Goal: Task Accomplishment & Management: Use online tool/utility

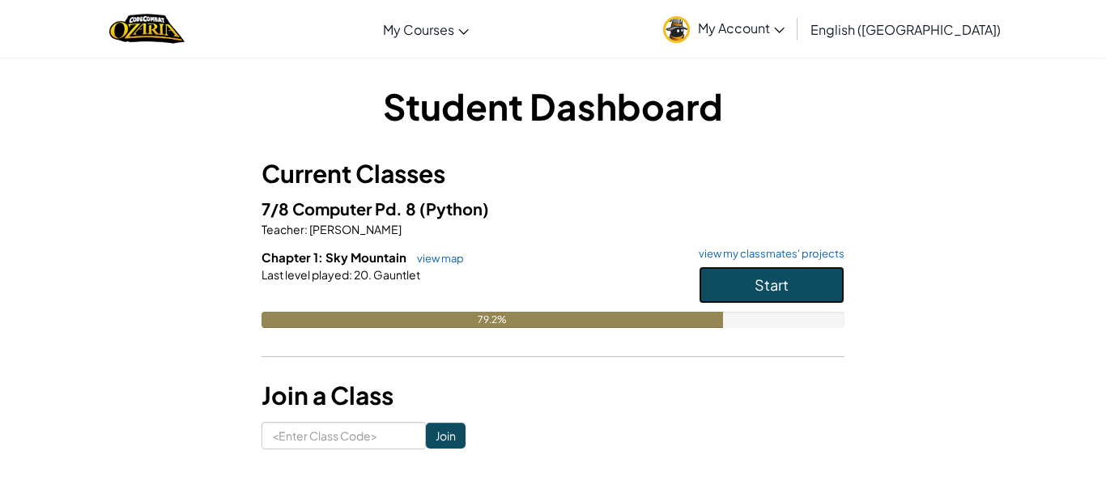
click at [749, 273] on button "Start" at bounding box center [772, 284] width 146 height 37
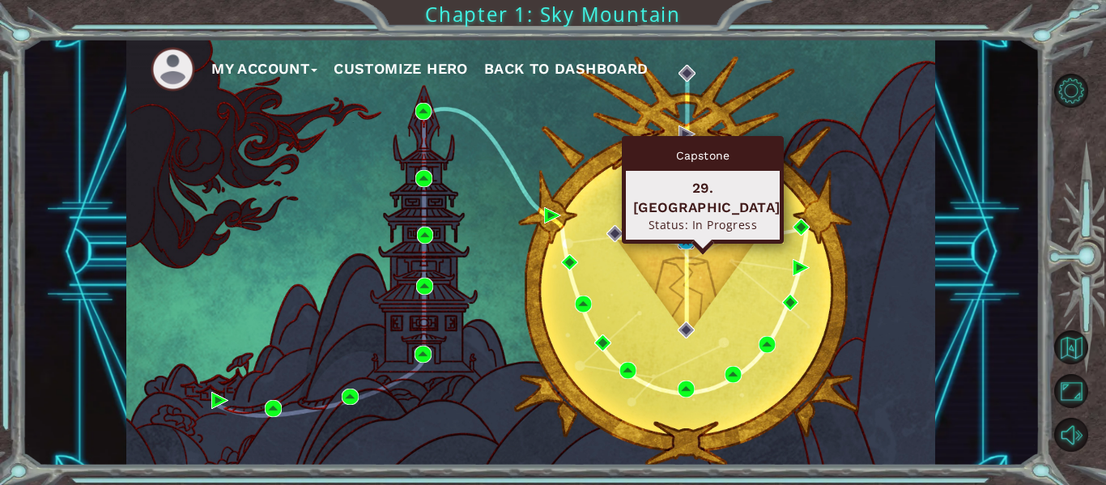
click at [683, 235] on img at bounding box center [686, 240] width 17 height 17
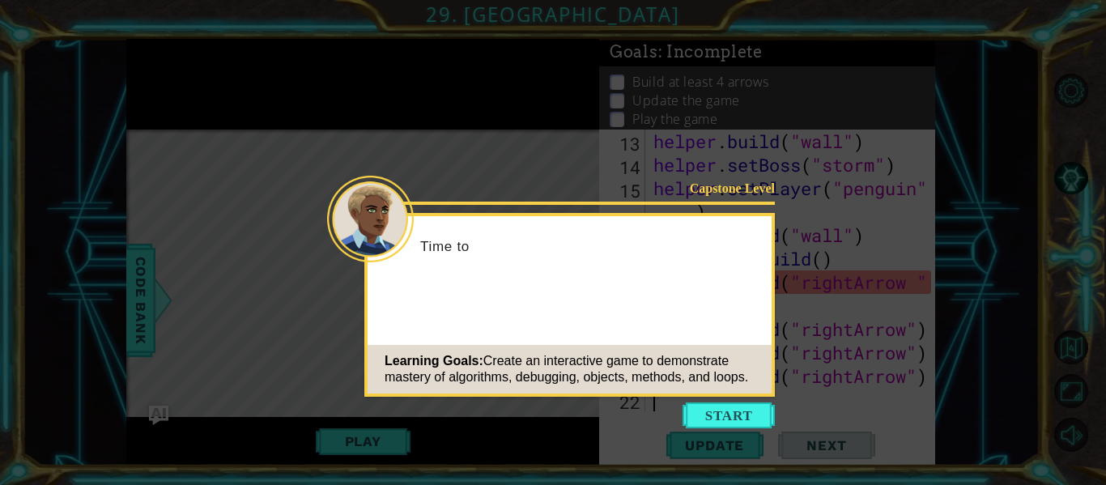
scroll to position [352, 0]
click at [743, 415] on button "Start" at bounding box center [728, 415] width 92 height 26
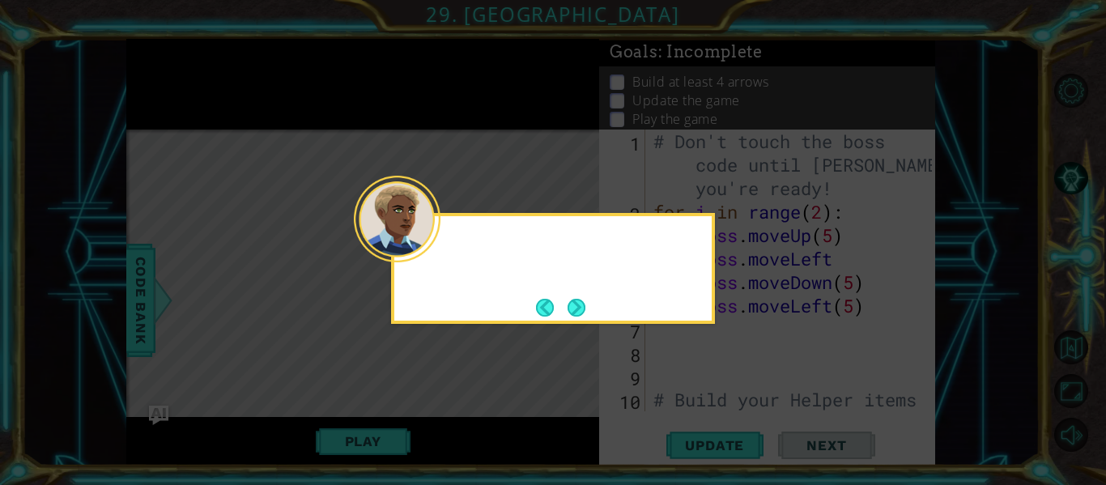
scroll to position [0, 0]
click at [579, 300] on button "Next" at bounding box center [576, 308] width 18 height 18
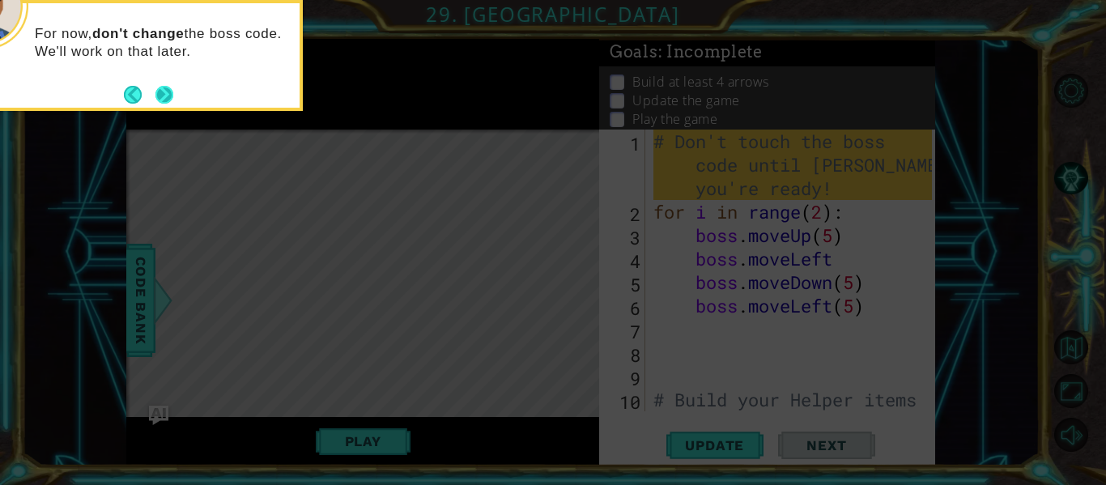
click at [170, 89] on button "Next" at bounding box center [164, 95] width 18 height 18
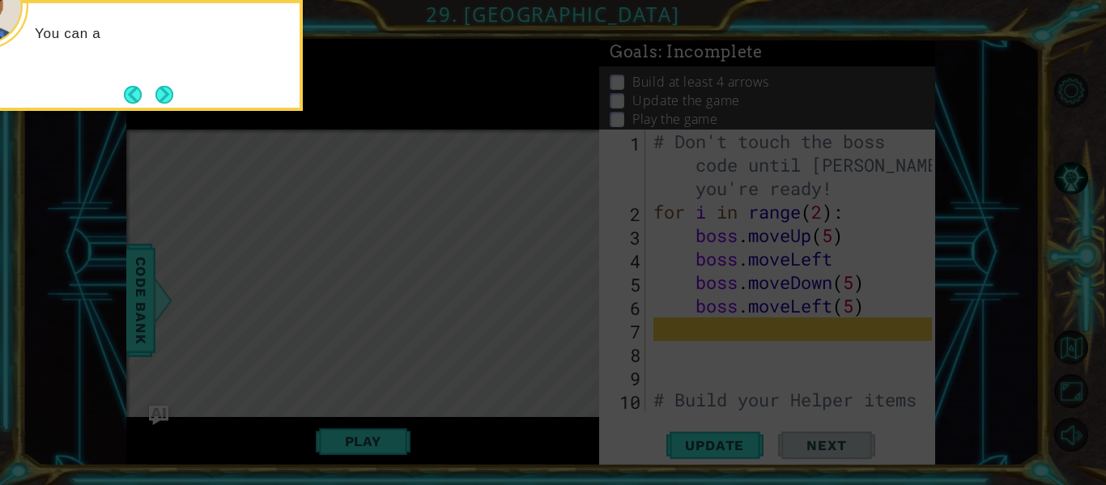
click at [170, 89] on button "Next" at bounding box center [164, 95] width 18 height 18
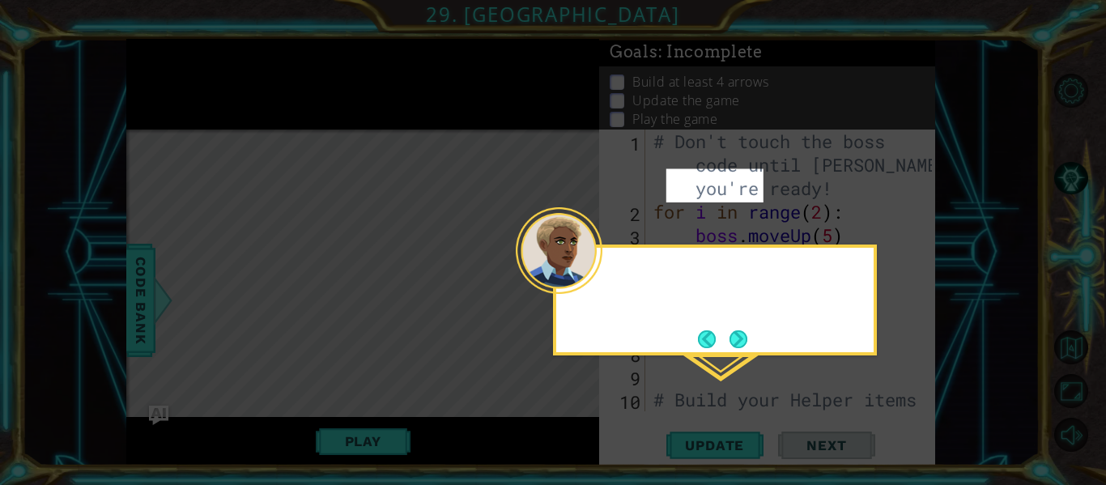
scroll to position [260, 0]
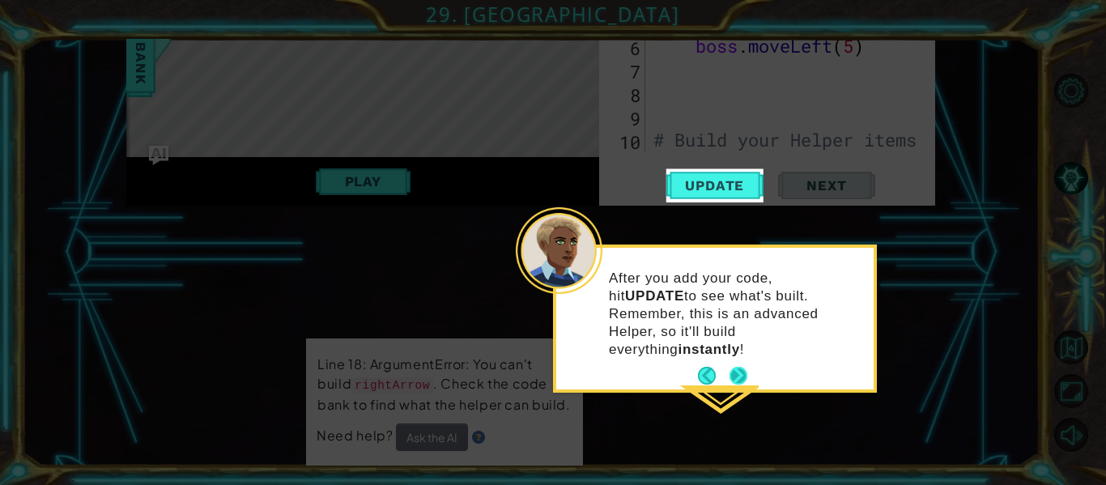
click at [740, 367] on button "Next" at bounding box center [738, 376] width 18 height 18
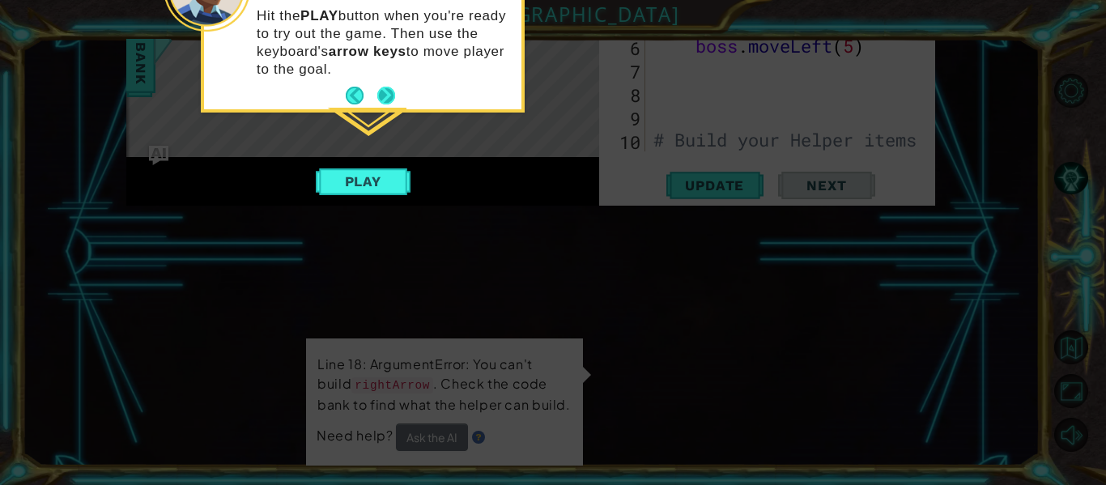
click at [384, 87] on button "Next" at bounding box center [386, 96] width 18 height 18
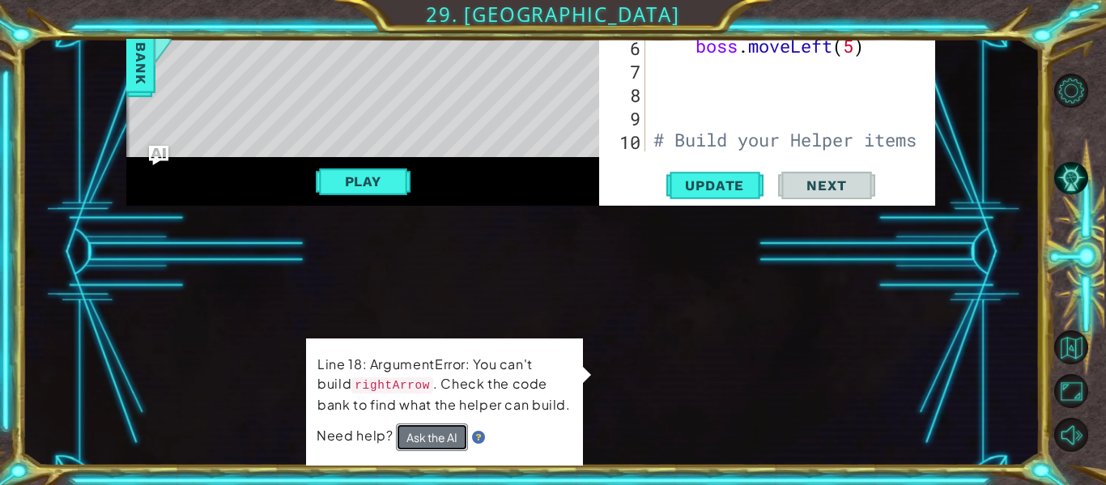
click at [442, 439] on button "Ask the AI" at bounding box center [432, 437] width 72 height 28
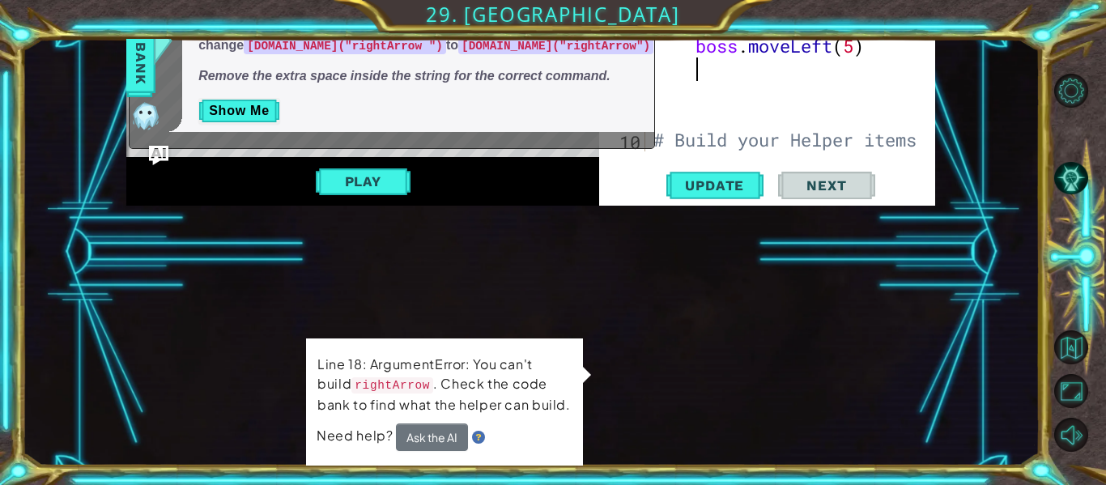
click at [784, 75] on div "# Don't touch the boss code until [PERSON_NAME] says you're ready! for i in ran…" at bounding box center [795, 69] width 290 height 399
click at [351, 186] on button "Play" at bounding box center [363, 181] width 95 height 31
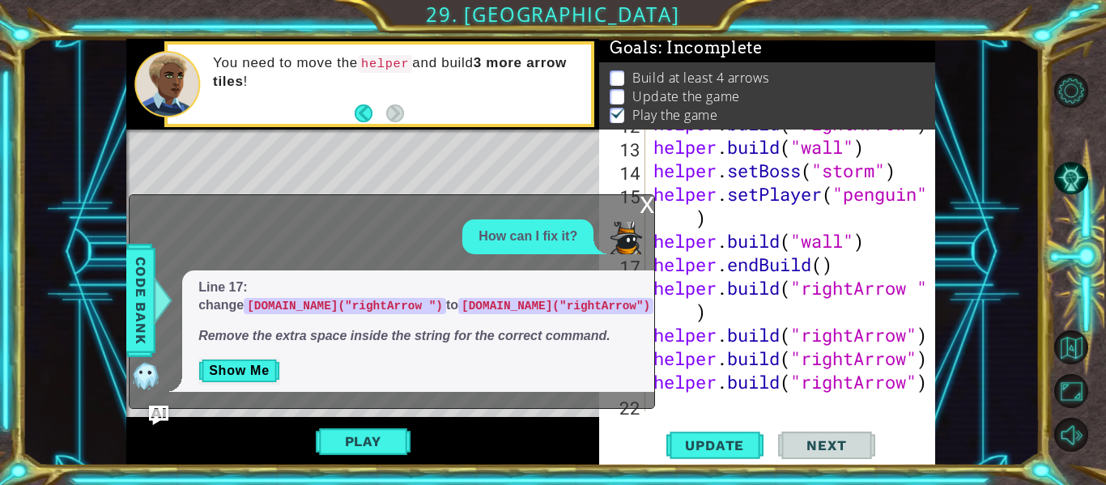
scroll to position [352, 0]
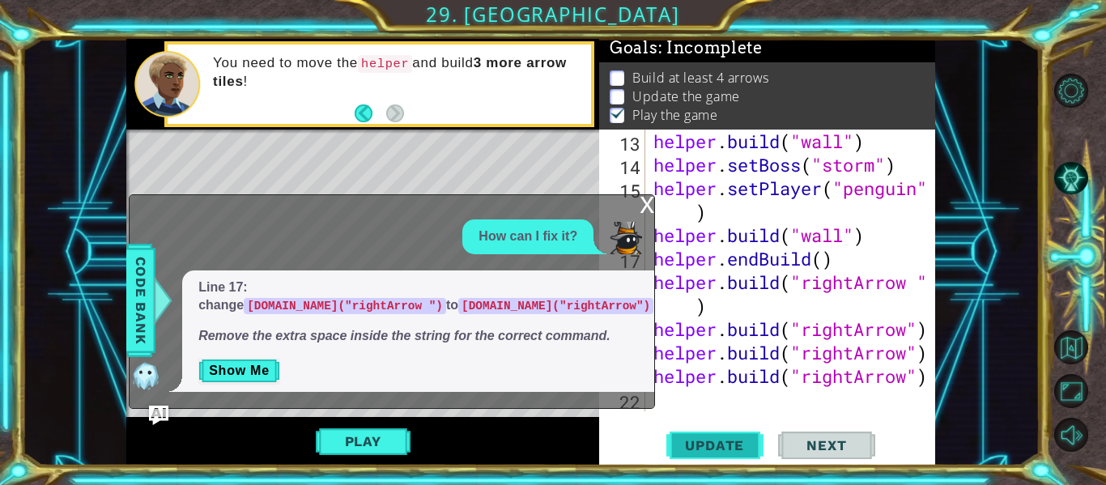
click at [716, 441] on span "Update" at bounding box center [714, 445] width 91 height 16
click at [727, 452] on span "Update" at bounding box center [714, 445] width 91 height 16
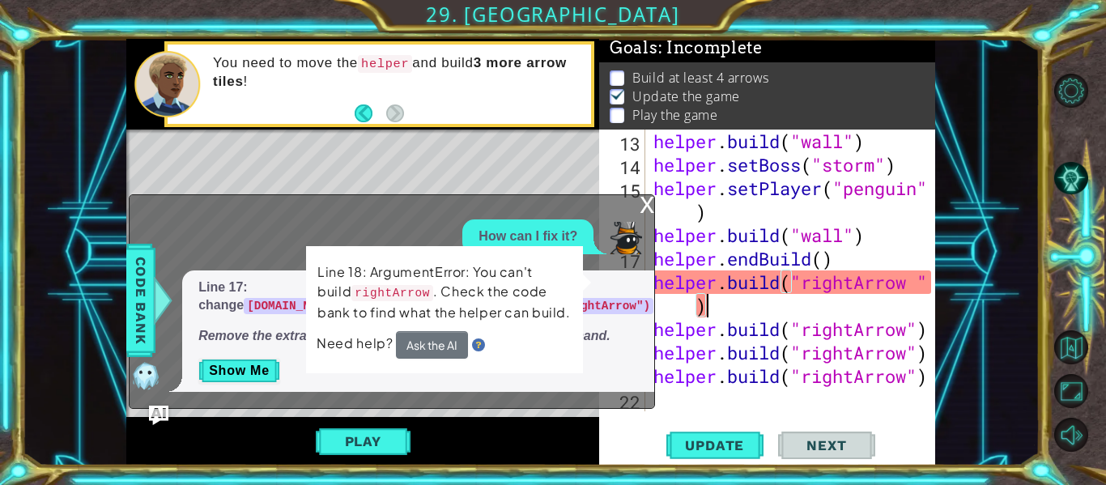
click at [716, 300] on div "helper . build ( "wall" ) helper . setBoss ( "storm" ) helper . setPlayer ( "pe…" at bounding box center [795, 294] width 290 height 329
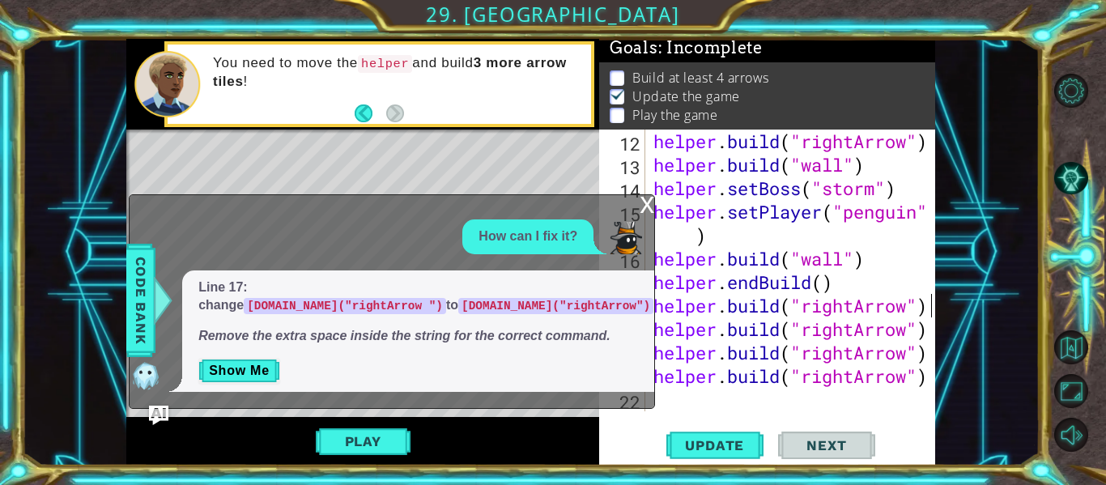
scroll to position [0, 12]
type textarea "[DOMAIN_NAME]("rightArrow")"
click at [724, 443] on span "Update" at bounding box center [714, 445] width 91 height 16
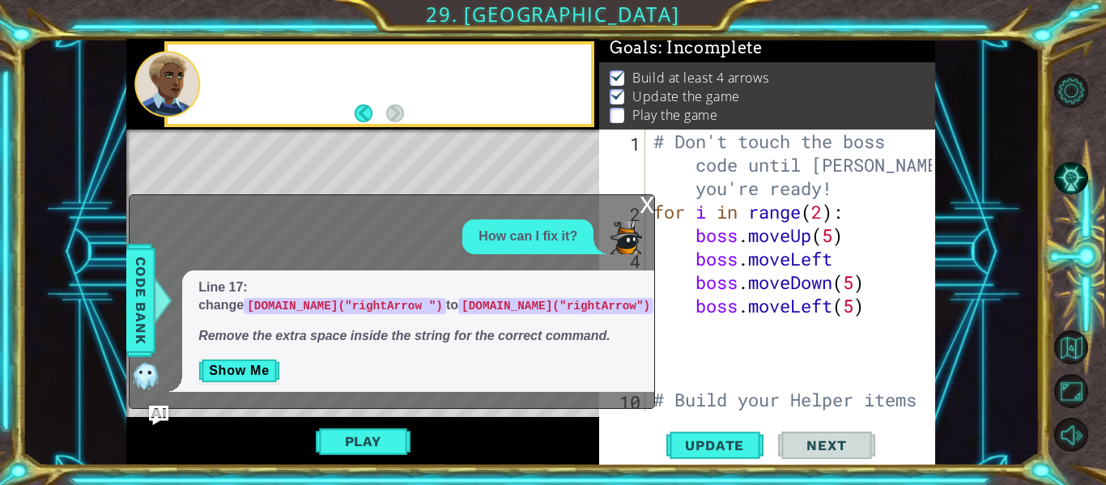
scroll to position [0, 0]
click at [646, 200] on div "x" at bounding box center [647, 203] width 15 height 16
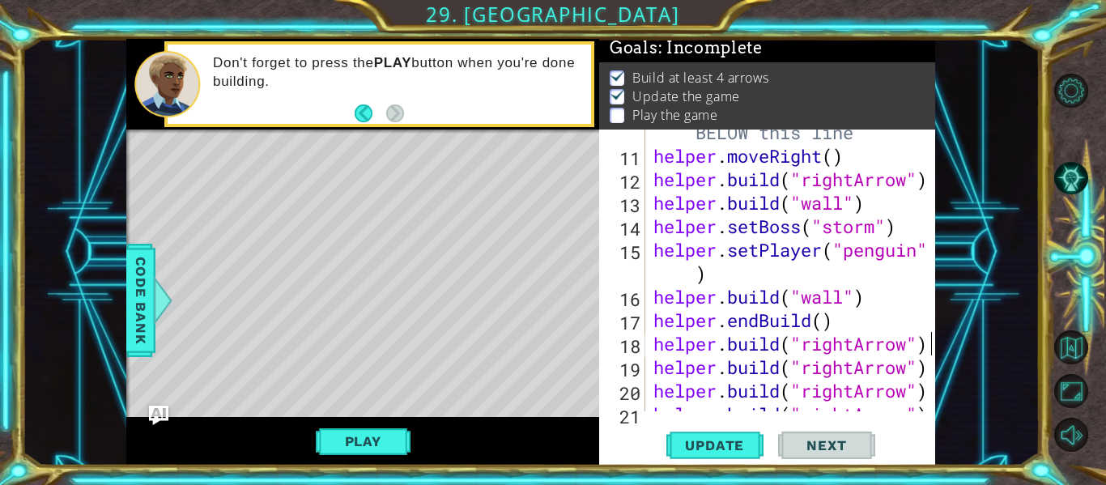
scroll to position [328, 0]
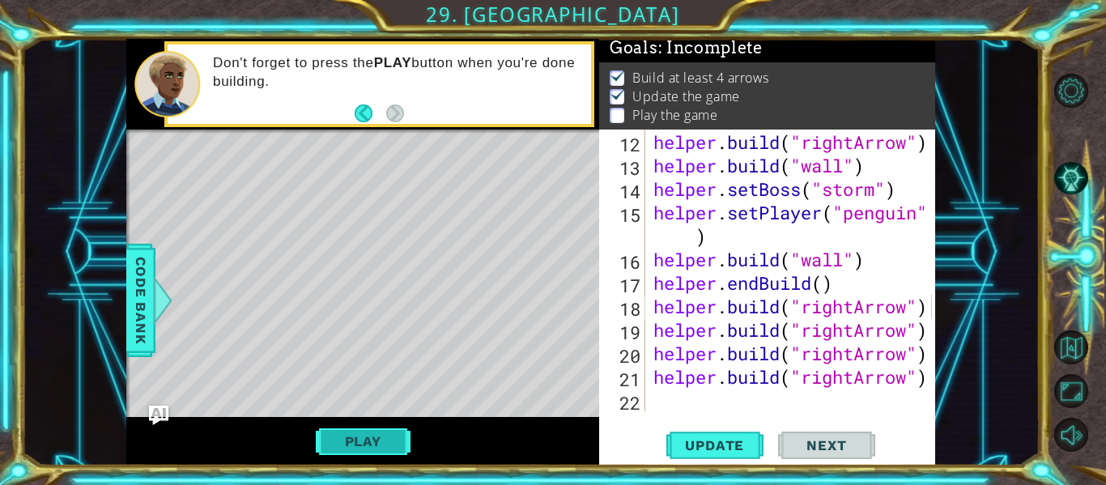
click at [401, 436] on button "Play" at bounding box center [363, 441] width 95 height 31
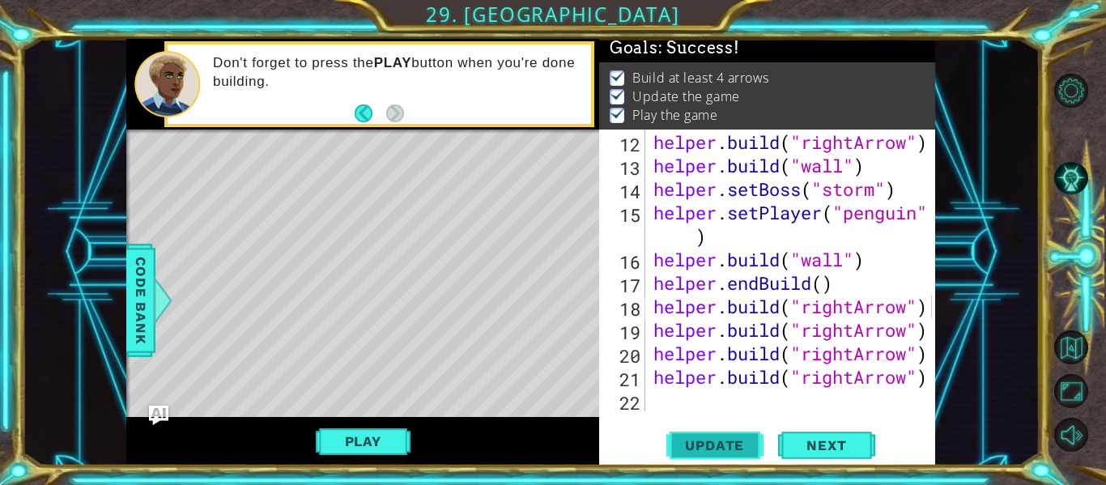
click at [711, 431] on button "Update" at bounding box center [714, 445] width 97 height 33
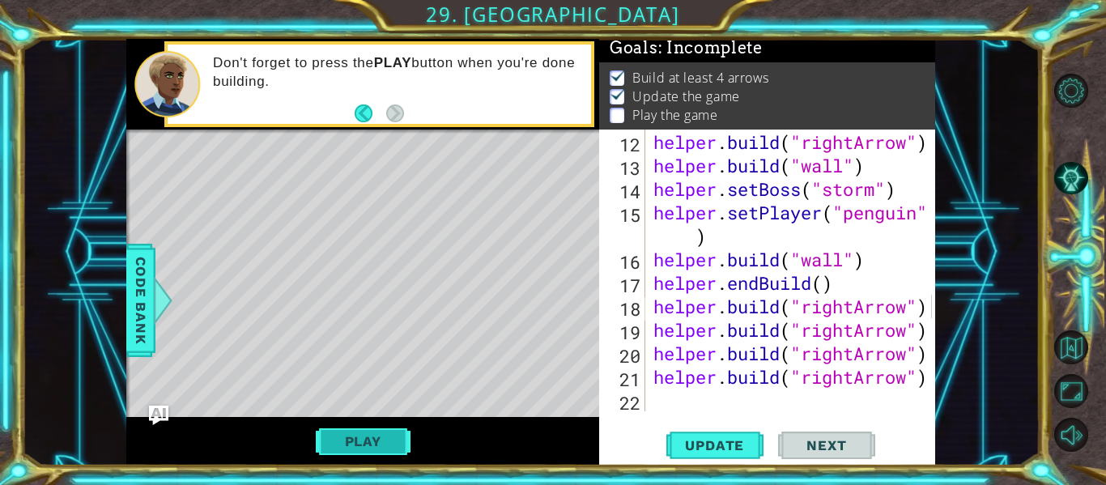
click at [329, 440] on button "Play" at bounding box center [363, 441] width 95 height 31
drag, startPoint x: 244, startPoint y: 154, endPoint x: 271, endPoint y: 202, distance: 55.1
click at [271, 202] on div "Level Map" at bounding box center [500, 368] width 748 height 477
click at [270, 203] on div "Level Map" at bounding box center [500, 368] width 748 height 477
click at [830, 442] on span "Next" at bounding box center [826, 447] width 72 height 16
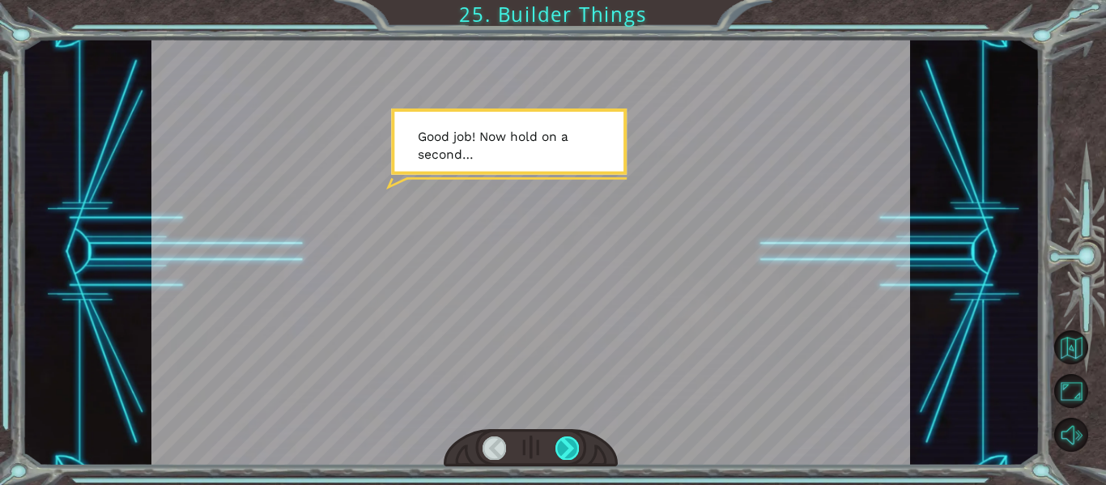
click at [571, 444] on div at bounding box center [566, 447] width 23 height 23
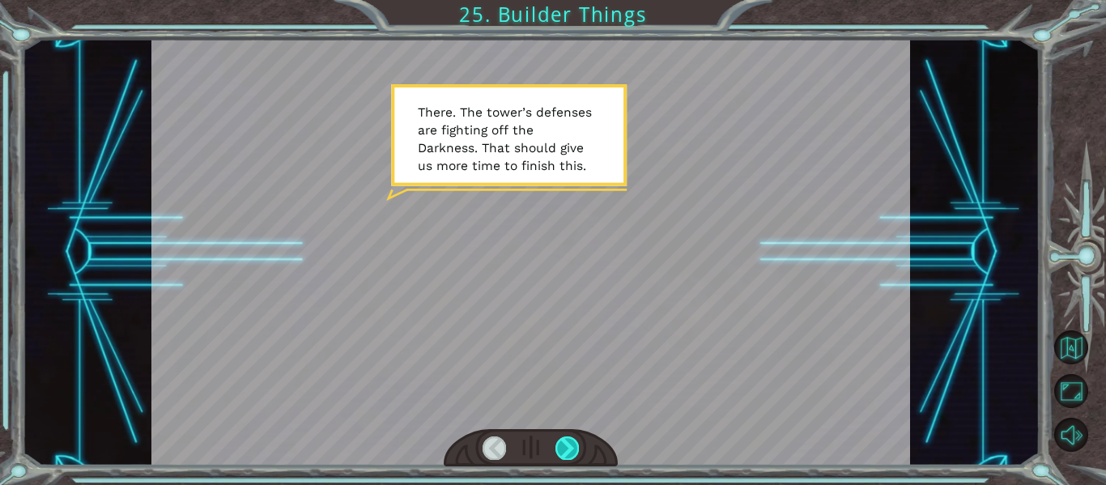
click at [571, 444] on div at bounding box center [566, 447] width 23 height 23
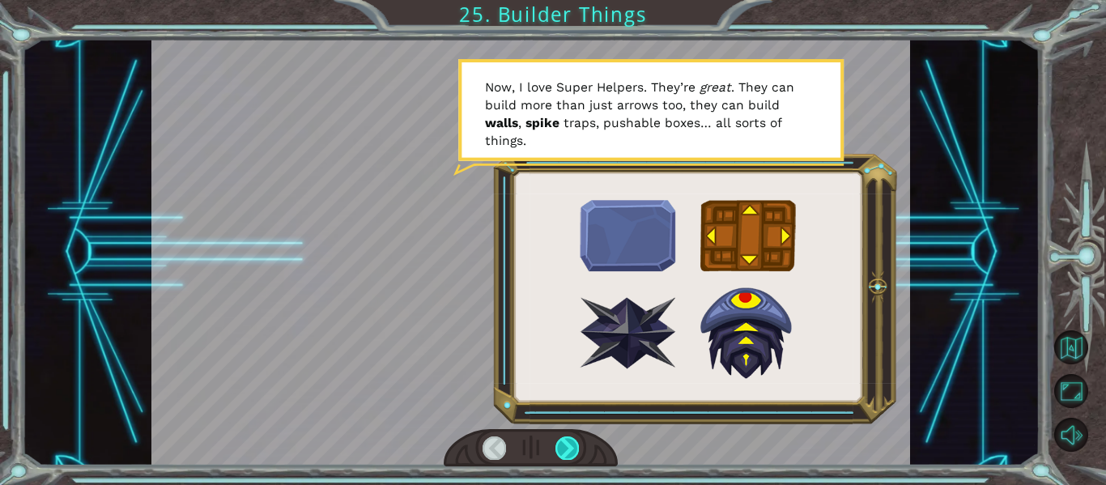
click at [571, 444] on div at bounding box center [566, 447] width 23 height 23
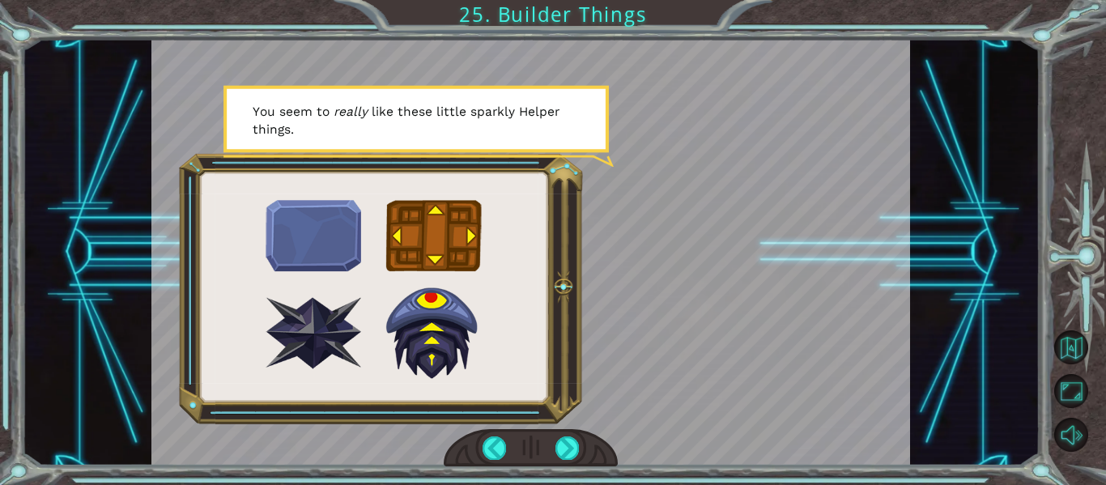
click at [587, 453] on div at bounding box center [531, 448] width 175 height 38
click at [577, 449] on div at bounding box center [566, 447] width 23 height 23
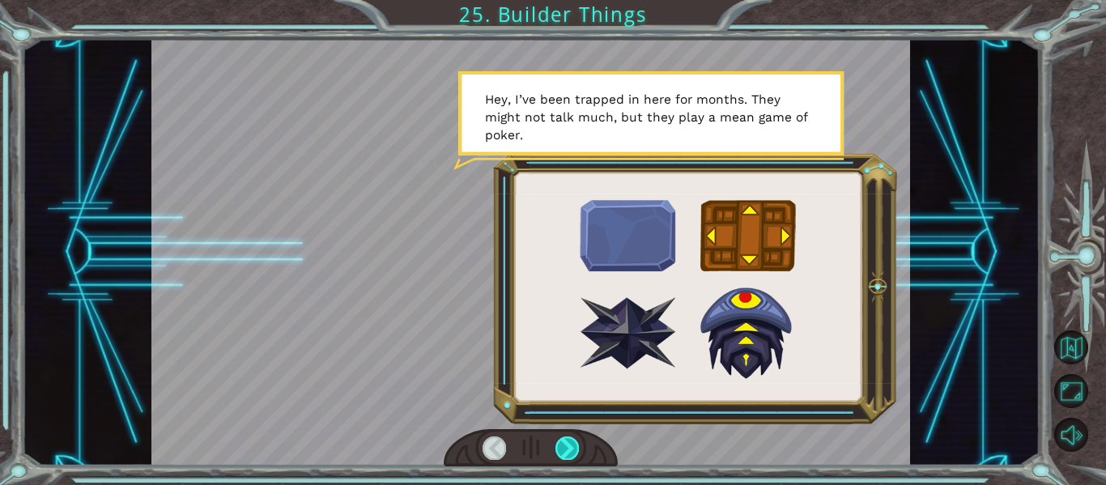
click at [575, 440] on div at bounding box center [566, 447] width 23 height 23
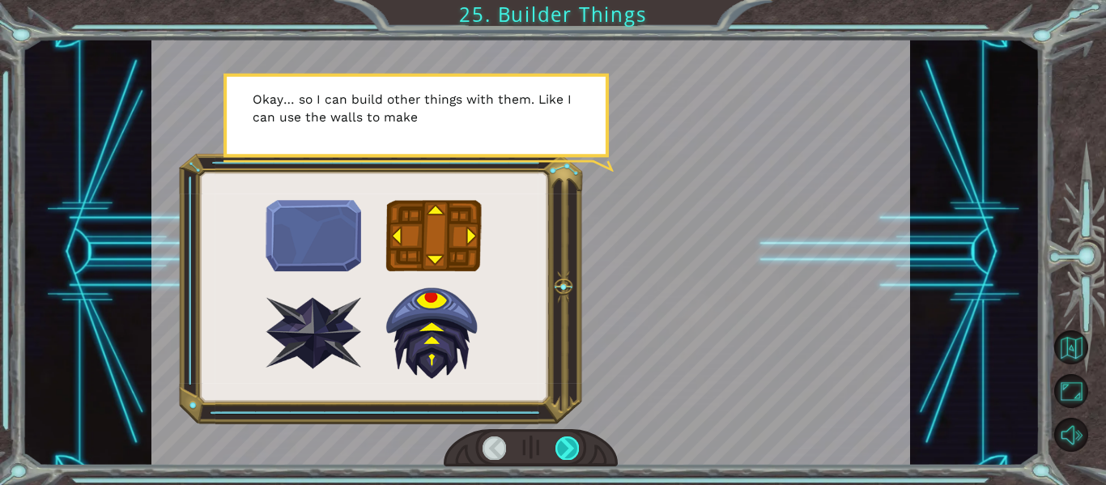
click at [575, 440] on div at bounding box center [566, 447] width 23 height 23
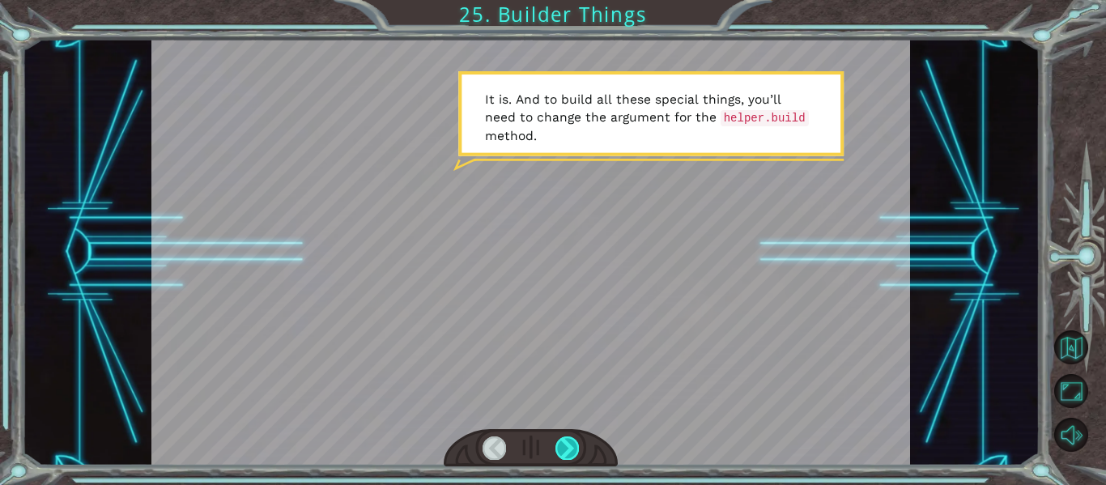
click at [567, 448] on div at bounding box center [566, 447] width 23 height 23
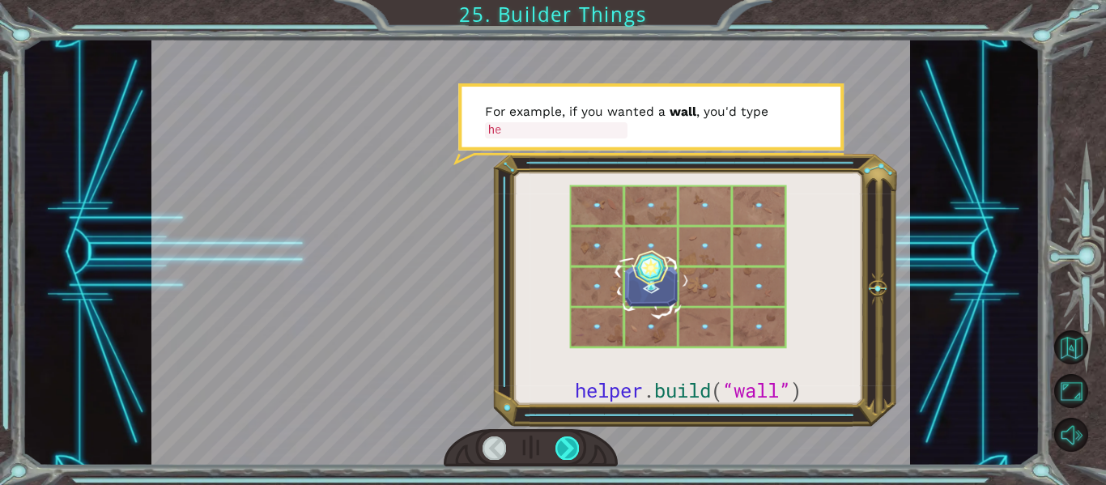
click at [571, 442] on div at bounding box center [566, 447] width 23 height 23
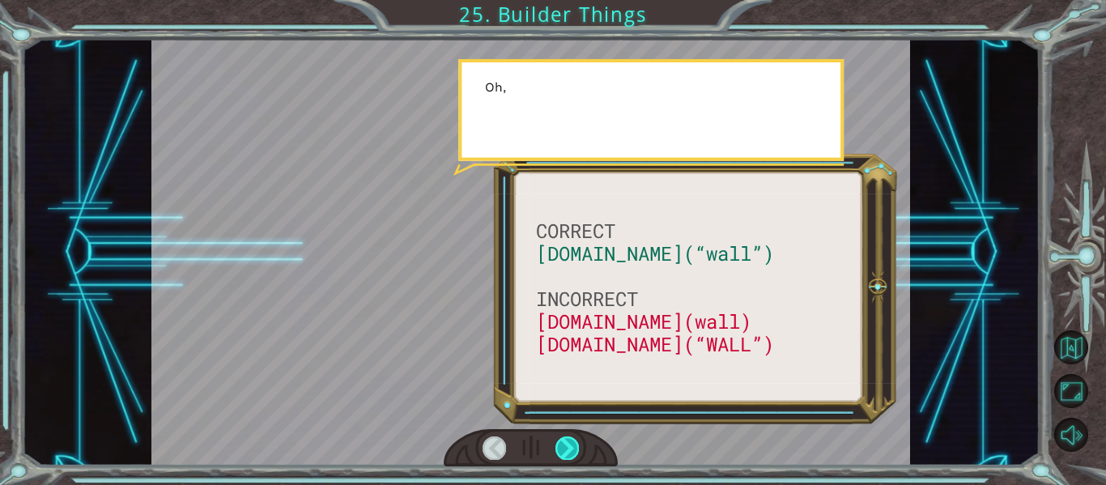
click at [572, 441] on div at bounding box center [566, 447] width 23 height 23
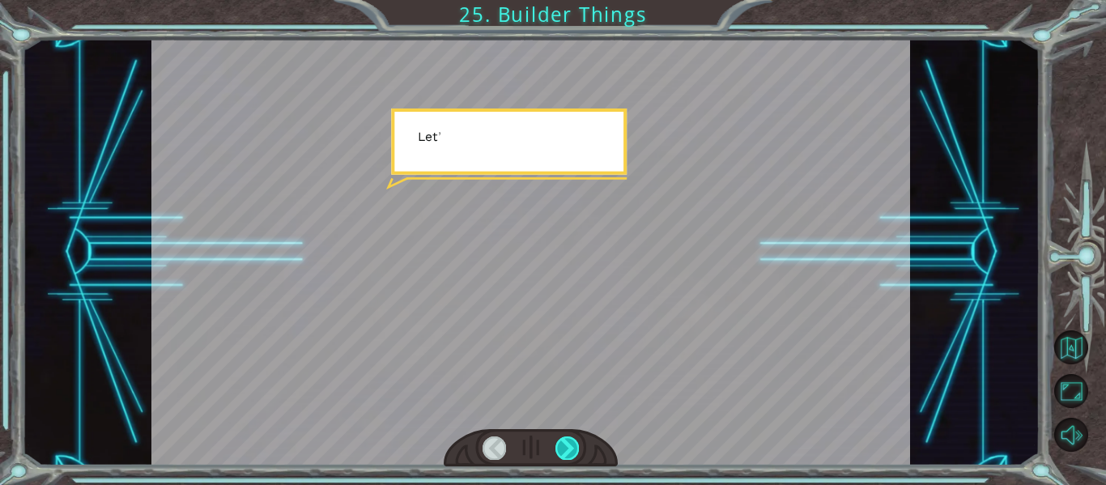
click at [572, 441] on div at bounding box center [566, 447] width 23 height 23
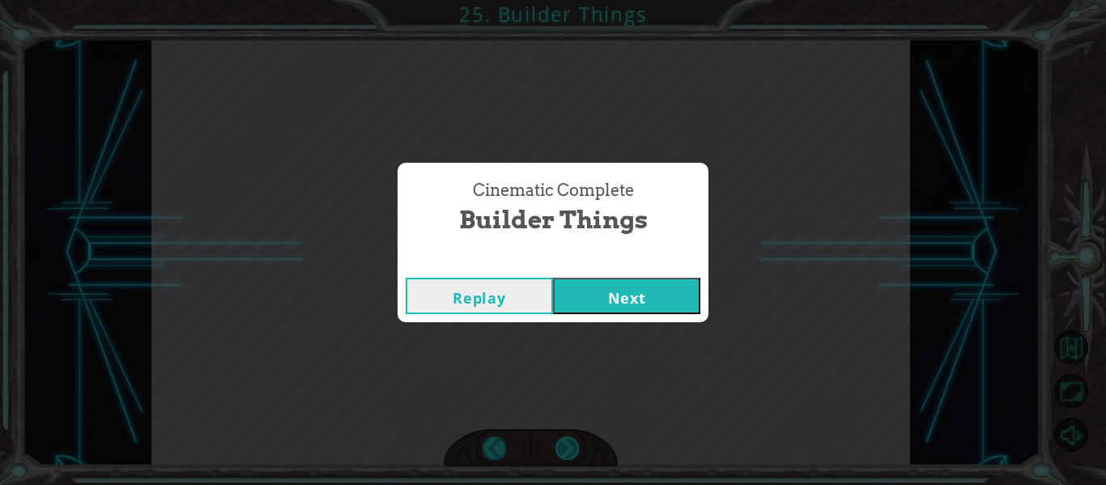
click at [572, 441] on div "Cinematic Complete Builder Things Replay Next" at bounding box center [553, 242] width 1106 height 485
click at [582, 295] on button "Next" at bounding box center [626, 296] width 147 height 36
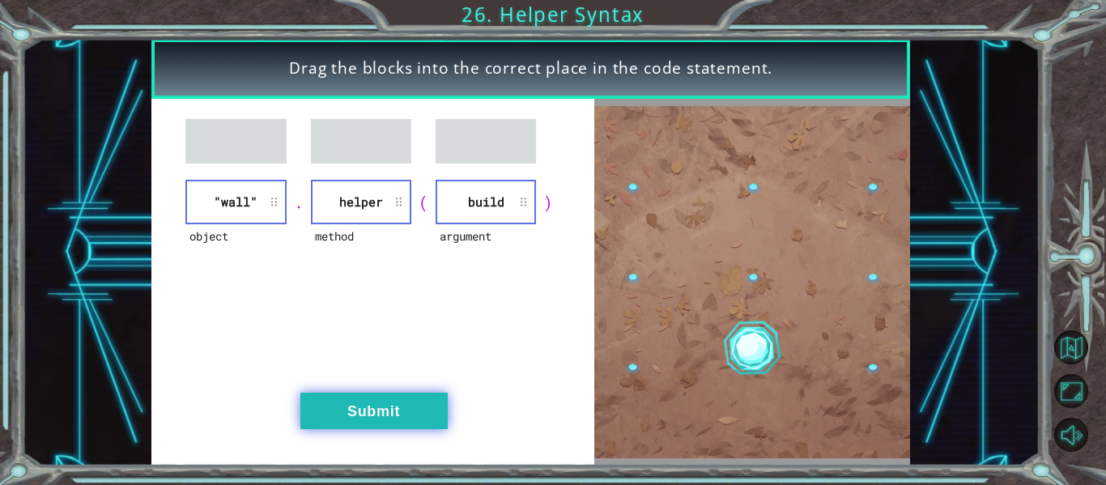
click at [371, 415] on button "Submit" at bounding box center [373, 411] width 147 height 36
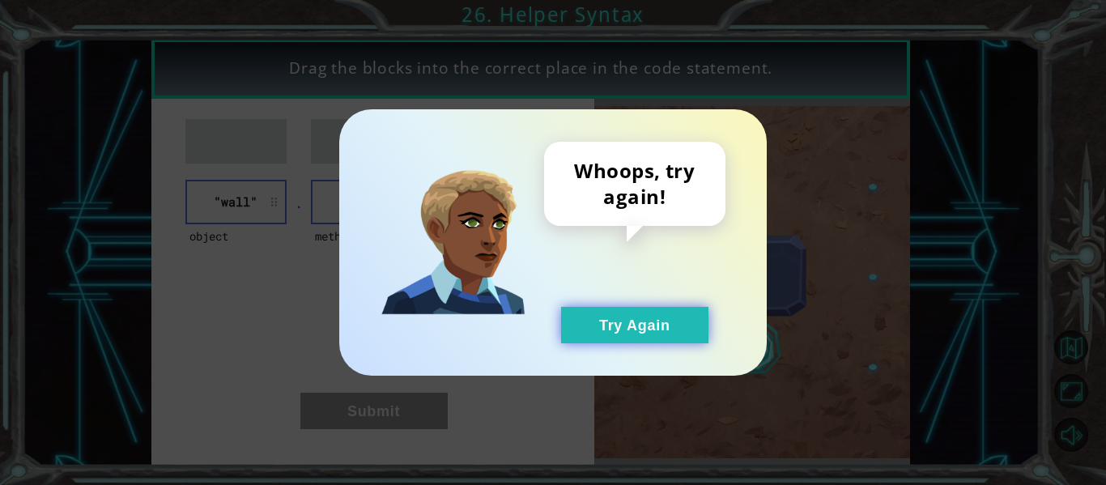
click at [662, 338] on button "Try Again" at bounding box center [634, 325] width 147 height 36
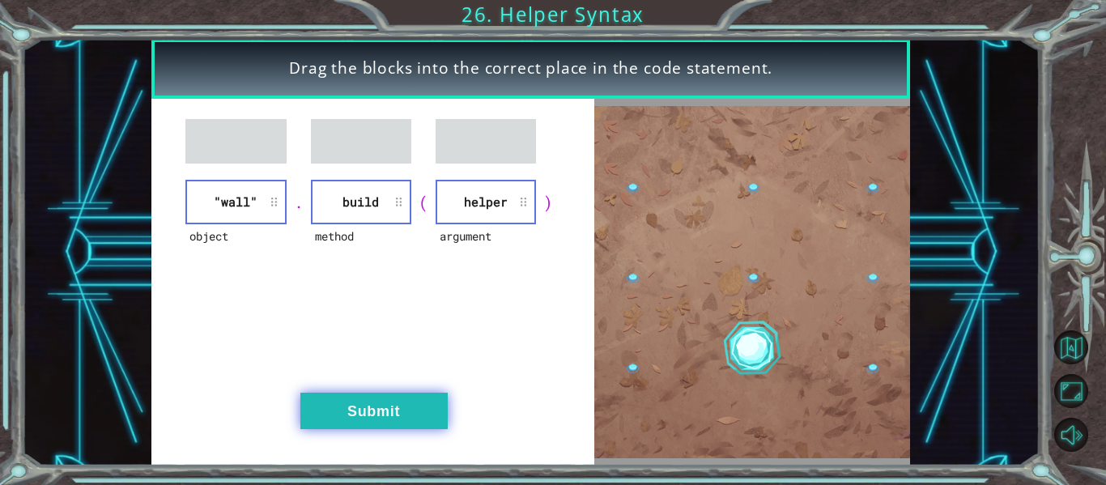
click at [351, 414] on button "Submit" at bounding box center [373, 411] width 147 height 36
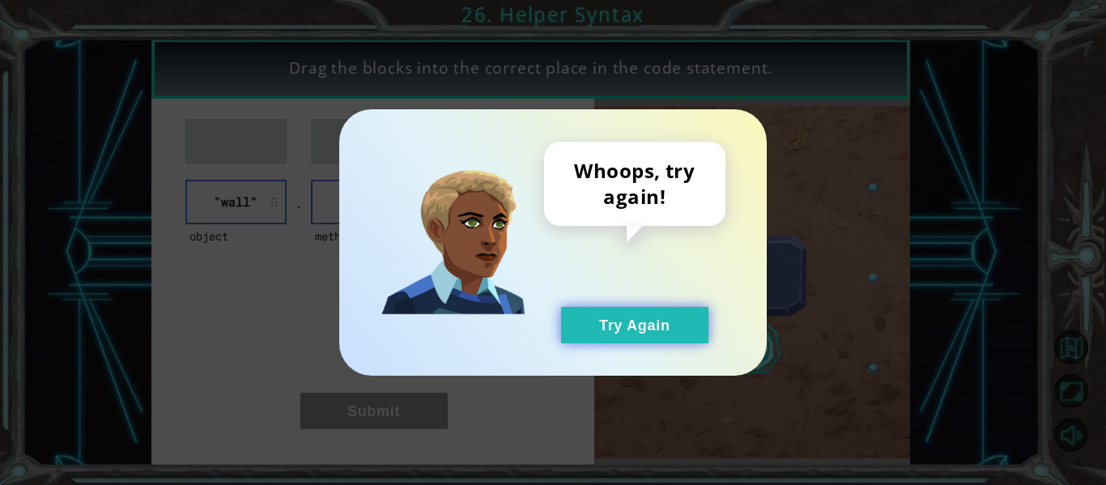
click at [655, 311] on button "Try Again" at bounding box center [634, 325] width 147 height 36
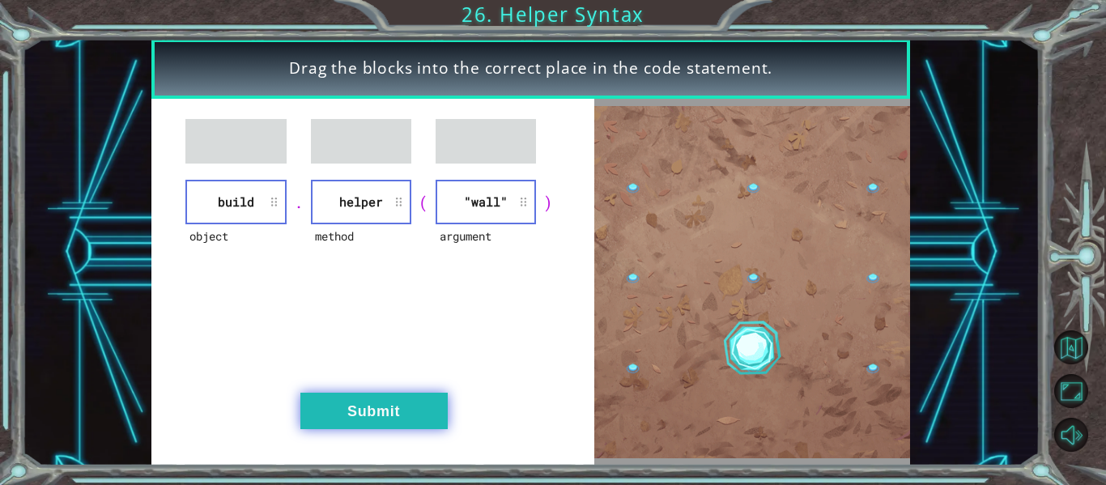
click at [377, 413] on button "Submit" at bounding box center [373, 411] width 147 height 36
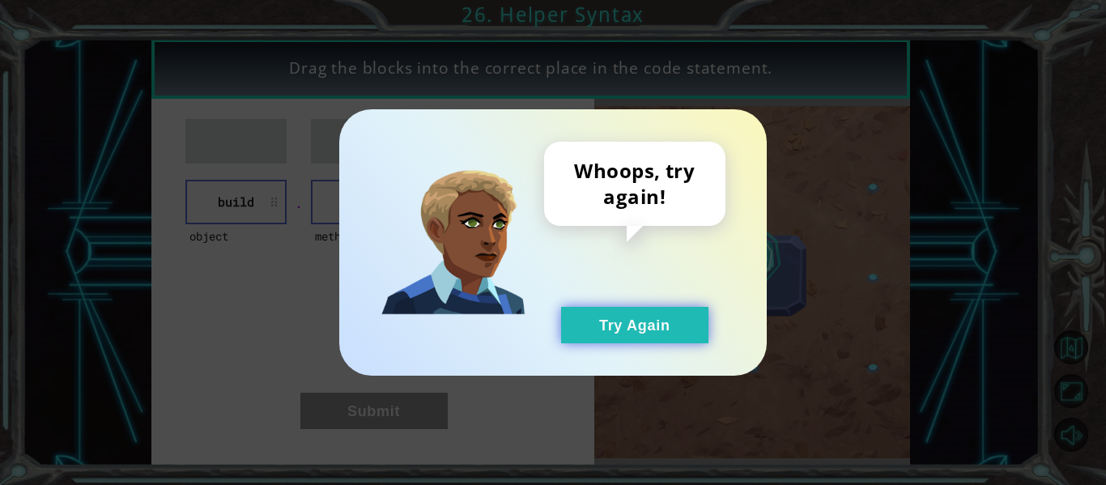
click at [638, 319] on button "Try Again" at bounding box center [634, 325] width 147 height 36
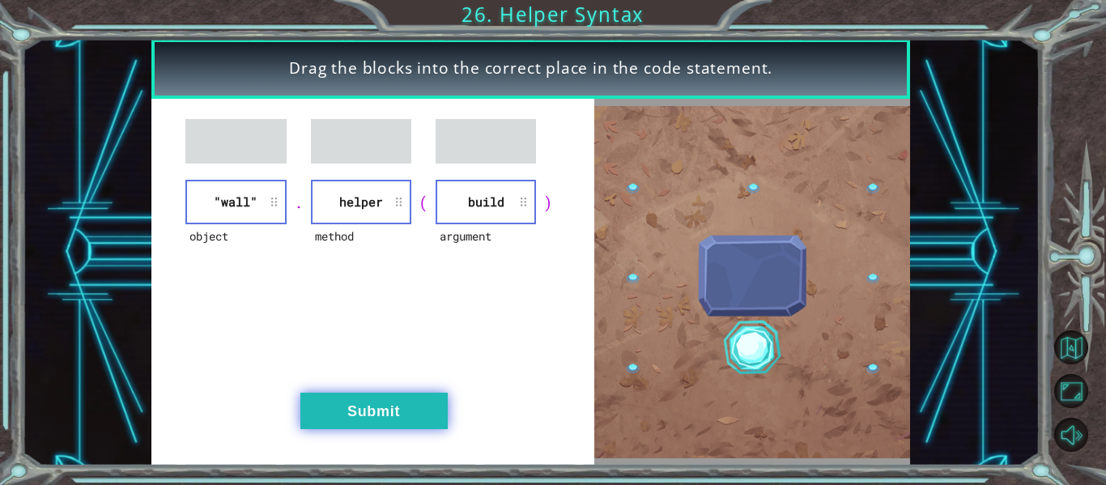
click at [350, 402] on button "Submit" at bounding box center [373, 411] width 147 height 36
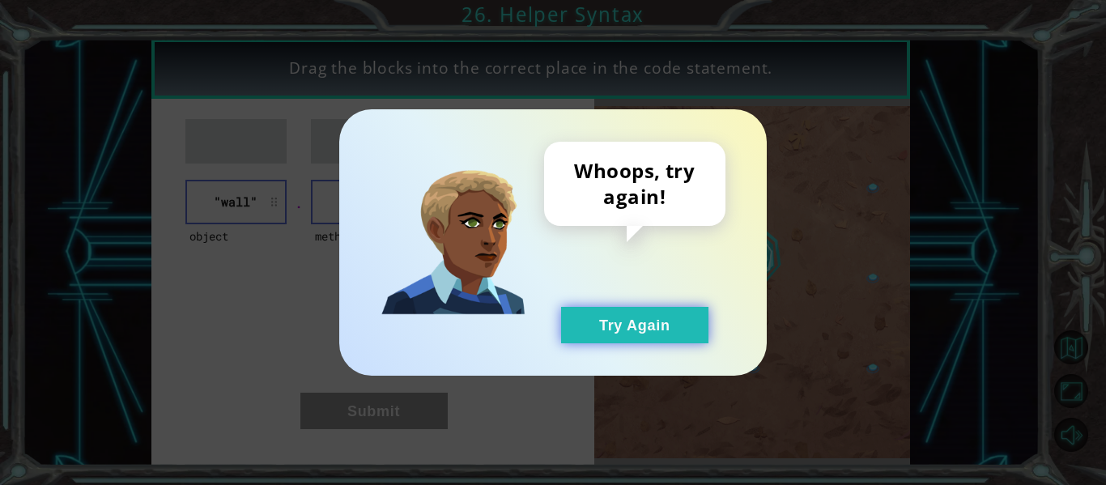
drag, startPoint x: 609, startPoint y: 329, endPoint x: 529, endPoint y: 295, distance: 86.6
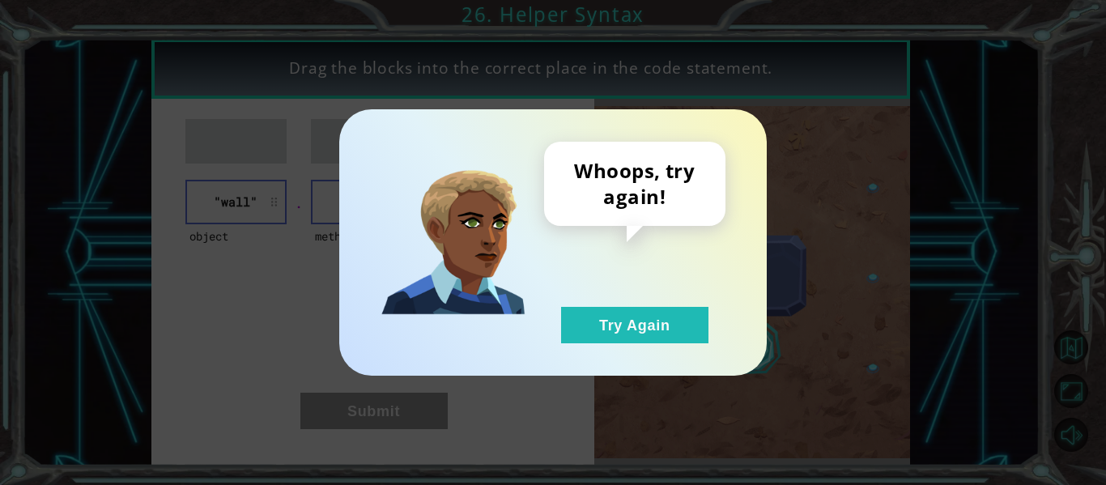
click at [609, 329] on button "Try Again" at bounding box center [634, 325] width 147 height 36
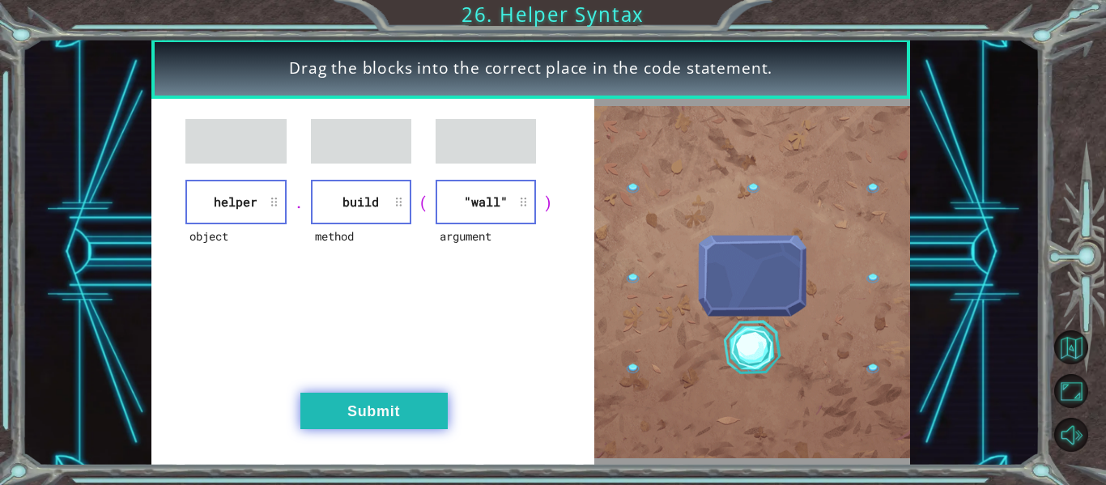
click at [371, 423] on button "Submit" at bounding box center [373, 411] width 147 height 36
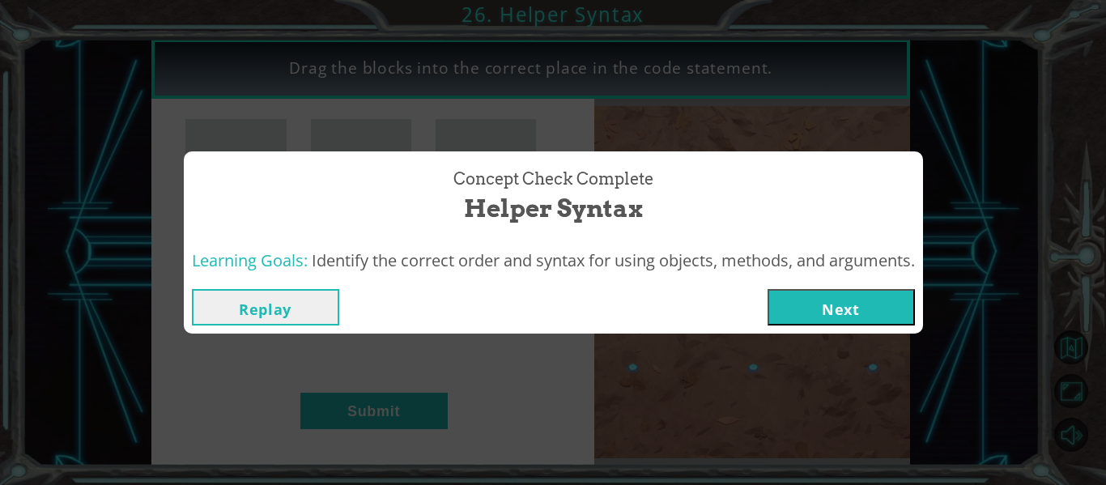
click at [868, 296] on button "Next" at bounding box center [840, 307] width 147 height 36
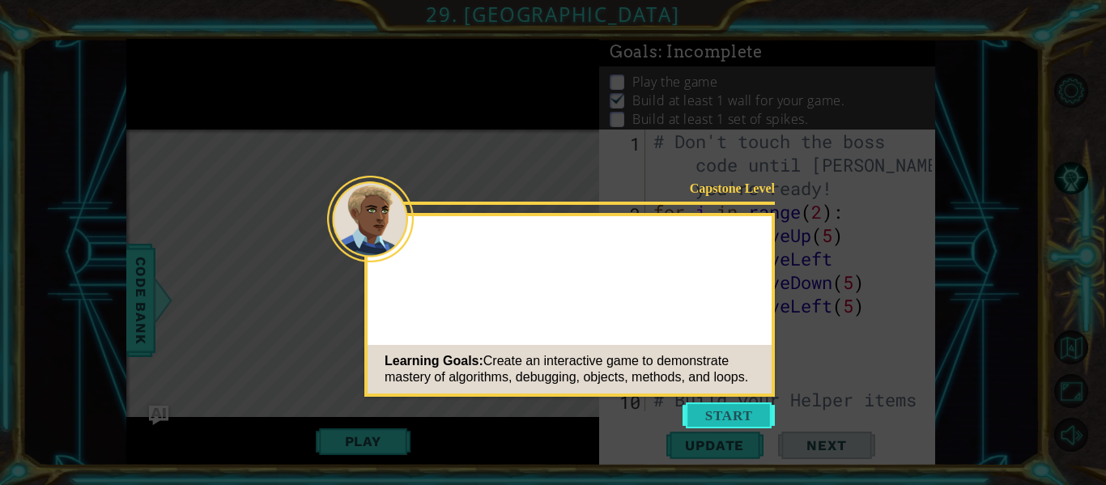
click at [714, 410] on button "Start" at bounding box center [728, 415] width 92 height 26
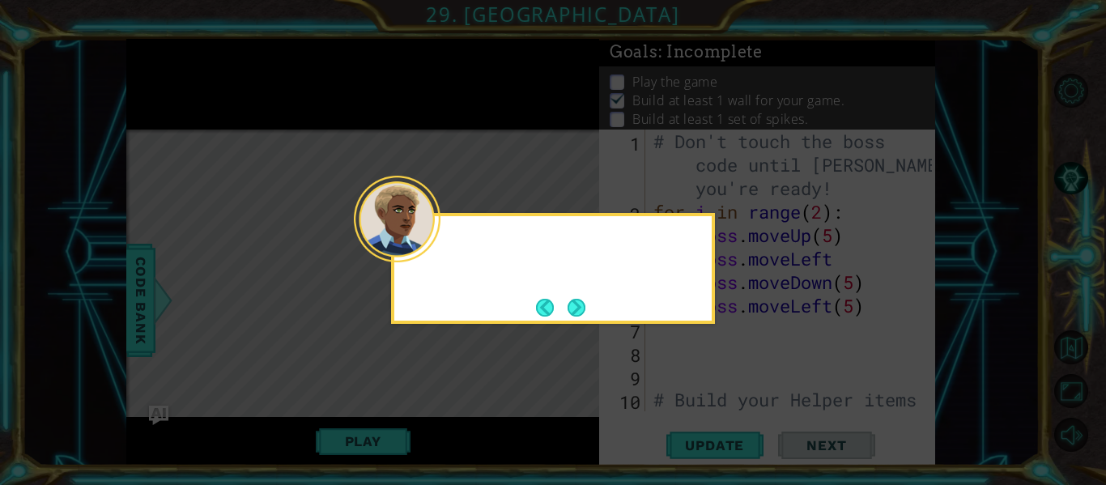
scroll to position [329, 0]
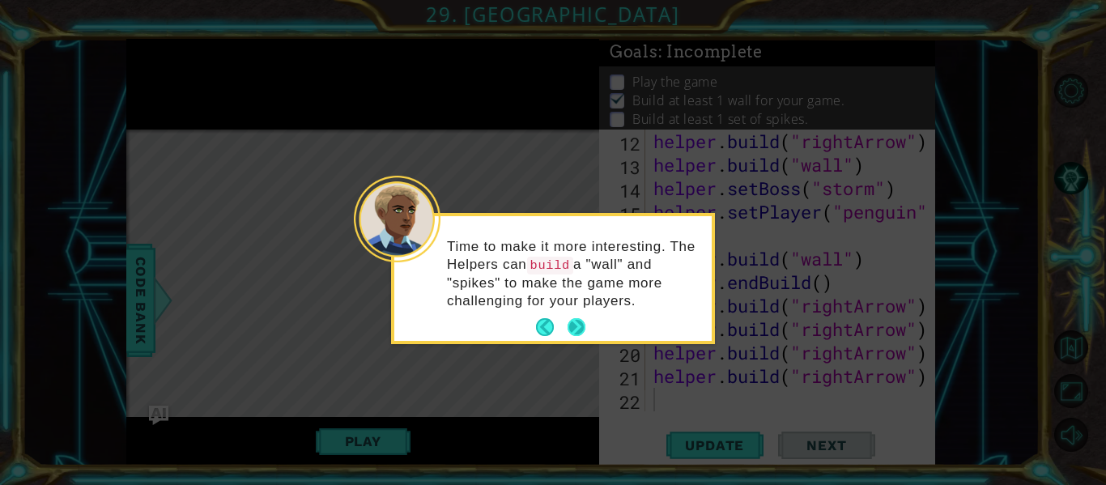
click at [571, 324] on button "Next" at bounding box center [576, 327] width 18 height 18
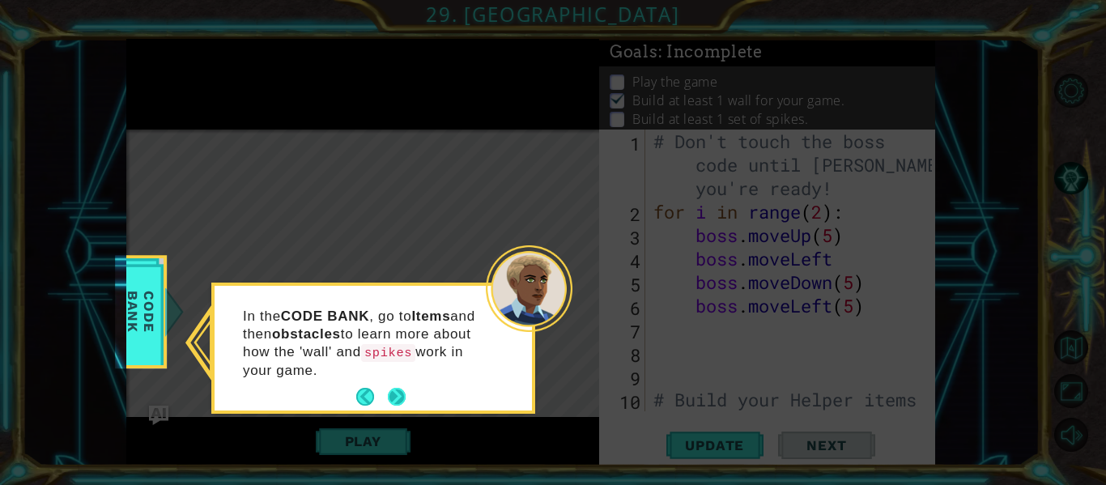
click at [393, 396] on button "Next" at bounding box center [397, 397] width 18 height 18
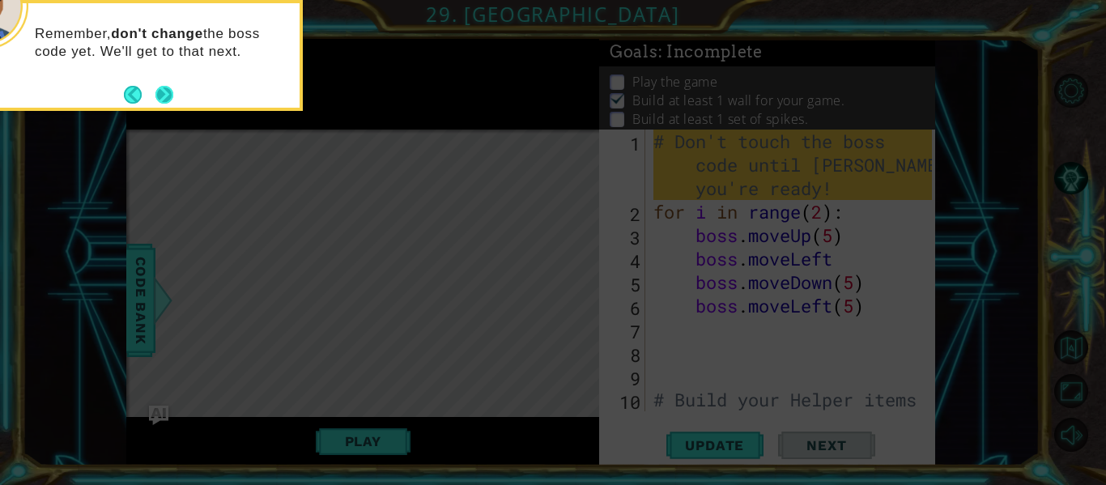
click at [160, 95] on button "Next" at bounding box center [164, 95] width 18 height 18
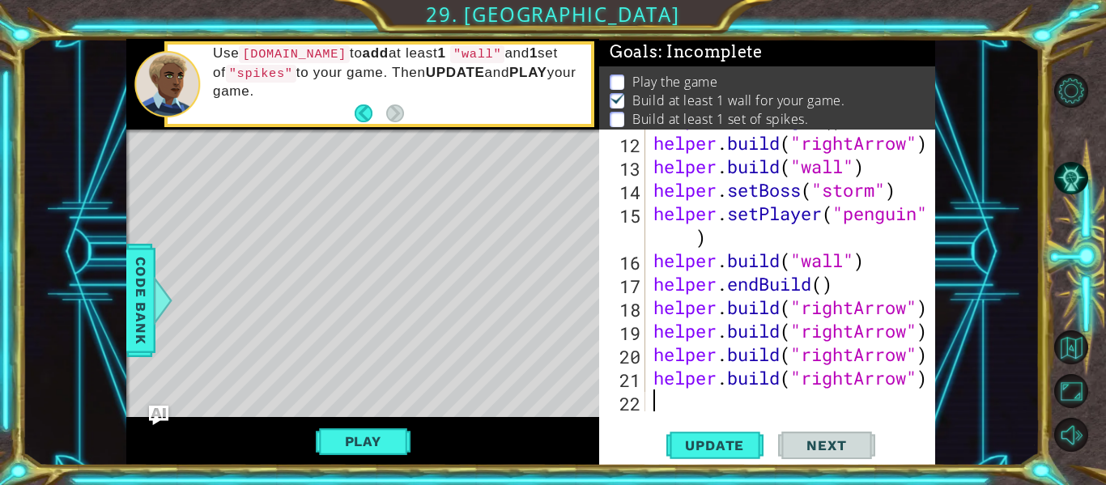
scroll to position [329, 0]
click at [702, 437] on span "Update" at bounding box center [714, 445] width 91 height 16
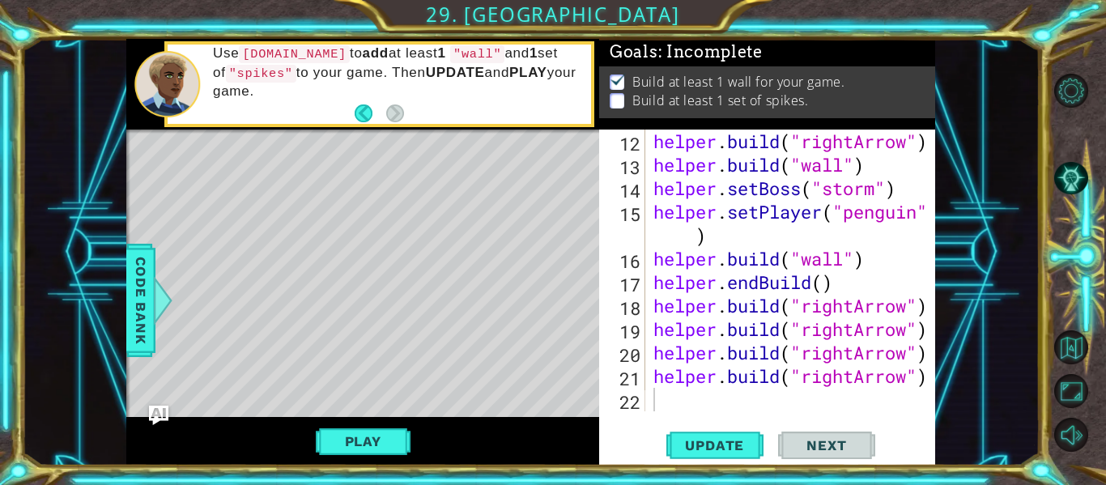
click at [619, 99] on p at bounding box center [617, 100] width 15 height 15
click at [662, 398] on div "helper . build ( "rightArrow" ) helper . build ( "wall" ) helper . setBoss ( "s…" at bounding box center [795, 294] width 290 height 329
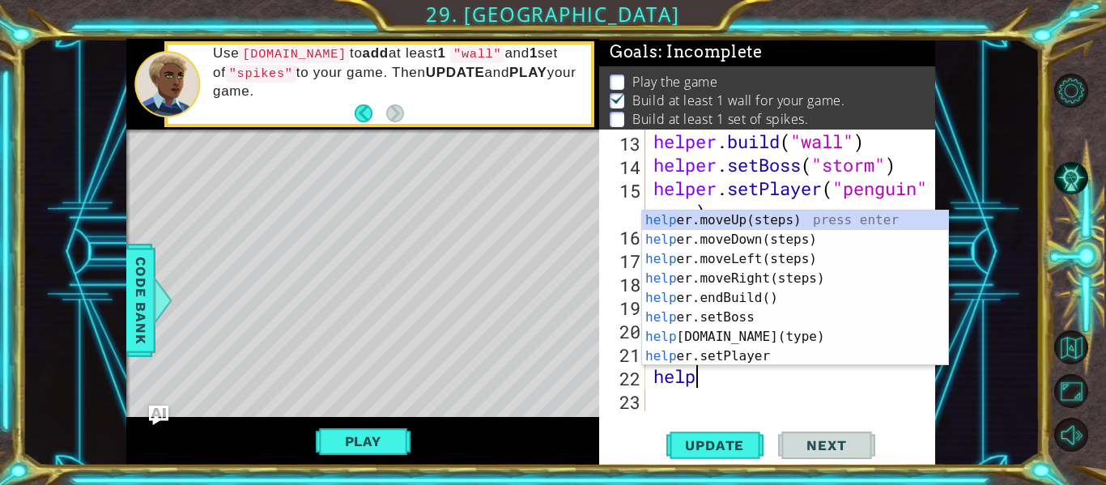
scroll to position [0, 2]
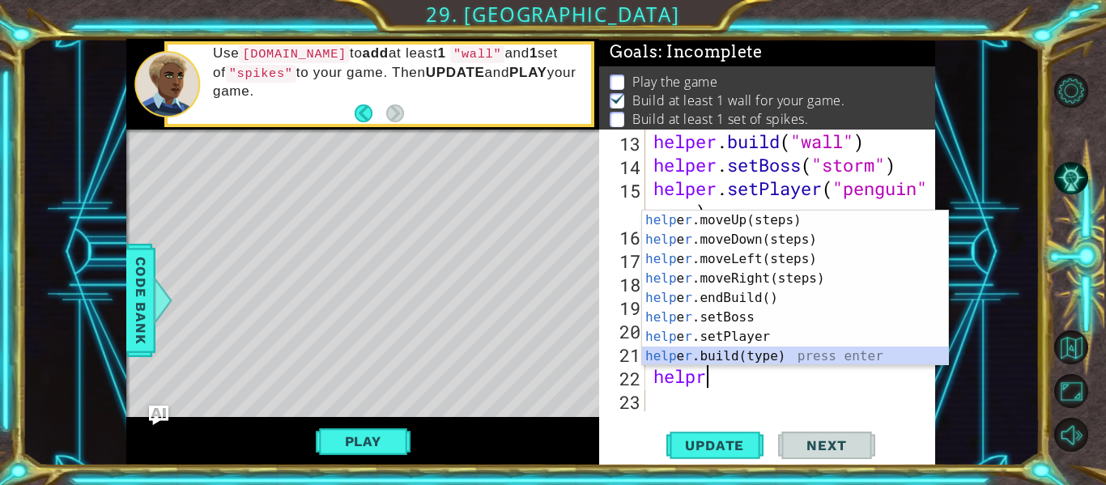
click at [748, 353] on div "help e r .moveUp(steps) press enter help e r .moveDown(steps) press enter help …" at bounding box center [795, 307] width 306 height 194
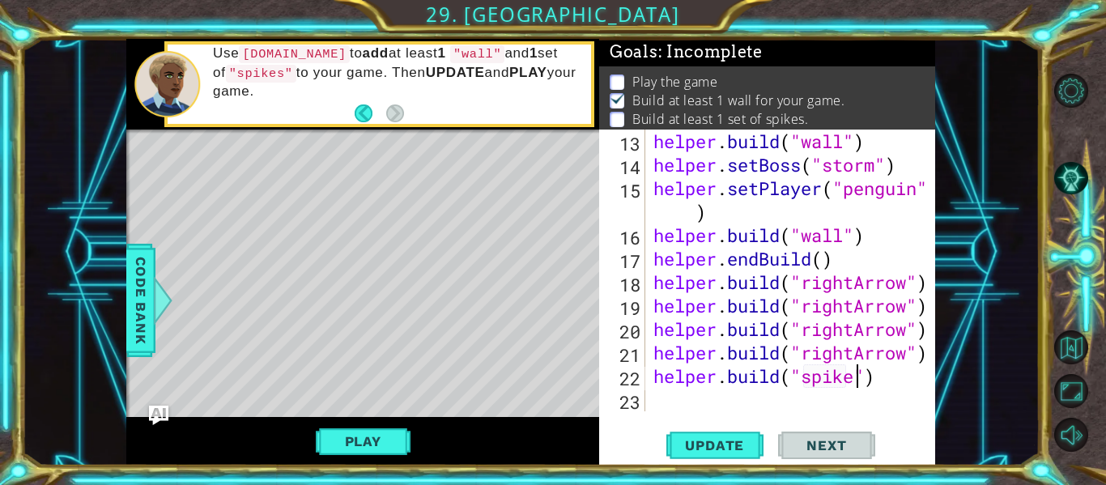
scroll to position [0, 10]
type textarea "[DOMAIN_NAME]("spikes")"
click at [730, 442] on span "Update" at bounding box center [714, 445] width 91 height 16
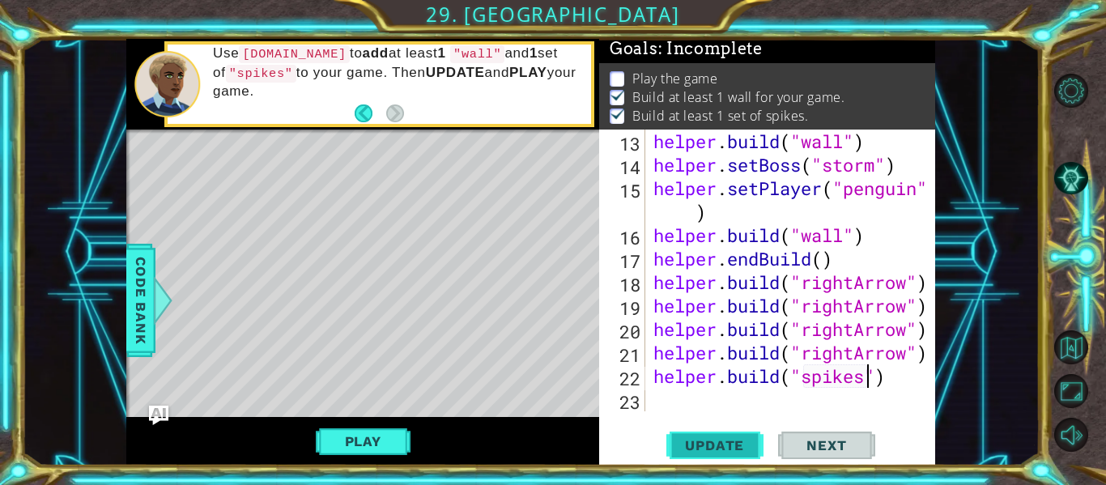
scroll to position [4, 0]
drag, startPoint x: 671, startPoint y: 403, endPoint x: 656, endPoint y: 389, distance: 20.6
click at [656, 389] on div "helper . build ( "wall" ) helper . setBoss ( "storm" ) helper . setPlayer ( "pe…" at bounding box center [795, 294] width 290 height 329
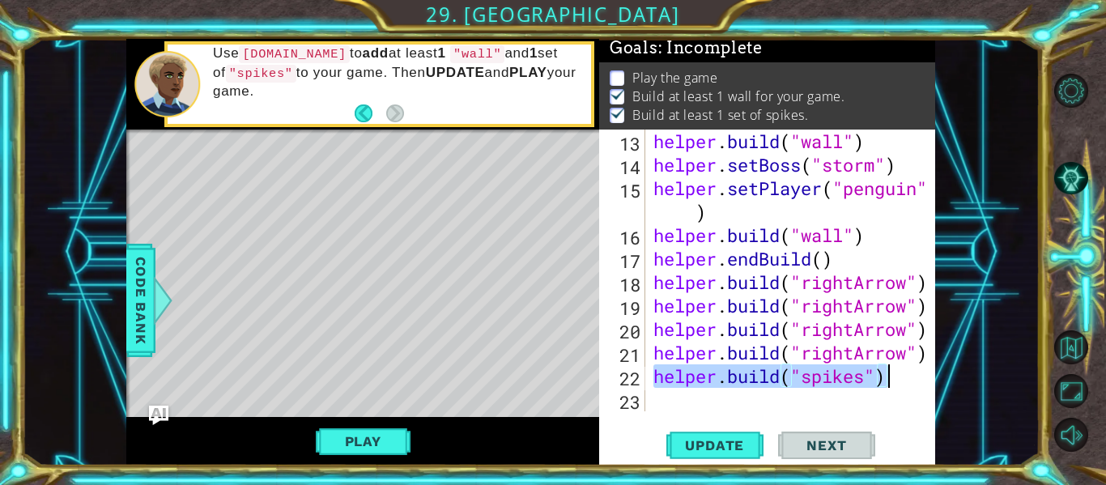
drag, startPoint x: 654, startPoint y: 375, endPoint x: 942, endPoint y: 367, distance: 288.3
click at [945, 377] on div "1 ההההההההההההההההההההההההההההההההההההההההההההההההההההההההההההההההההההההההההההה…" at bounding box center [531, 252] width 1018 height 427
type textarea "[DOMAIN_NAME]("spikes")"
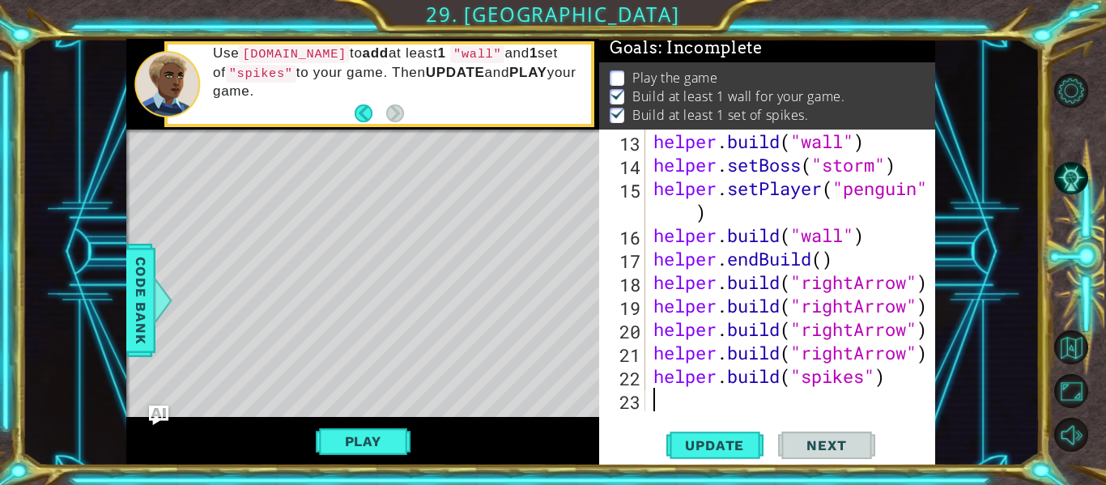
click at [661, 406] on div "helper . build ( "wall" ) helper . setBoss ( "storm" ) helper . setPlayer ( "pe…" at bounding box center [795, 294] width 290 height 329
paste textarea "[DOMAIN_NAME]("spikes")"
type textarea "[DOMAIN_NAME]("spikes")"
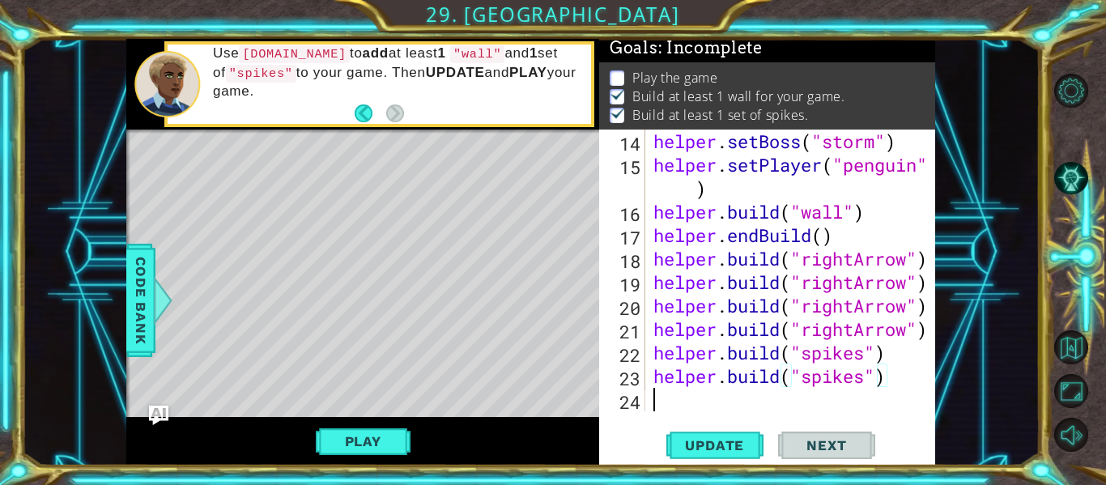
click at [660, 402] on div "helper . setBoss ( "storm" ) helper . setPlayer ( "penguin" ) helper . build ( …" at bounding box center [795, 294] width 290 height 329
paste textarea "[DOMAIN_NAME]("spikes")"
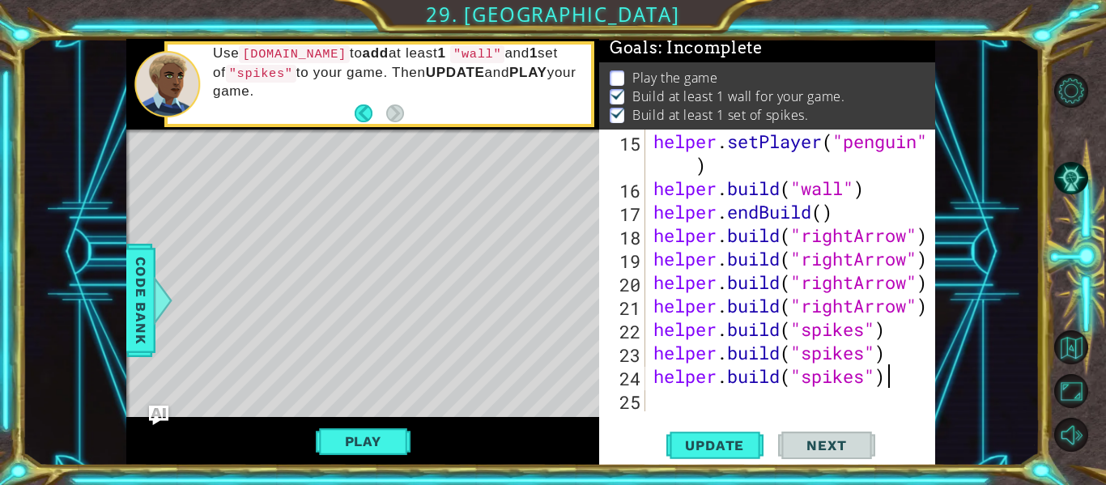
scroll to position [399, 0]
click at [626, 353] on div "23" at bounding box center [623, 354] width 43 height 23
type textarea "[DOMAIN_NAME]("spikes")"
click at [662, 402] on div "helper . setPlayer ( "penguin" ) helper . build ( "wall" ) helper . endBuild ( …" at bounding box center [795, 306] width 290 height 352
paste textarea "[DOMAIN_NAME]("spikes")"
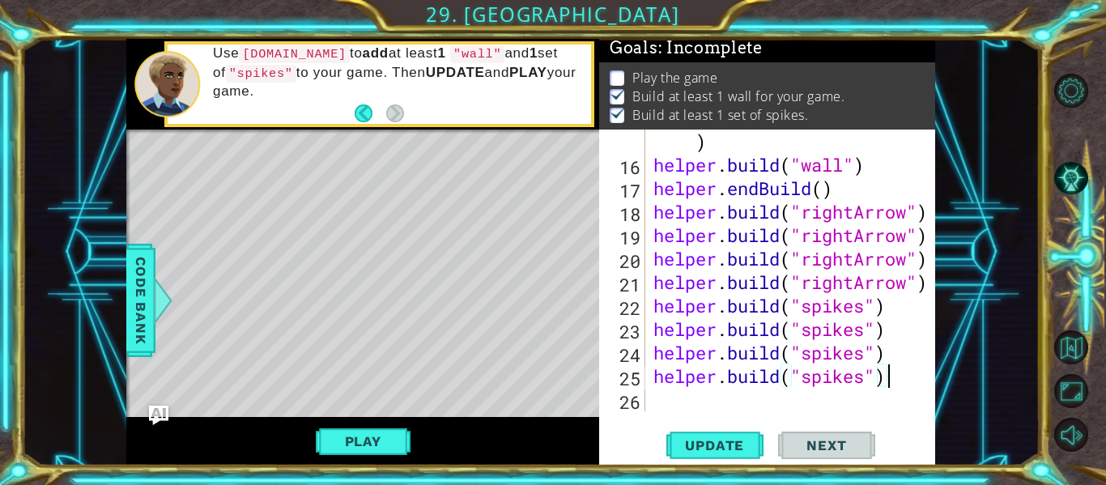
scroll to position [423, 0]
click at [725, 444] on span "Update" at bounding box center [714, 445] width 91 height 16
click at [708, 443] on span "Update" at bounding box center [714, 445] width 91 height 16
click at [700, 441] on span "Update" at bounding box center [714, 445] width 91 height 16
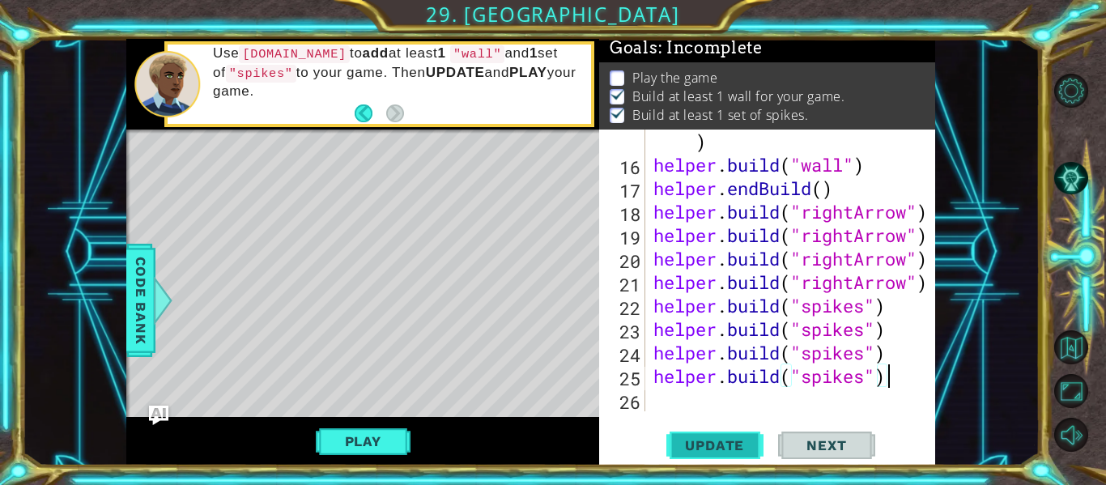
click at [700, 441] on span "Update" at bounding box center [714, 445] width 91 height 16
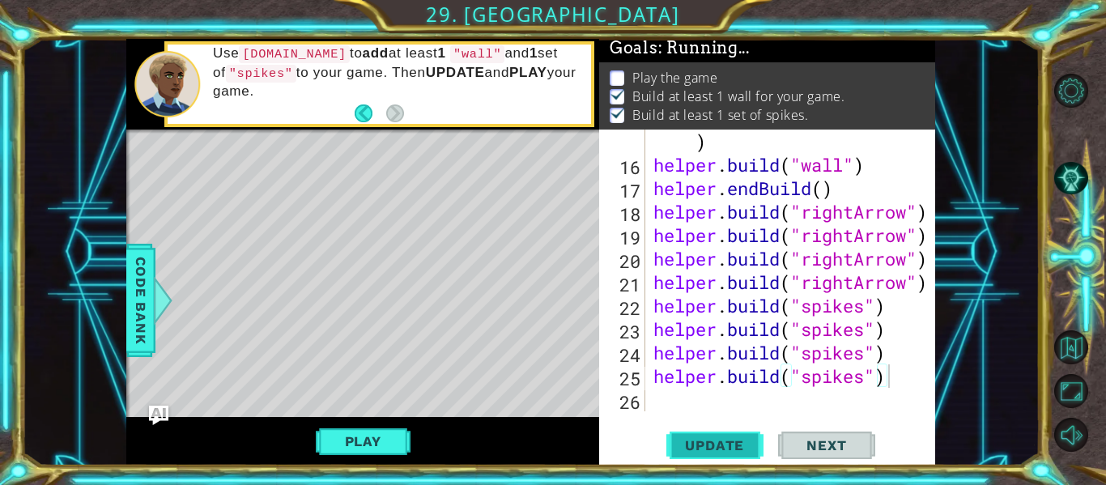
click at [700, 441] on span "Update" at bounding box center [714, 445] width 91 height 16
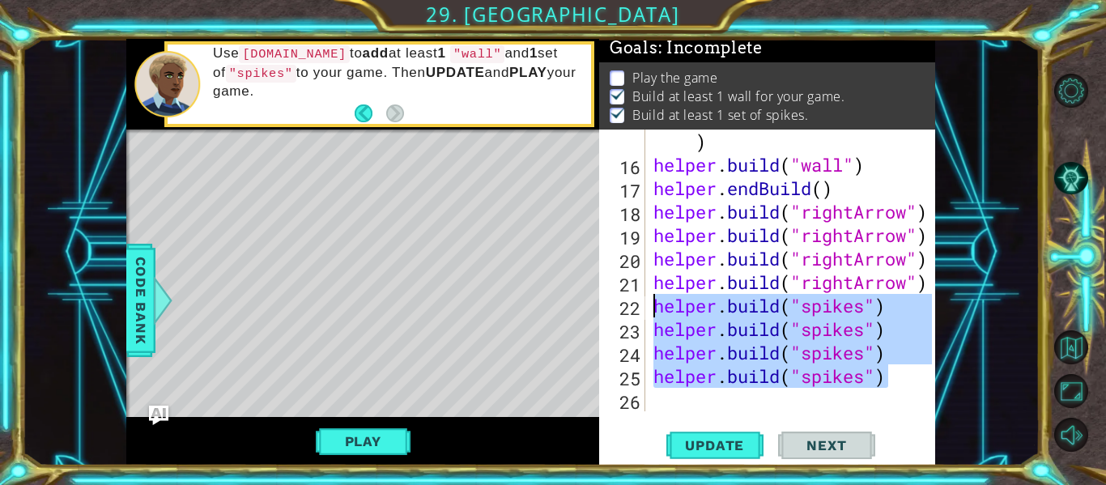
drag, startPoint x: 889, startPoint y: 369, endPoint x: 645, endPoint y: 316, distance: 249.5
click at [645, 316] on div "[DOMAIN_NAME]("spikes") 15 16 17 18 19 20 21 22 23 24 25 26 helper . setPlayer …" at bounding box center [765, 271] width 333 height 282
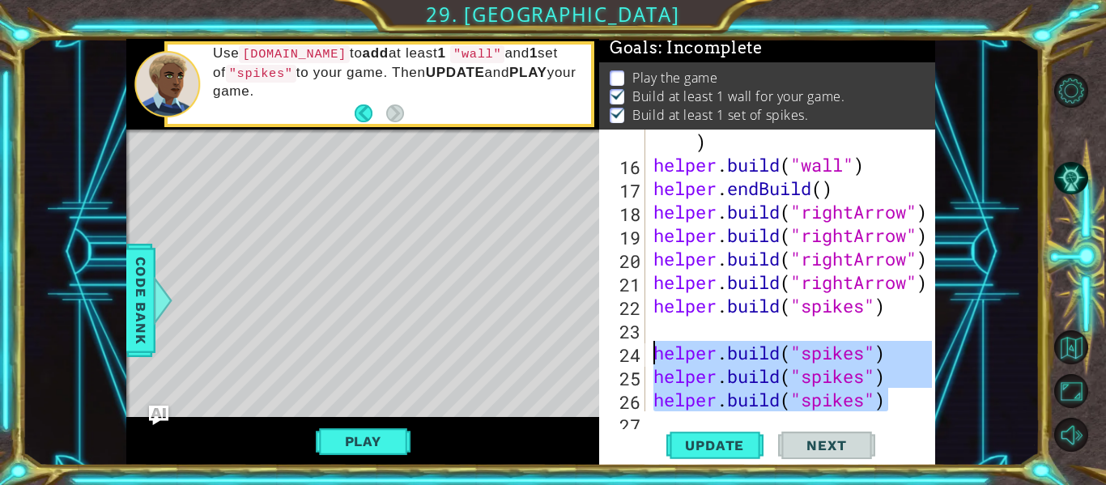
drag, startPoint x: 899, startPoint y: 393, endPoint x: 643, endPoint y: 361, distance: 257.8
click at [643, 361] on div "[DOMAIN_NAME]("spikes") 15 16 17 18 19 20 21 22 23 24 25 26 27 helper . setPlay…" at bounding box center [765, 271] width 333 height 282
type textarea "[DOMAIN_NAME]("spikes") [DOMAIN_NAME]("spikes")"
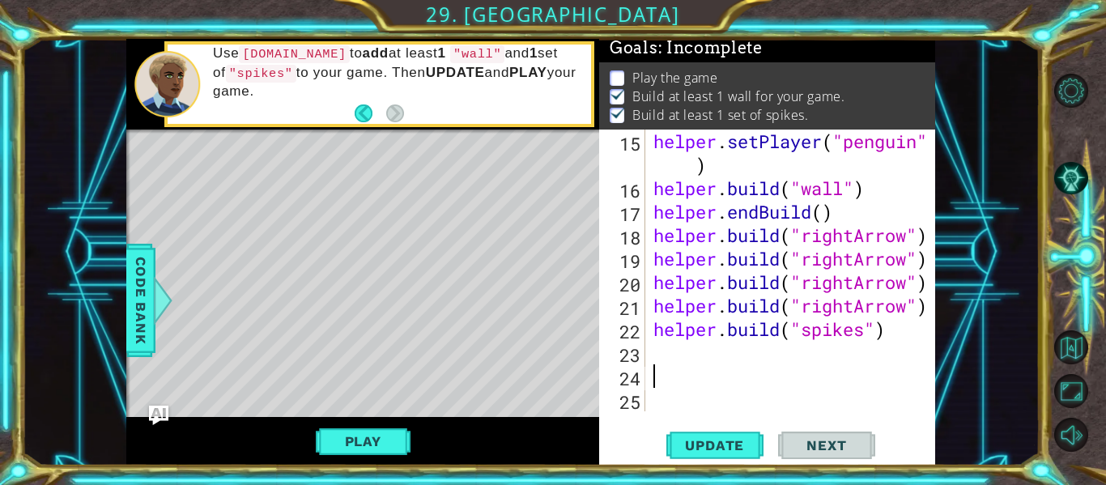
scroll to position [399, 0]
click at [724, 448] on span "Update" at bounding box center [714, 445] width 91 height 16
click at [385, 440] on button "Play" at bounding box center [363, 441] width 95 height 31
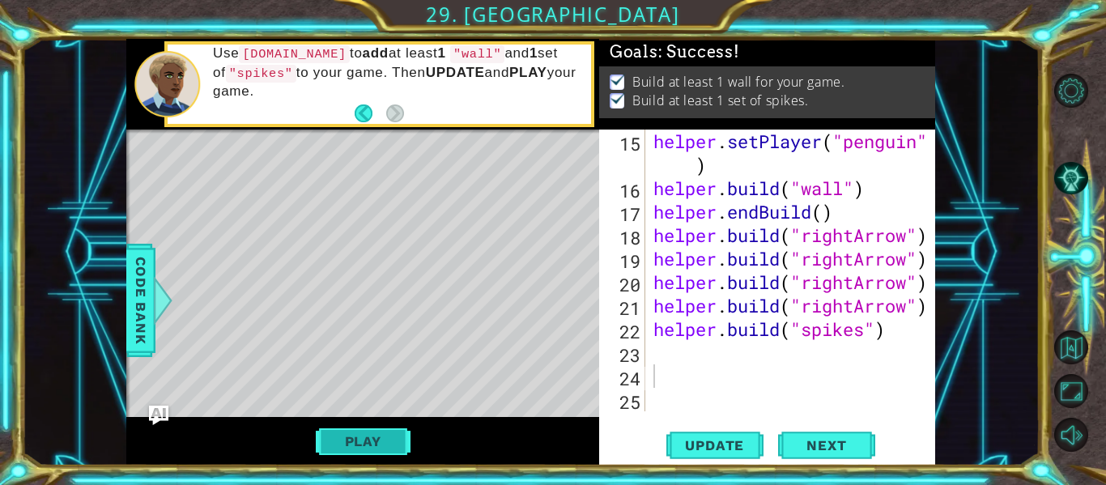
scroll to position [0, 0]
click at [651, 353] on div "helper . setPlayer ( "penguin" ) helper . build ( "wall" ) helper . endBuild ( …" at bounding box center [795, 306] width 290 height 352
click at [1069, 181] on button "AI Hint" at bounding box center [1071, 178] width 34 height 34
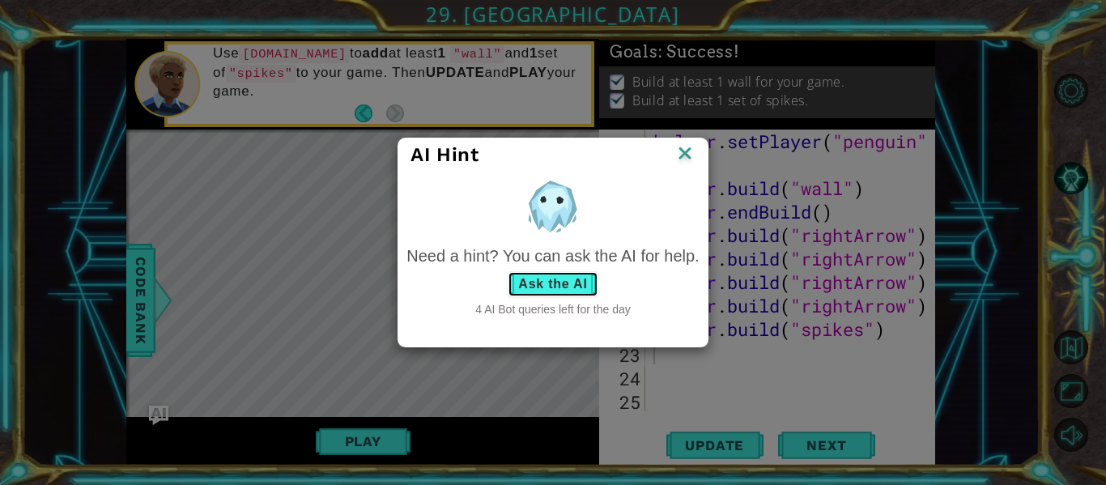
click at [566, 281] on button "Ask the AI" at bounding box center [553, 284] width 90 height 26
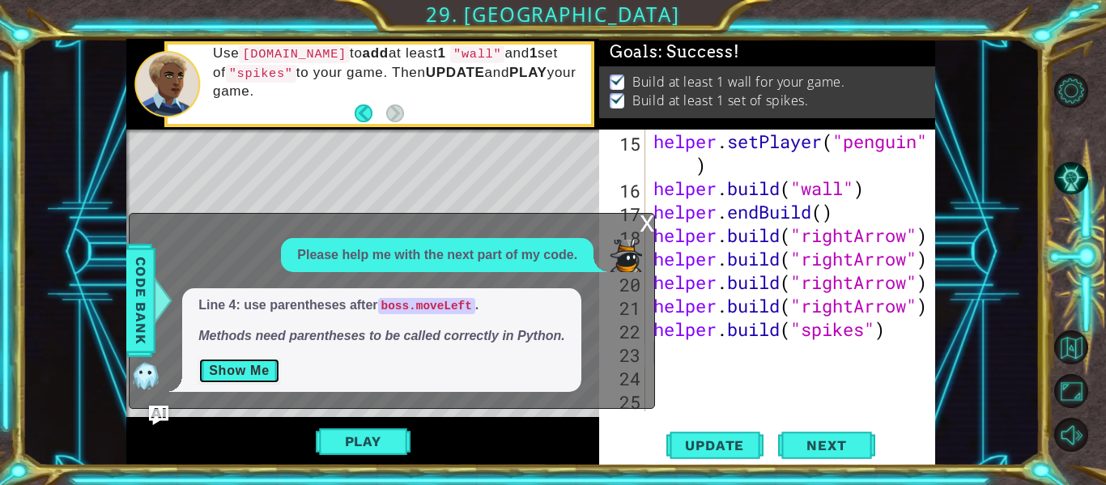
click at [241, 364] on button "Show Me" at bounding box center [239, 371] width 82 height 26
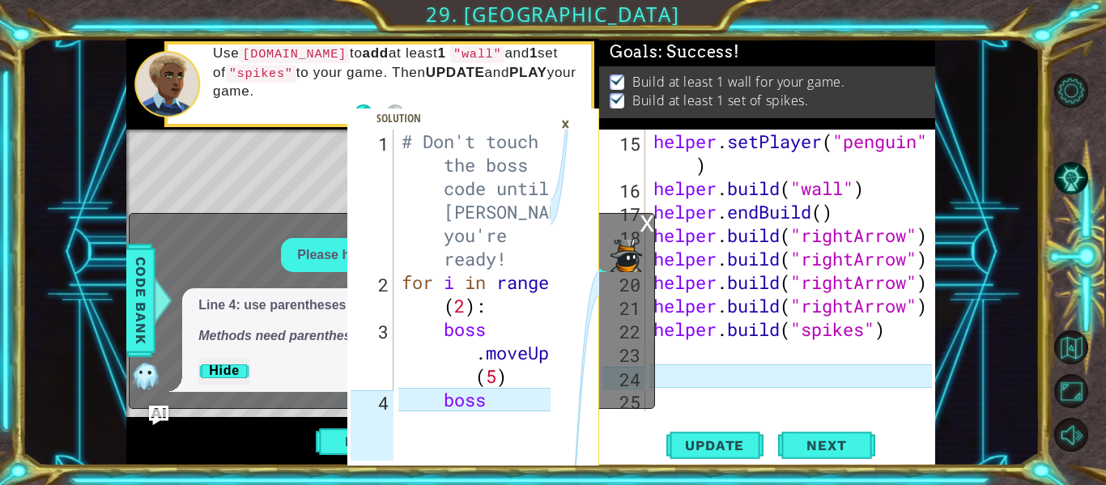
click at [563, 124] on div "×" at bounding box center [565, 124] width 25 height 28
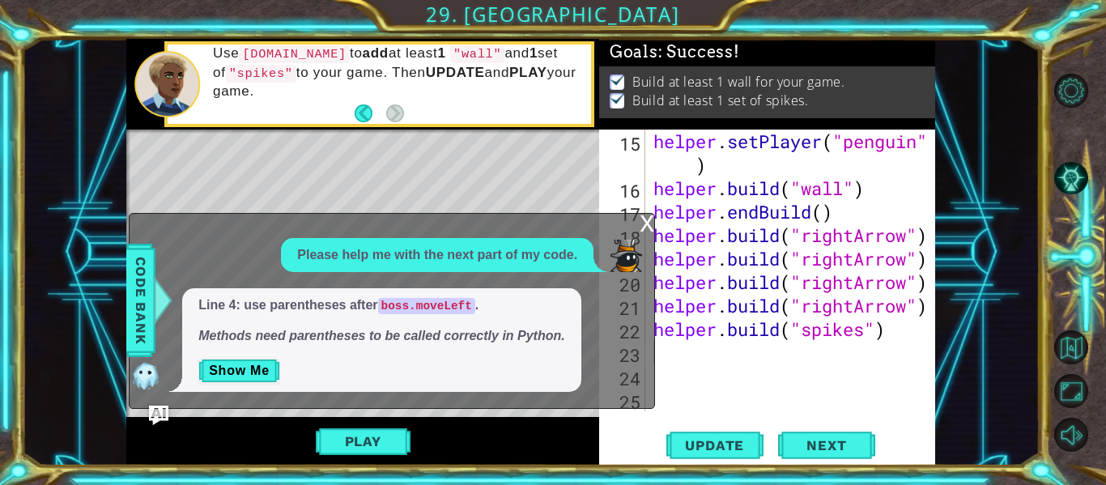
click at [647, 222] on div "x" at bounding box center [647, 222] width 15 height 16
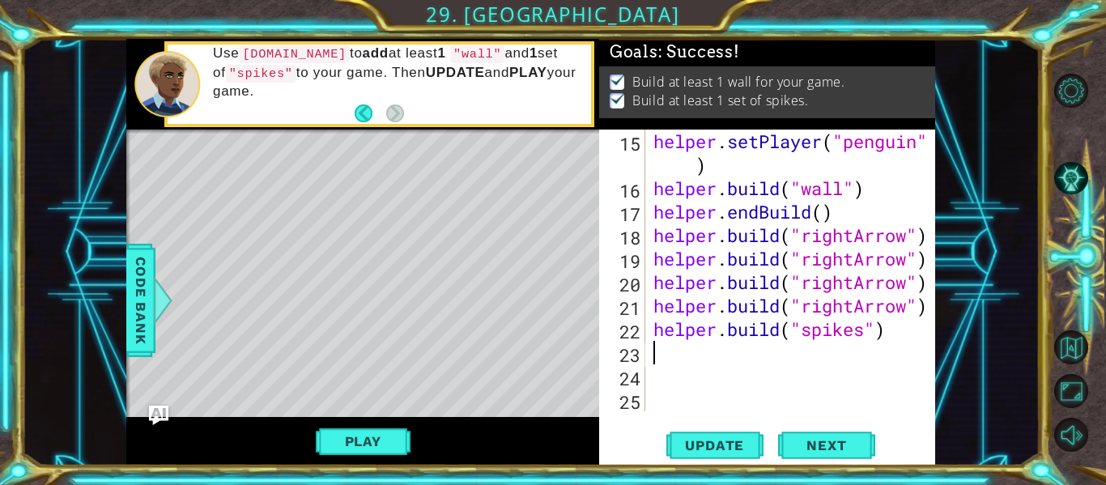
click at [653, 354] on div "helper . setPlayer ( "penguin" ) helper . build ( "wall" ) helper . endBuild ( …" at bounding box center [795, 306] width 290 height 352
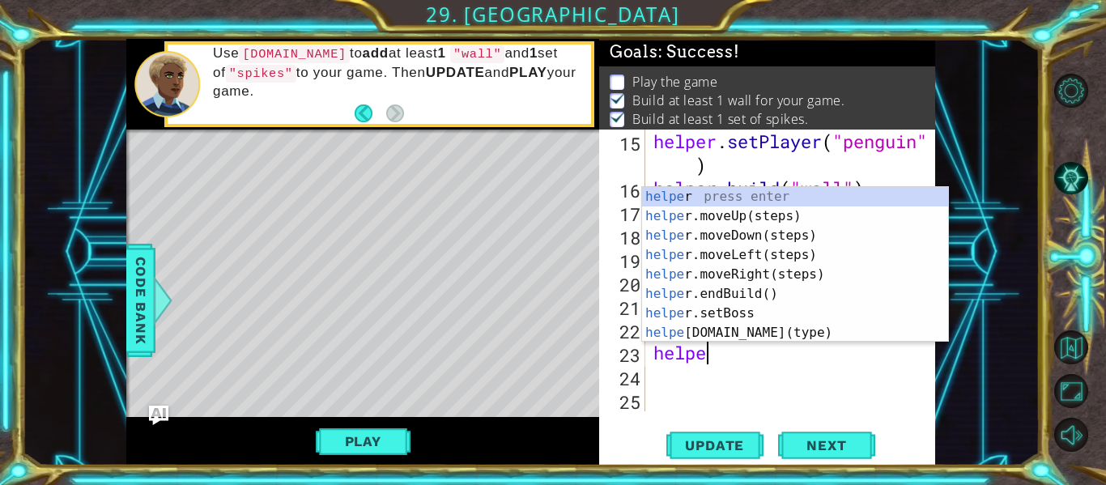
scroll to position [0, 2]
click at [745, 315] on div "helpe r press enter helpe [PERSON_NAME]moveUp(steps) press enter helpe r.moveDo…" at bounding box center [795, 284] width 306 height 194
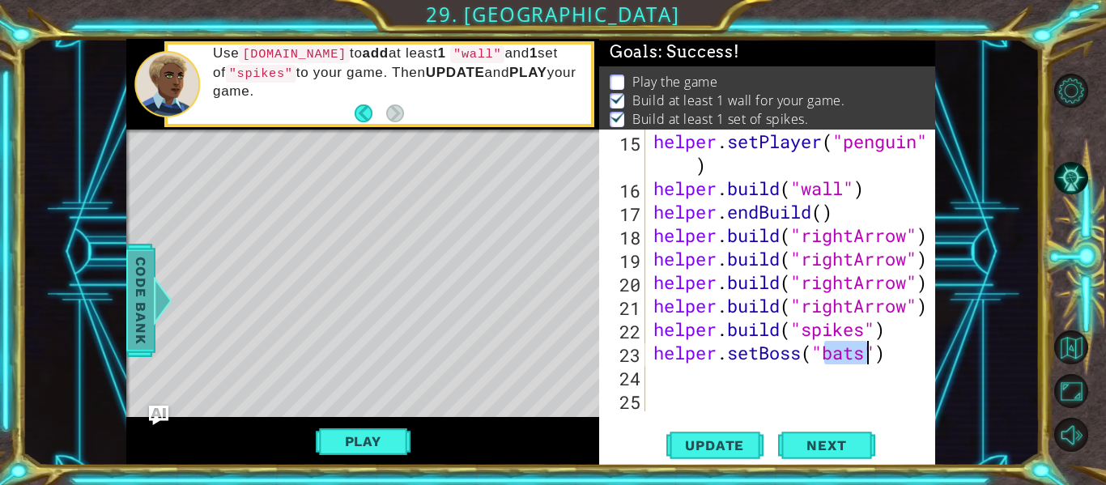
type textarea "helper.setBoss("bats")"
click at [135, 322] on span "Code Bank" at bounding box center [141, 300] width 26 height 99
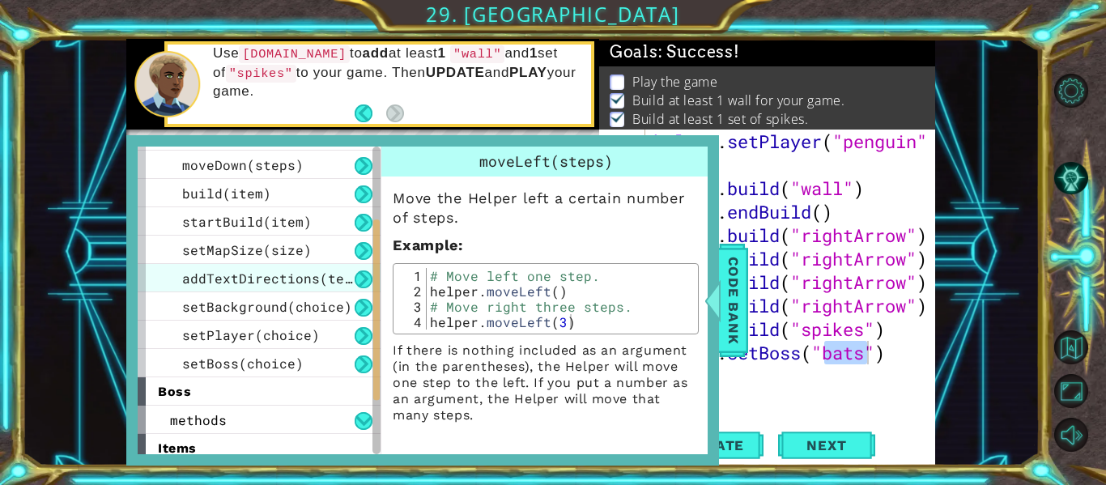
scroll to position [150, 0]
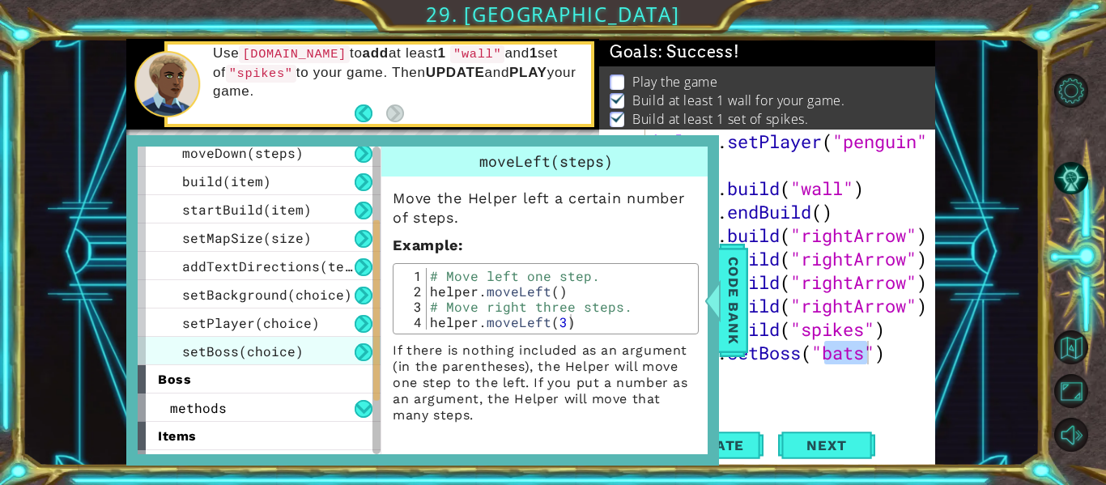
click at [271, 355] on span "setBoss(choice)" at bounding box center [242, 350] width 121 height 17
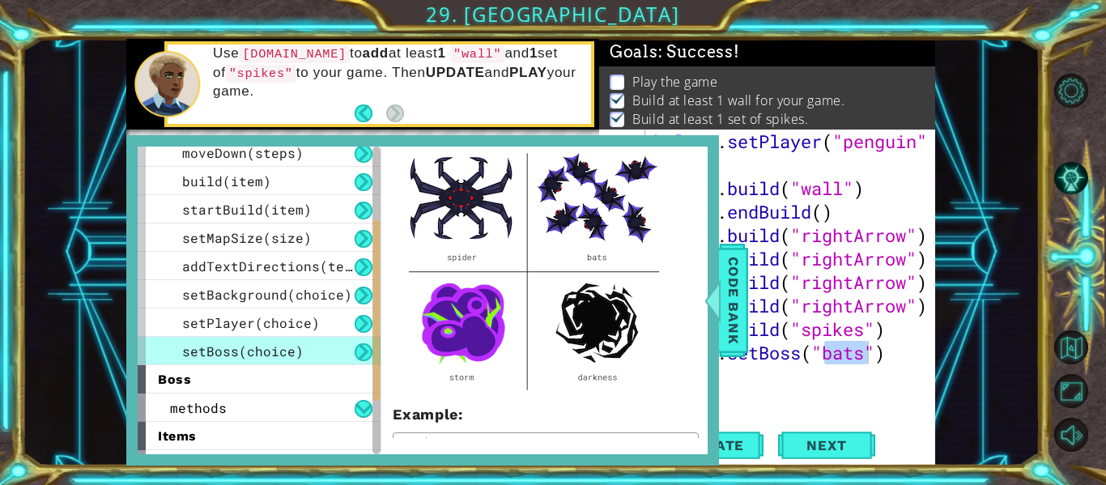
scroll to position [112, 0]
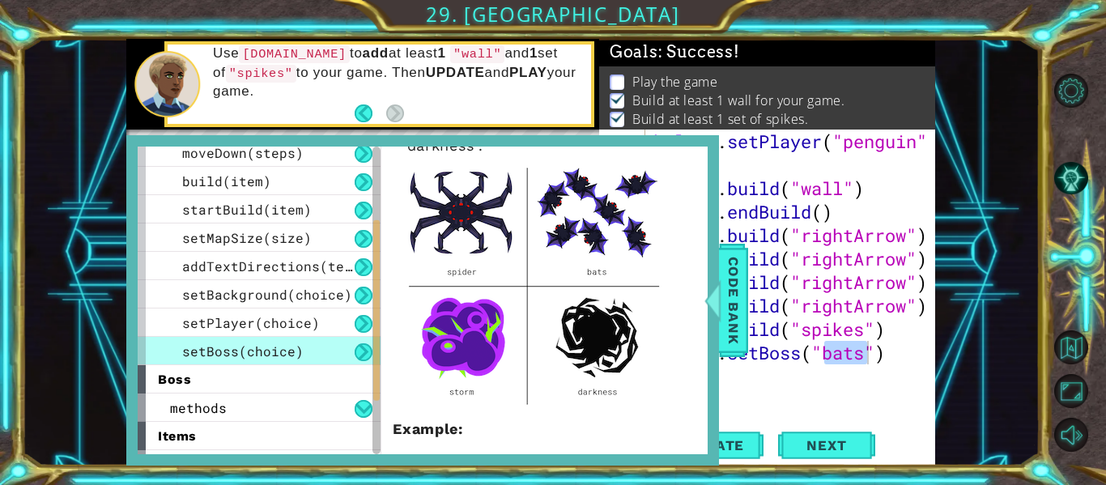
click at [613, 308] on img at bounding box center [534, 283] width 283 height 256
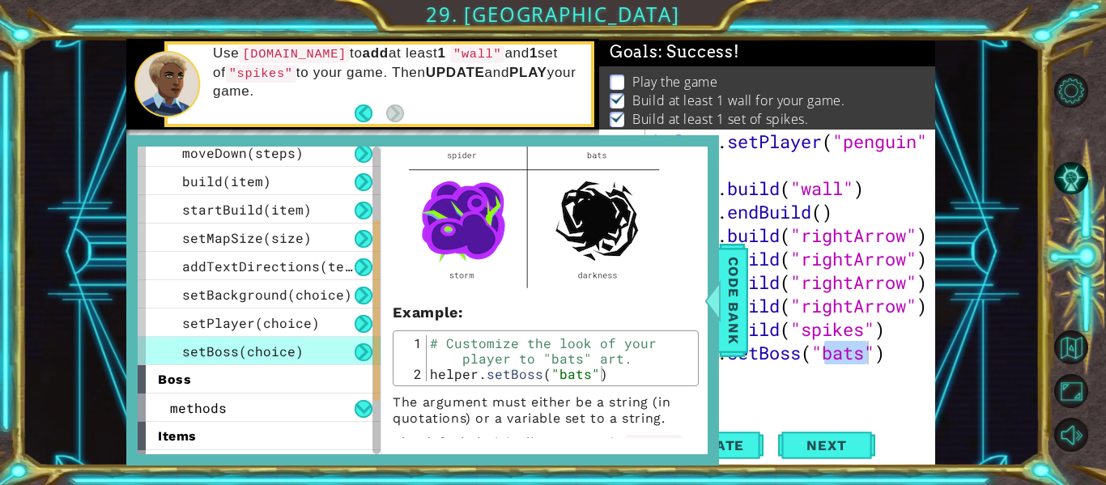
scroll to position [230, 0]
drag, startPoint x: 585, startPoint y: 354, endPoint x: 555, endPoint y: 358, distance: 30.2
click at [555, 358] on div "# Customize the look of your player to "bats" art. helper . setBoss ( "bats" )" at bounding box center [560, 380] width 267 height 92
click at [625, 270] on img at bounding box center [534, 165] width 283 height 256
click at [626, 270] on img at bounding box center [534, 165] width 283 height 256
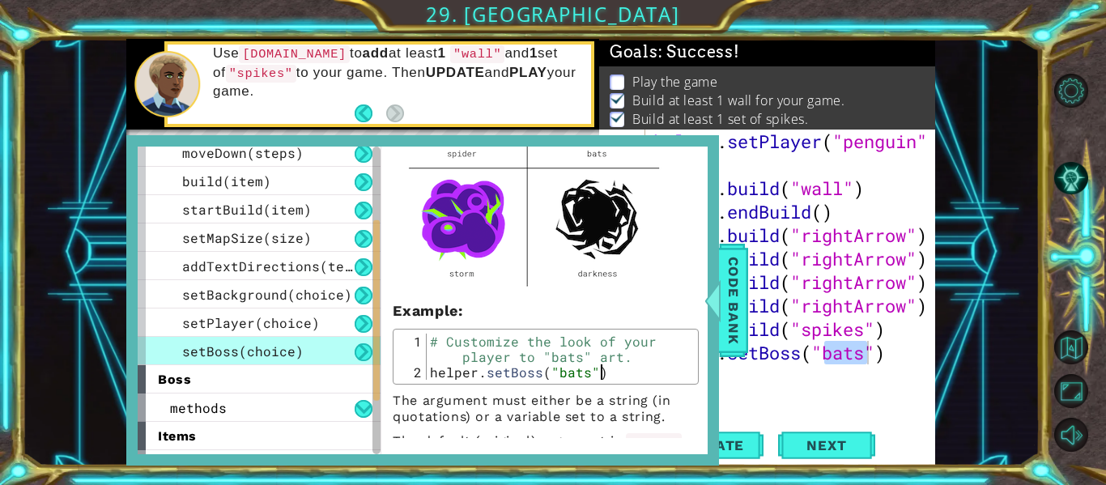
drag, startPoint x: 644, startPoint y: 353, endPoint x: 692, endPoint y: 313, distance: 62.1
click at [647, 349] on div "# Customize the look of your player to "bats" art. helper . setBoss ( "bats" )" at bounding box center [560, 380] width 267 height 92
drag, startPoint x: 587, startPoint y: 354, endPoint x: 552, endPoint y: 357, distance: 35.0
click at [552, 357] on div "# Customize the look of your player to "bats" art. helper . setBoss ( "bats" )" at bounding box center [560, 380] width 267 height 92
drag, startPoint x: 577, startPoint y: 338, endPoint x: 544, endPoint y: 340, distance: 33.3
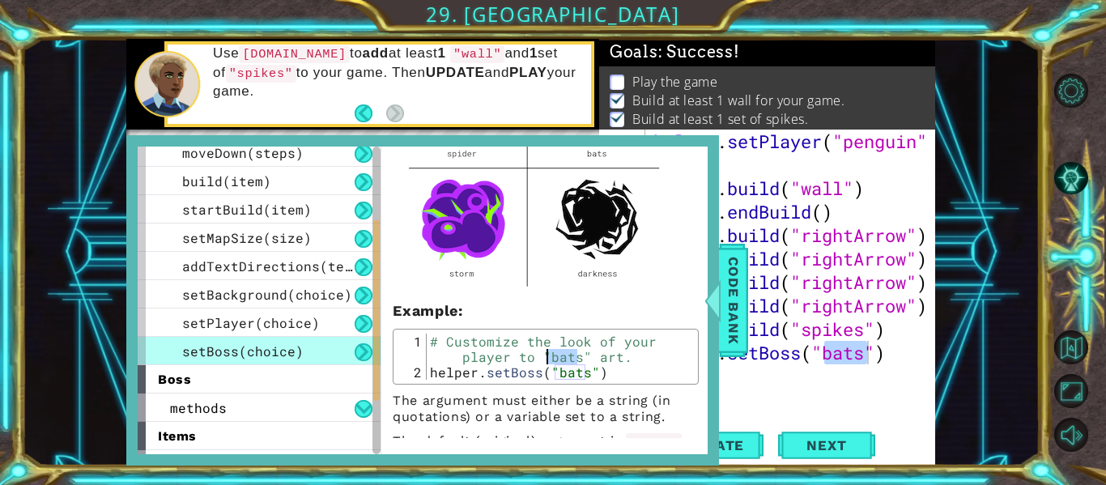
click at [544, 340] on div "# Customize the look of your player to "bats" art. helper . setBoss ( "bats" )" at bounding box center [560, 380] width 267 height 92
drag, startPoint x: 585, startPoint y: 351, endPoint x: 546, endPoint y: 331, distance: 43.8
click at [546, 334] on div "# Customize the look of your player to "bats" art. helper . setBoss ( "bats" )" at bounding box center [560, 380] width 267 height 92
type textarea "# Customize the look of your player to "bats" art. helper.setBoss("bats")"
click at [707, 380] on div "Customize the look of the boss. You can use one of the following choices: "bats…" at bounding box center [545, 198] width 329 height 503
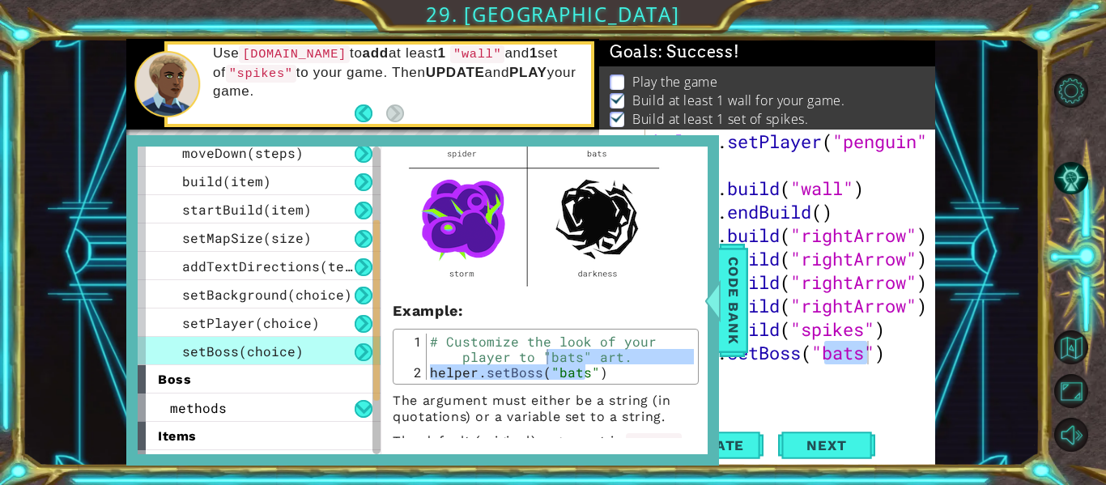
click at [678, 393] on p "The argument must either be a string (in quotations) or a variable set to a str…" at bounding box center [546, 409] width 306 height 32
click at [854, 356] on div "helper . setPlayer ( "penguin" ) helper . build ( "wall" ) helper . endBuild ( …" at bounding box center [791, 271] width 282 height 282
drag, startPoint x: 865, startPoint y: 352, endPoint x: 823, endPoint y: 351, distance: 41.3
click at [823, 351] on div "helper . setPlayer ( "penguin" ) helper . build ( "wall" ) helper . endBuild ( …" at bounding box center [795, 306] width 290 height 352
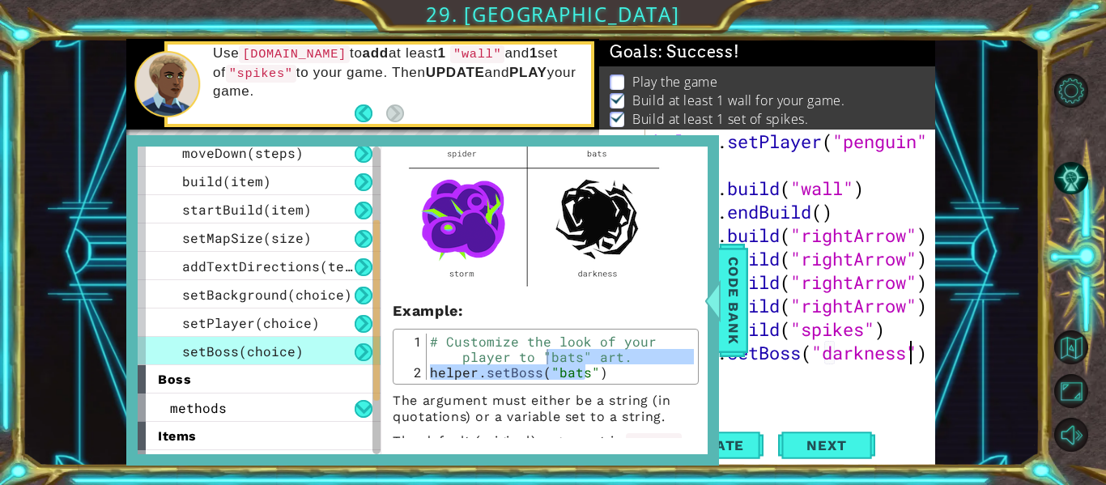
type textarea "helper.setBoss("darkness")"
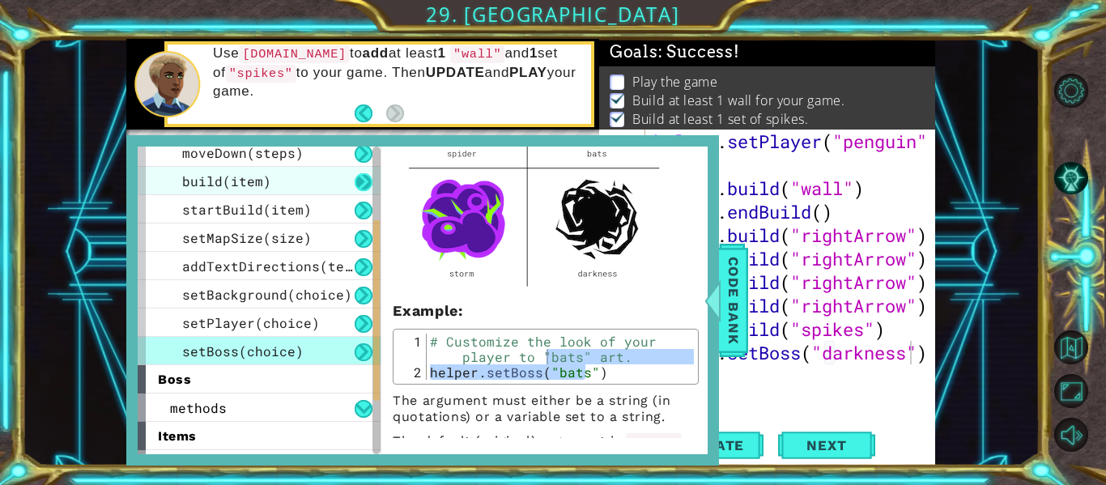
click at [356, 179] on button at bounding box center [364, 182] width 18 height 18
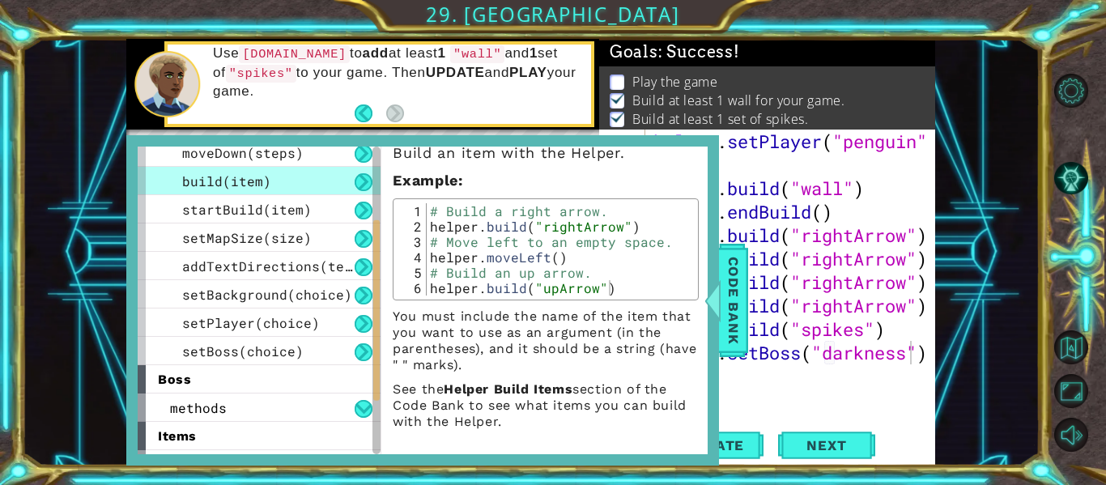
scroll to position [0, 0]
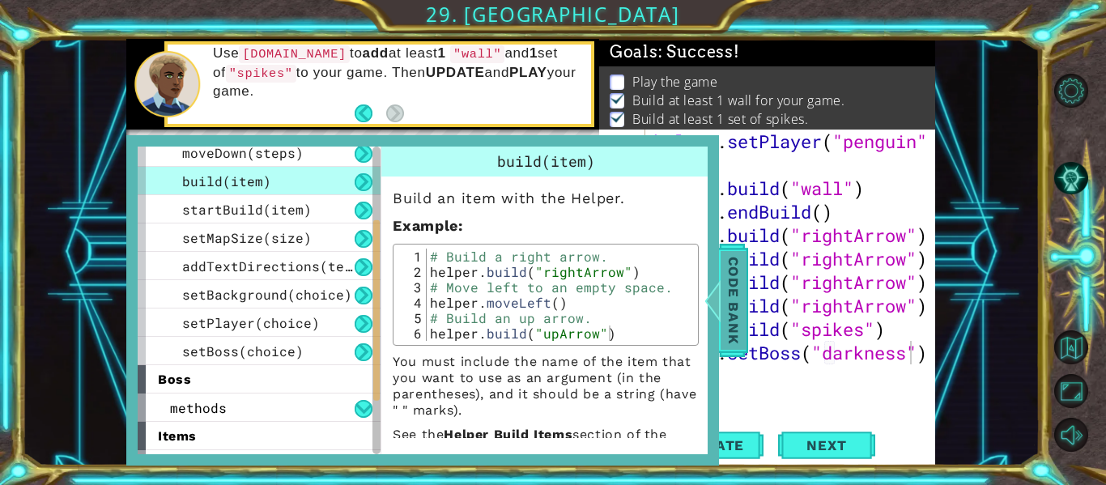
click at [738, 289] on span "Code Bank" at bounding box center [733, 300] width 26 height 99
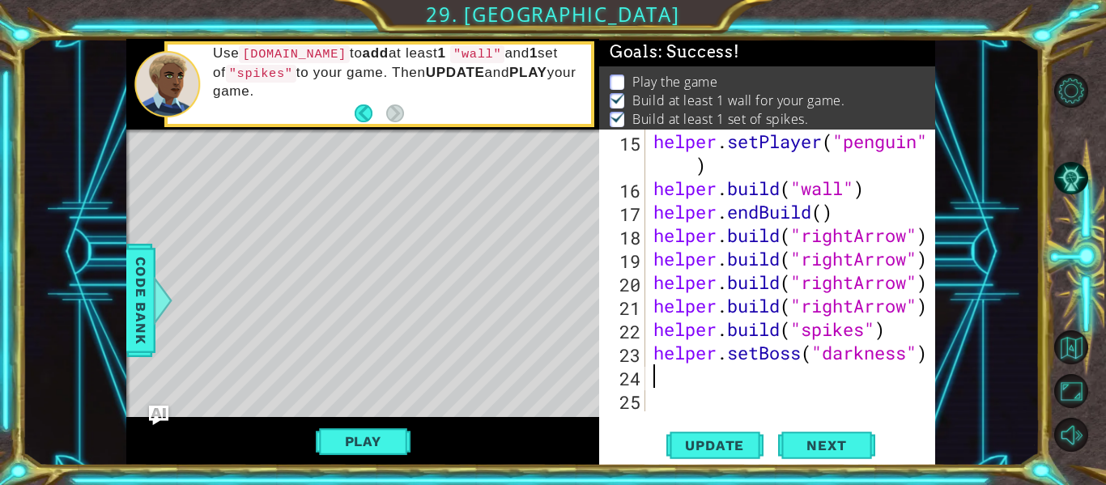
click at [658, 376] on div "helper . setPlayer ( "penguin" ) helper . build ( "wall" ) helper . endBuild ( …" at bounding box center [795, 306] width 290 height 352
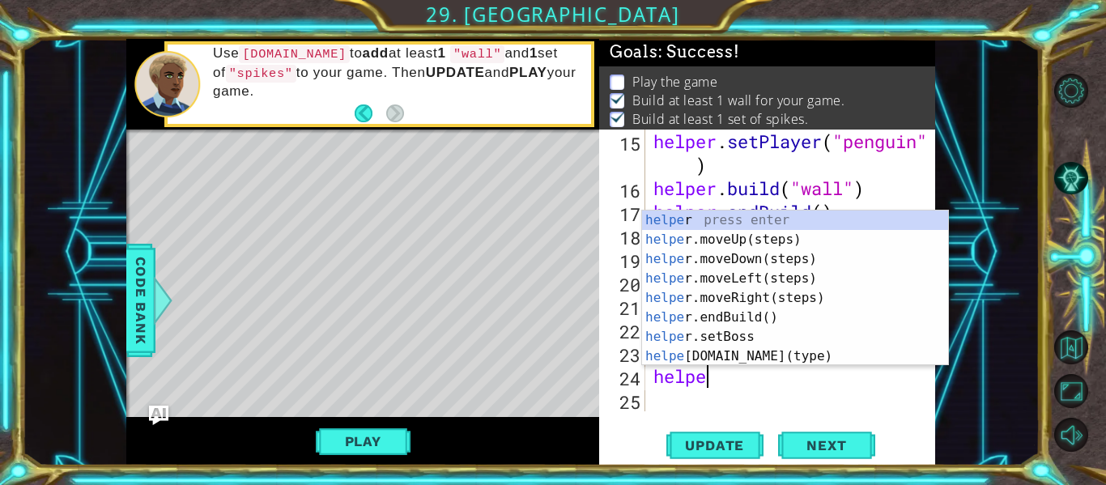
scroll to position [0, 2]
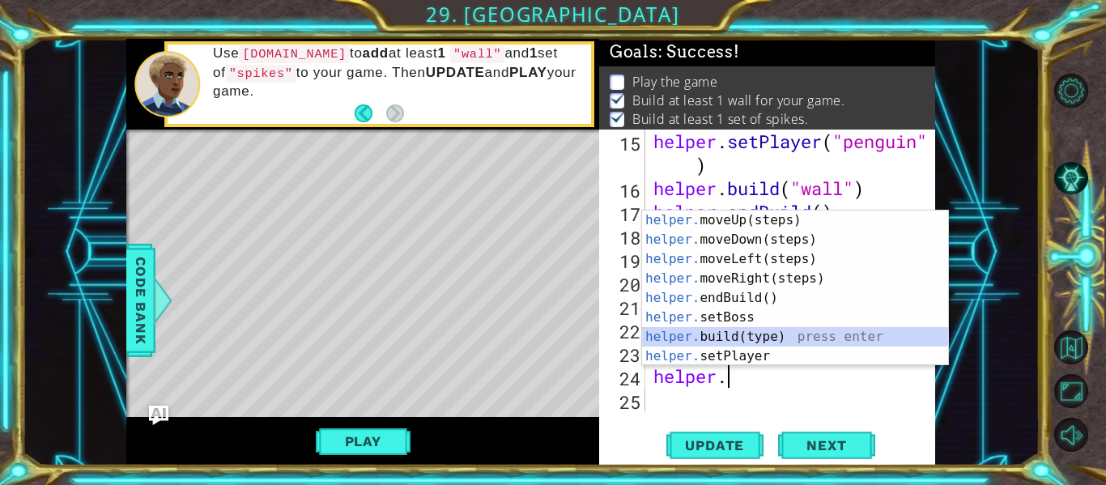
click at [750, 329] on div "helper. moveUp(steps) press enter helper. moveDown(steps) press enter helper. m…" at bounding box center [795, 307] width 306 height 194
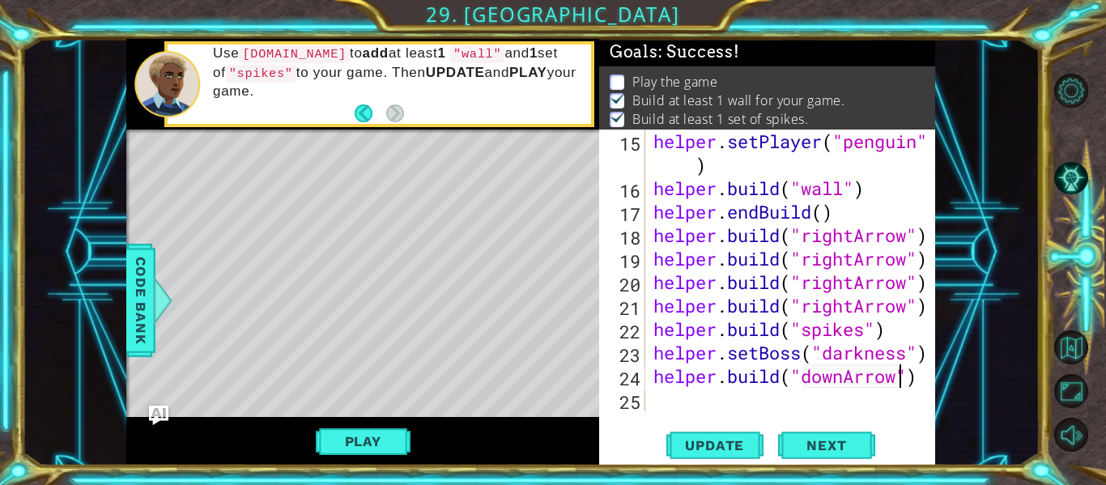
scroll to position [0, 11]
type textarea "[DOMAIN_NAME]("downArrow")"
click at [841, 450] on button "Next" at bounding box center [826, 445] width 97 height 33
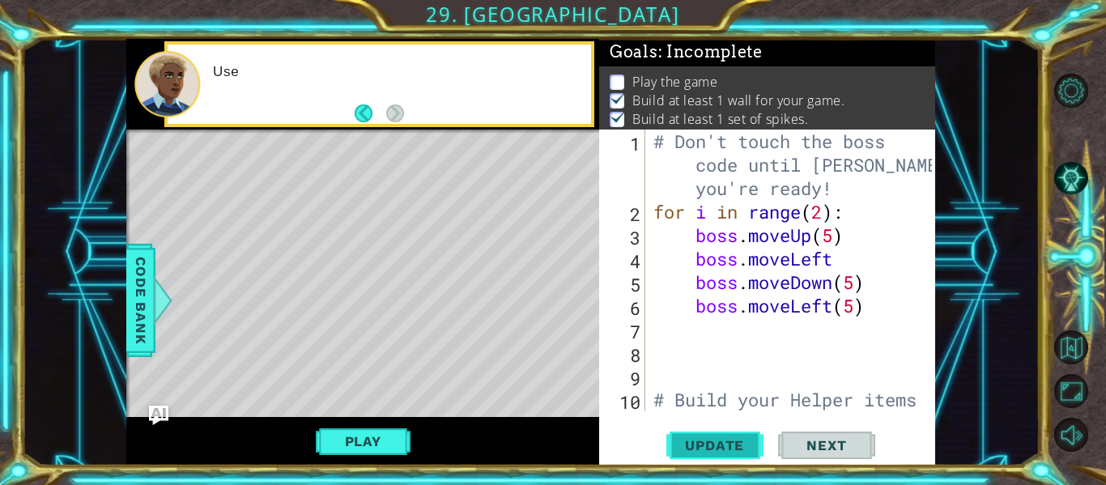
scroll to position [7, 0]
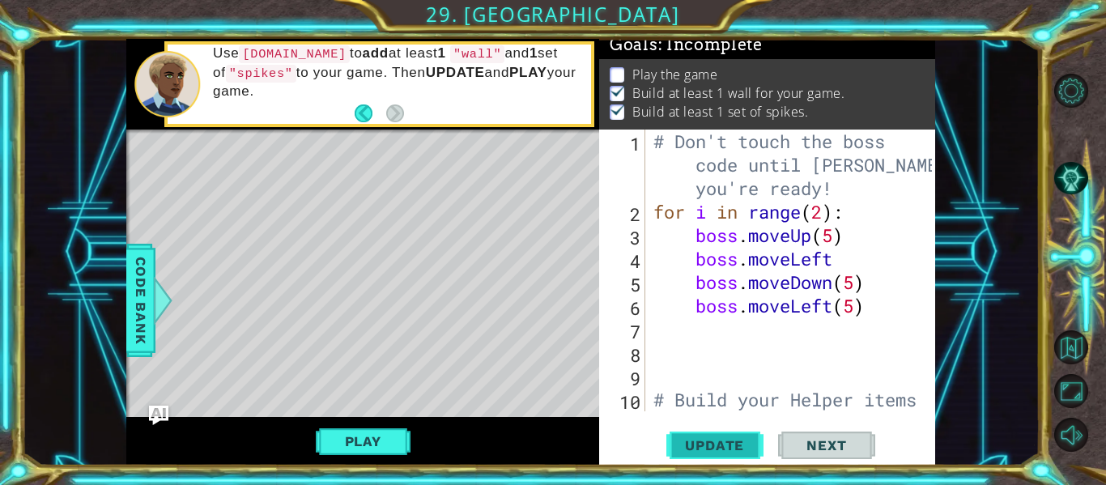
click at [739, 444] on span "Update" at bounding box center [714, 445] width 91 height 16
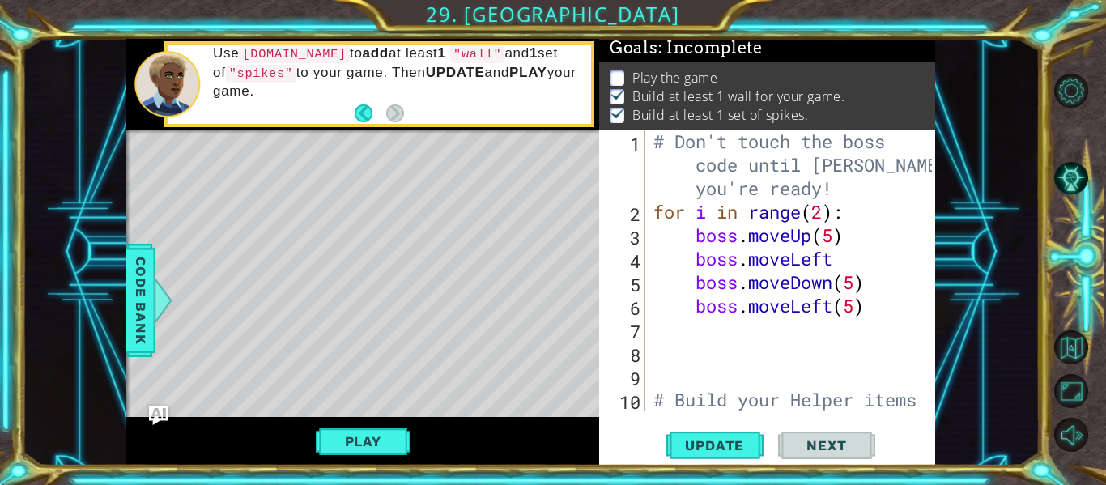
drag, startPoint x: 925, startPoint y: 87, endPoint x: 926, endPoint y: 114, distance: 26.7
click at [926, 114] on ul "Play the game Build at least 1 wall for your game. Build at least 1 set of spik…" at bounding box center [767, 97] width 323 height 56
click at [725, 449] on span "Update" at bounding box center [714, 445] width 91 height 16
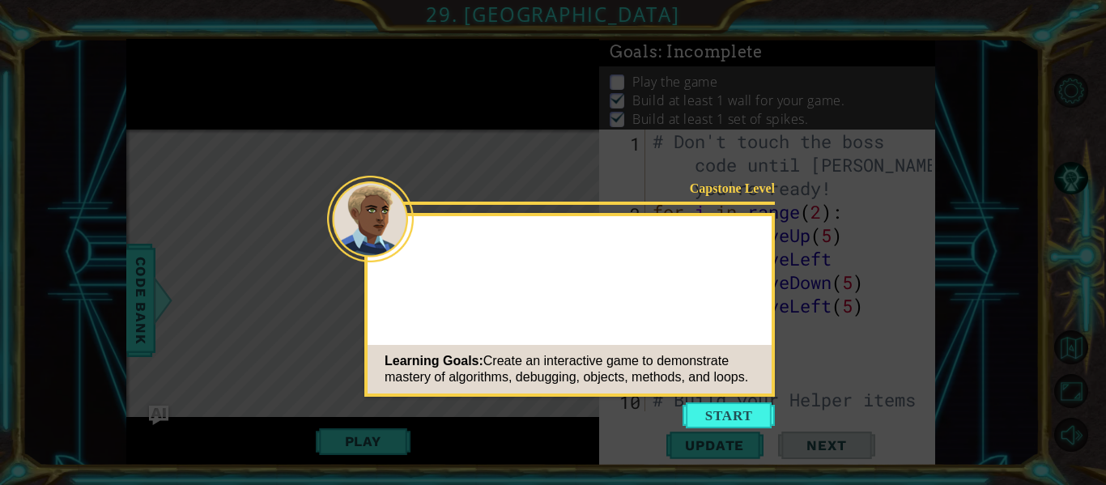
drag, startPoint x: 746, startPoint y: 407, endPoint x: 426, endPoint y: 242, distance: 359.9
click at [745, 409] on button "Start" at bounding box center [728, 415] width 92 height 26
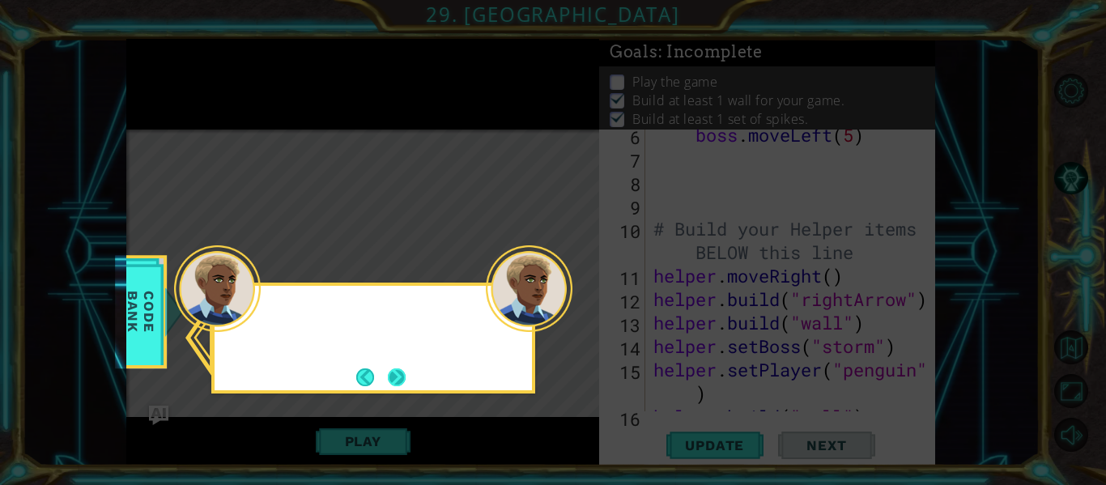
click at [399, 372] on button "Next" at bounding box center [397, 377] width 18 height 18
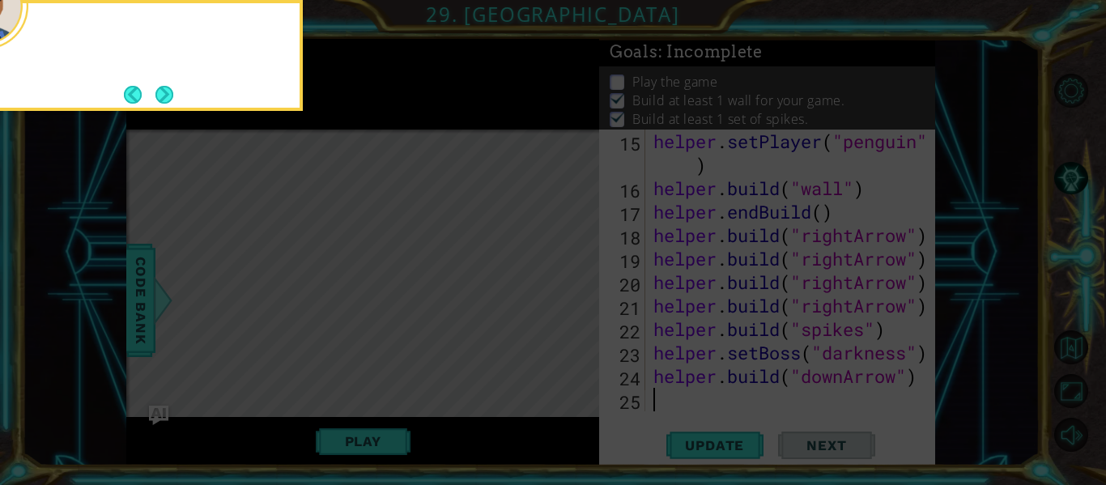
scroll to position [399, 0]
click at [173, 88] on button "Next" at bounding box center [164, 95] width 18 height 18
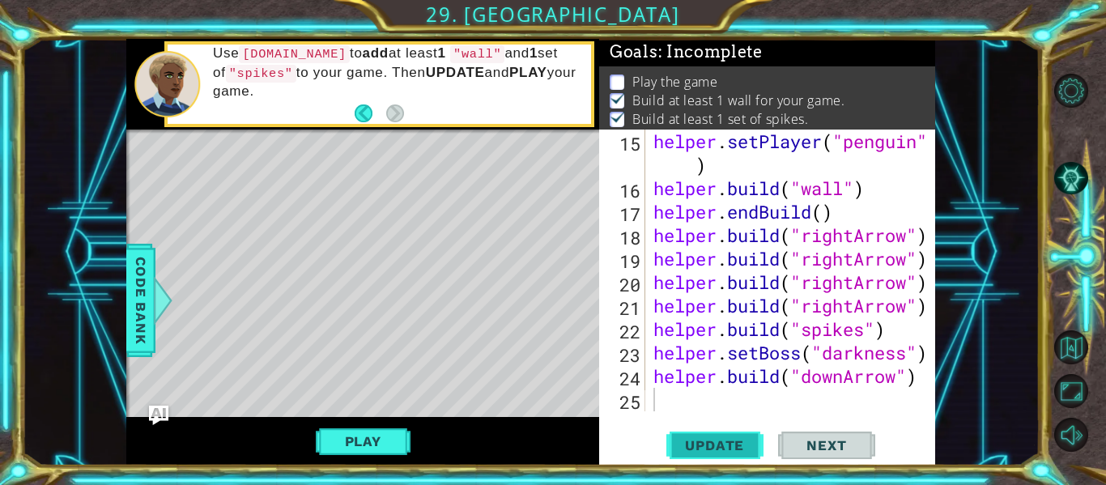
click at [696, 439] on span "Update" at bounding box center [714, 445] width 91 height 16
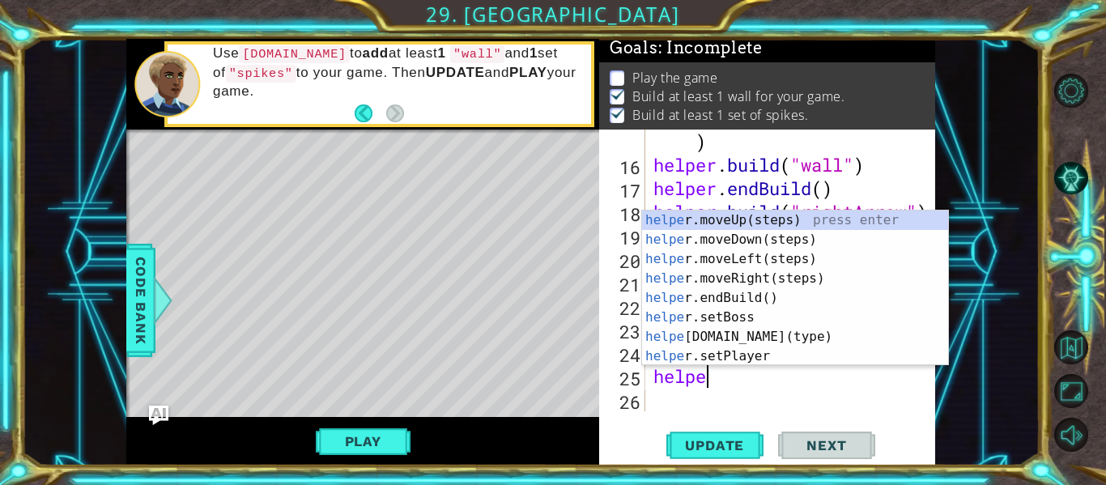
scroll to position [0, 2]
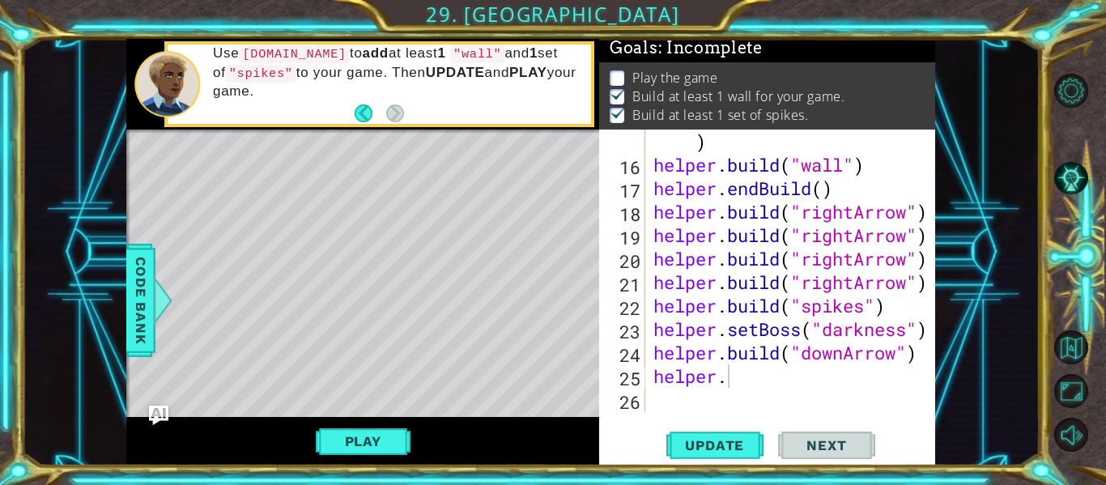
click at [183, 210] on div "Level Map" at bounding box center [500, 368] width 748 height 477
drag, startPoint x: 183, startPoint y: 210, endPoint x: 202, endPoint y: 210, distance: 18.6
click at [201, 211] on div "Level Map" at bounding box center [500, 368] width 748 height 477
click at [239, 171] on div "Level Map" at bounding box center [500, 368] width 748 height 477
click at [181, 221] on div "Level Map" at bounding box center [500, 368] width 748 height 477
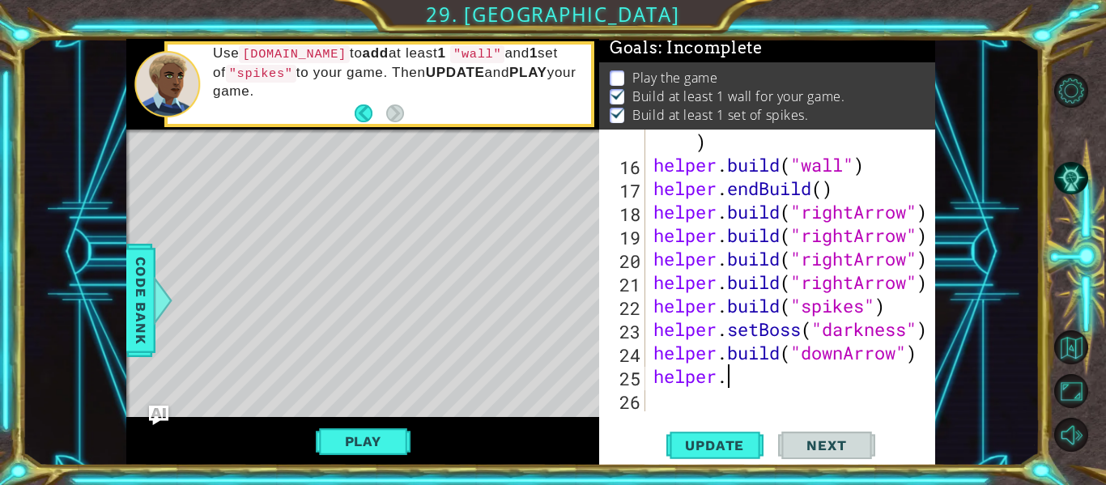
click at [729, 376] on div "helper . setPlayer ( "penguin" ) helper . build ( "wall" ) helper . endBuild ( …" at bounding box center [795, 282] width 290 height 352
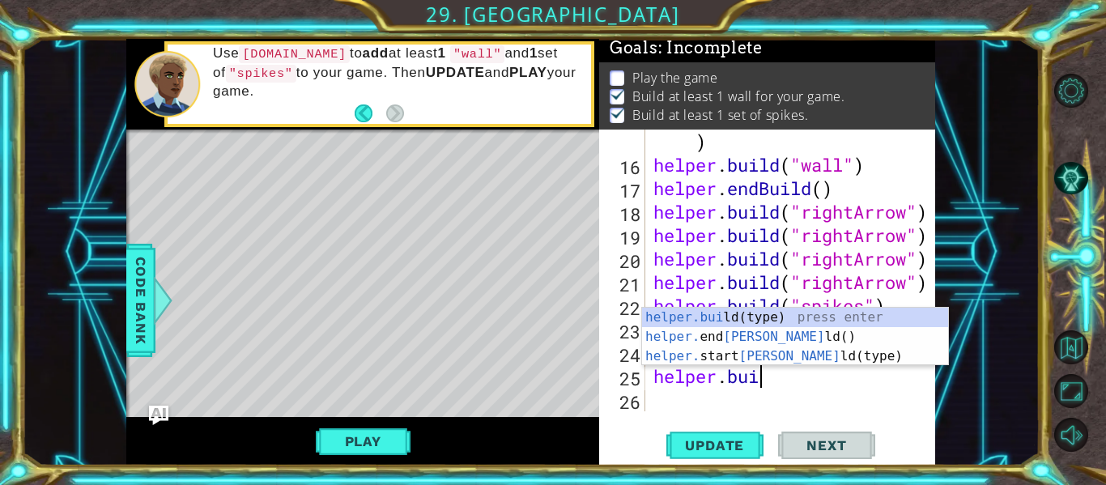
scroll to position [0, 5]
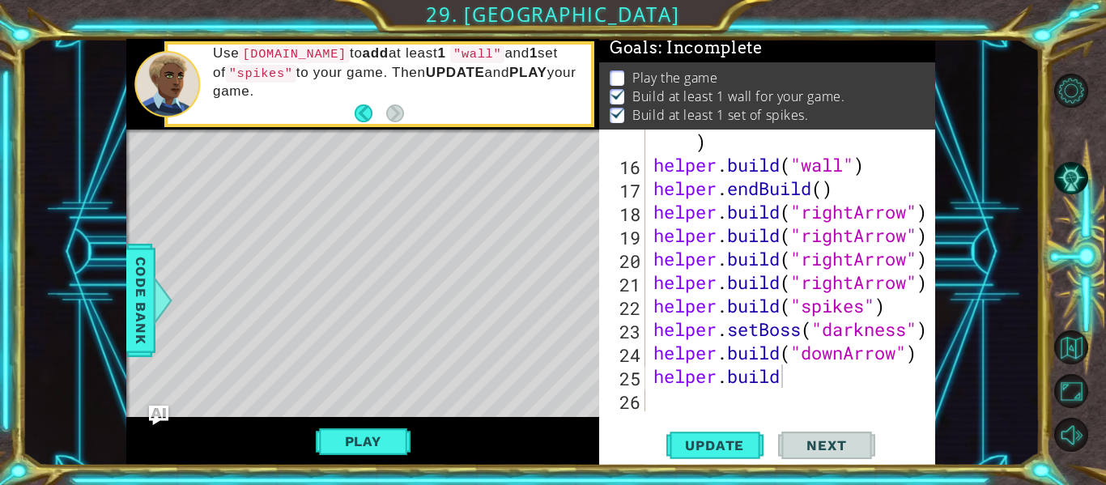
drag, startPoint x: 246, startPoint y: 163, endPoint x: 235, endPoint y: 191, distance: 30.5
click at [235, 200] on div "Level Map" at bounding box center [500, 368] width 748 height 477
click at [183, 211] on div "Level Map" at bounding box center [500, 368] width 748 height 477
click at [248, 174] on div "Level Map" at bounding box center [500, 368] width 748 height 477
click at [186, 217] on div "Level Map" at bounding box center [500, 368] width 748 height 477
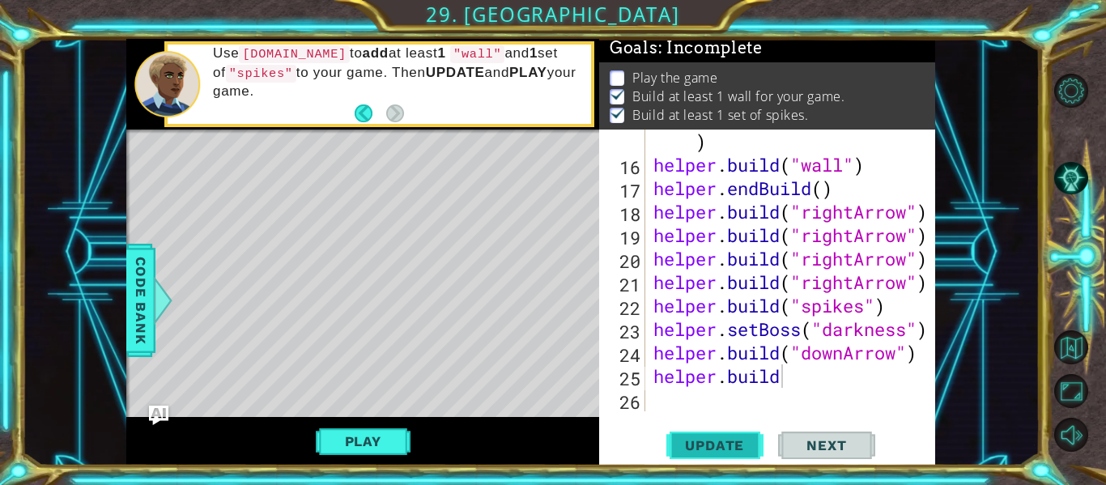
click at [744, 439] on span "Update" at bounding box center [714, 445] width 91 height 16
type textarea "helper.move"
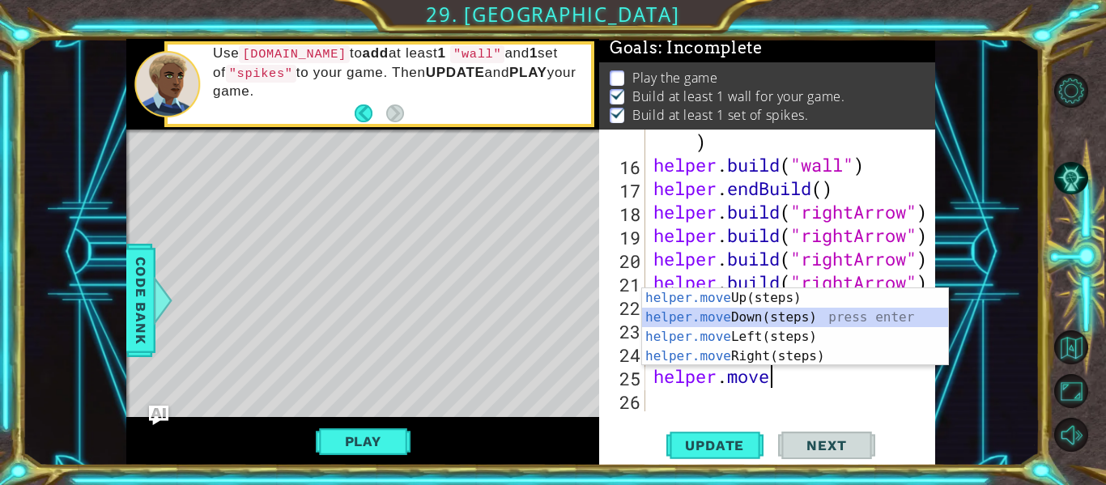
click at [769, 315] on div "helper.move Up(steps) press enter helper.move Down(steps) press enter helper.mo…" at bounding box center [795, 346] width 306 height 117
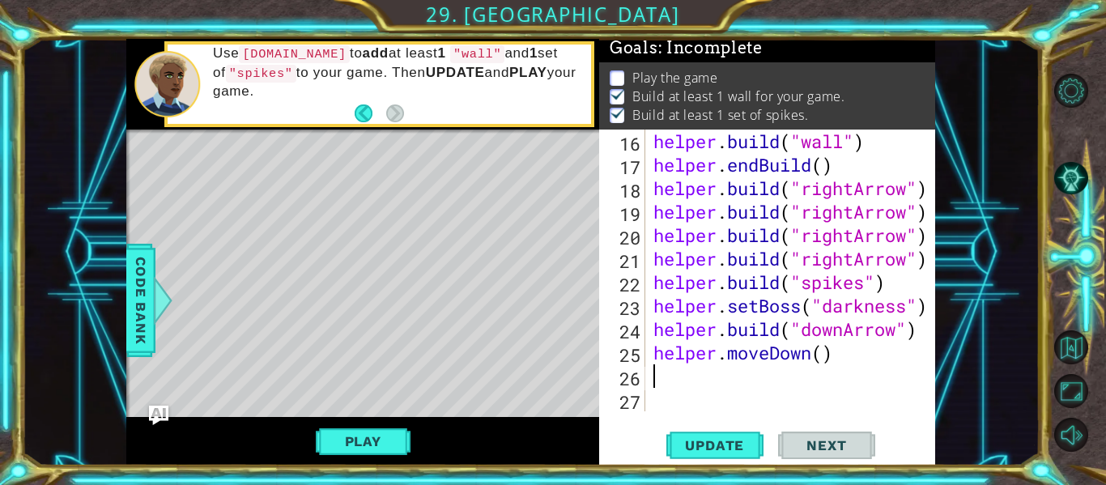
scroll to position [446, 0]
click at [822, 358] on div "helper . build ( "wall" ) helper . endBuild ( ) helper . build ( "rightArrow" )…" at bounding box center [795, 294] width 290 height 329
click at [839, 359] on div "helper . build ( "wall" ) helper . endBuild ( ) helper . build ( "rightArrow" )…" at bounding box center [795, 294] width 290 height 329
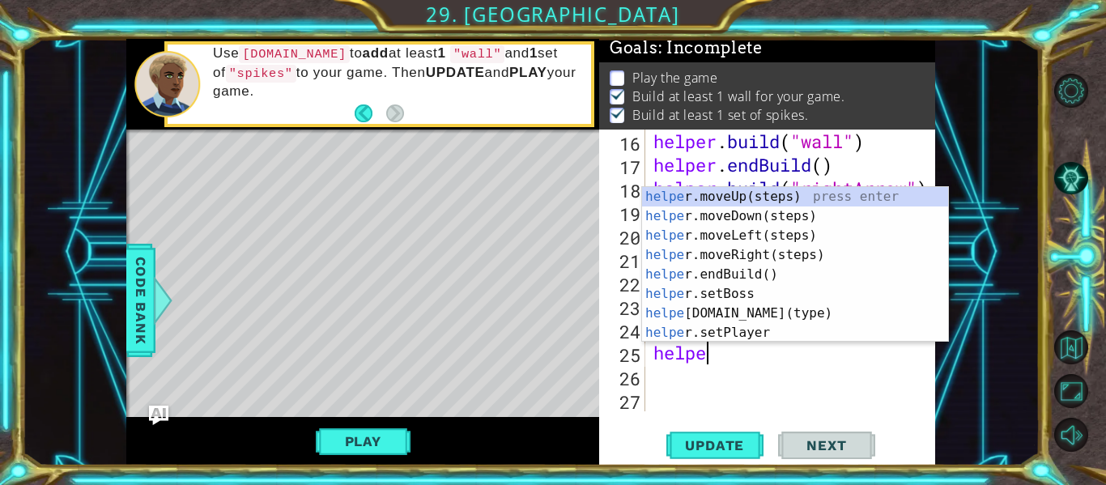
type textarea "h"
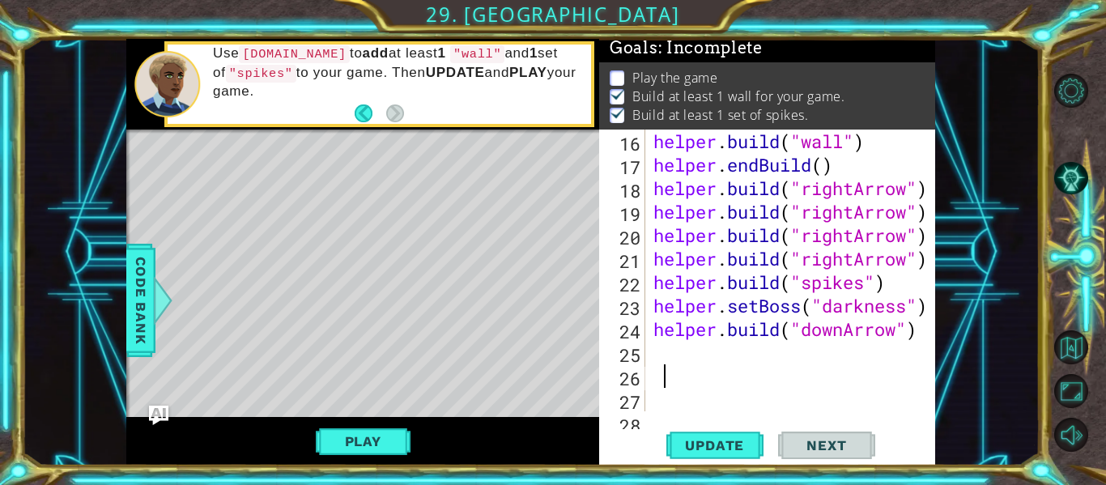
type textarea "F"
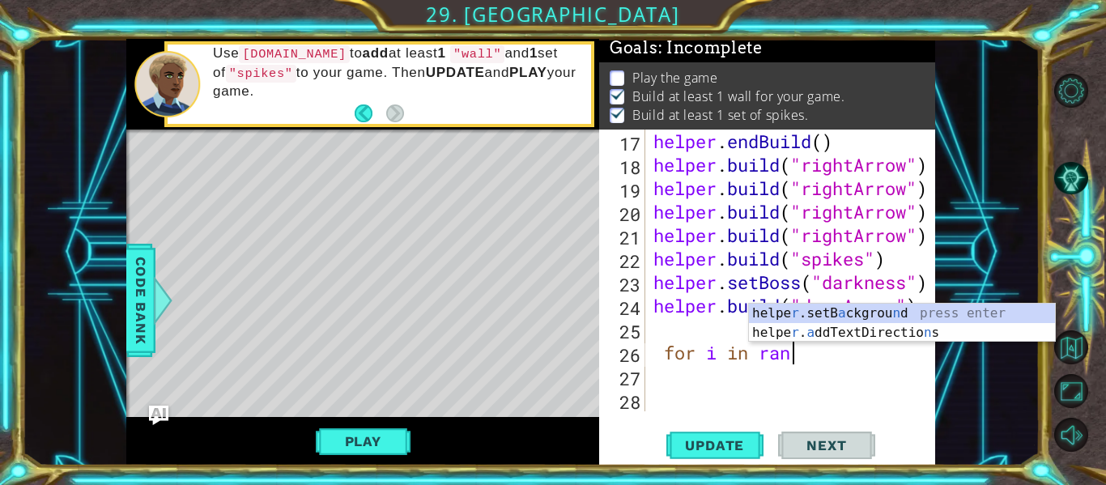
scroll to position [0, 6]
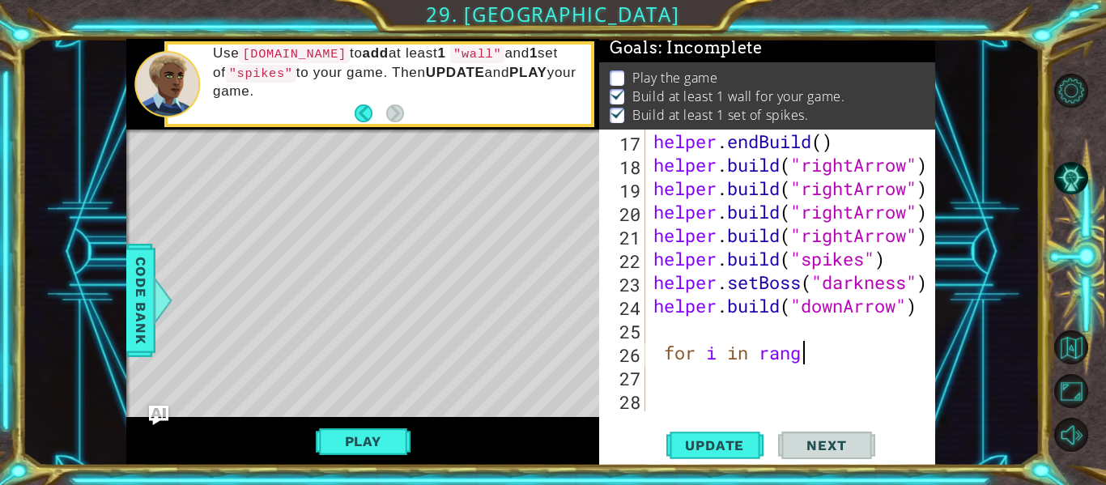
type textarea "for i in range"
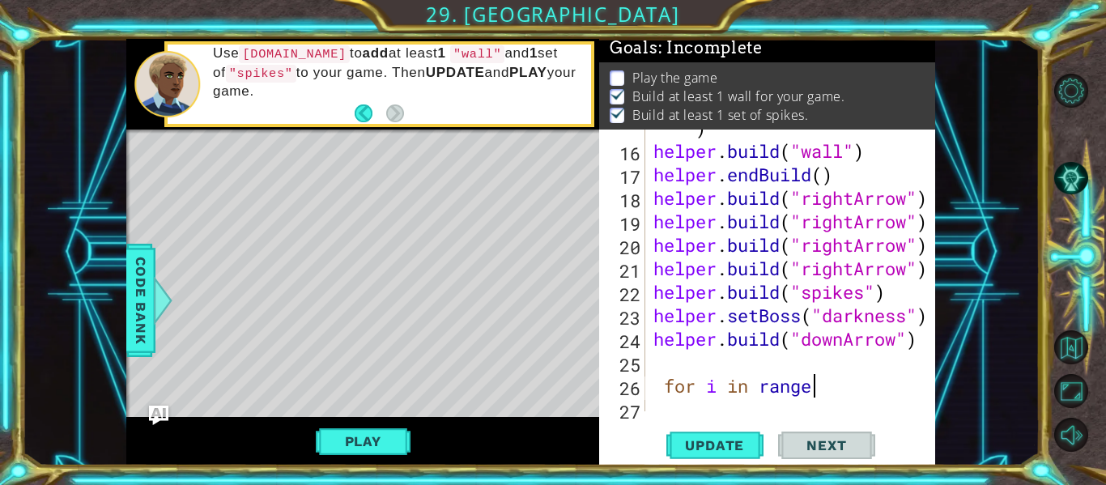
scroll to position [470, 0]
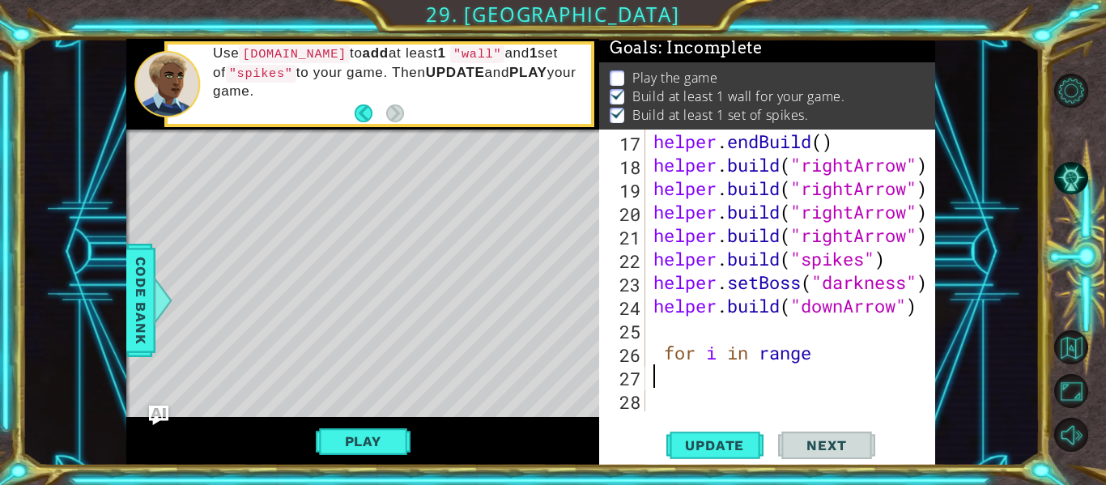
drag, startPoint x: 665, startPoint y: 376, endPoint x: 716, endPoint y: 324, distance: 73.3
click at [666, 376] on div "helper . endBuild ( ) helper . build ( "rightArrow" ) helper . build ( "rightAr…" at bounding box center [795, 294] width 290 height 329
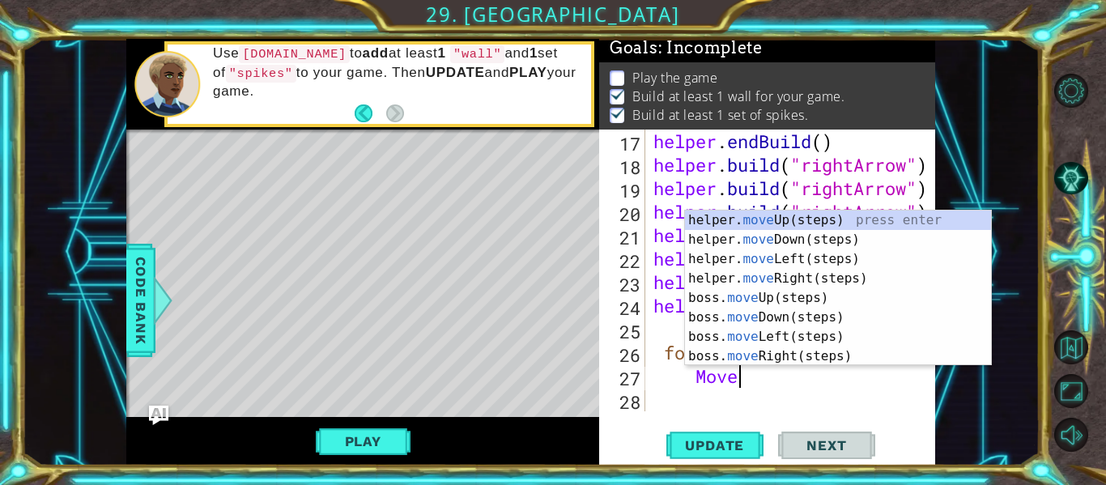
scroll to position [0, 3]
type textarea "M"
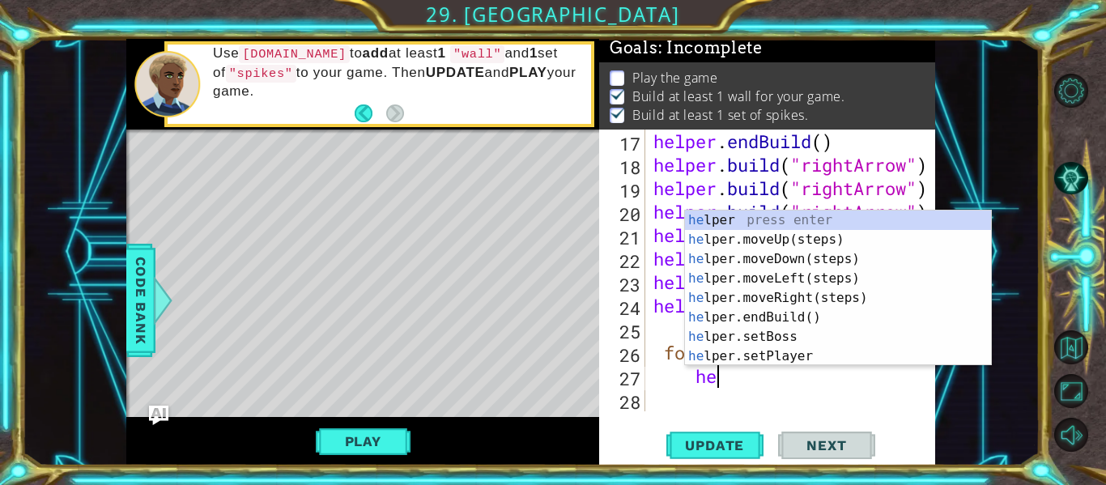
scroll to position [0, 2]
type textarea "hel"
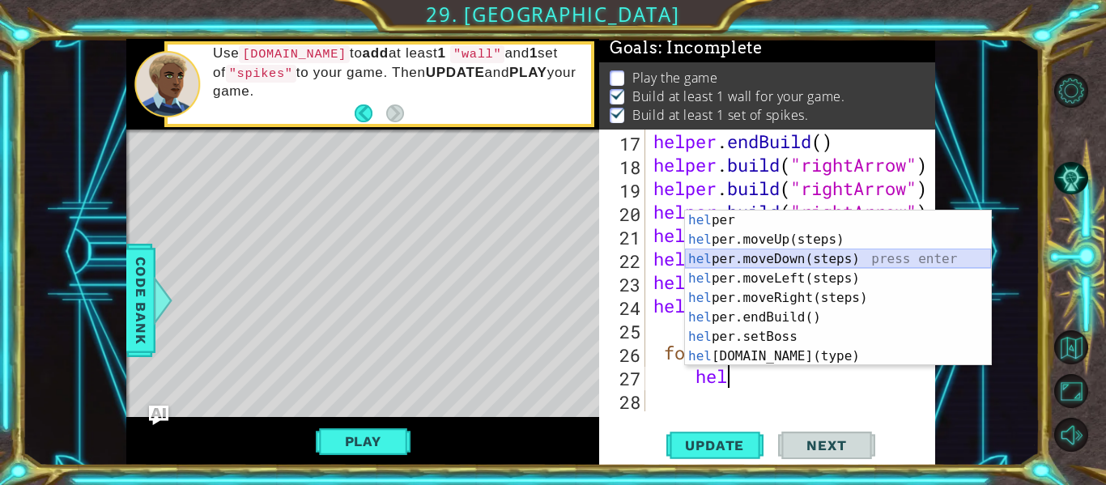
click at [767, 255] on div "hel per press enter hel per.moveUp(steps) press enter hel per.moveDown(steps) p…" at bounding box center [838, 307] width 306 height 194
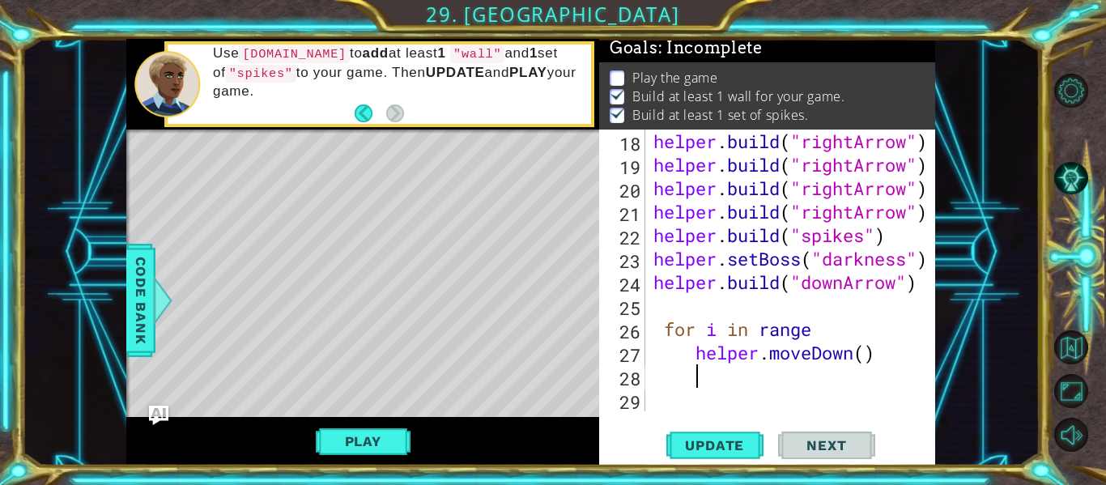
scroll to position [493, 0]
click at [814, 330] on div "helper . build ( "rightArrow" ) helper . build ( "rightArrow" ) helper . build …" at bounding box center [795, 294] width 290 height 329
type textarea "for i in range(4)"
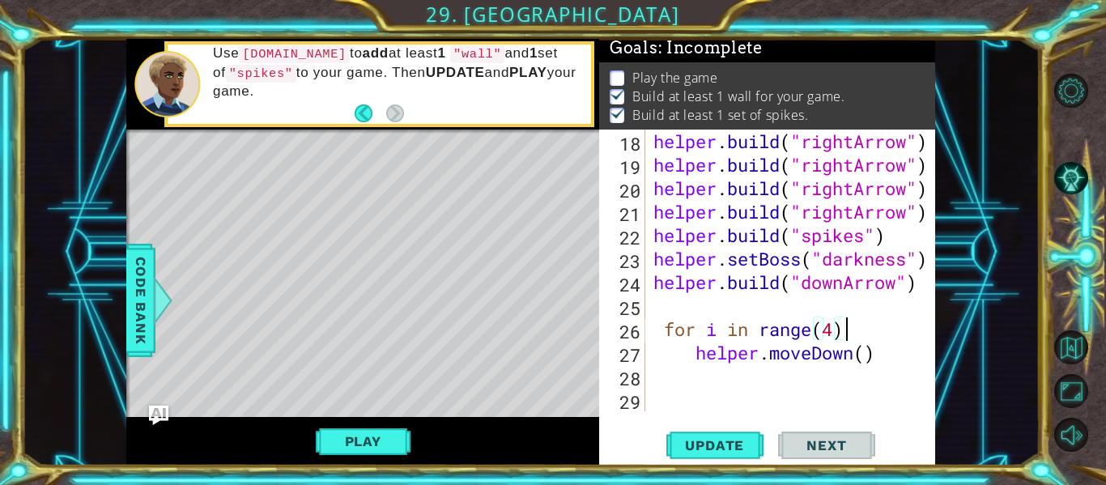
click at [653, 370] on div "helper . build ( "rightArrow" ) helper . build ( "rightArrow" ) helper . build …" at bounding box center [795, 294] width 290 height 329
drag, startPoint x: 864, startPoint y: 355, endPoint x: 870, endPoint y: 361, distance: 8.6
click at [865, 355] on div "helper . build ( "rightArrow" ) helper . build ( "rightArrow" ) helper . build …" at bounding box center [795, 294] width 290 height 329
type textarea "helper.moveDown(1)"
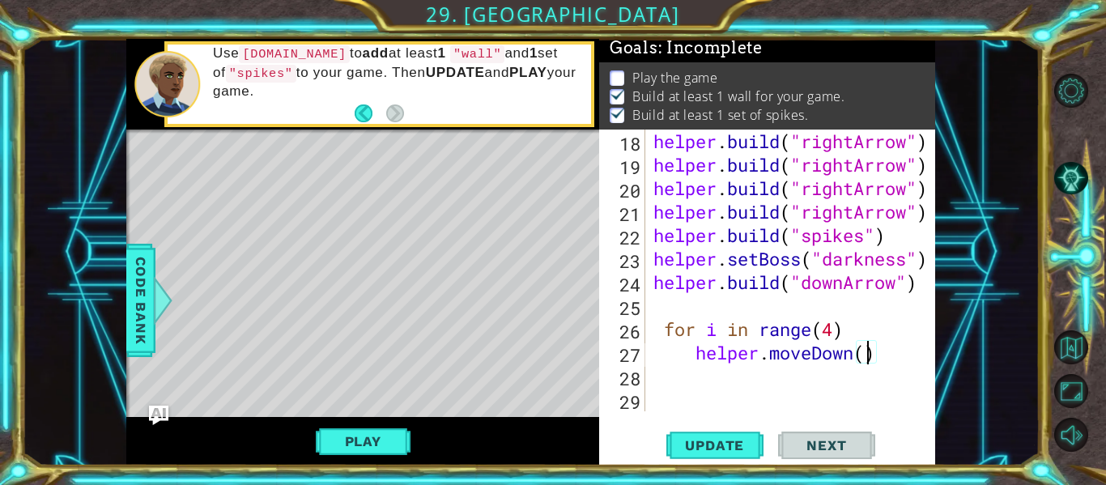
scroll to position [0, 10]
click at [652, 381] on div "helper . build ( "rightArrow" ) helper . build ( "rightArrow" ) helper . build …" at bounding box center [795, 294] width 290 height 329
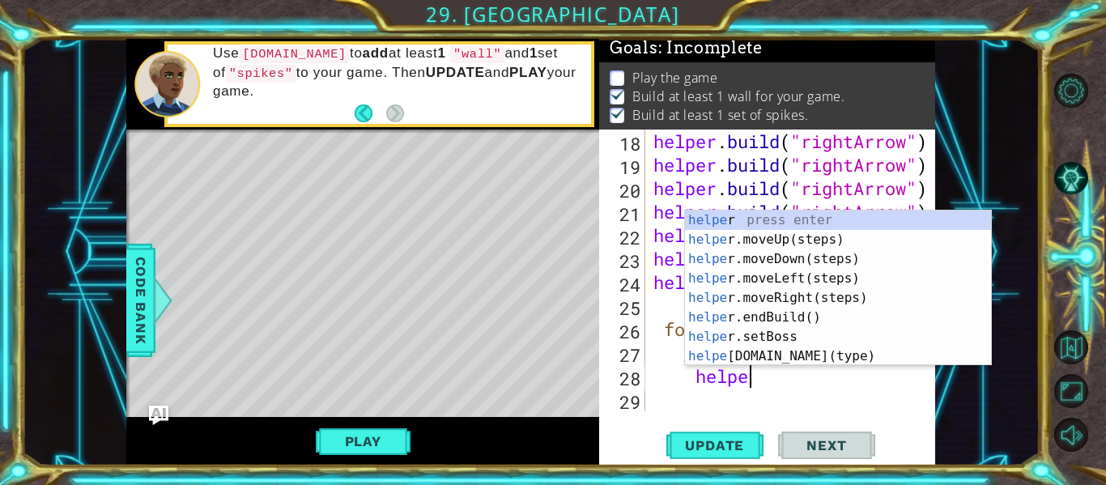
scroll to position [0, 6]
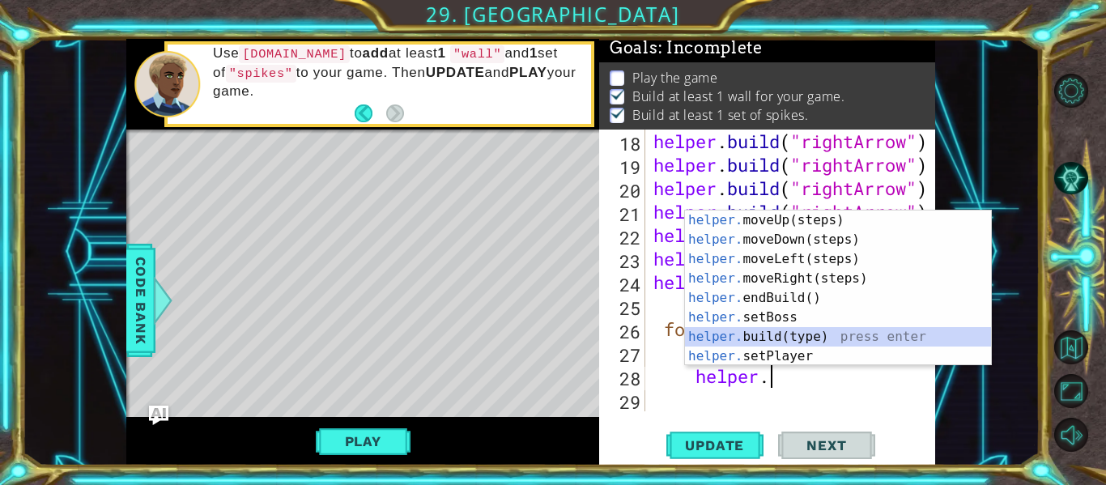
click at [719, 345] on div "helper. moveUp(steps) press enter helper. moveDown(steps) press enter helper. m…" at bounding box center [838, 307] width 306 height 194
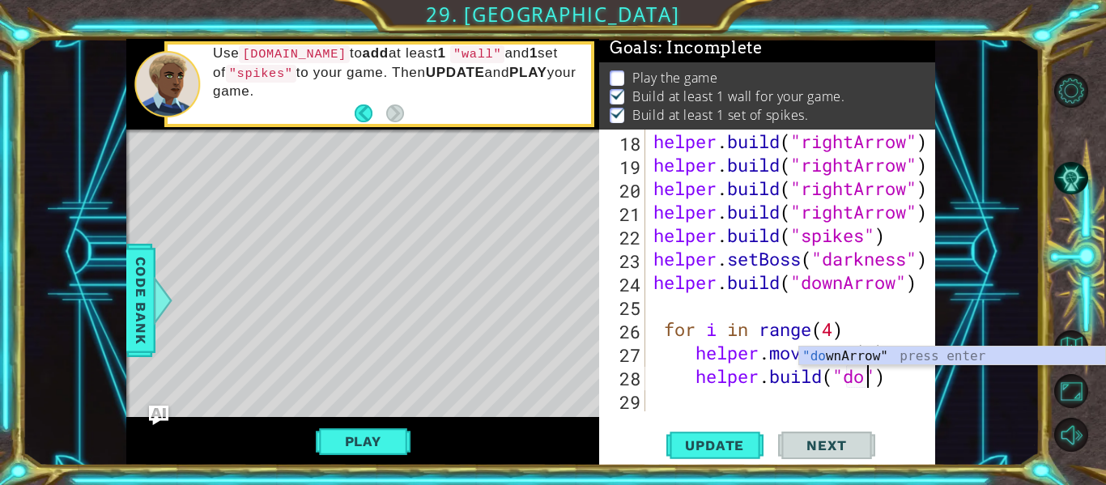
scroll to position [0, 11]
click at [950, 360] on div ""do wnArrow" press enter" at bounding box center [952, 375] width 306 height 58
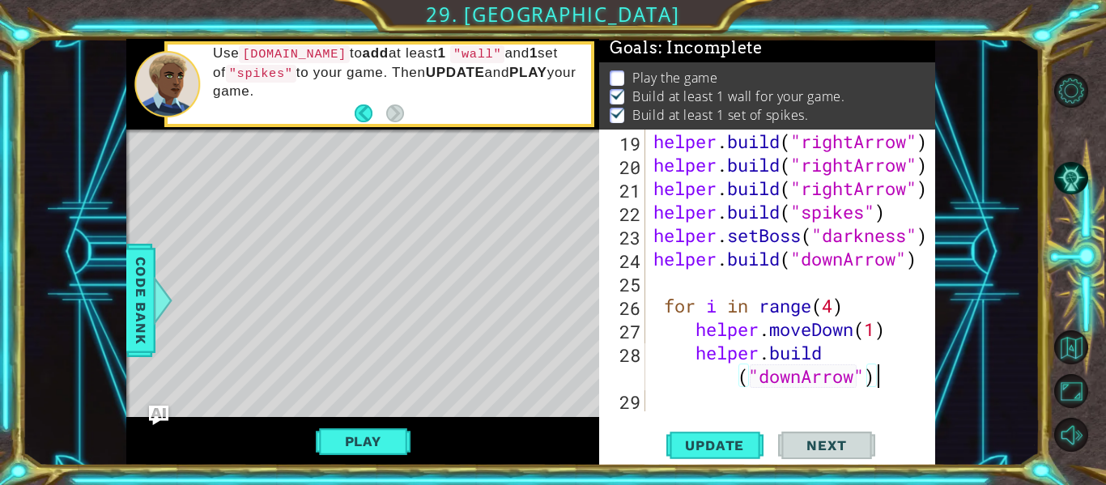
drag, startPoint x: 882, startPoint y: 374, endPoint x: 877, endPoint y: 384, distance: 11.2
click at [882, 376] on div "helper . build ( "rightArrow" ) helper . build ( "rightArrow" ) helper . build …" at bounding box center [795, 294] width 290 height 329
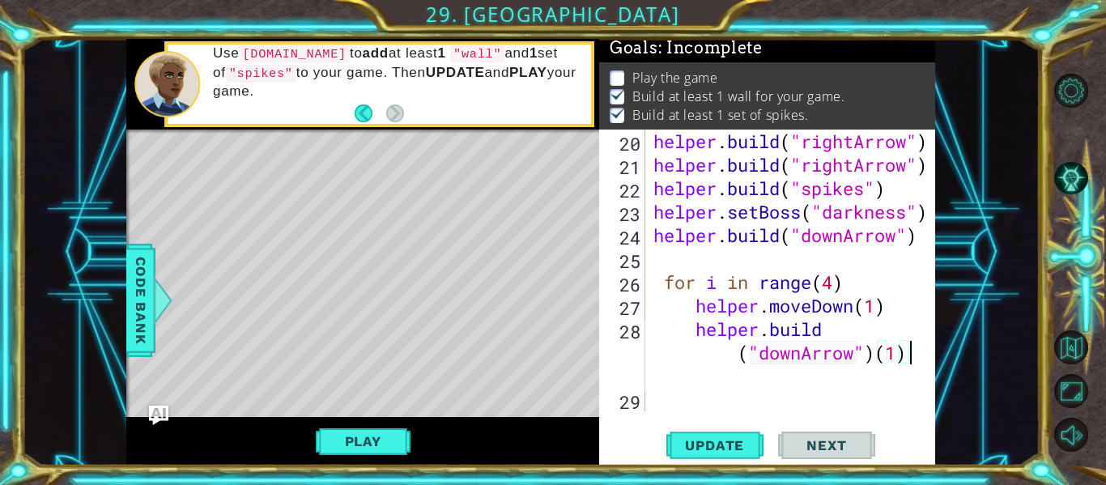
scroll to position [0, 16]
click at [704, 457] on button "Update" at bounding box center [714, 445] width 97 height 33
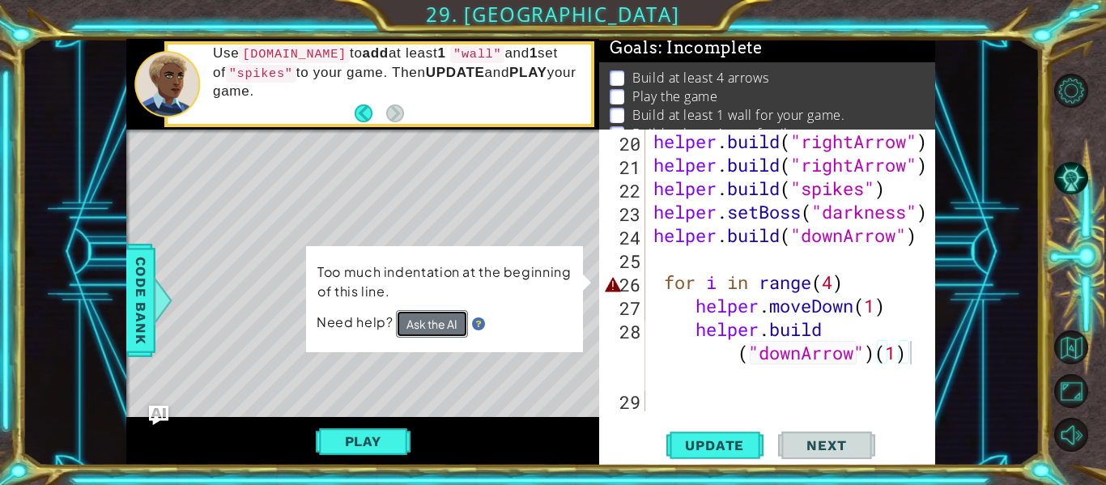
click at [419, 332] on button "Ask the AI" at bounding box center [432, 324] width 72 height 28
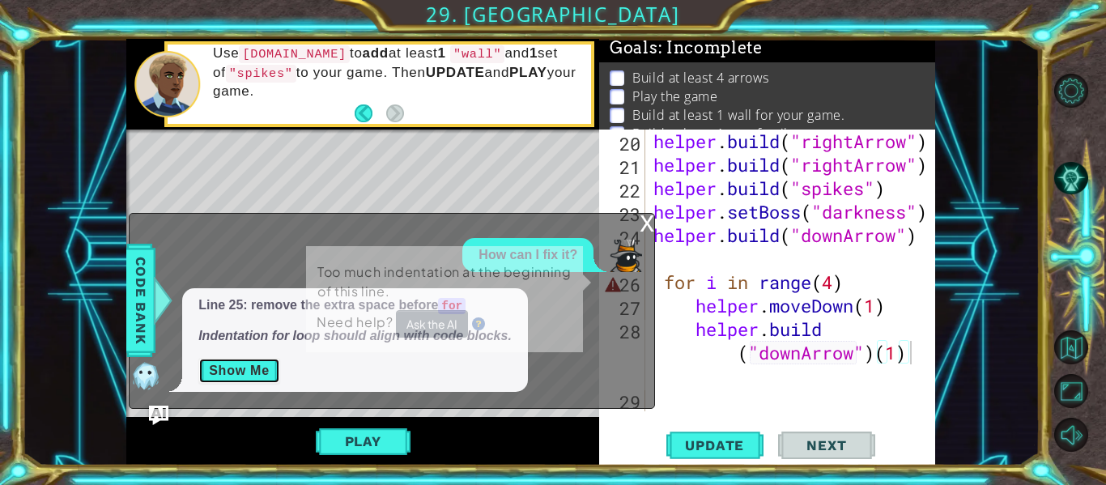
click at [257, 363] on button "Show Me" at bounding box center [239, 371] width 82 height 26
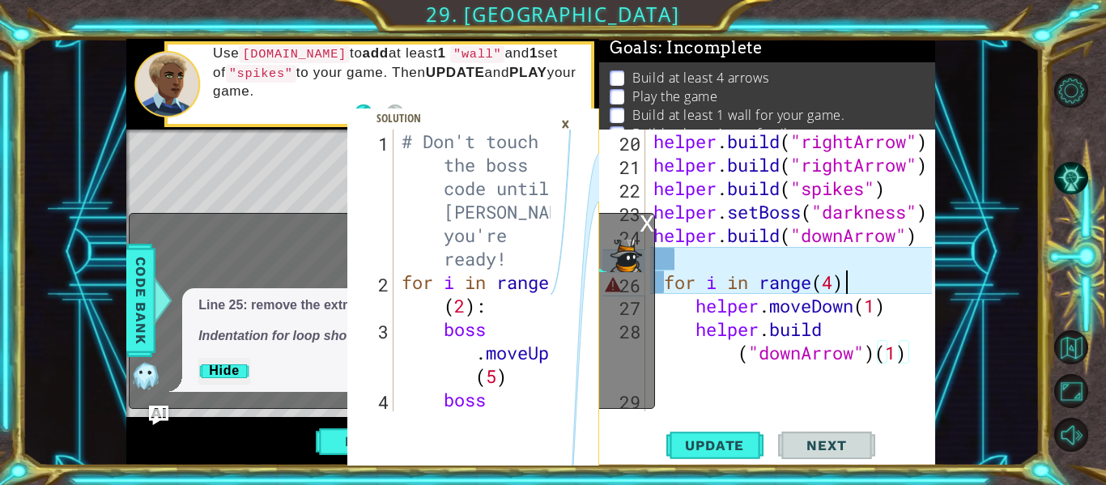
click at [847, 287] on div "helper . build ( "rightArrow" ) helper . build ( "rightArrow" ) helper . build …" at bounding box center [795, 294] width 290 height 329
click at [814, 282] on div "helper . build ( "rightArrow" ) helper . build ( "rightArrow" ) helper . build …" at bounding box center [795, 294] width 290 height 329
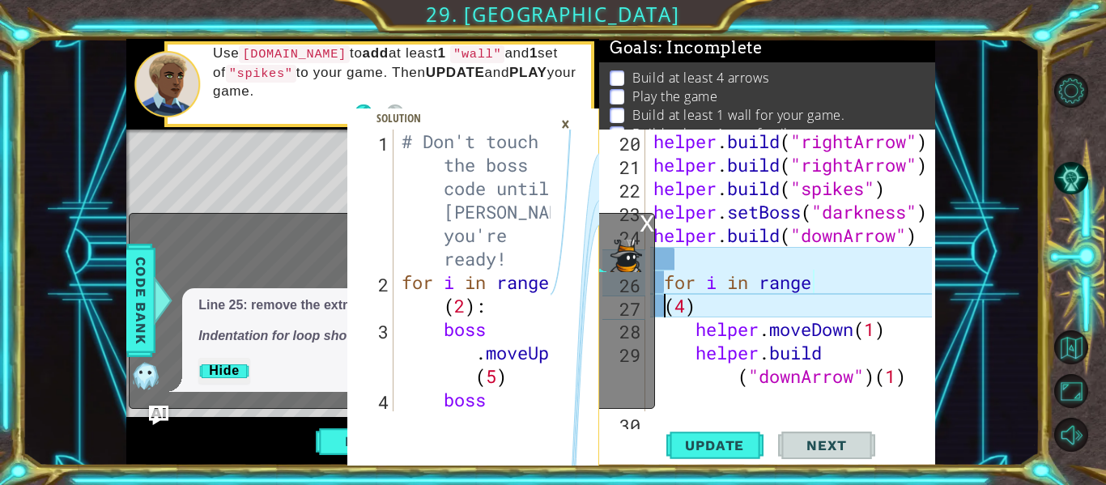
scroll to position [0, 1]
click at [730, 454] on button "Update" at bounding box center [714, 445] width 97 height 33
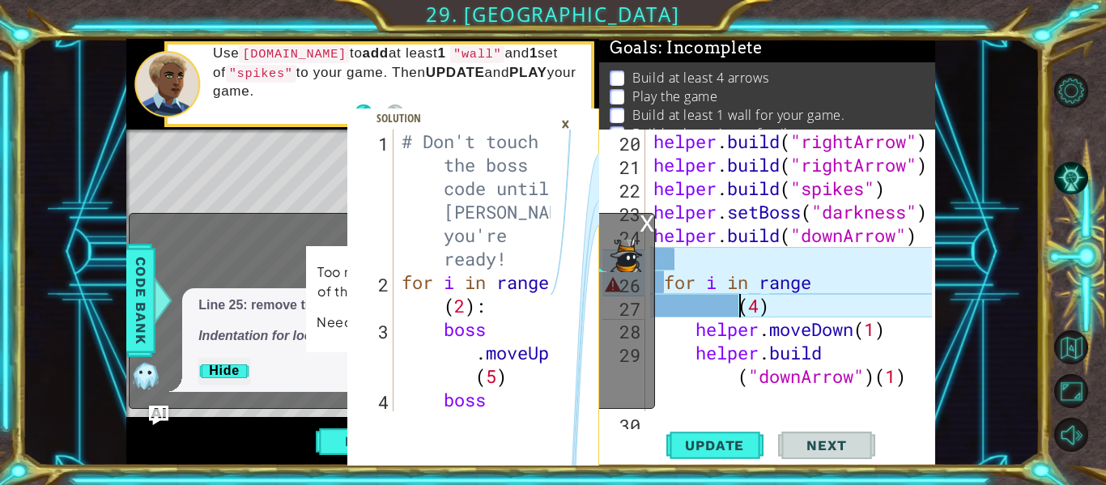
click at [564, 115] on div "×" at bounding box center [565, 124] width 25 height 28
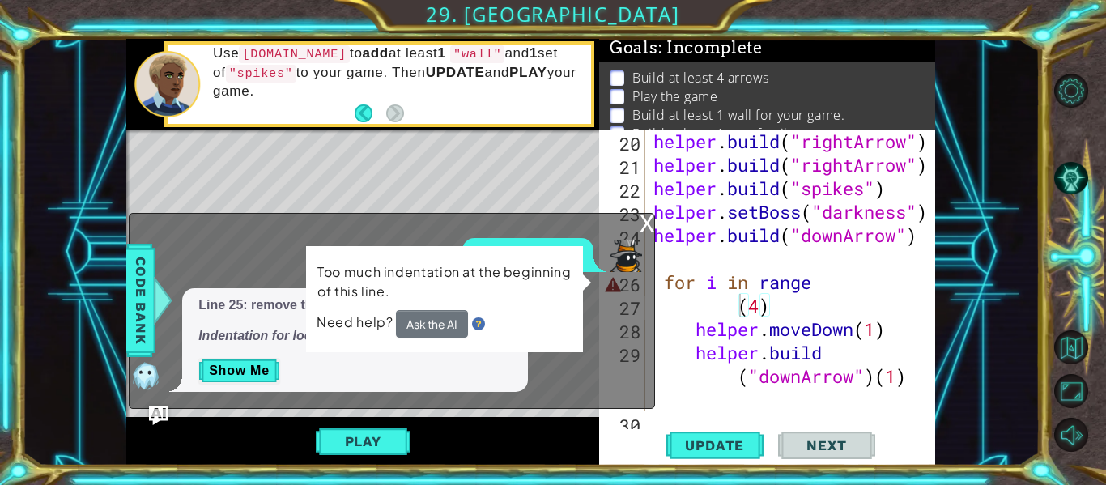
type textarea "for i in range"
click at [669, 281] on div "helper . build ( "rightArrow" ) helper . build ( "rightArrow" ) helper . build …" at bounding box center [795, 294] width 290 height 329
click at [652, 220] on div "x" at bounding box center [647, 222] width 15 height 16
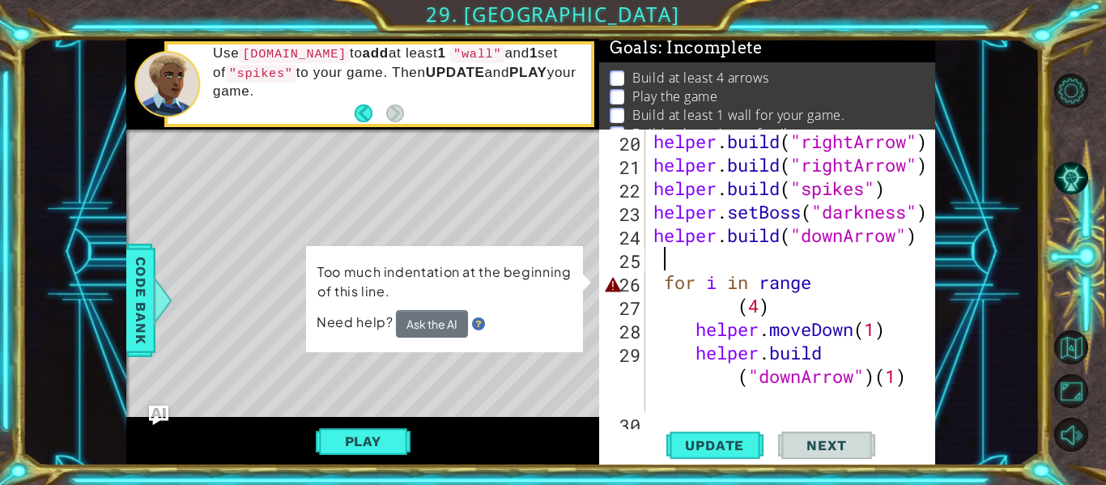
scroll to position [0, 0]
click at [665, 269] on div "helper . build ( "rightArrow" ) helper . build ( "rightArrow" ) helper . build …" at bounding box center [795, 294] width 290 height 329
click at [664, 278] on div "helper . build ( "rightArrow" ) helper . build ( "rightArrow" ) helper . build …" at bounding box center [795, 294] width 290 height 329
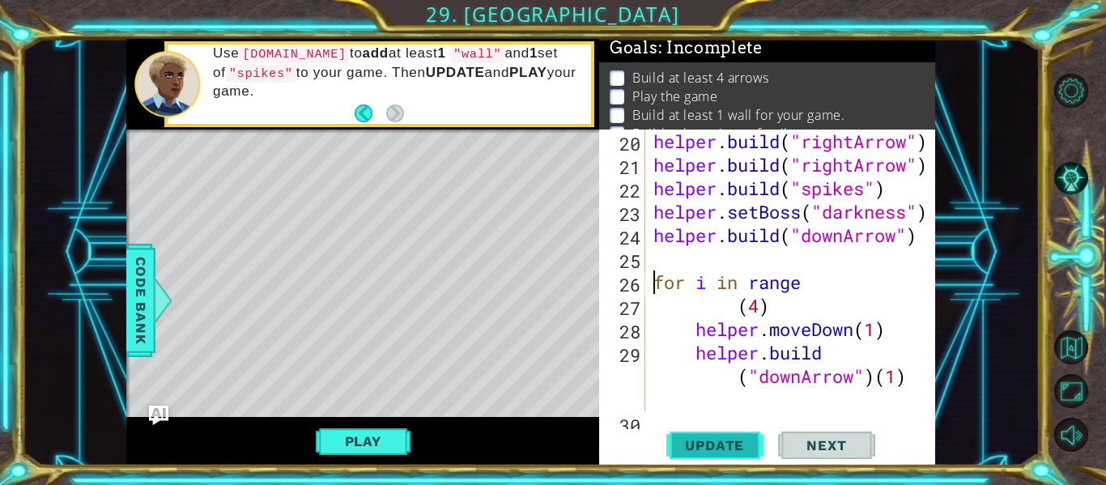
click at [733, 440] on span "Update" at bounding box center [714, 445] width 91 height 16
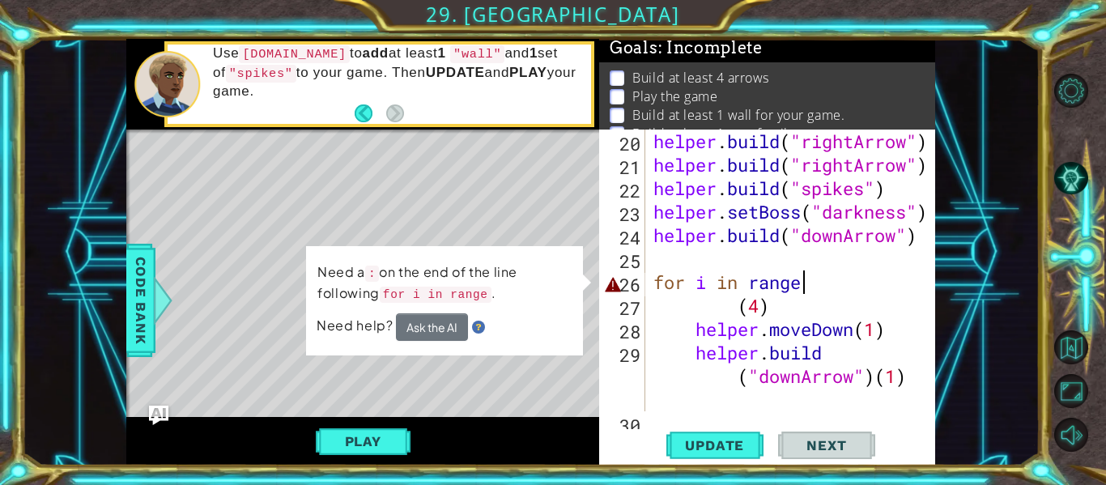
click at [813, 285] on div "helper . build ( "rightArrow" ) helper . build ( "rightArrow" ) helper . build …" at bounding box center [795, 294] width 290 height 329
click at [782, 295] on div "helper . build ( "rightArrow" ) helper . build ( "rightArrow" ) helper . build …" at bounding box center [795, 294] width 290 height 329
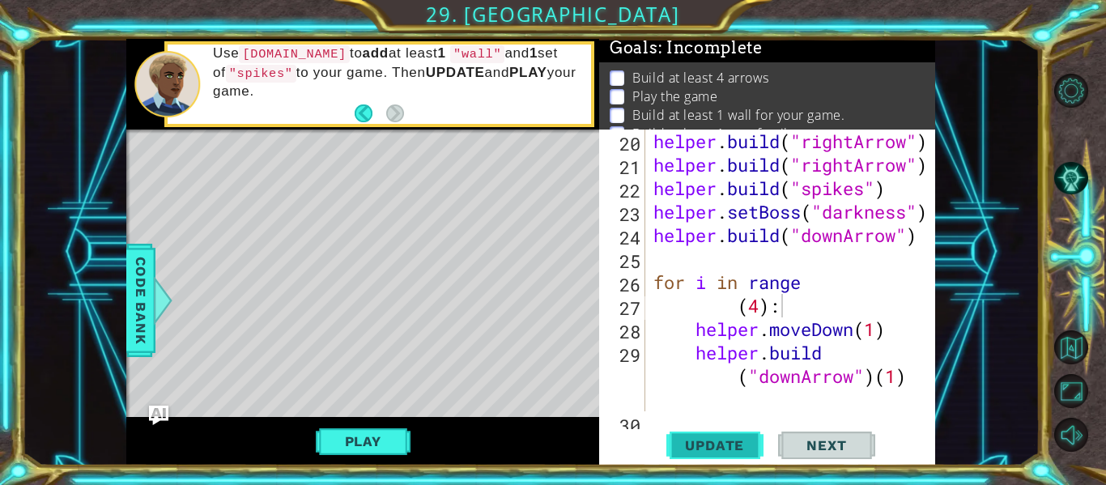
click at [712, 444] on span "Update" at bounding box center [714, 445] width 91 height 16
click at [809, 287] on div "helper . build ( "rightArrow" ) helper . build ( "rightArrow" ) helper . build …" at bounding box center [795, 294] width 290 height 329
click at [732, 443] on span "Update" at bounding box center [714, 445] width 91 height 16
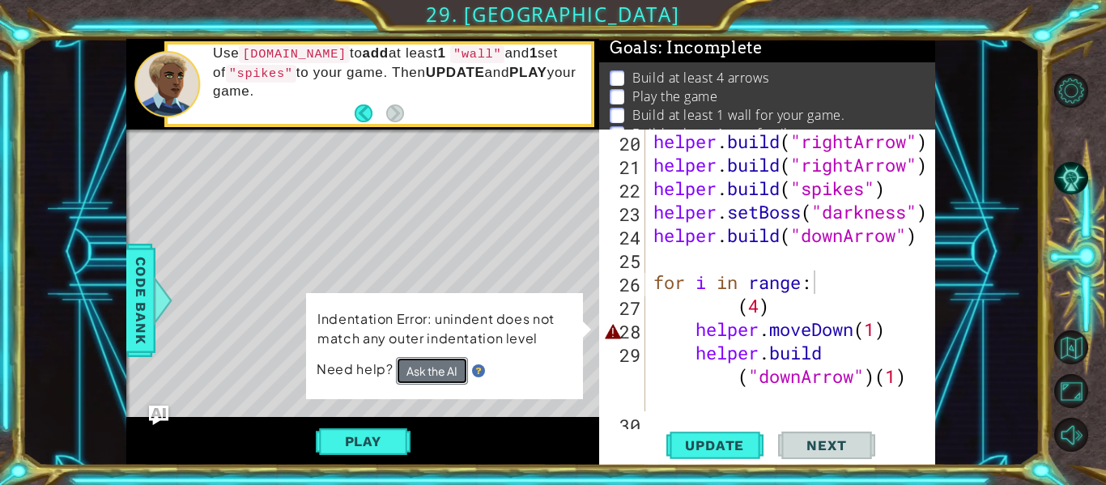
click at [414, 373] on button "Ask the AI" at bounding box center [432, 371] width 72 height 28
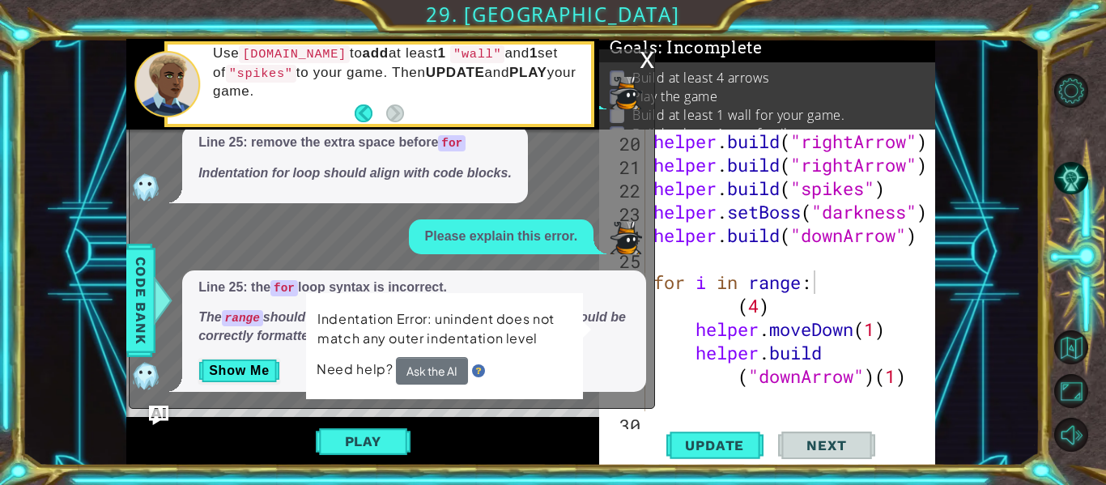
click at [292, 312] on em "The range should include parentheses and the loop header should be correctly fo…" at bounding box center [411, 326] width 427 height 32
drag, startPoint x: 258, startPoint y: 359, endPoint x: 255, endPoint y: 368, distance: 8.7
click at [258, 363] on button "Show Me" at bounding box center [239, 371] width 82 height 26
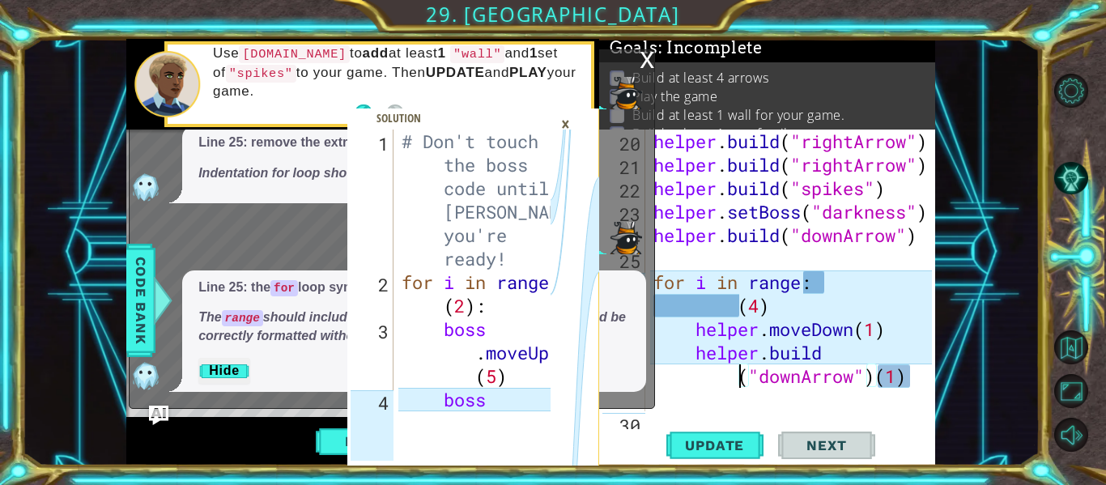
click at [743, 380] on div "helper . build ( "rightArrow" ) helper . build ( "rightArrow" ) helper . build …" at bounding box center [795, 294] width 290 height 329
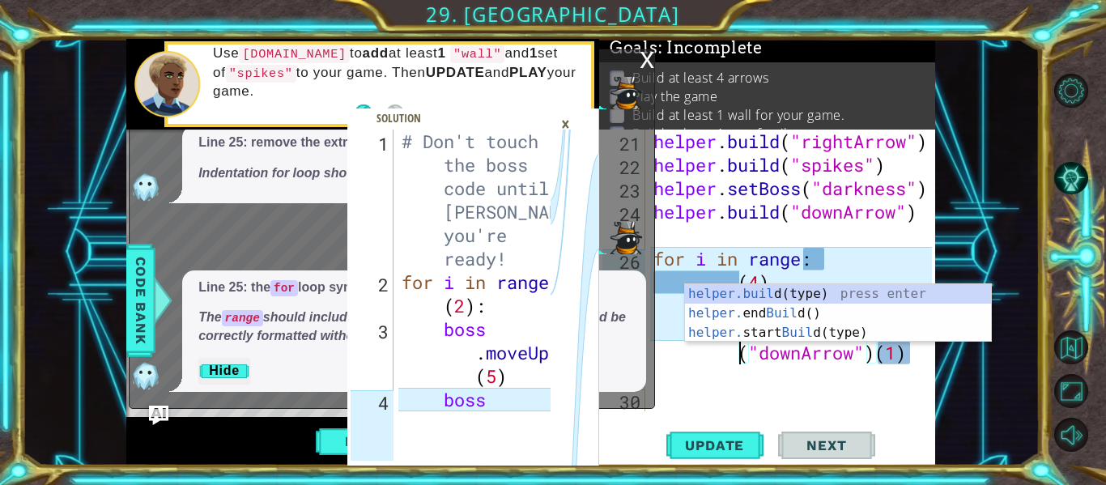
scroll to position [540, 0]
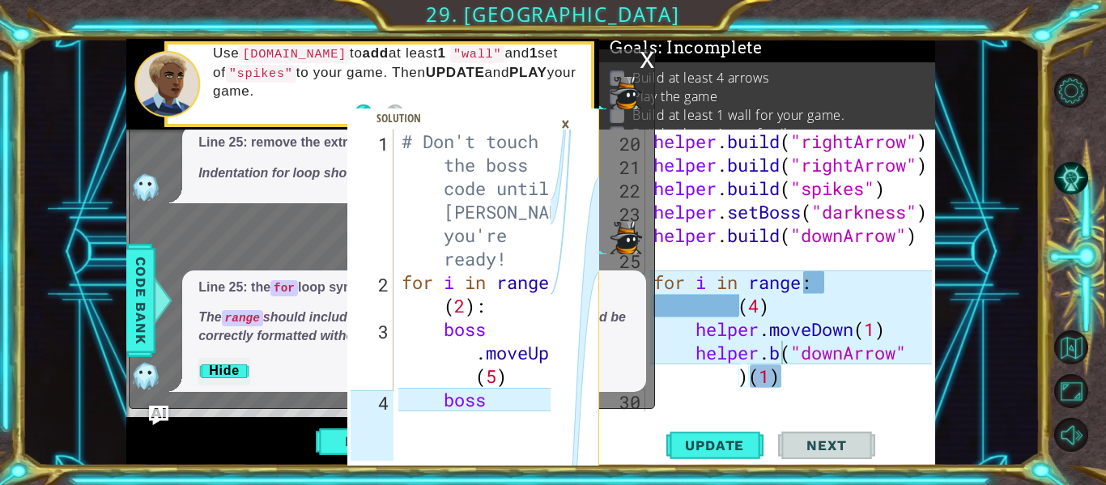
click at [766, 244] on body "1 2 3 4 # Don't touch the boss code until [PERSON_NAME] says you're ready! for …" at bounding box center [553, 242] width 1106 height 485
click at [708, 447] on span "Update" at bounding box center [714, 445] width 91 height 16
click at [796, 375] on div "helper . build ( "rightArrow" ) helper . build ( "rightArrow" ) helper . build …" at bounding box center [795, 294] width 290 height 329
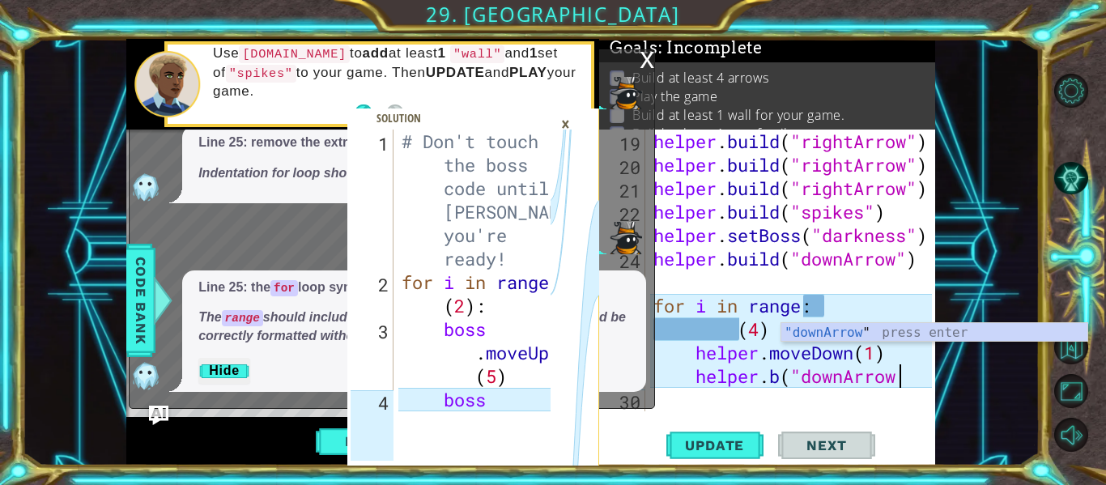
scroll to position [516, 0]
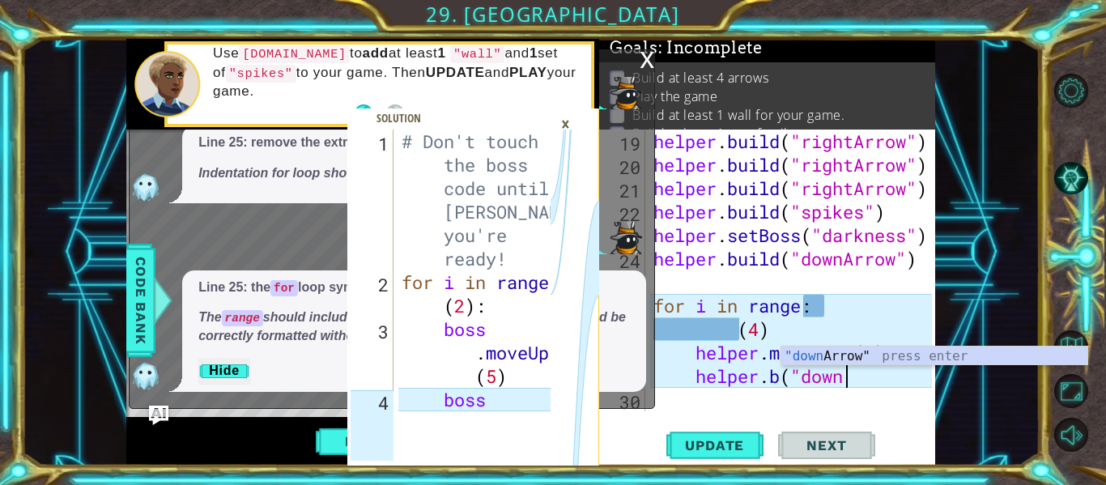
type textarea "helper.b("dow"
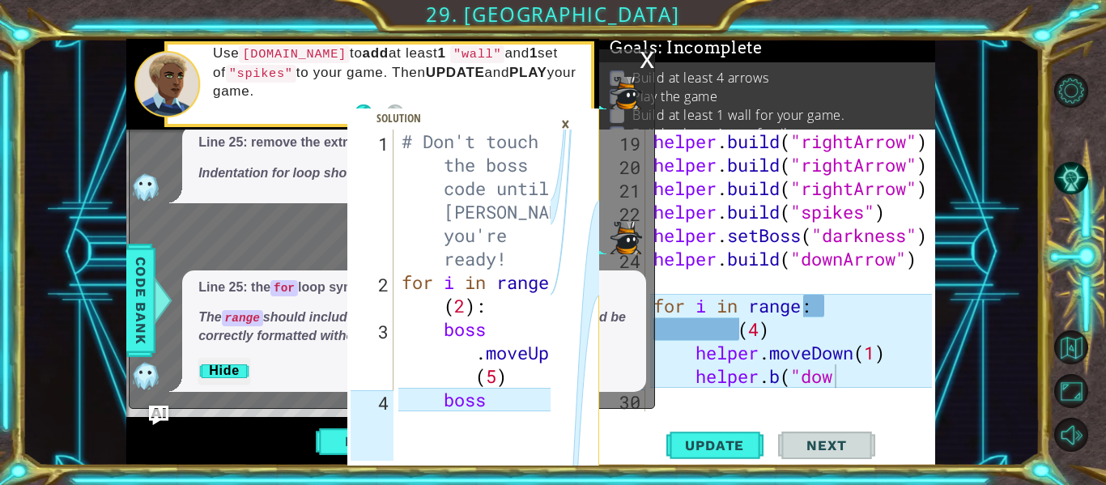
drag, startPoint x: 649, startPoint y: 50, endPoint x: 650, endPoint y: 59, distance: 8.9
click at [650, 55] on div "x" at bounding box center [647, 58] width 15 height 16
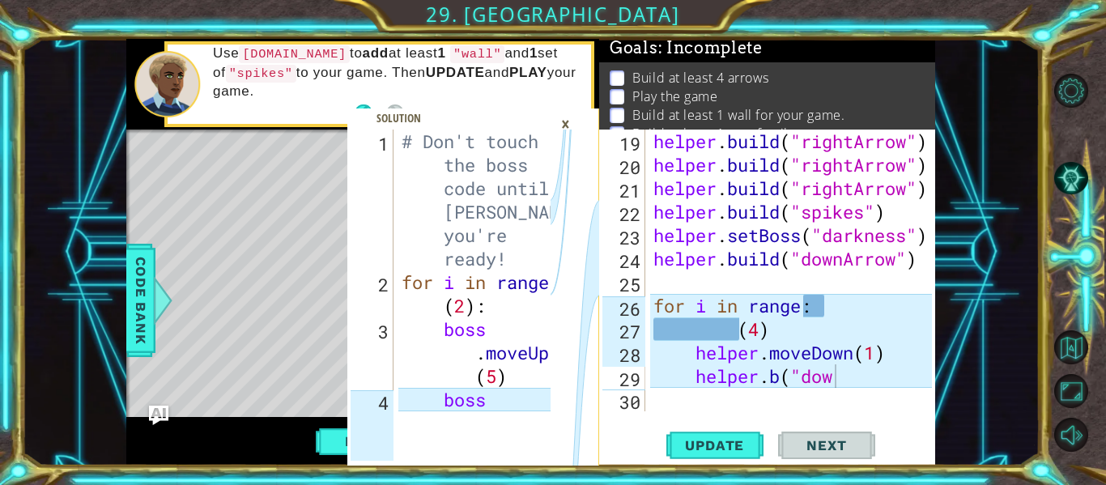
click at [568, 121] on div "×" at bounding box center [565, 124] width 25 height 28
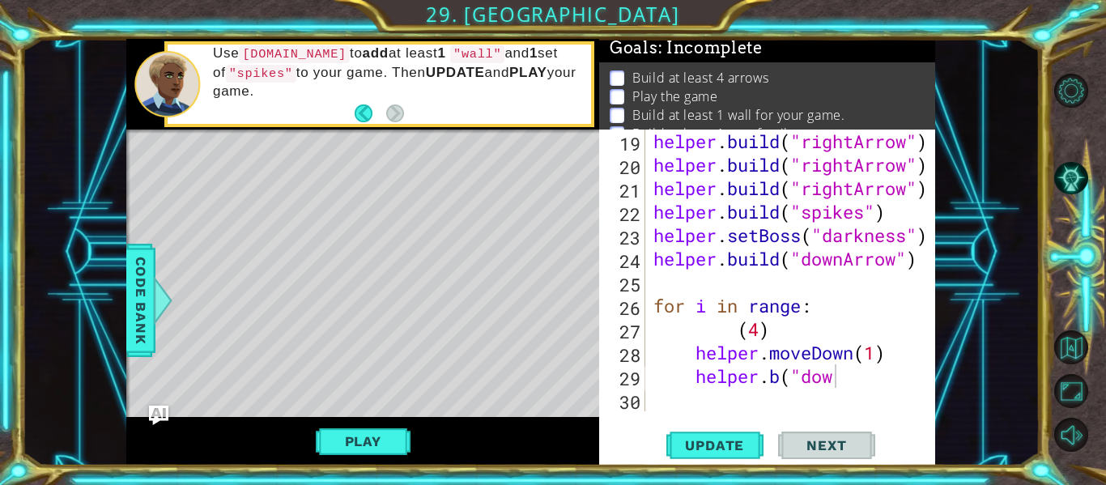
click at [518, 350] on div "Level Map" at bounding box center [500, 368] width 748 height 477
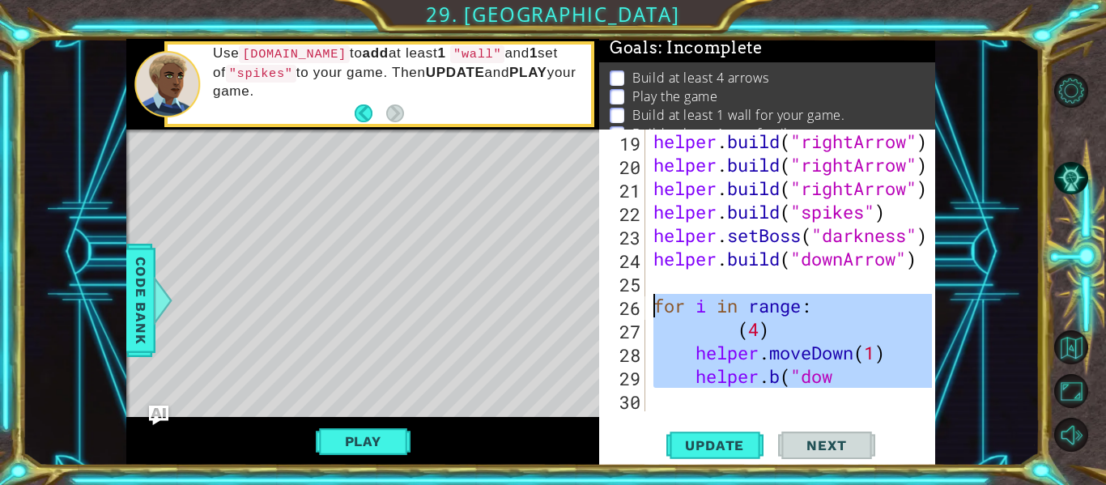
drag, startPoint x: 848, startPoint y: 393, endPoint x: 648, endPoint y: 308, distance: 217.6
click at [648, 308] on div "19 20 21 22 23 24 25 26 27 28 29 30 helper . build ( "rightArrow" ) helper . bu…" at bounding box center [765, 271] width 333 height 282
type textarea "for i in range: (4)"
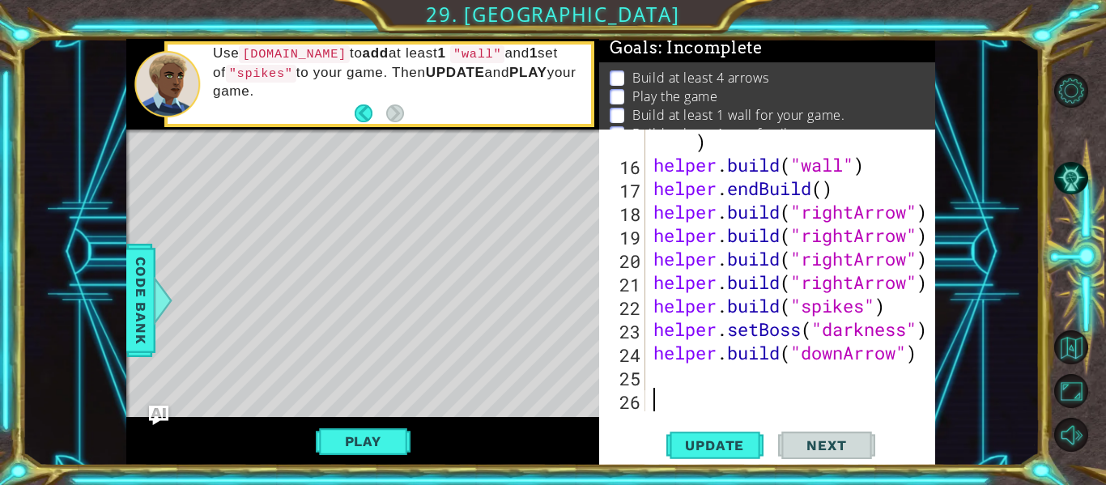
scroll to position [423, 0]
click at [654, 372] on div "helper . setPlayer ( "penguin" ) helper . build ( "wall" ) helper . endBuild ( …" at bounding box center [795, 282] width 290 height 352
type textarea "helper"
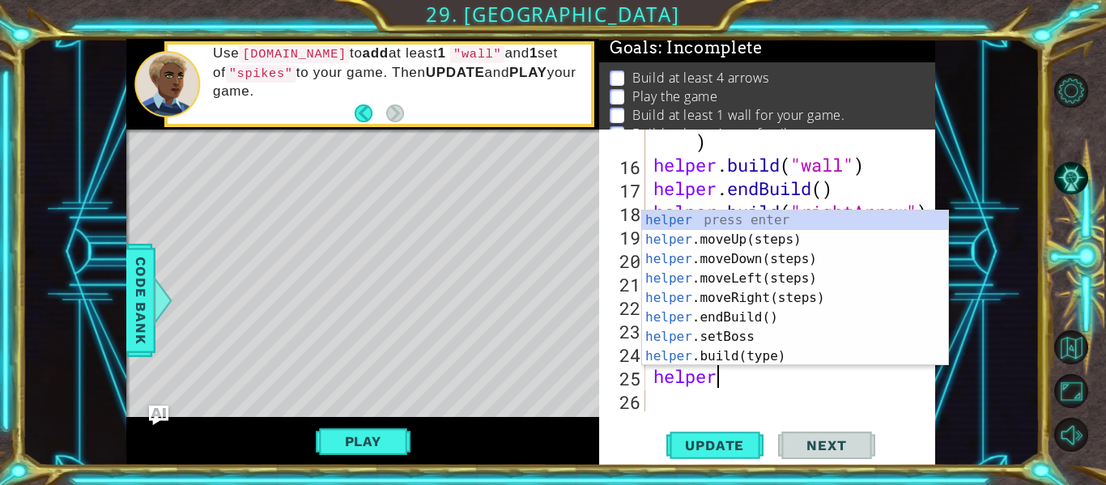
scroll to position [0, 2]
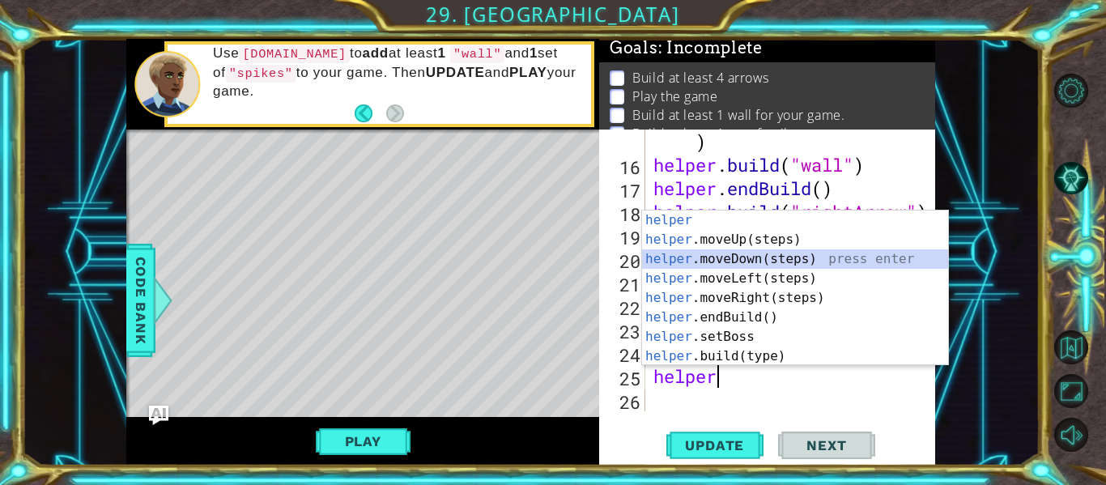
click at [726, 265] on div "helper press enter helper .moveUp(steps) press enter helper .moveDown(steps) pr…" at bounding box center [795, 307] width 306 height 194
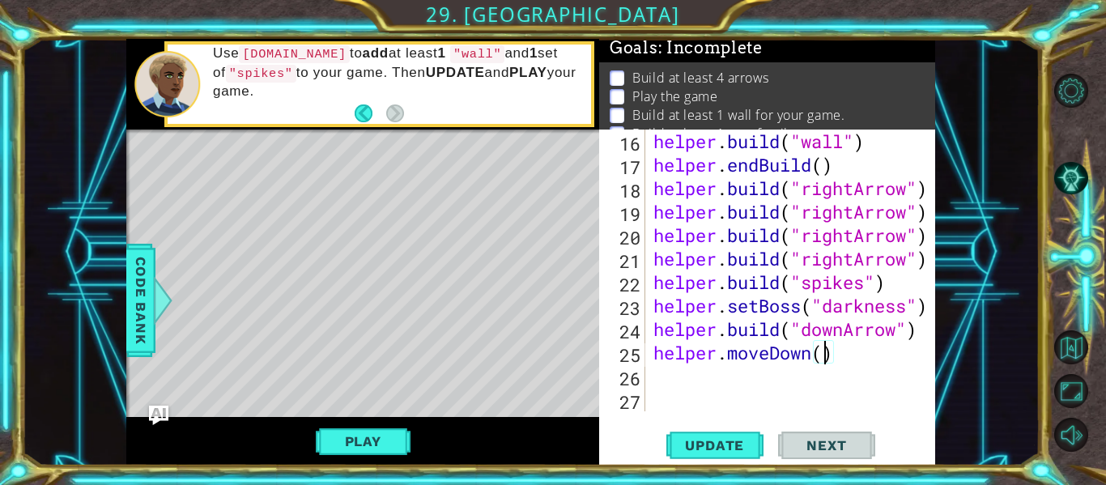
click at [826, 352] on div "helper . build ( "wall" ) helper . endBuild ( ) helper . build ( "rightArrow" )…" at bounding box center [795, 294] width 290 height 329
type textarea "helper.moveDown(1)"
click at [667, 375] on div "helper . build ( "wall" ) helper . endBuild ( ) helper . build ( "rightArrow" )…" at bounding box center [795, 294] width 290 height 329
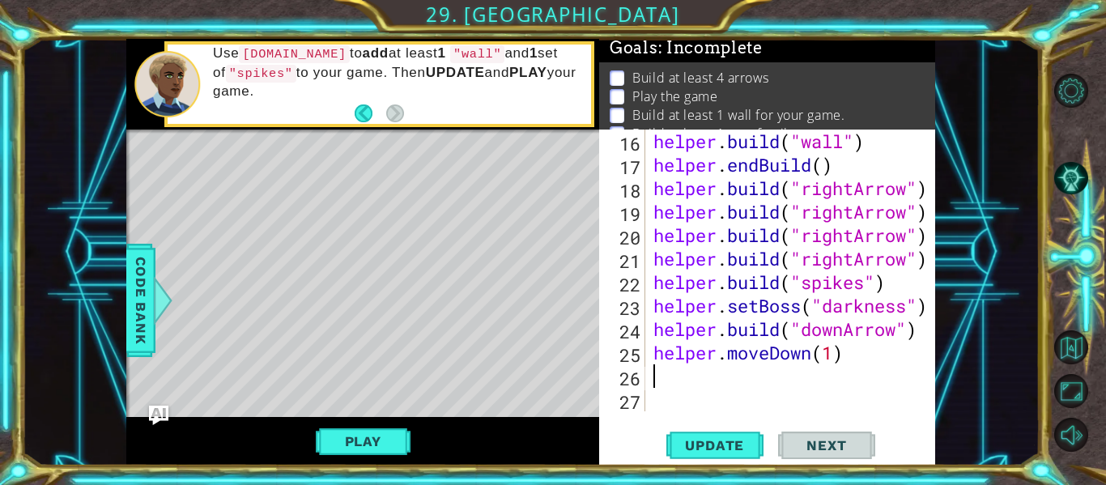
click at [653, 378] on div "helper . build ( "wall" ) helper . endBuild ( ) helper . build ( "rightArrow" )…" at bounding box center [795, 294] width 290 height 329
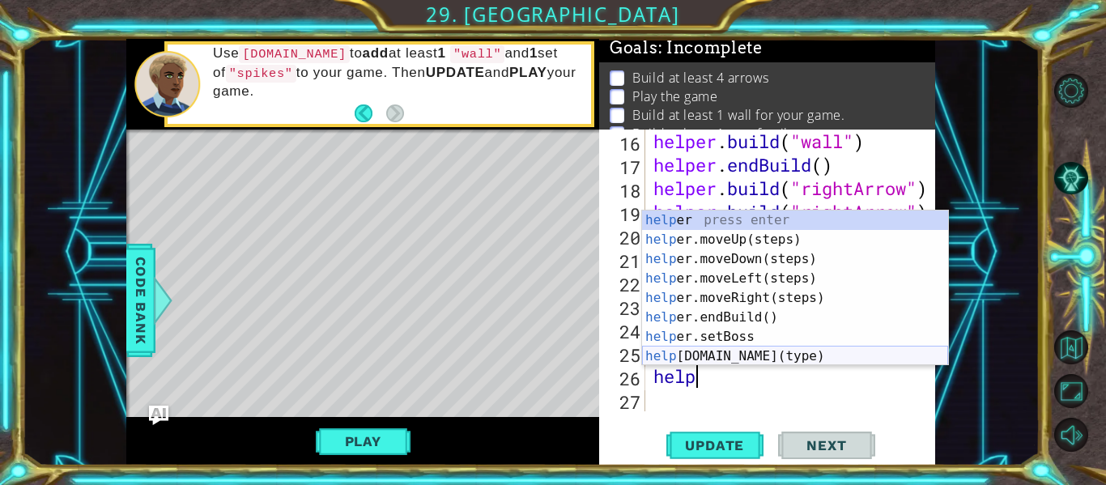
scroll to position [0, 2]
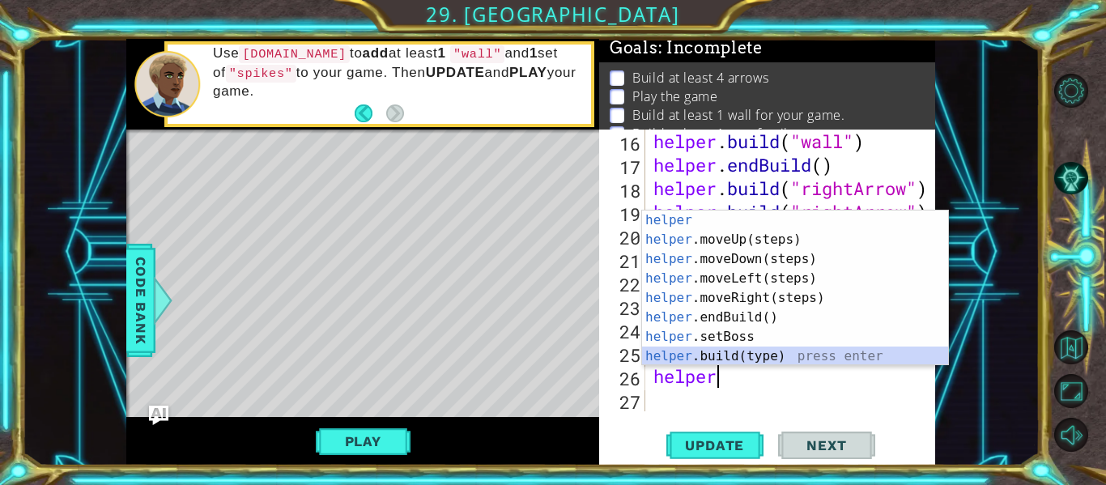
click at [723, 355] on div "helper press enter helper .moveUp(steps) press enter helper .moveDown(steps) pr…" at bounding box center [795, 307] width 306 height 194
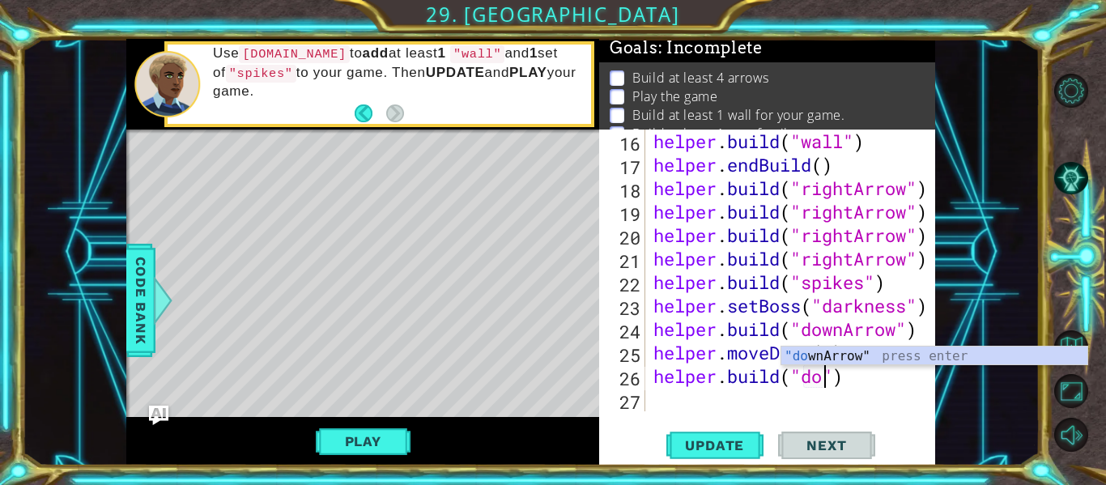
scroll to position [0, 9]
click at [810, 363] on div ""down Arrow" press enter" at bounding box center [934, 375] width 306 height 58
type textarea "[DOMAIN_NAME]("downArrow")"
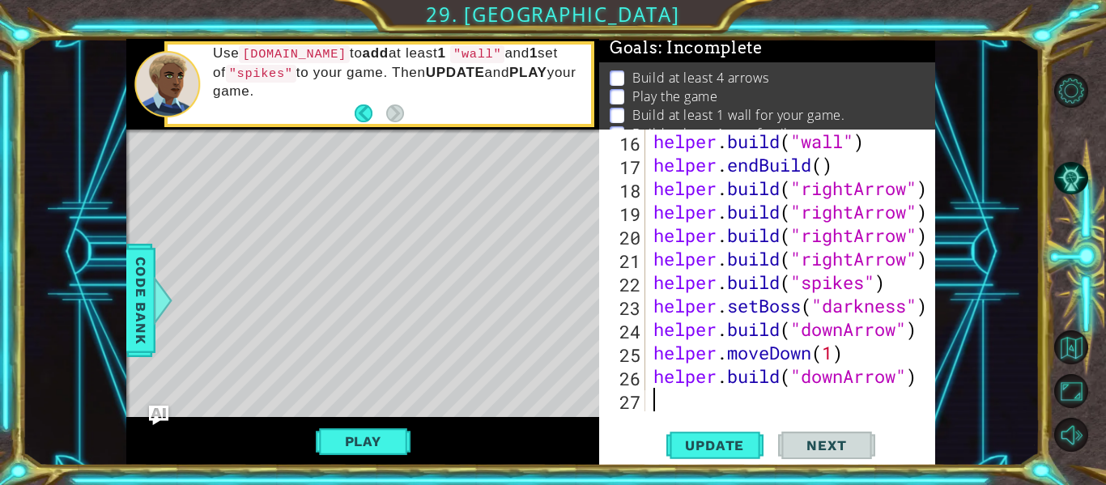
click at [652, 391] on div "helper . build ( "wall" ) helper . endBuild ( ) helper . build ( "rightArrow" )…" at bounding box center [795, 294] width 290 height 329
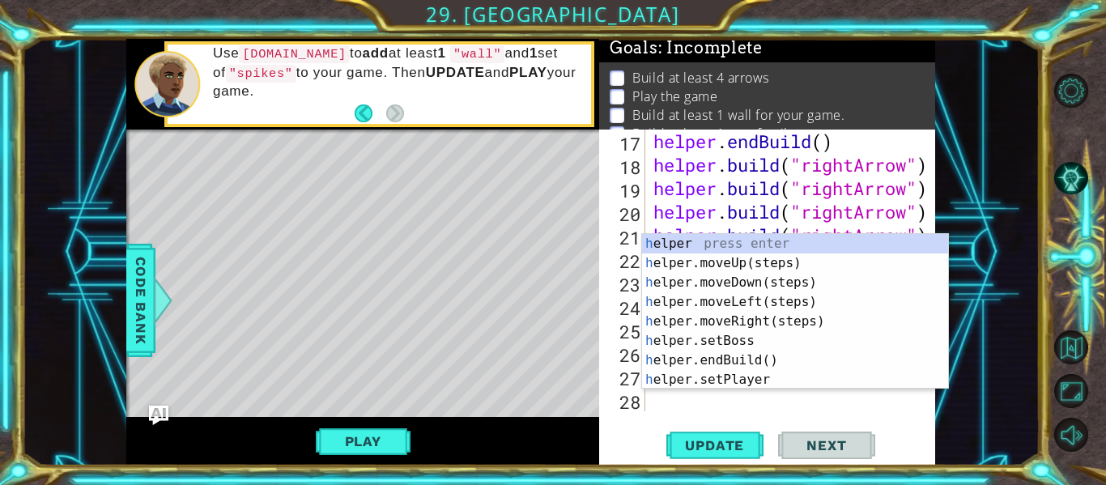
scroll to position [470, 0]
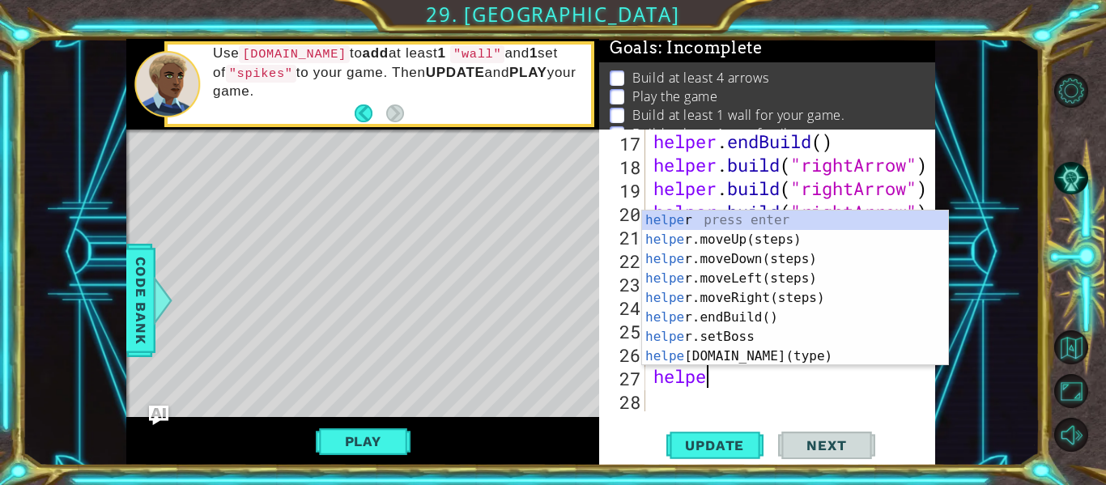
type textarea "helper"
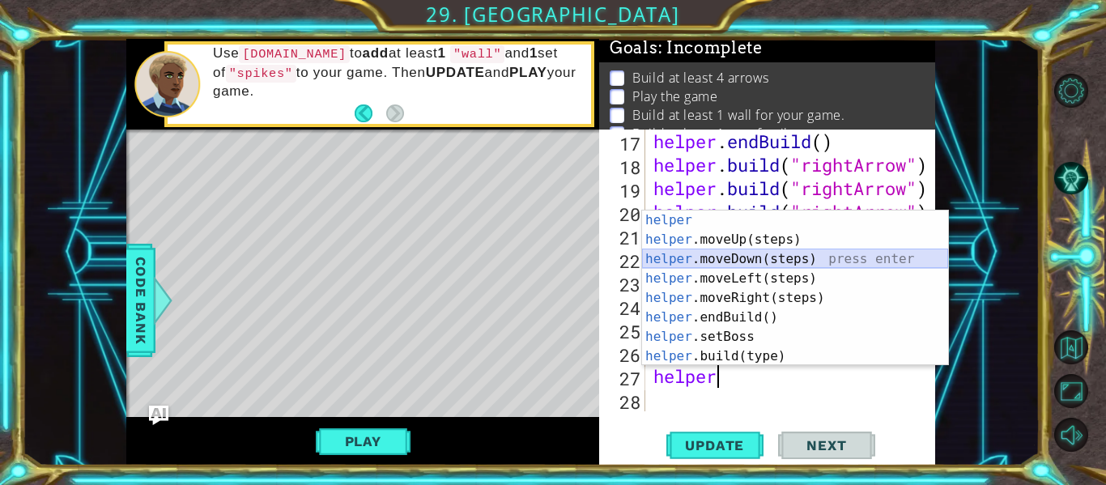
drag, startPoint x: 701, startPoint y: 253, endPoint x: 708, endPoint y: 261, distance: 11.5
click at [707, 257] on div "helper press enter helper .moveUp(steps) press enter helper .moveDown(steps) pr…" at bounding box center [795, 307] width 306 height 194
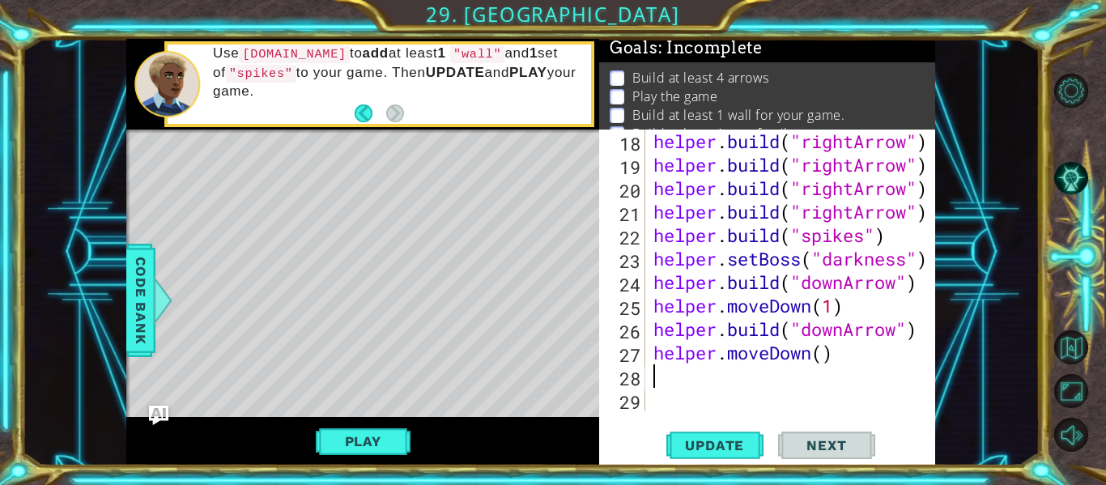
scroll to position [493, 0]
click at [827, 353] on div "helper . build ( "rightArrow" ) helper . build ( "rightArrow" ) helper . build …" at bounding box center [795, 294] width 290 height 329
type textarea "helper.moveDown(1)"
click at [657, 383] on div "helper . build ( "rightArrow" ) helper . build ( "rightArrow" ) helper . build …" at bounding box center [795, 294] width 290 height 329
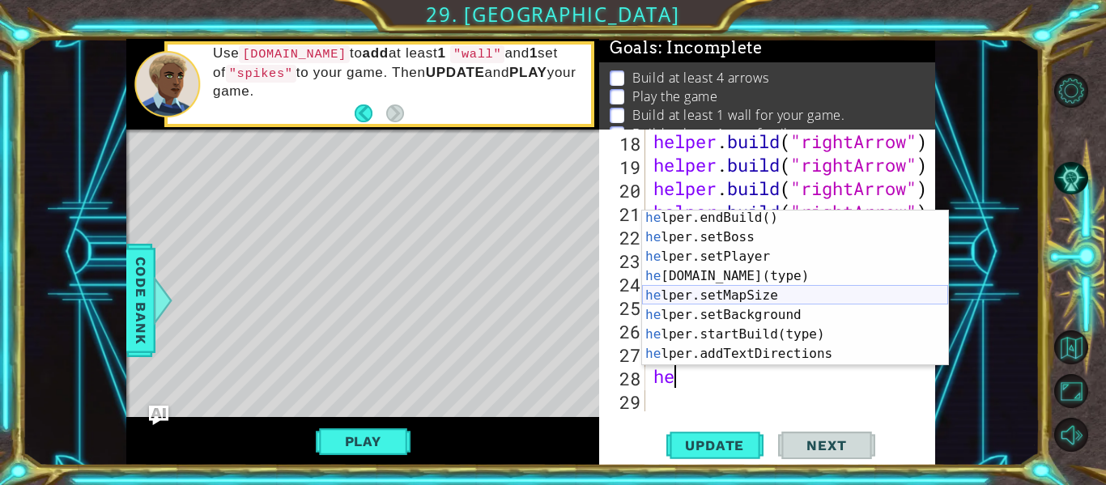
scroll to position [90, 0]
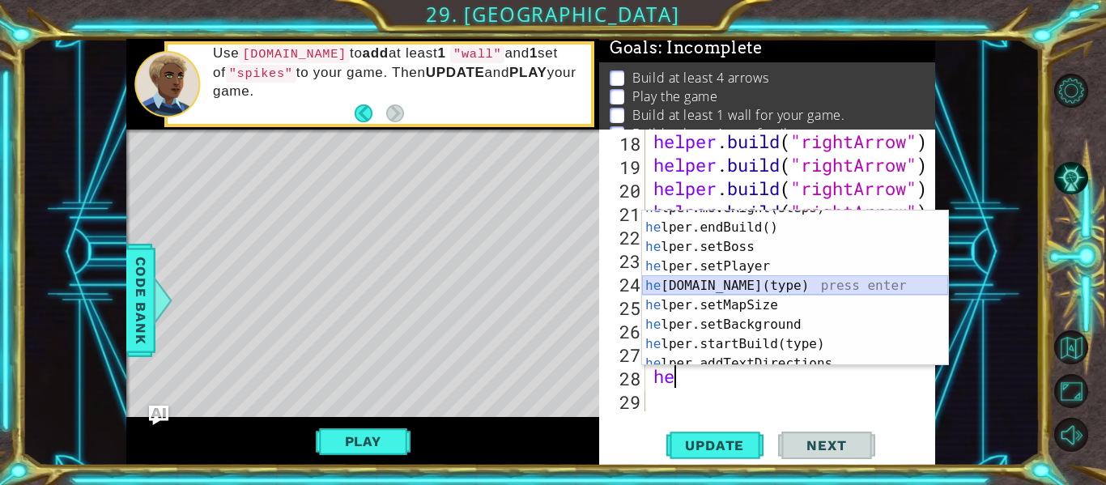
click at [792, 278] on div "he lper.moveRight(steps) press enter he lper.endBuild() press enter he lper.set…" at bounding box center [795, 295] width 306 height 194
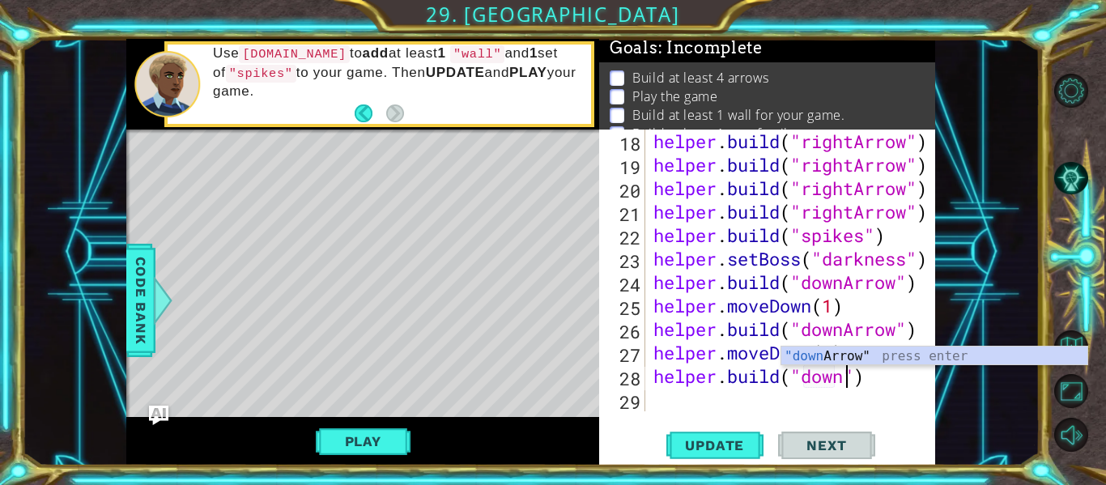
scroll to position [0, 9]
click at [857, 350] on div ""down Arrow" press enter" at bounding box center [934, 375] width 306 height 58
type textarea "[DOMAIN_NAME]("downArrow")"
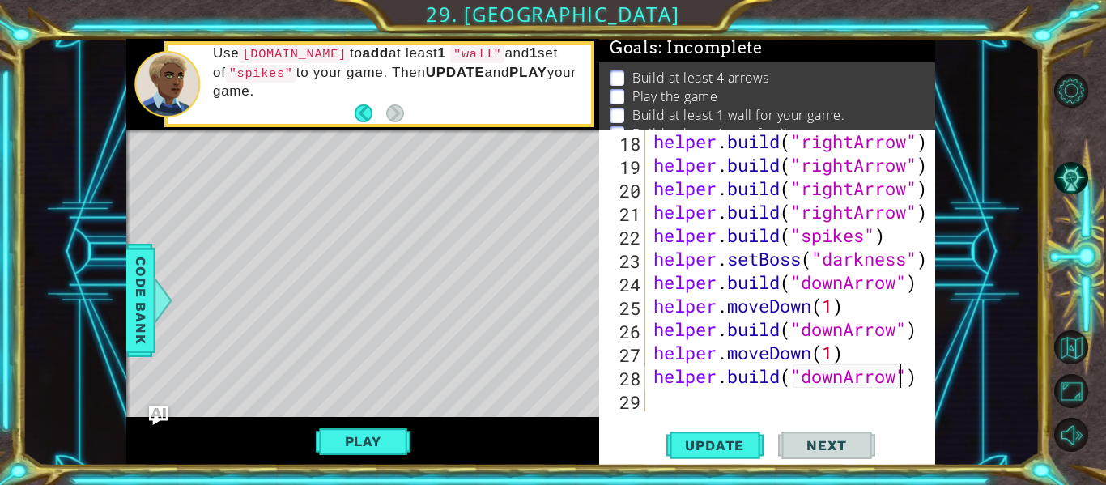
click at [670, 409] on div "helper . build ( "rightArrow" ) helper . build ( "rightArrow" ) helper . build …" at bounding box center [795, 294] width 290 height 329
type textarea "h"
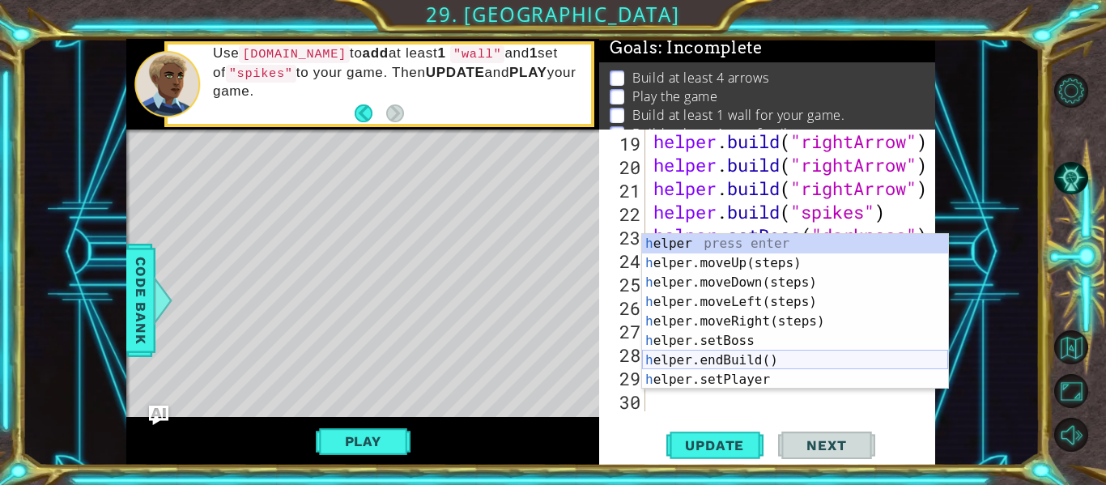
scroll to position [9, 0]
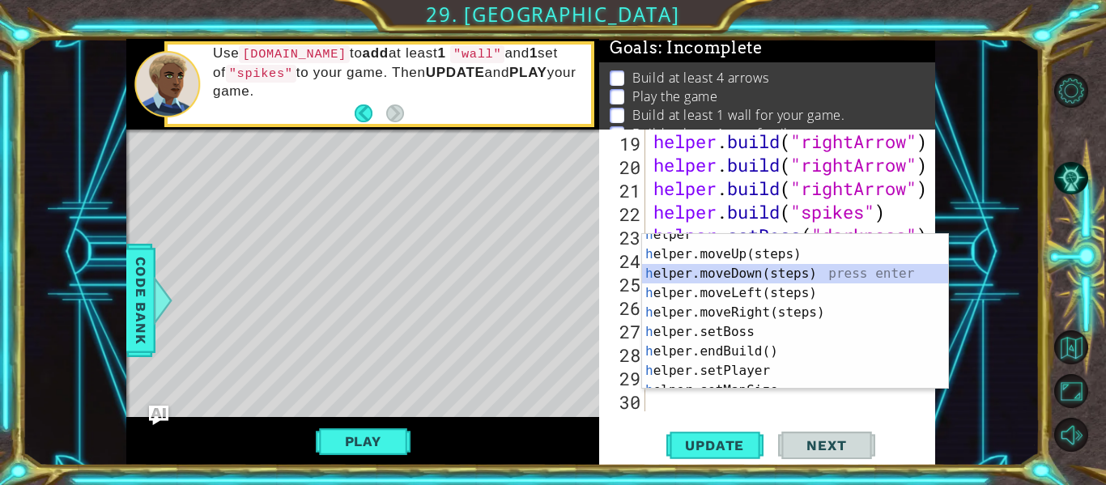
click at [733, 270] on div "h elper press enter h elper.moveUp(steps) press enter h elper.moveDown(steps) p…" at bounding box center [795, 322] width 306 height 194
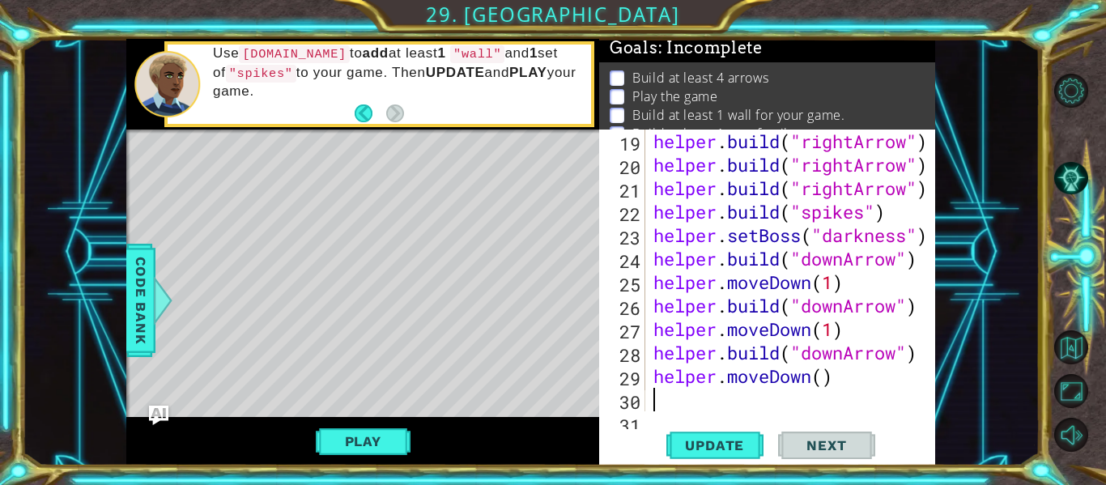
scroll to position [540, 0]
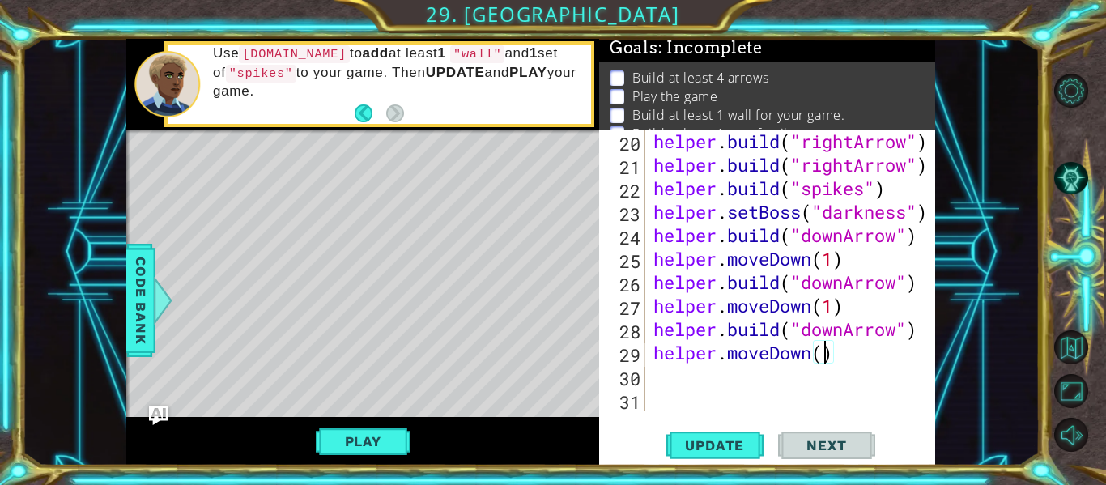
click at [826, 355] on div "helper . build ( "rightArrow" ) helper . build ( "rightArrow" ) helper . build …" at bounding box center [795, 294] width 290 height 329
type textarea "helper.moveDown(1)"
click at [664, 372] on div "helper . build ( "rightArrow" ) helper . build ( "rightArrow" ) helper . build …" at bounding box center [795, 294] width 290 height 329
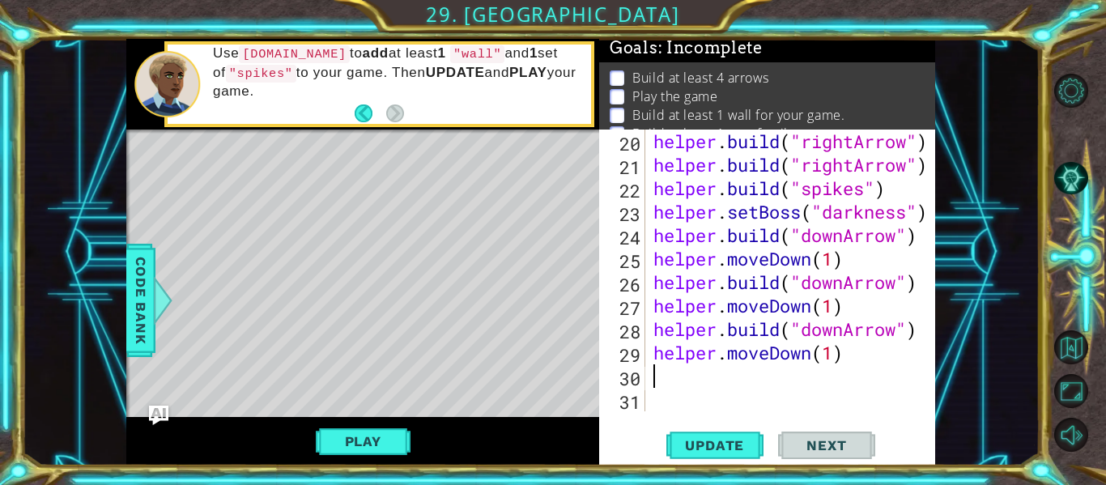
type textarea "h"
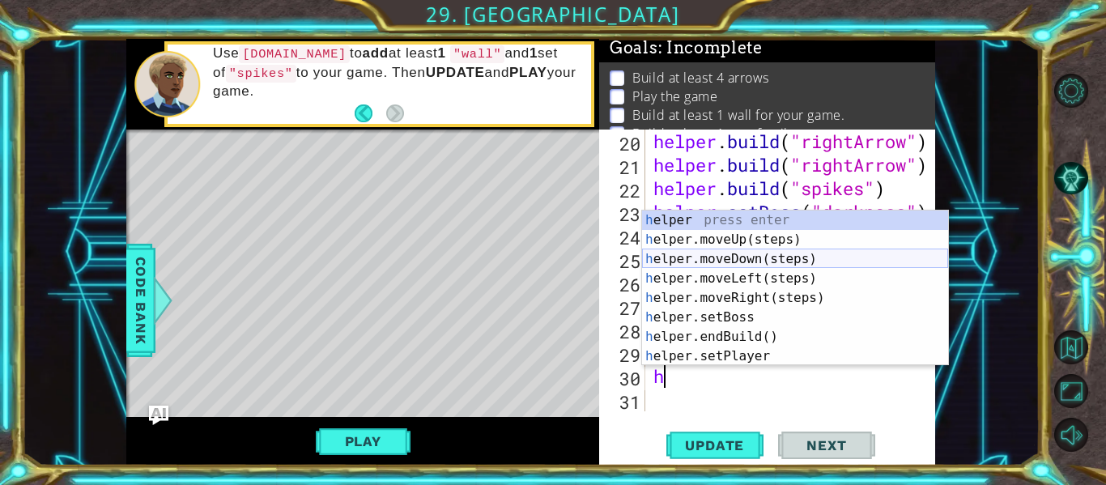
click at [754, 255] on div "h elper press enter h elper.moveUp(steps) press enter h elper.moveDown(steps) p…" at bounding box center [795, 307] width 306 height 194
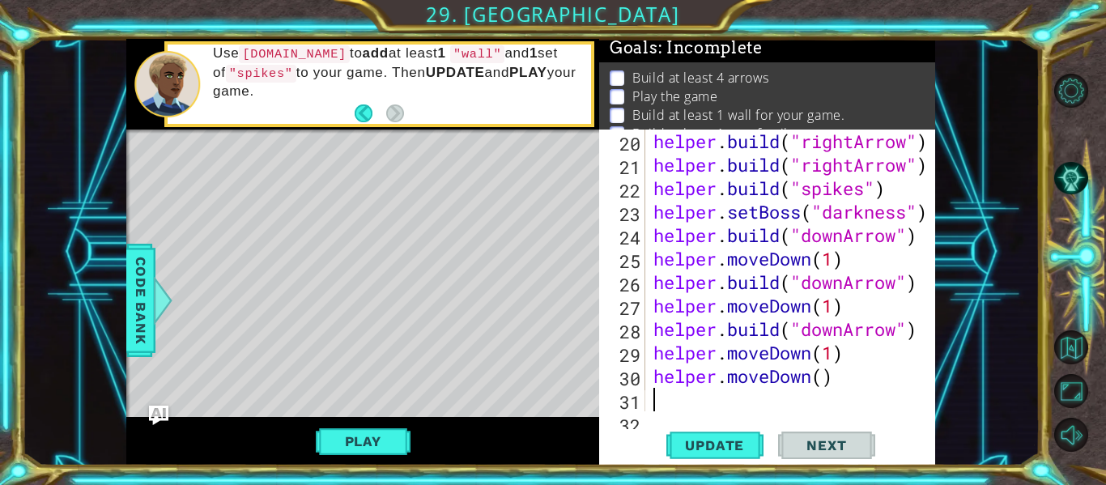
scroll to position [563, 0]
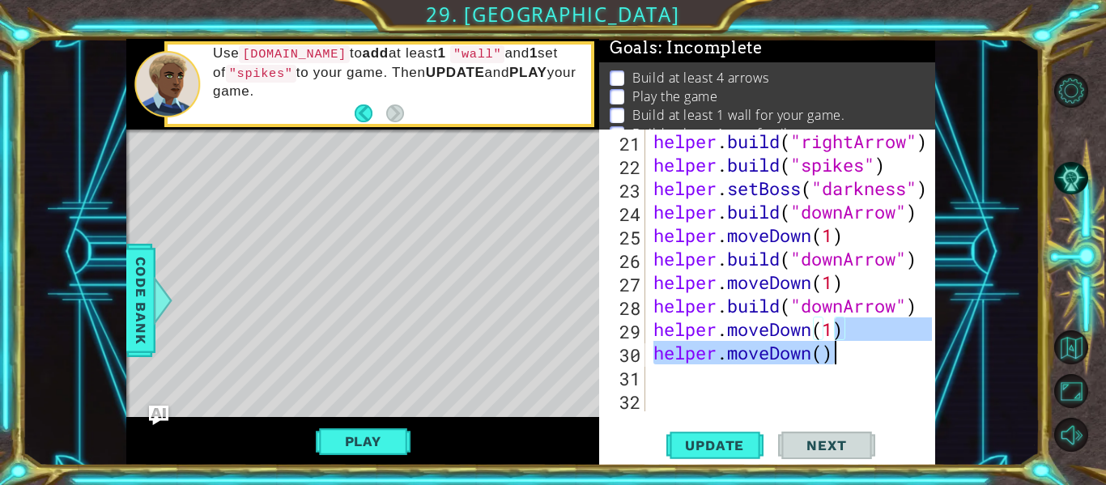
drag, startPoint x: 837, startPoint y: 336, endPoint x: 837, endPoint y: 346, distance: 10.5
click at [837, 346] on div "helper . build ( "rightArrow" ) helper . build ( "spikes" ) helper . setBoss ( …" at bounding box center [795, 294] width 290 height 329
type textarea "helper.moveDown(1) helper.moveDown()"
click at [863, 372] on div "helper . build ( "rightArrow" ) helper . build ( "spikes" ) helper . setBoss ( …" at bounding box center [795, 294] width 290 height 329
drag, startPoint x: 848, startPoint y: 356, endPoint x: 649, endPoint y: 359, distance: 198.4
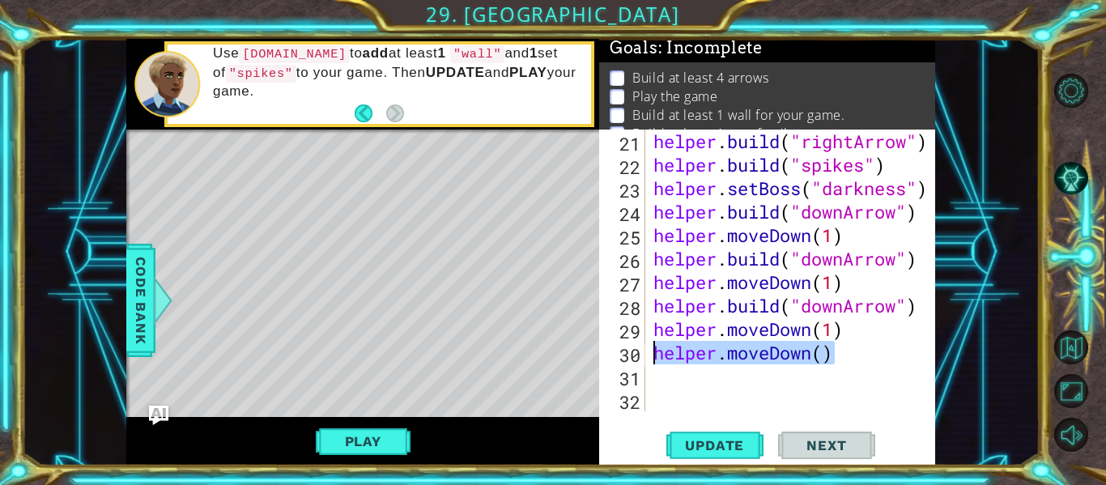
click at [650, 359] on div "helper . build ( "rightArrow" ) helper . build ( "spikes" ) helper . setBoss ( …" at bounding box center [795, 294] width 290 height 329
click at [729, 356] on div "helper . build ( "rightArrow" ) helper . build ( "spikes" ) helper . setBoss ( …" at bounding box center [791, 271] width 282 height 282
drag, startPoint x: 729, startPoint y: 360, endPoint x: 846, endPoint y: 363, distance: 116.6
click at [846, 363] on div "helper . build ( "rightArrow" ) helper . build ( "spikes" ) helper . setBoss ( …" at bounding box center [795, 294] width 290 height 329
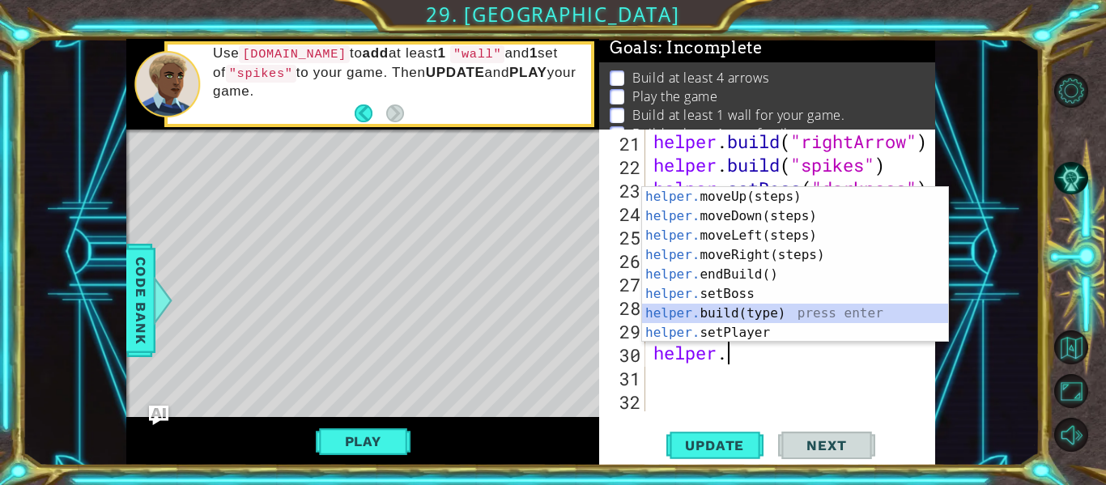
click at [779, 312] on div "helper. moveUp(steps) press enter helper. moveDown(steps) press enter helper. m…" at bounding box center [795, 284] width 306 height 194
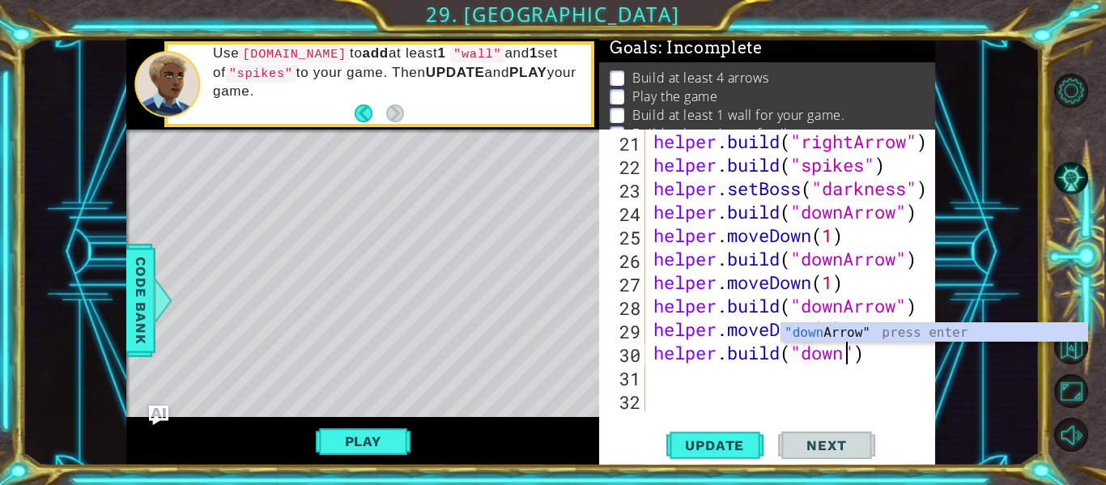
scroll to position [0, 9]
drag, startPoint x: 866, startPoint y: 334, endPoint x: 869, endPoint y: 342, distance: 9.2
click at [869, 339] on div ""down Arrow" press enter" at bounding box center [934, 352] width 306 height 58
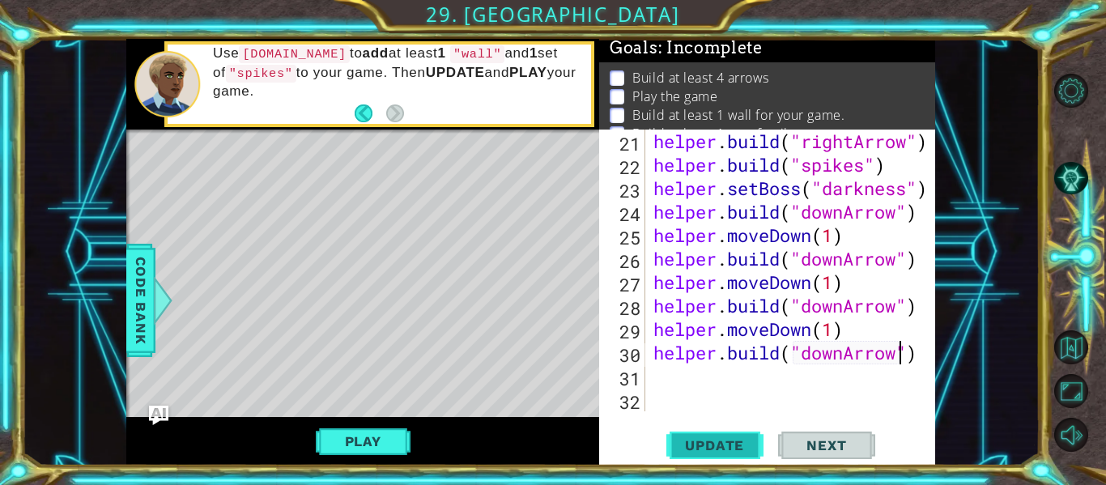
type textarea "[DOMAIN_NAME]("downArrow")"
drag, startPoint x: 737, startPoint y: 441, endPoint x: 749, endPoint y: 426, distance: 19.1
click at [738, 441] on span "Update" at bounding box center [714, 445] width 91 height 16
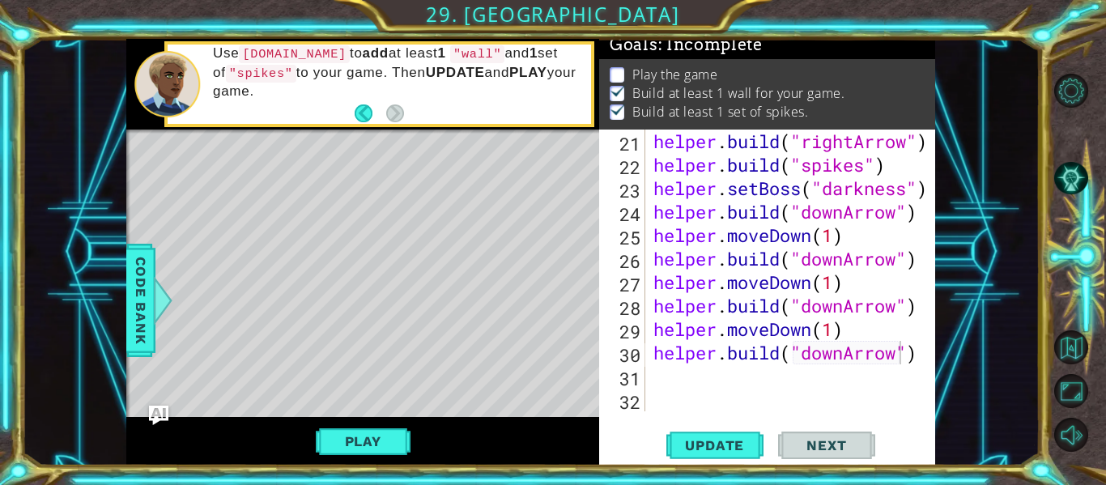
click at [372, 441] on button "Play" at bounding box center [363, 441] width 95 height 31
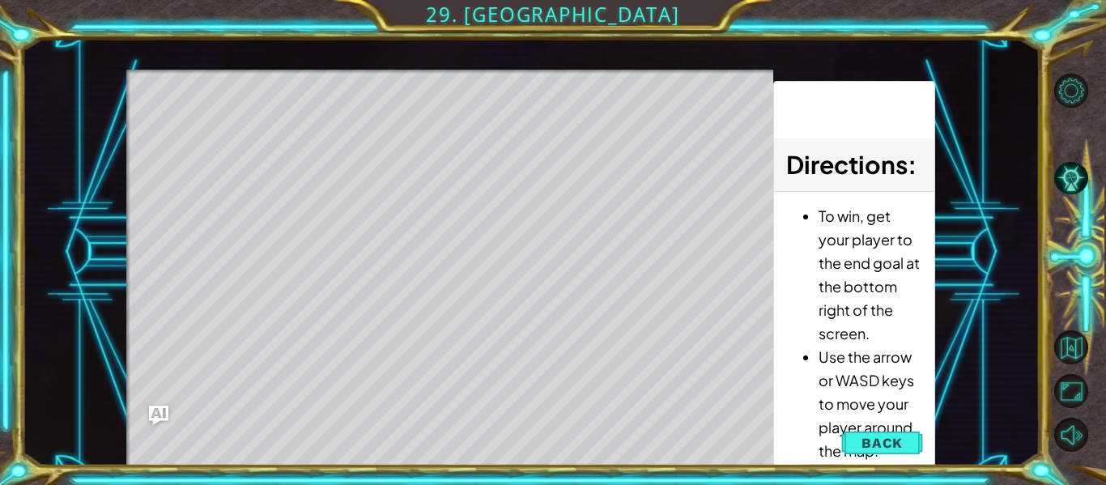
click at [904, 444] on button "Back" at bounding box center [882, 443] width 82 height 32
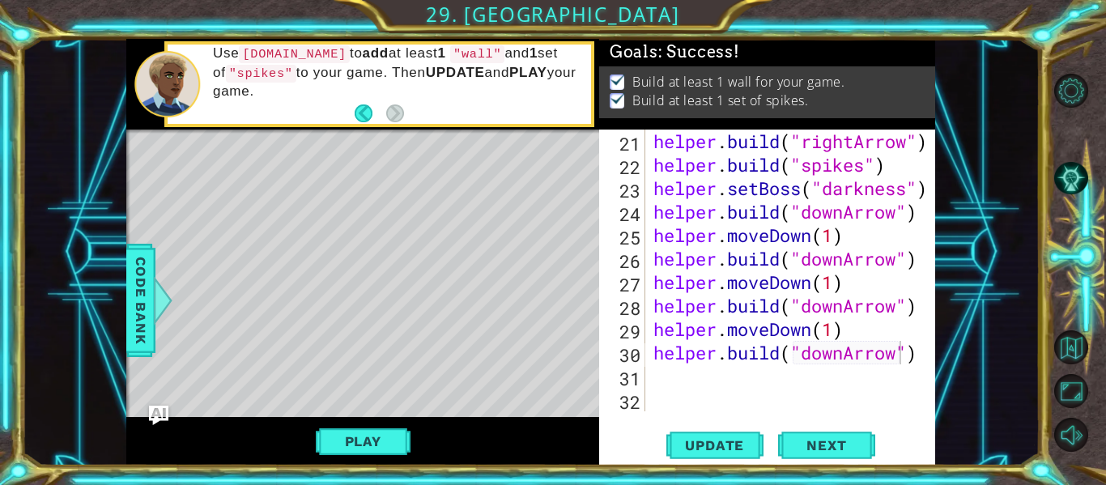
scroll to position [0, 0]
click at [658, 380] on div "helper . build ( "rightArrow" ) helper . build ( "spikes" ) helper . setBoss ( …" at bounding box center [795, 294] width 290 height 329
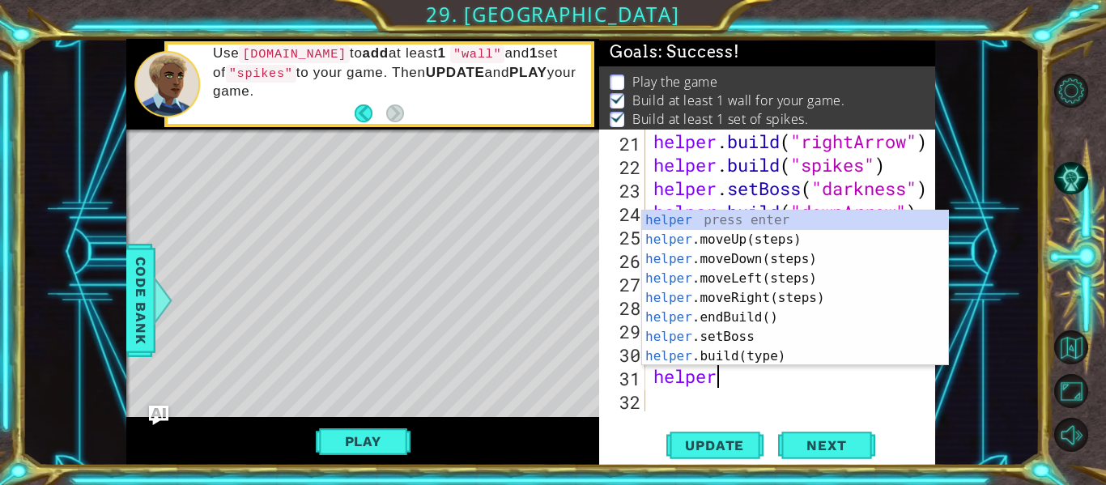
scroll to position [0, 2]
type textarea "helper."
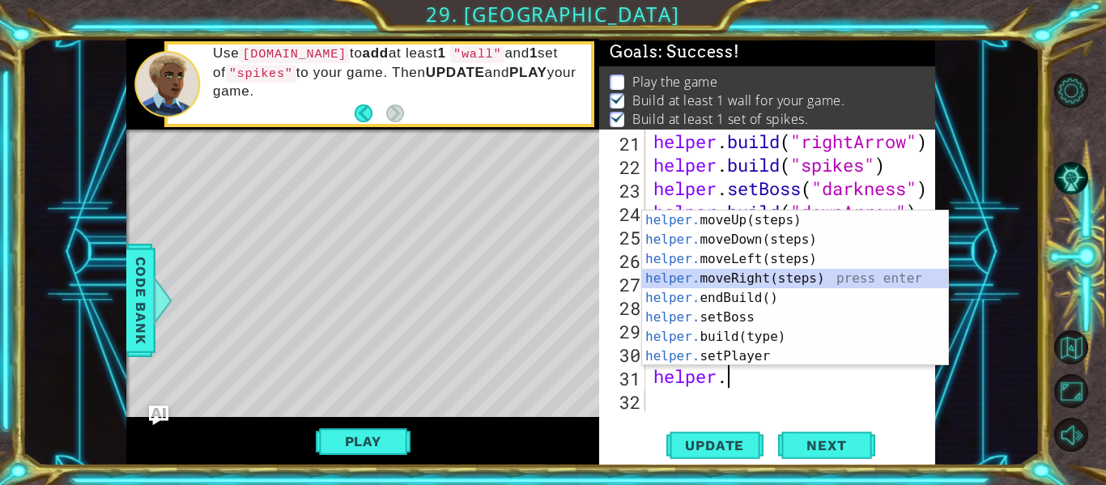
drag, startPoint x: 748, startPoint y: 277, endPoint x: 747, endPoint y: 287, distance: 10.6
click at [748, 278] on div "helper. moveUp(steps) press enter helper. moveDown(steps) press enter helper. m…" at bounding box center [795, 307] width 306 height 194
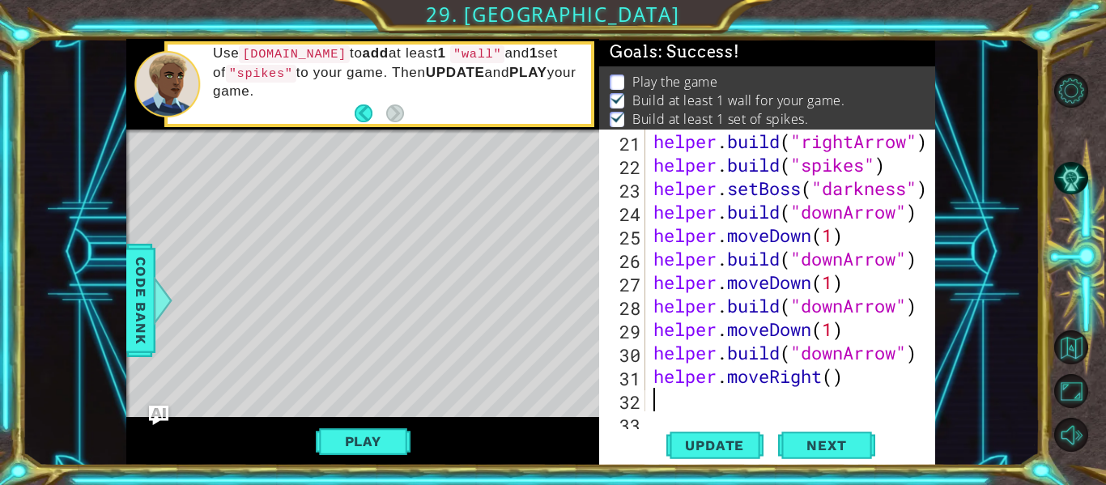
scroll to position [587, 0]
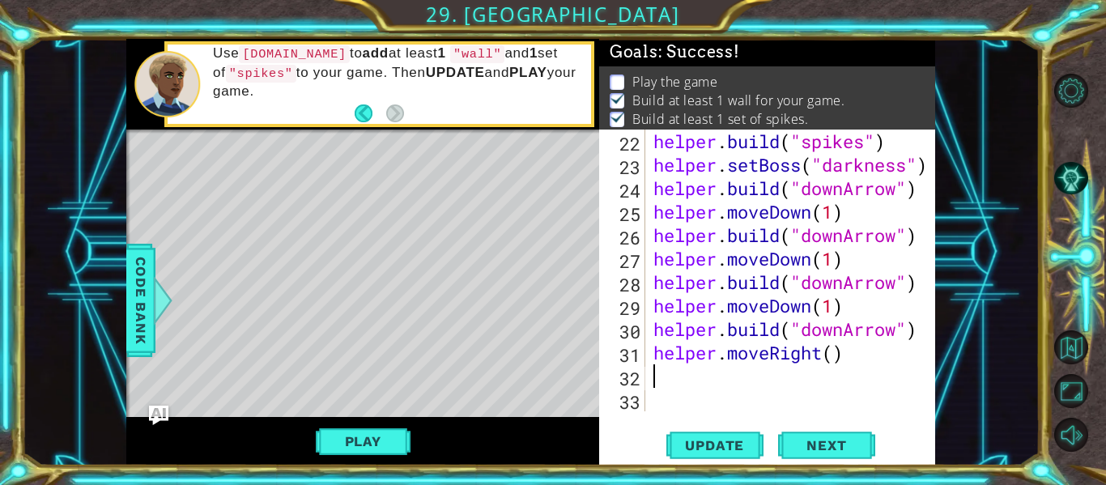
type textarea "h"
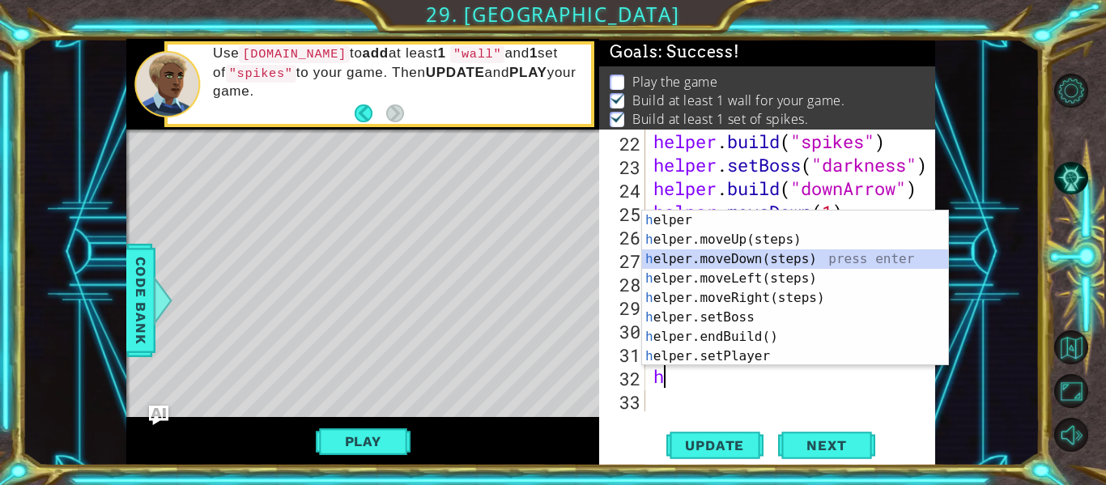
click at [776, 250] on div "h elper press enter h elper.moveUp(steps) press enter h elper.moveDown(steps) p…" at bounding box center [795, 307] width 306 height 194
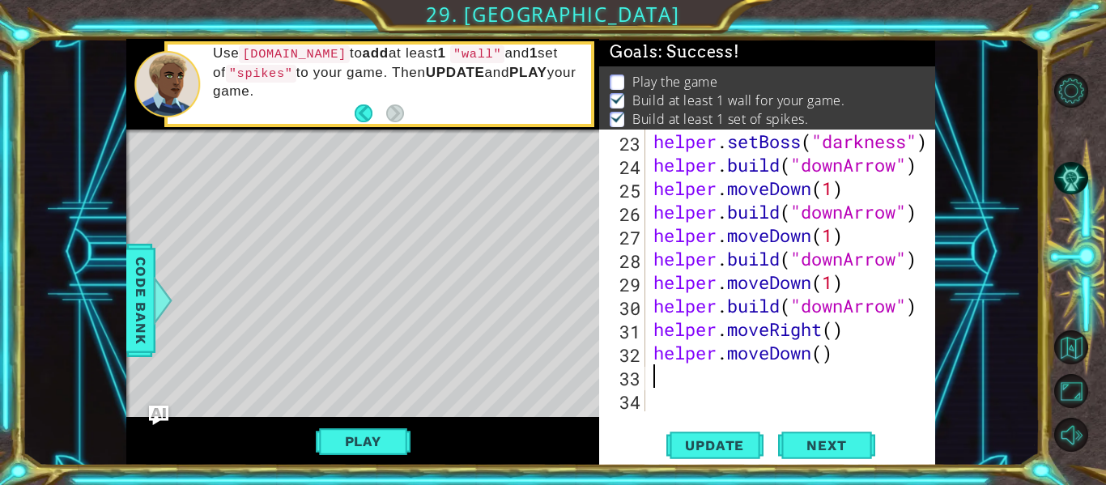
scroll to position [610, 0]
type textarea "h"
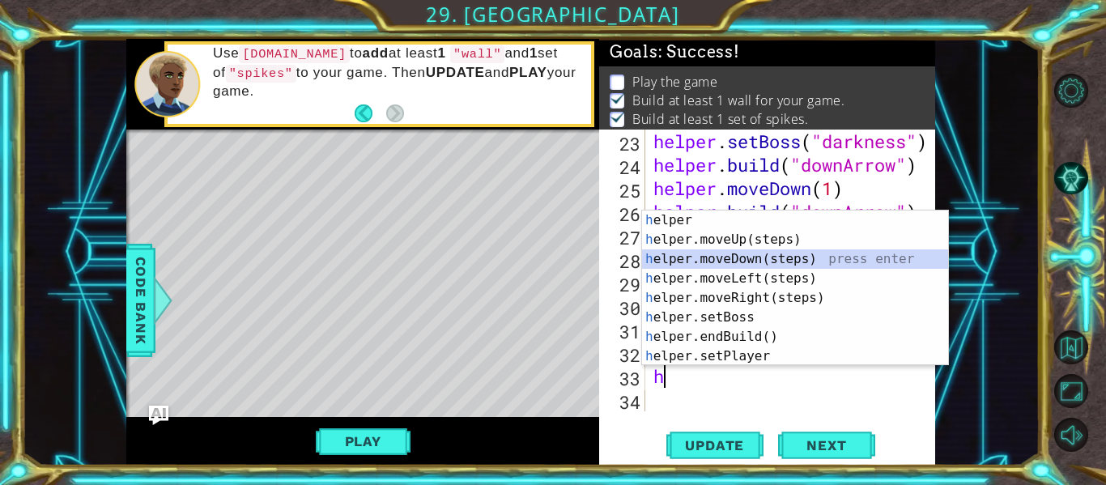
drag, startPoint x: 780, startPoint y: 256, endPoint x: 603, endPoint y: 369, distance: 209.7
click at [779, 256] on div "h elper press enter h elper.moveUp(steps) press enter h elper.moveDown(steps) p…" at bounding box center [795, 307] width 306 height 194
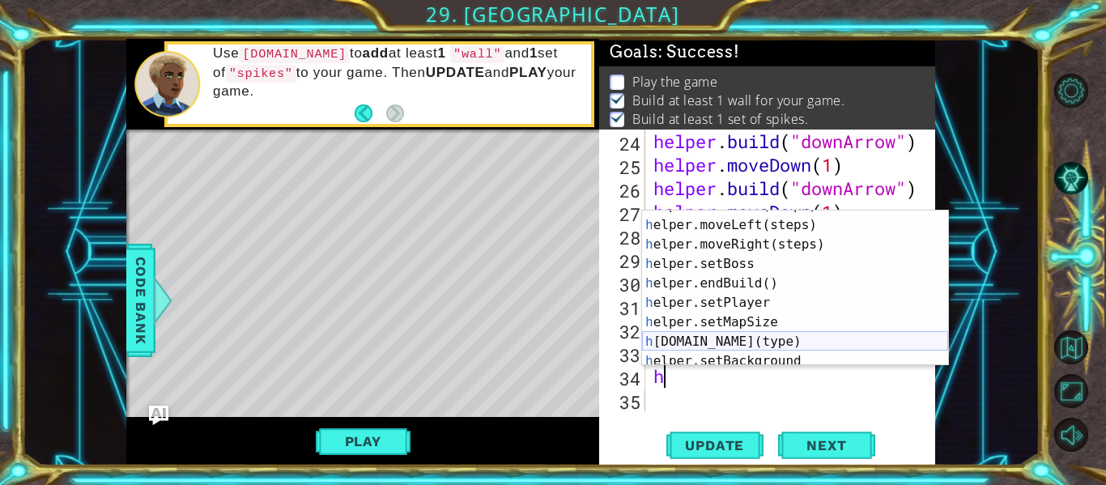
scroll to position [66, 0]
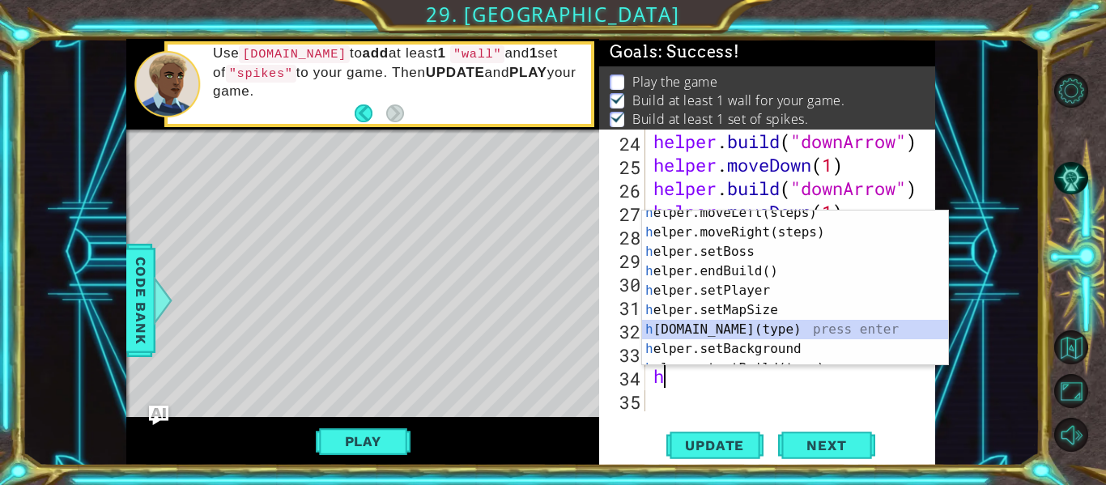
click at [750, 327] on div "h elper.moveLeft(steps) press enter h elper.moveRight(steps) press enter h elpe…" at bounding box center [795, 300] width 306 height 194
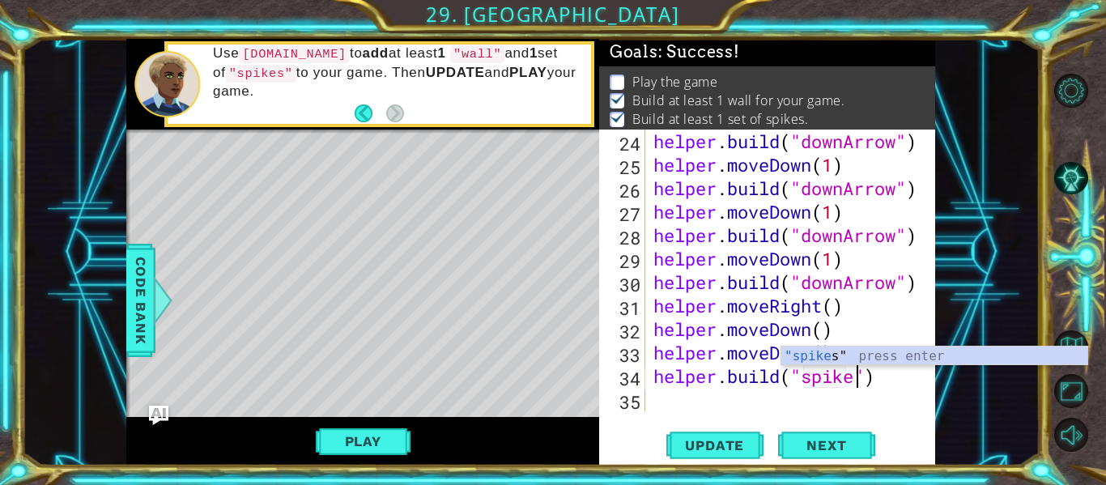
scroll to position [0, 10]
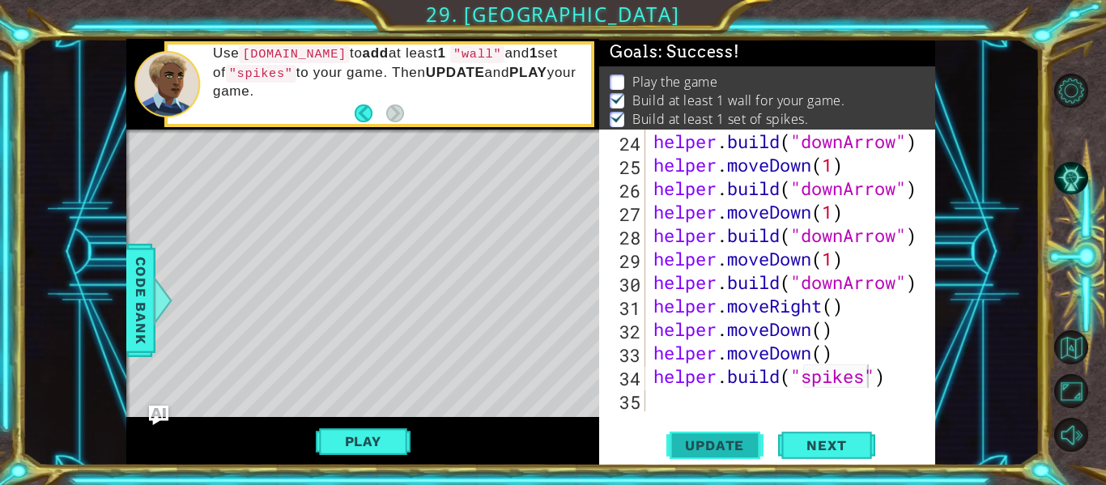
click at [729, 437] on span "Update" at bounding box center [714, 445] width 91 height 16
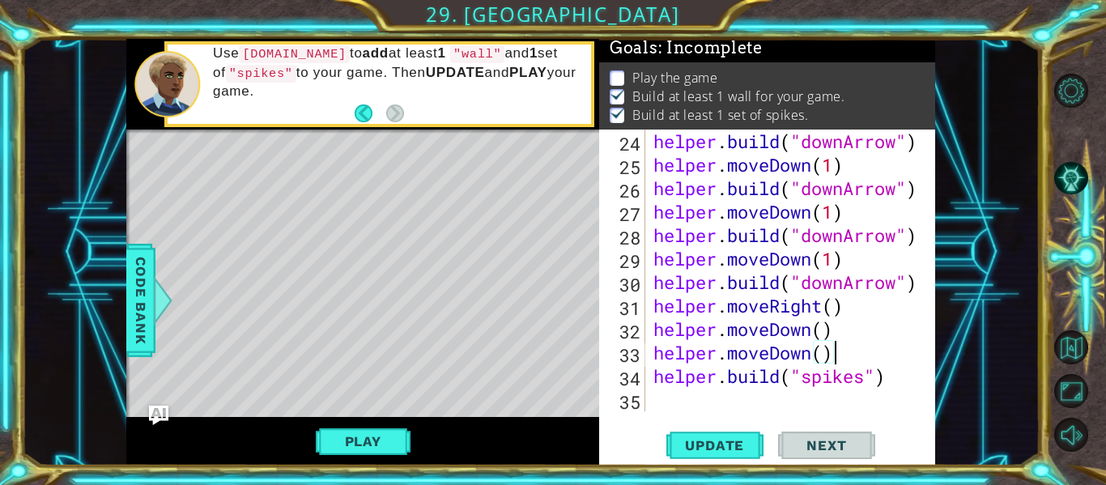
click at [849, 350] on div "helper . build ( "downArrow" ) helper . moveDown ( 1 ) helper . build ( "downAr…" at bounding box center [795, 294] width 290 height 329
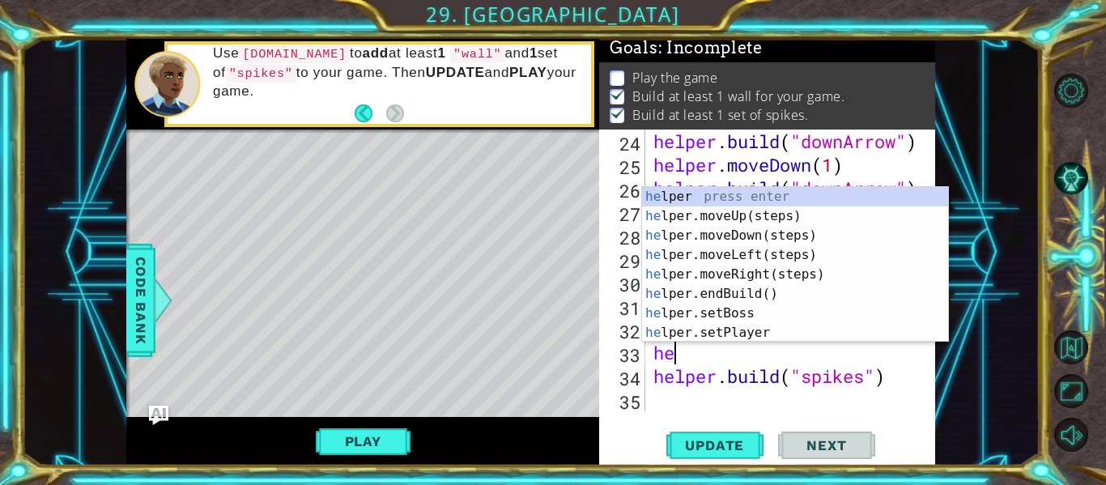
scroll to position [0, 0]
type textarea "h"
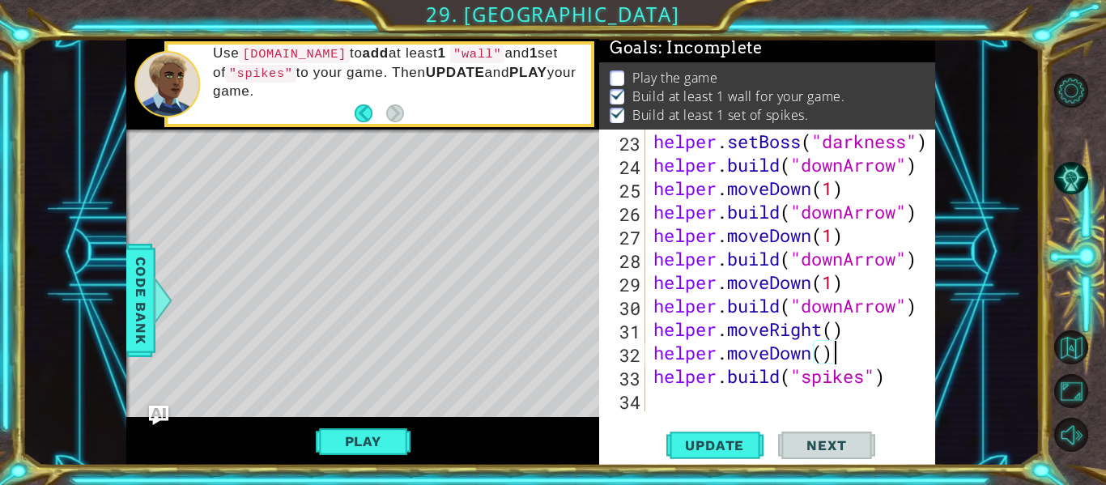
scroll to position [610, 0]
type textarea "helper.moveDown"
click at [740, 435] on button "Update" at bounding box center [714, 445] width 97 height 33
click at [737, 441] on span "Update" at bounding box center [714, 445] width 91 height 16
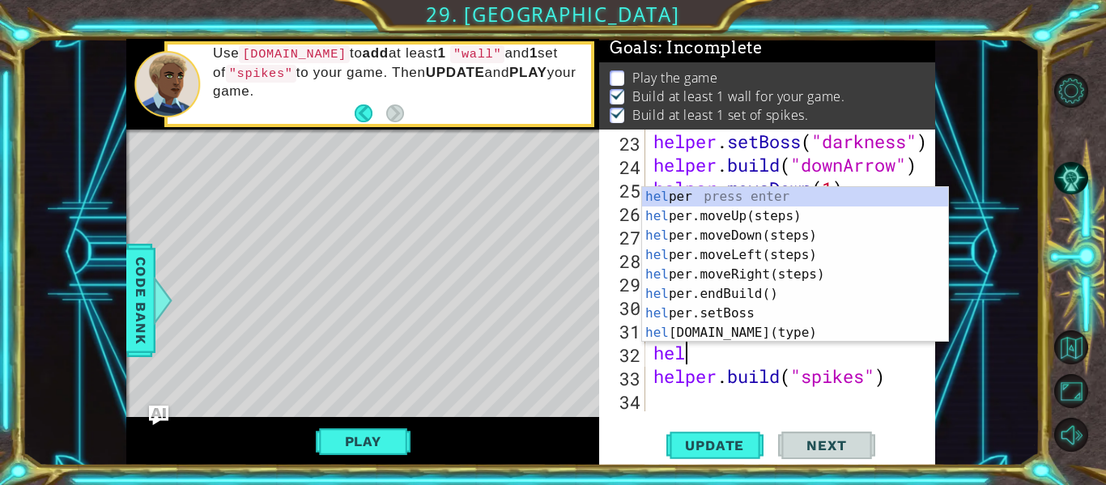
type textarea "h"
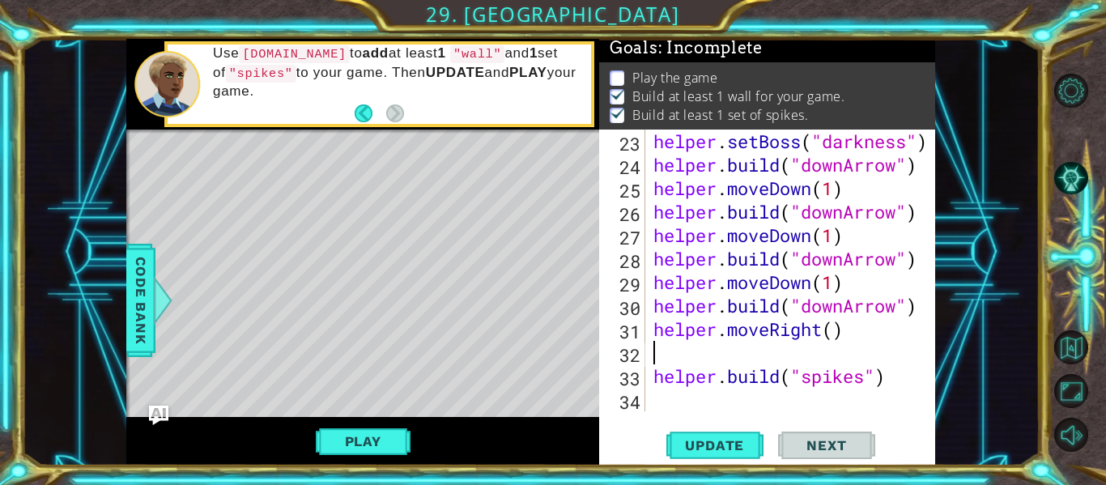
scroll to position [587, 0]
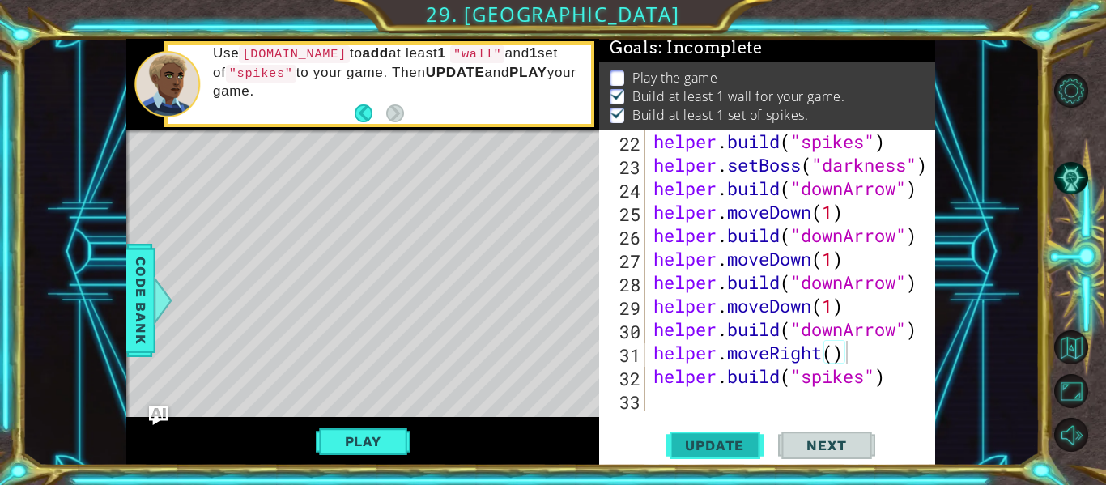
click at [695, 447] on span "Update" at bounding box center [714, 445] width 91 height 16
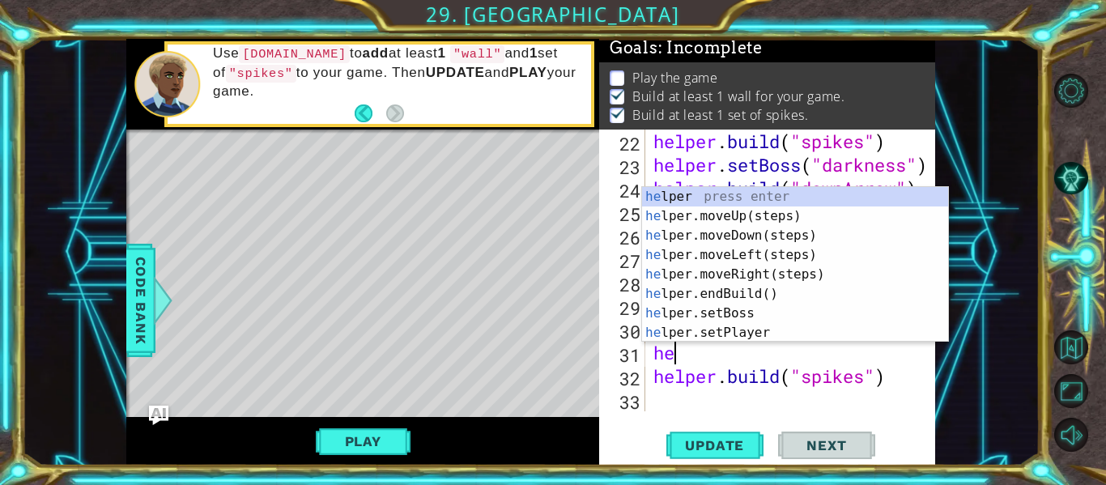
type textarea "h"
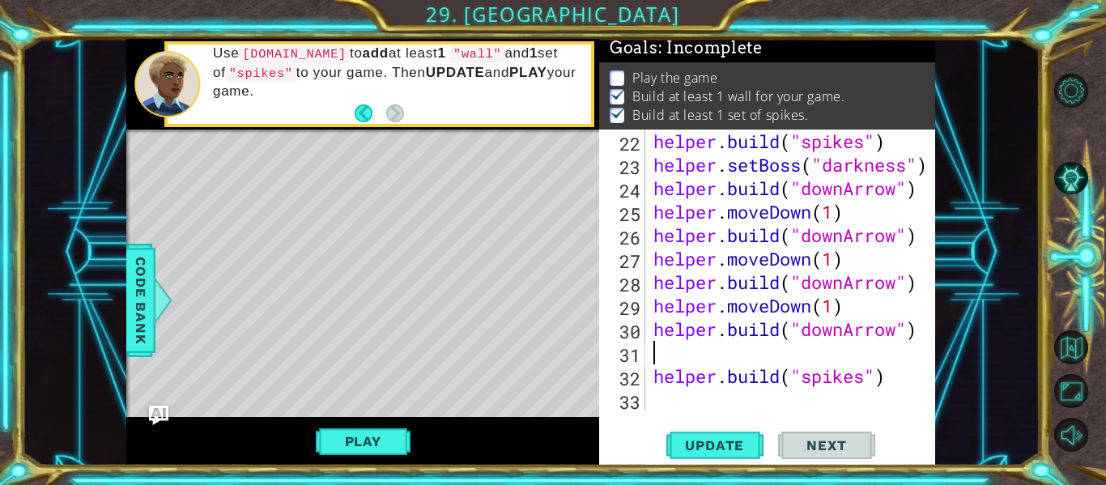
type textarea "[DOMAIN_NAME]("downArrow")"
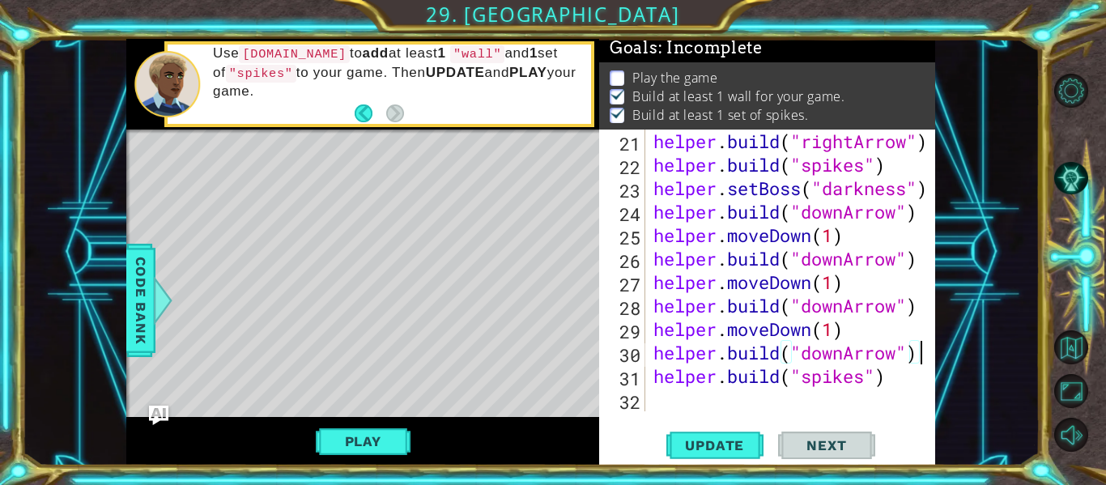
scroll to position [563, 0]
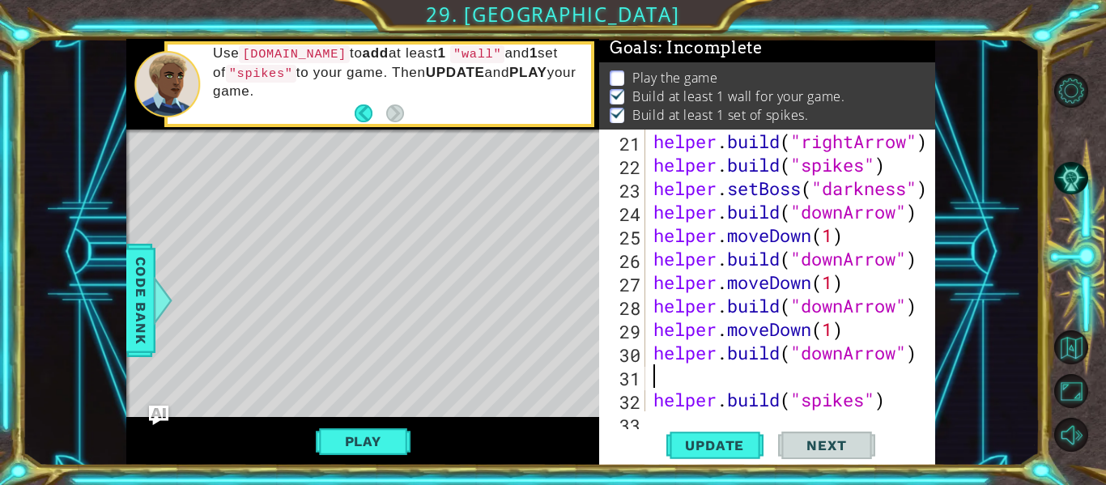
type textarea "[DOMAIN_NAME]("downArrow")"
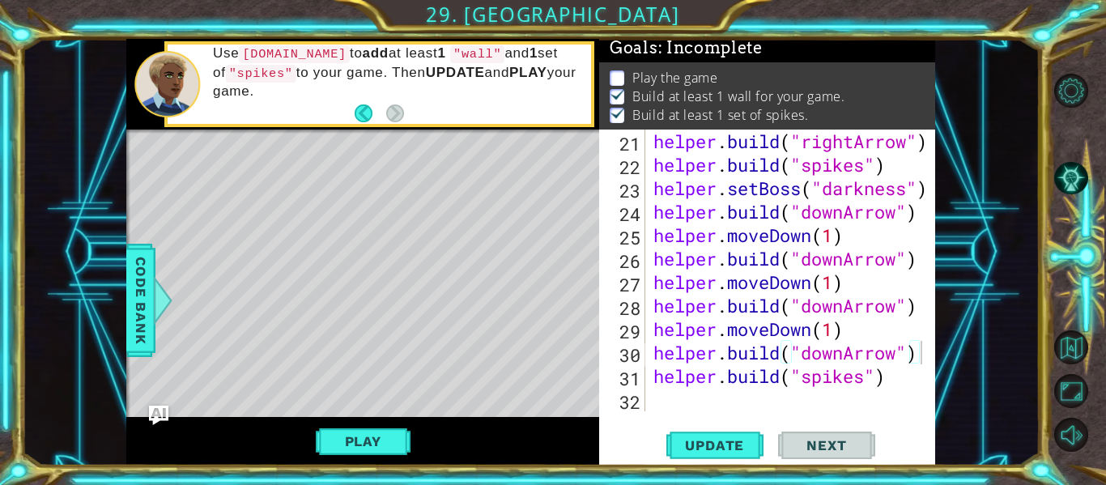
click at [172, 169] on div "Level Map" at bounding box center [500, 368] width 748 height 477
click at [354, 446] on button "Play" at bounding box center [363, 441] width 95 height 31
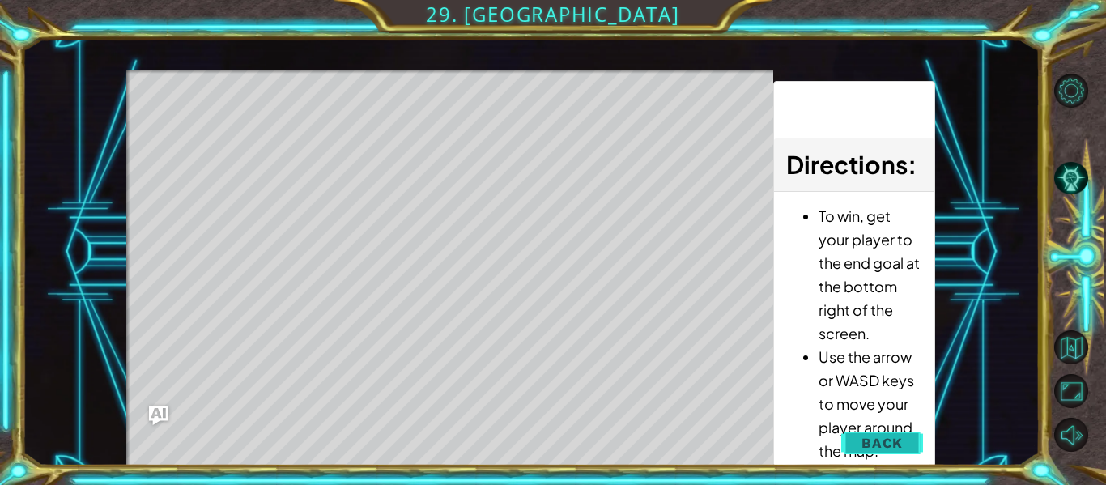
click at [860, 448] on button "Back" at bounding box center [882, 443] width 82 height 32
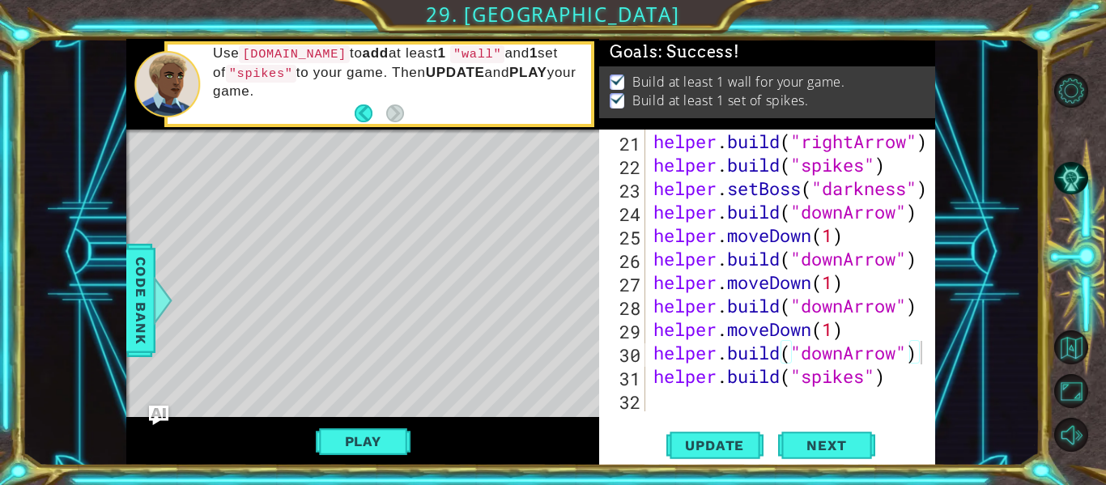
scroll to position [0, 0]
click at [657, 399] on div "helper . build ( "rightArrow" ) helper . build ( "spikes" ) helper . setBoss ( …" at bounding box center [795, 294] width 290 height 329
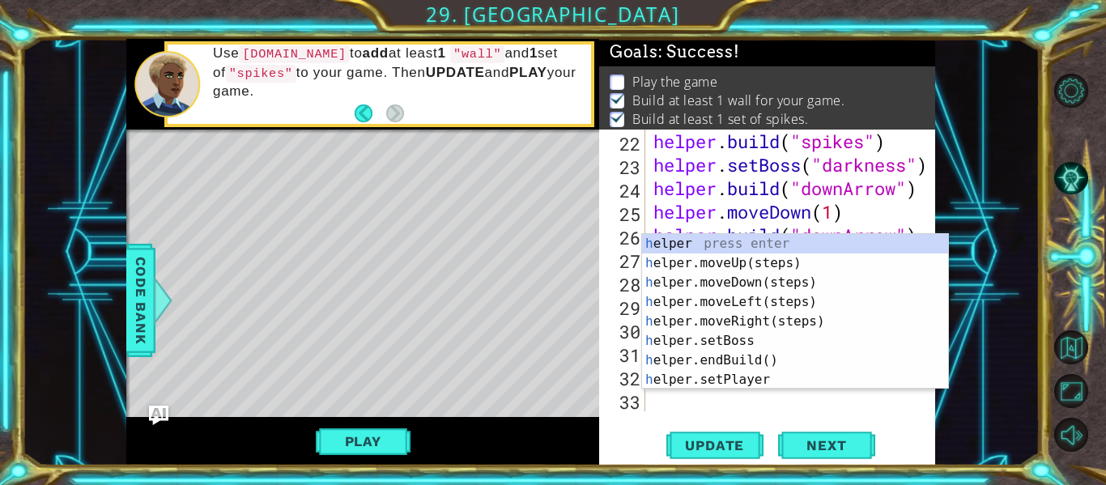
scroll to position [587, 0]
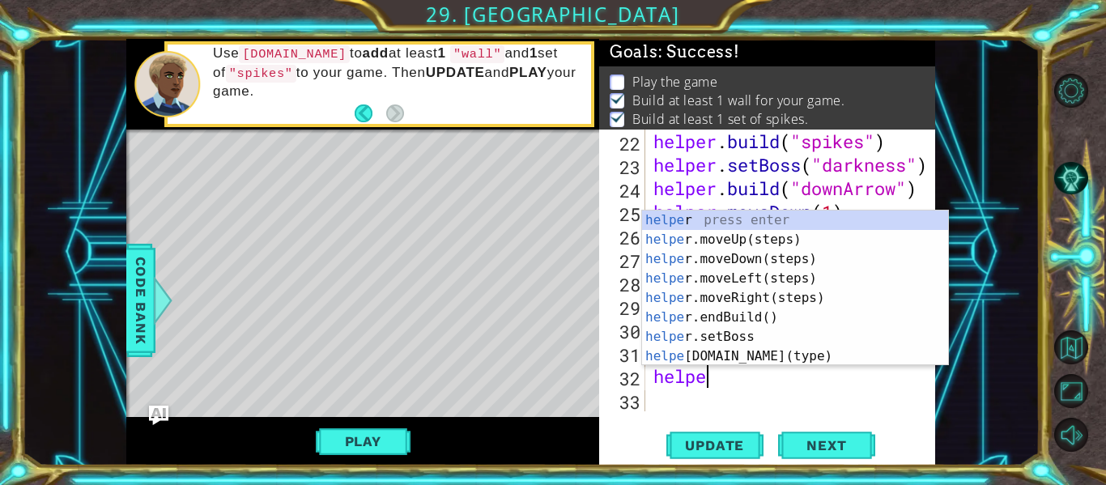
type textarea "helper"
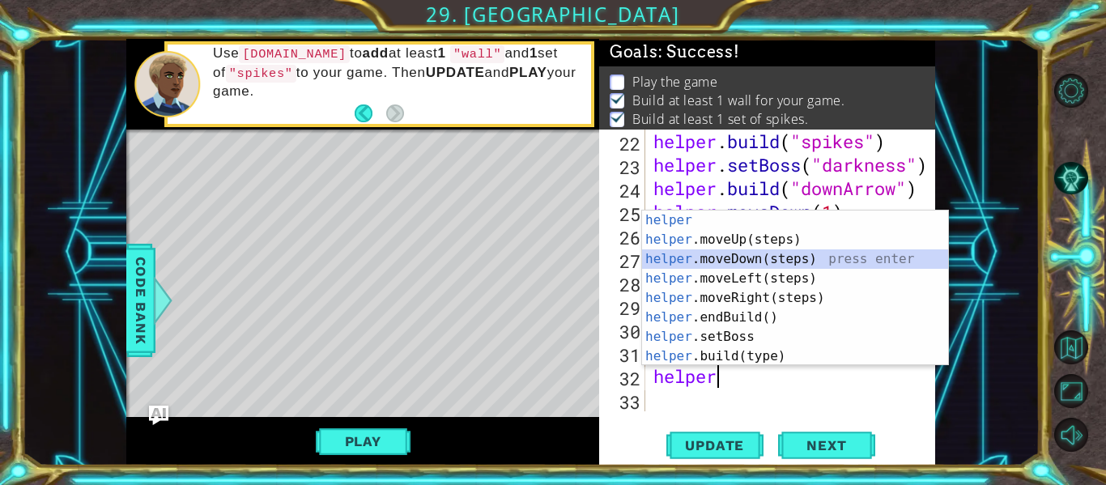
click at [690, 258] on div "helper press enter helper .moveUp(steps) press enter helper .moveDown(steps) pr…" at bounding box center [795, 307] width 306 height 194
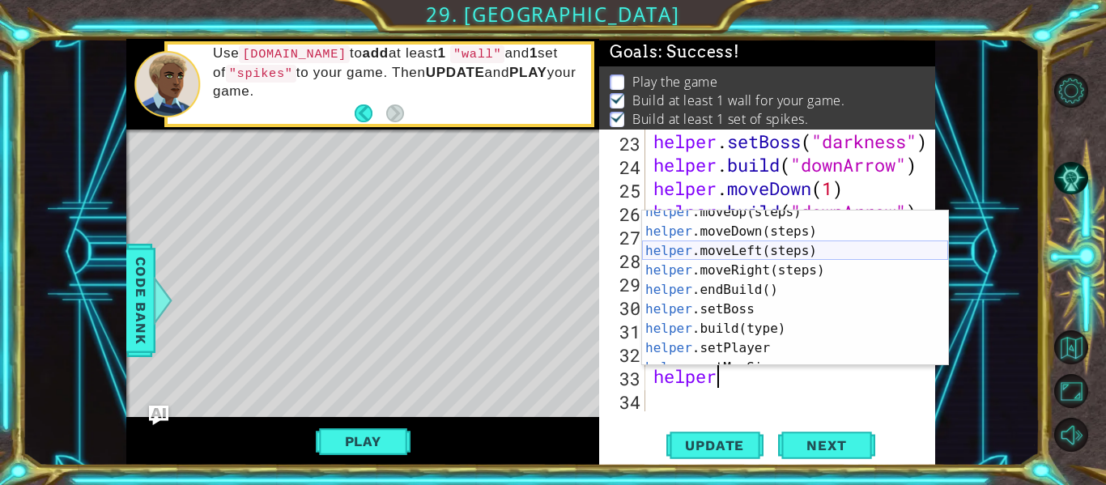
scroll to position [28, 0]
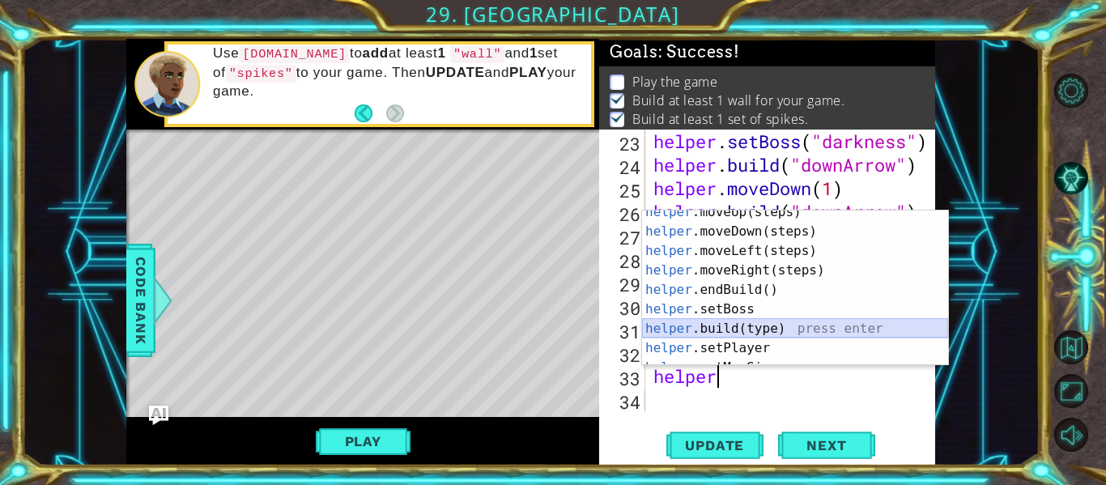
click at [756, 331] on div "helper .moveUp(steps) press enter helper .moveDown(steps) press enter helper .m…" at bounding box center [795, 299] width 306 height 194
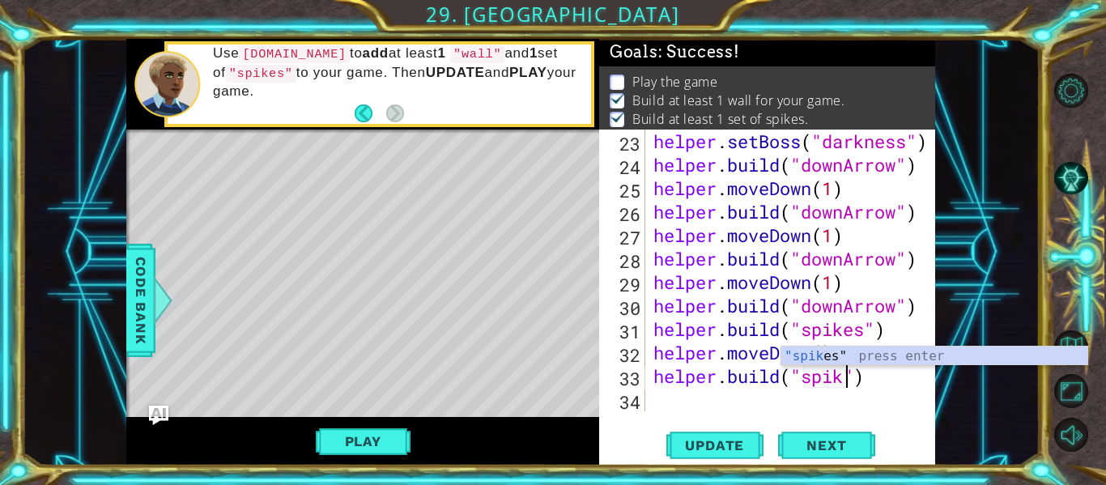
scroll to position [0, 10]
type textarea "[DOMAIN_NAME]("spikes")"
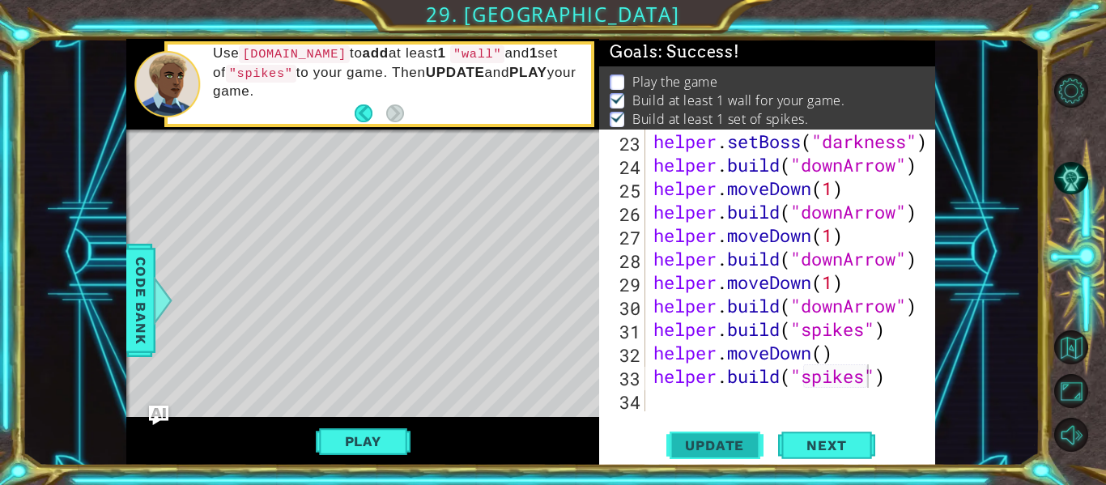
click at [699, 445] on span "Update" at bounding box center [714, 445] width 91 height 16
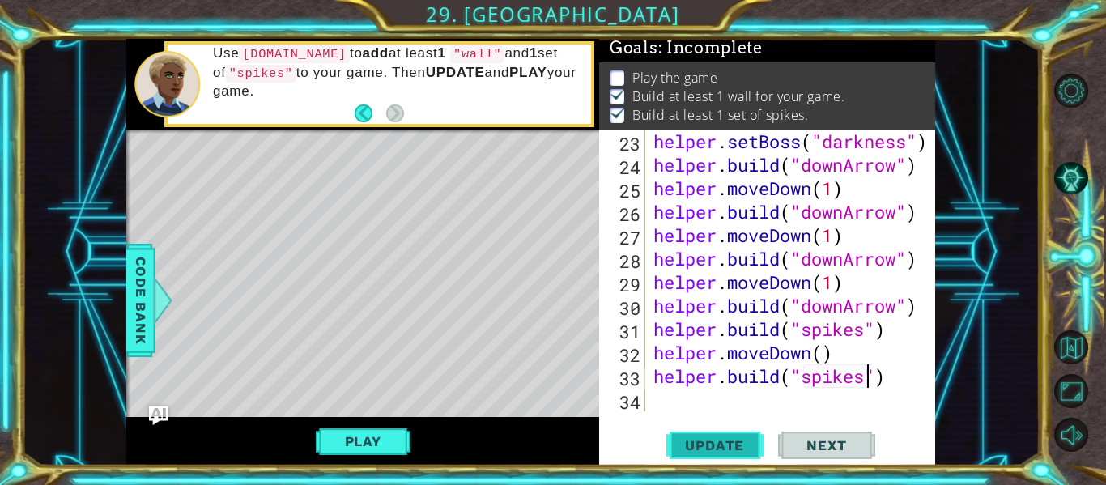
scroll to position [4, 0]
click at [657, 400] on div "helper . setBoss ( "darkness" ) helper . build ( "downArrow" ) helper . moveDow…" at bounding box center [795, 294] width 290 height 329
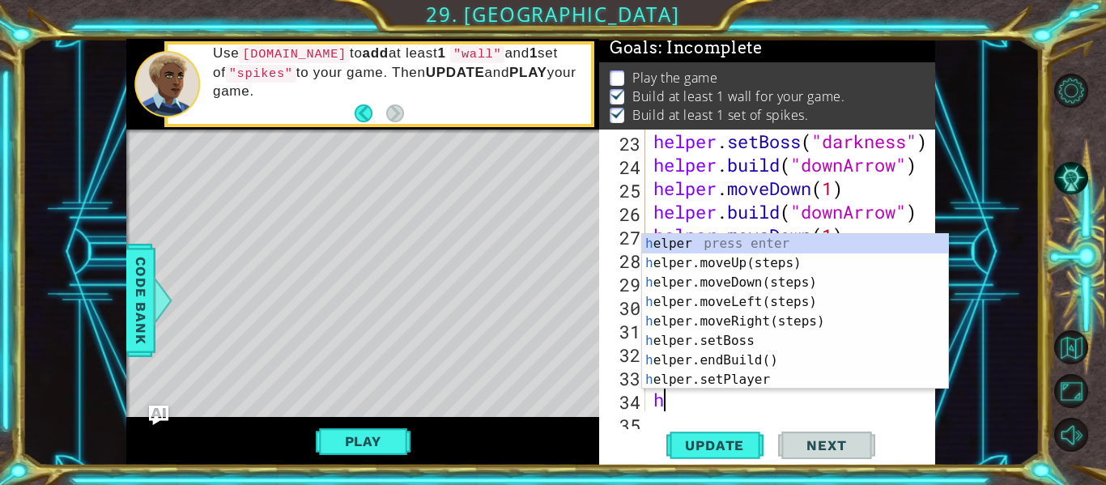
scroll to position [634, 0]
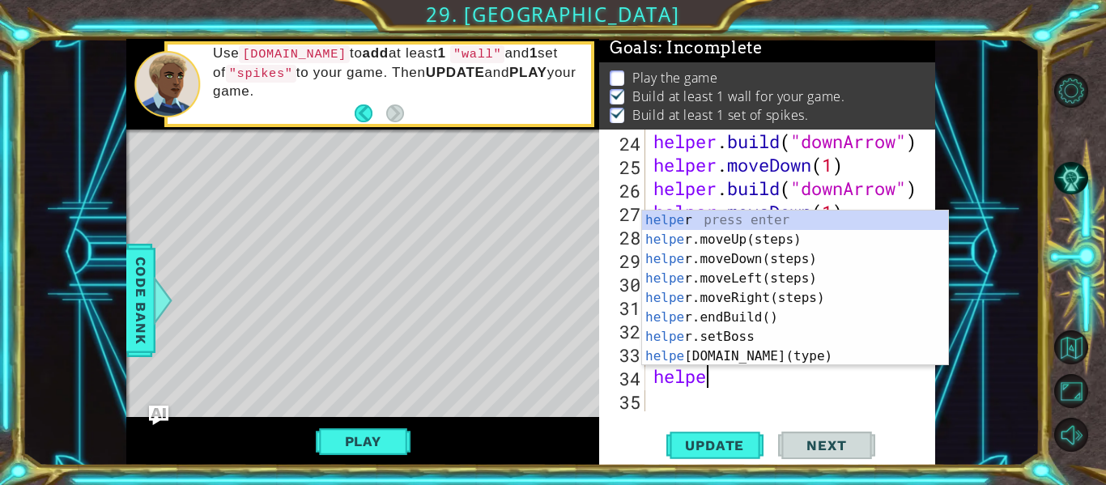
type textarea "helper"
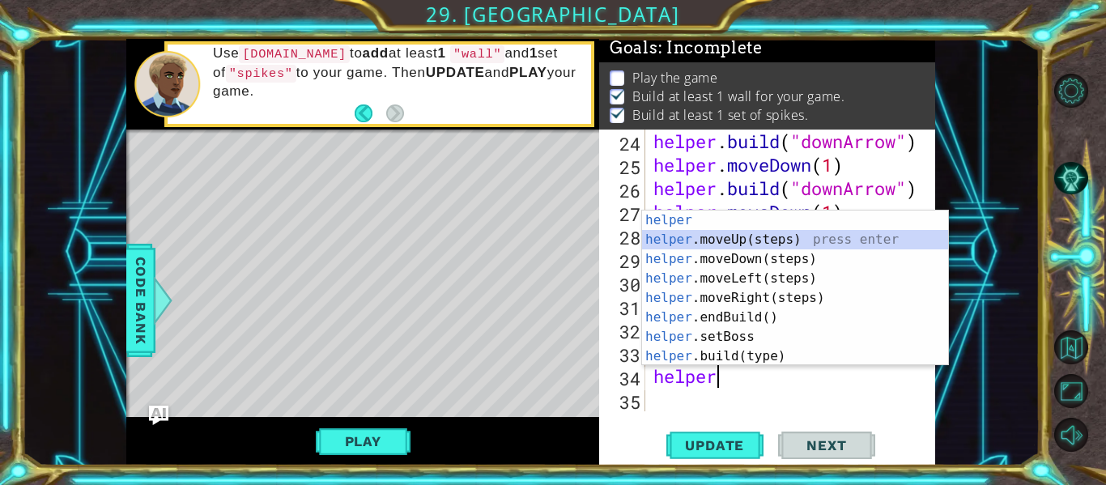
click at [771, 234] on div "helper press enter helper .moveUp(steps) press enter helper .moveDown(steps) pr…" at bounding box center [795, 307] width 306 height 194
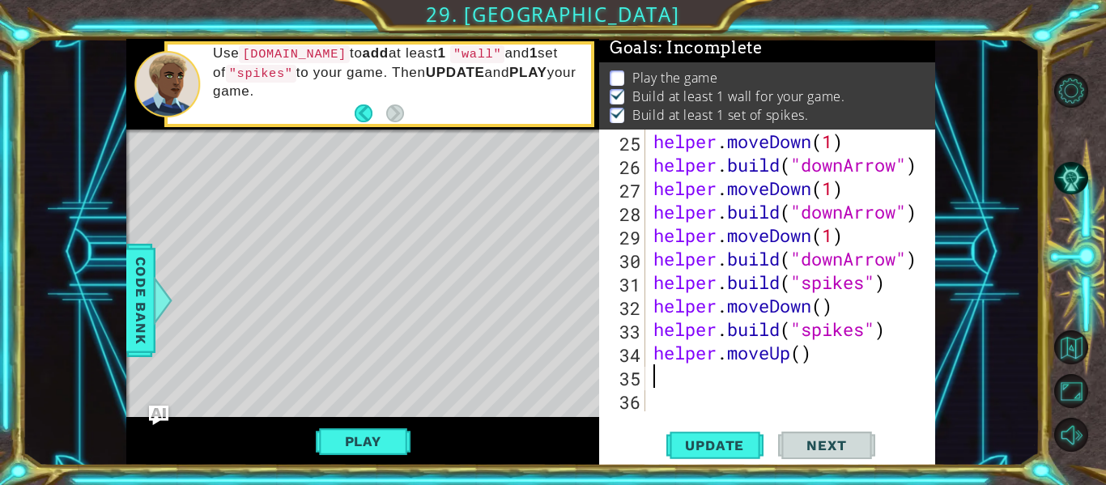
scroll to position [657, 0]
click at [803, 357] on div "helper . moveDown ( 1 ) helper . build ( "downArrow" ) helper . moveDown ( 1 ) …" at bounding box center [795, 294] width 290 height 329
type textarea "helper.moveUp(4)"
click at [656, 376] on div "helper . moveDown ( 1 ) helper . build ( "downArrow" ) helper . moveDown ( 1 ) …" at bounding box center [795, 294] width 290 height 329
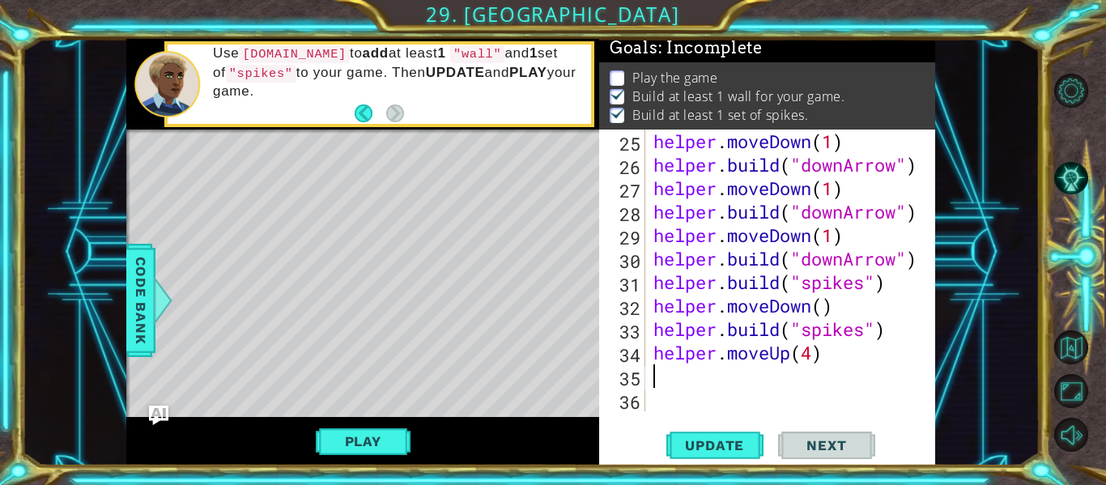
scroll to position [0, 0]
type textarea "h"
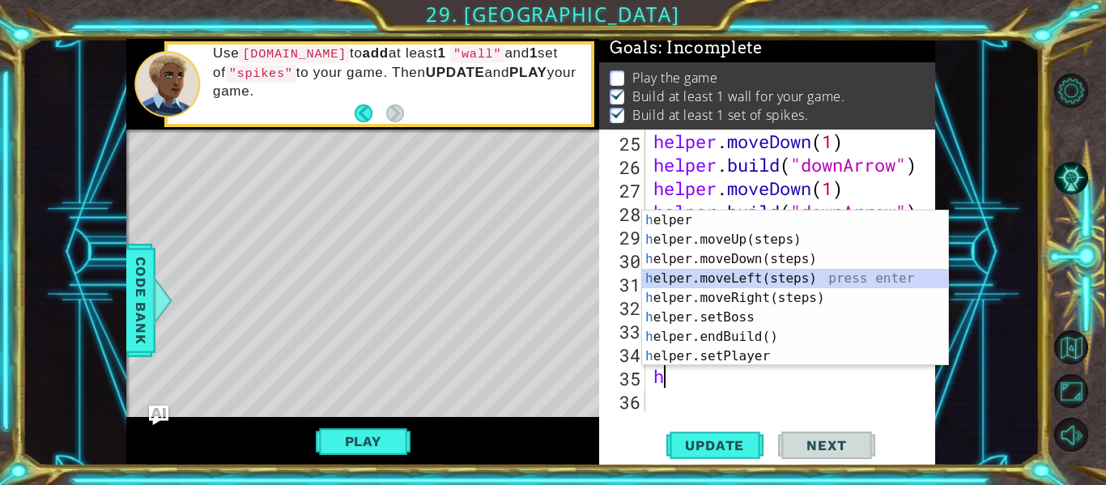
click at [750, 274] on div "h elper press enter h elper.moveUp(steps) press enter h elper.moveDown(steps) p…" at bounding box center [795, 307] width 306 height 194
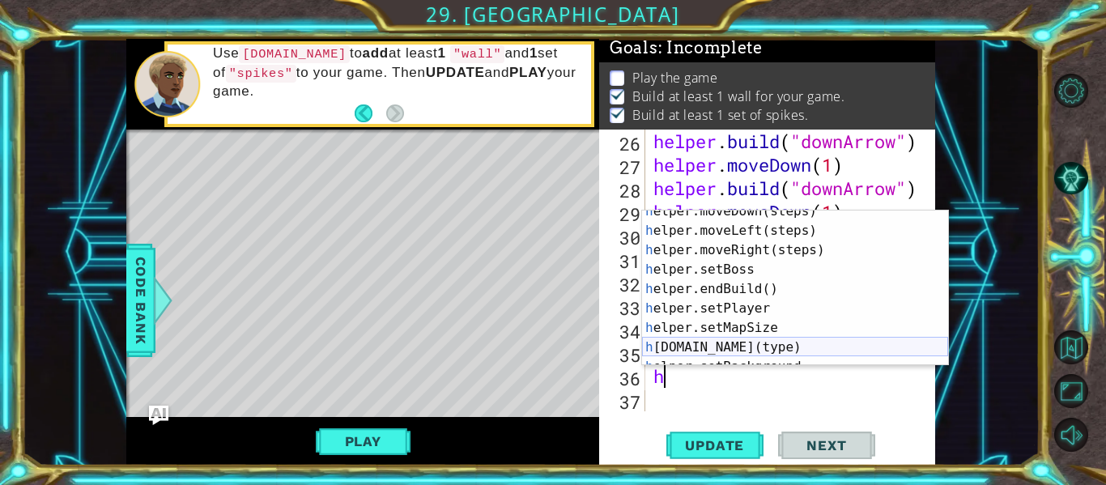
scroll to position [49, 0]
click at [749, 341] on div "h elper.moveDown(steps) press enter h elper.moveLeft(steps) press enter h elper…" at bounding box center [795, 299] width 306 height 194
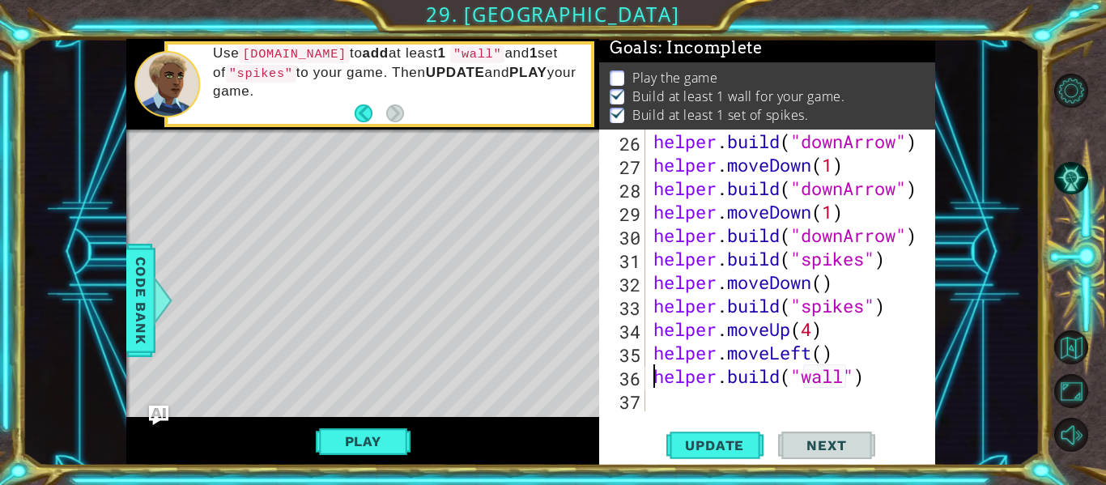
click at [654, 378] on div "helper . build ( "downArrow" ) helper . moveDown ( 1 ) helper . build ( "downAr…" at bounding box center [795, 294] width 290 height 329
drag, startPoint x: 836, startPoint y: 355, endPoint x: 834, endPoint y: 366, distance: 10.8
click at [837, 356] on div "helper . build ( "downArrow" ) helper . moveDown ( 1 ) helper . build ( "downAr…" at bounding box center [795, 294] width 290 height 329
type textarea "helper.moveLeft()"
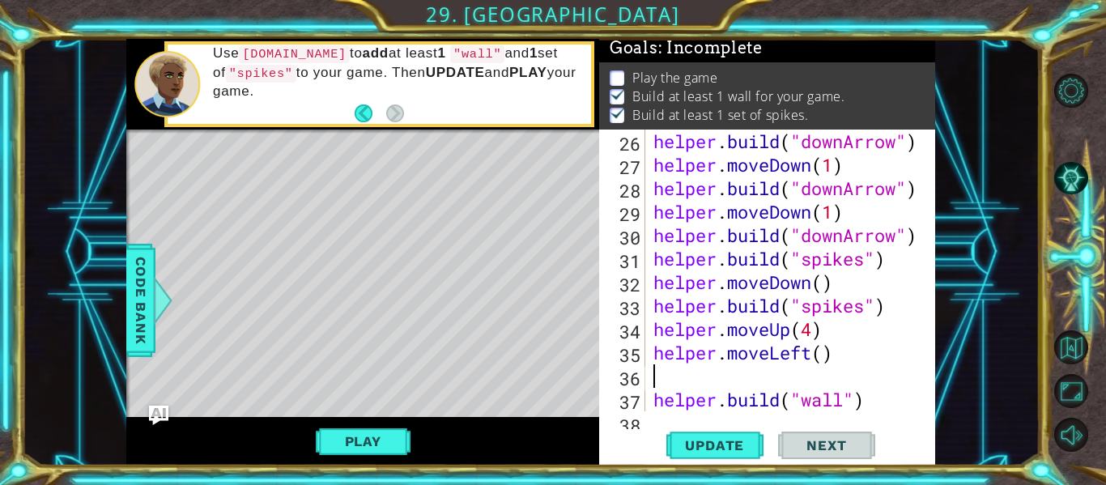
type textarea "h"
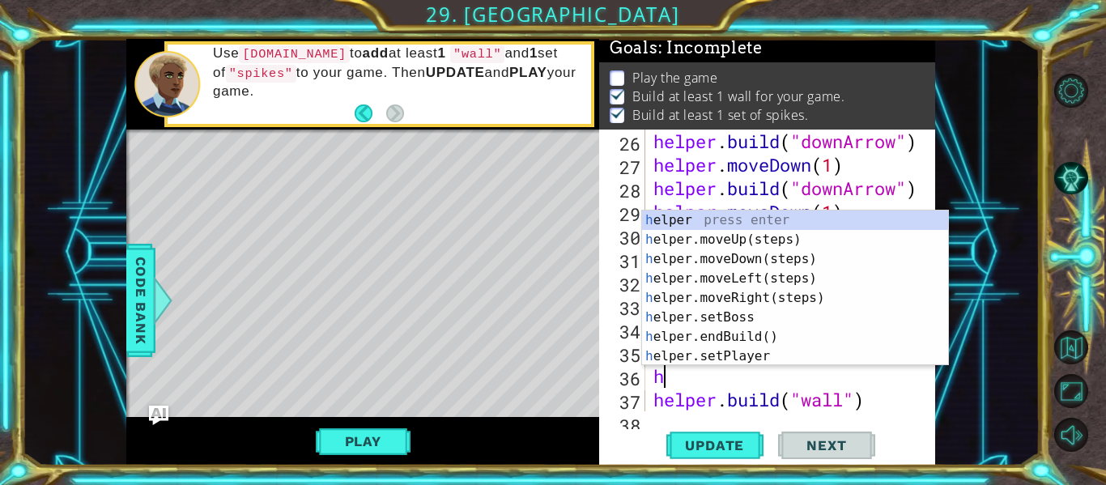
scroll to position [0, 0]
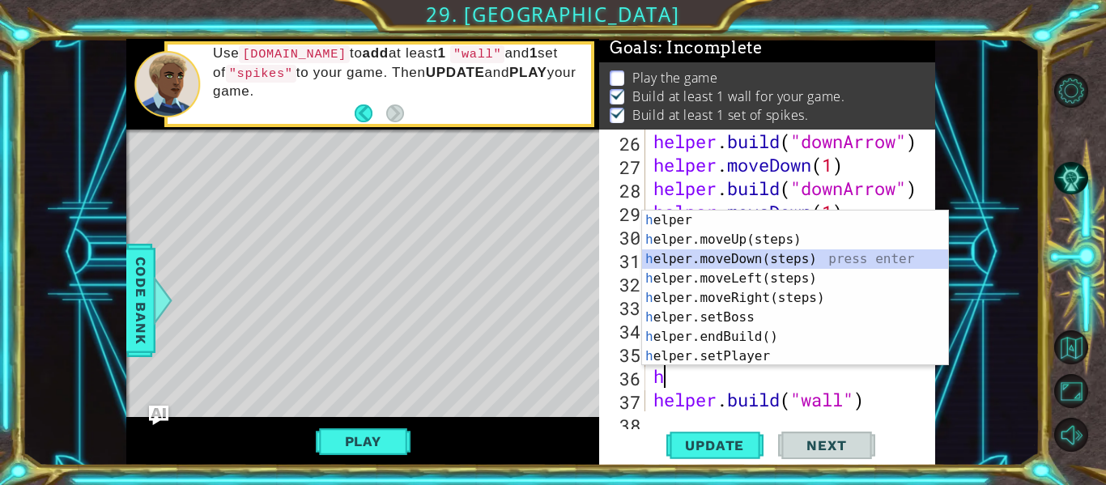
click at [765, 257] on div "h elper press enter h elper.moveUp(steps) press enter h elper.moveDown(steps) p…" at bounding box center [795, 307] width 306 height 194
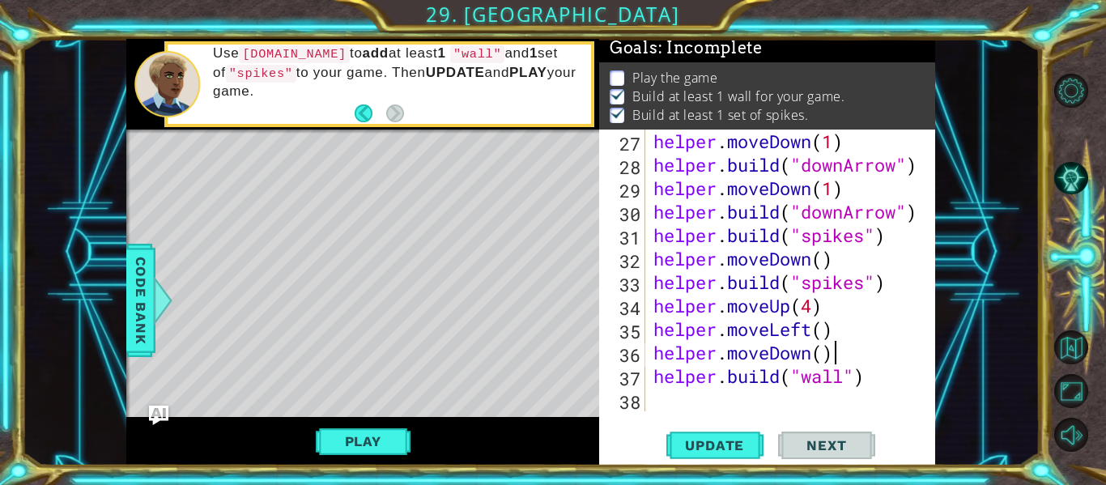
scroll to position [704, 0]
drag, startPoint x: 848, startPoint y: 372, endPoint x: 801, endPoint y: 381, distance: 47.2
click at [801, 381] on div "helper . moveDown ( 1 ) helper . build ( "downArrow" ) helper . moveDown ( 1 ) …" at bounding box center [795, 294] width 290 height 329
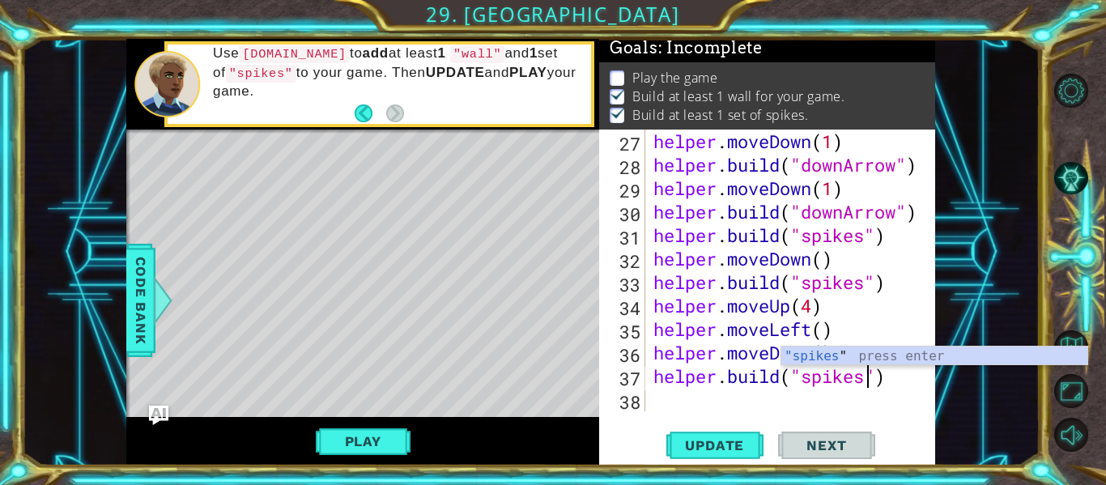
scroll to position [0, 10]
type textarea "[DOMAIN_NAME]("spikes")"
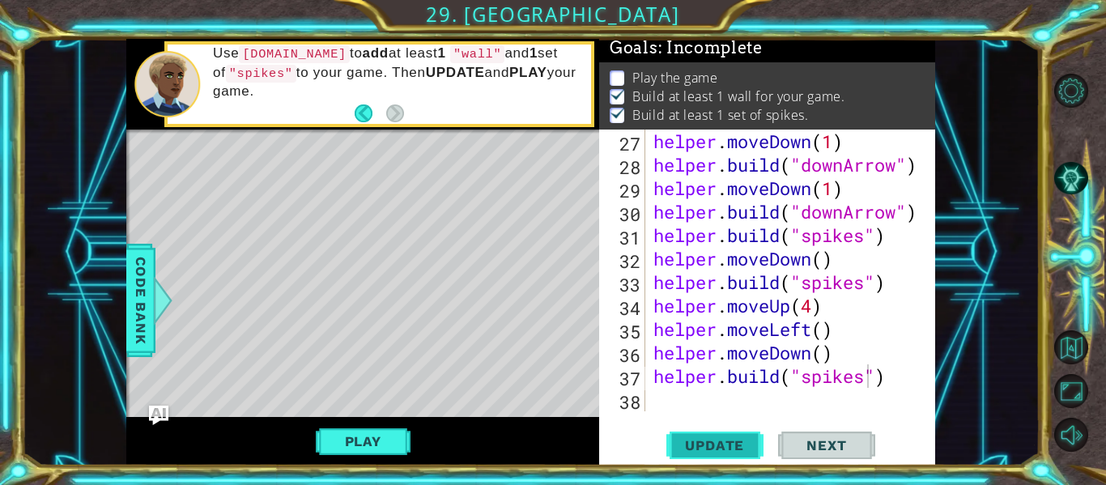
click at [742, 443] on span "Update" at bounding box center [714, 445] width 91 height 16
click at [660, 403] on div "helper . moveDown ( 1 ) helper . build ( "downArrow" ) helper . moveDown ( 1 ) …" at bounding box center [795, 294] width 290 height 329
type textarea "m"
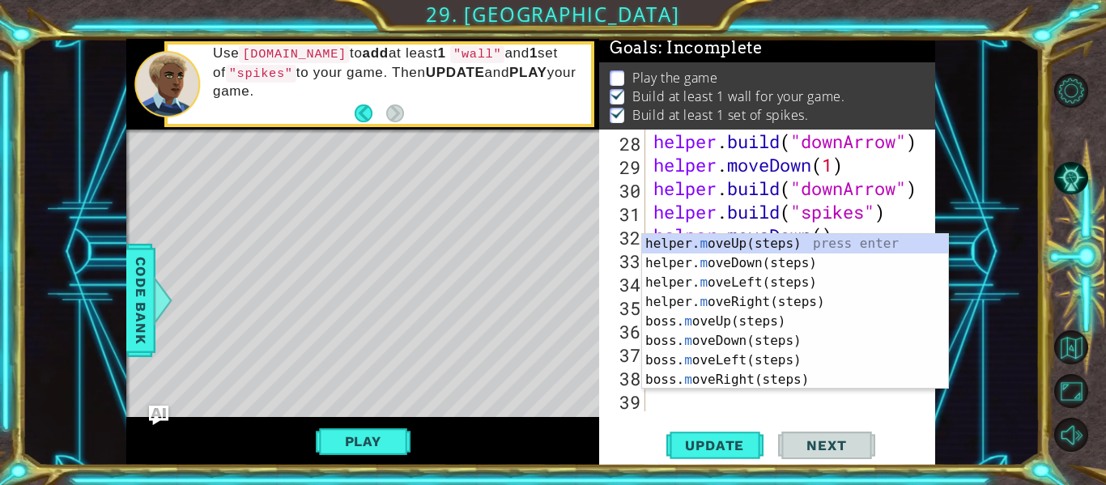
scroll to position [728, 0]
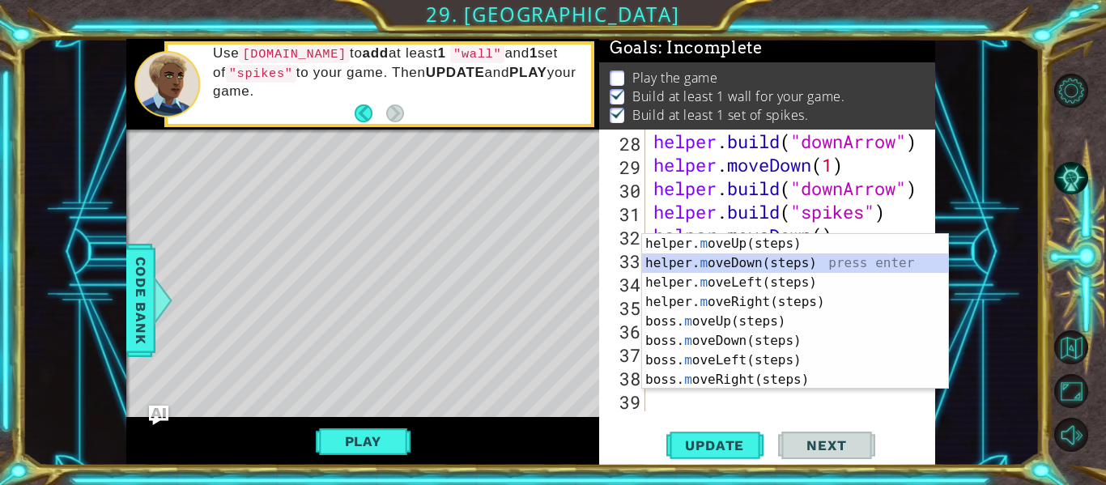
click at [739, 261] on div "helper. m oveUp(steps) press enter helper. m oveDown(steps) press enter helper.…" at bounding box center [795, 331] width 306 height 194
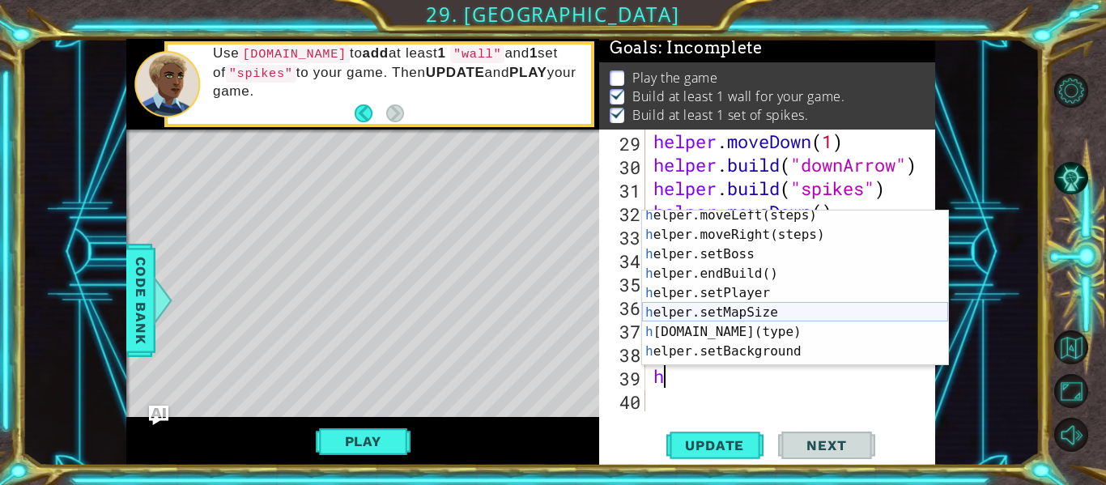
scroll to position [64, 0]
click at [746, 335] on div "h elper.moveLeft(steps) press enter h elper.moveRight(steps) press enter h elpe…" at bounding box center [795, 303] width 306 height 194
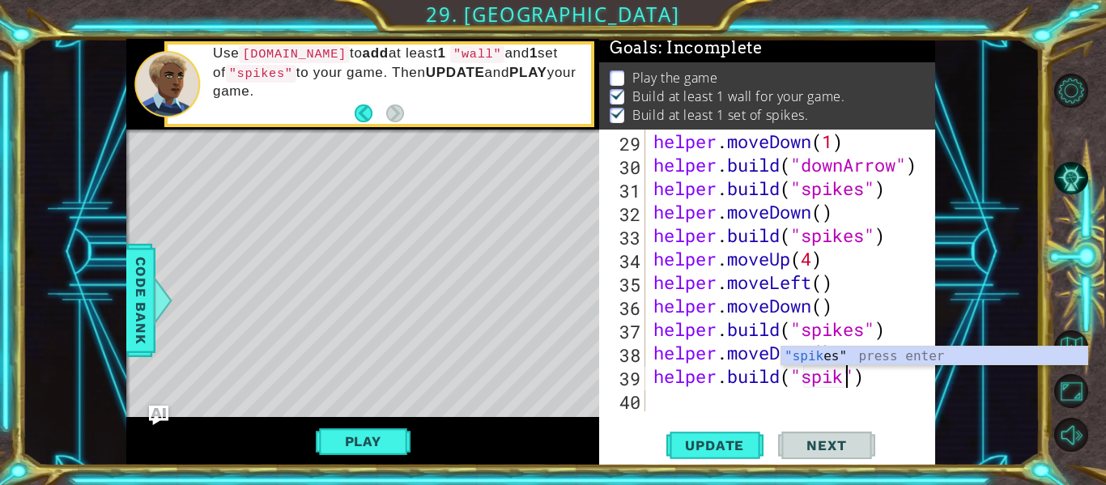
scroll to position [0, 10]
type textarea "[DOMAIN_NAME]("spikes")"
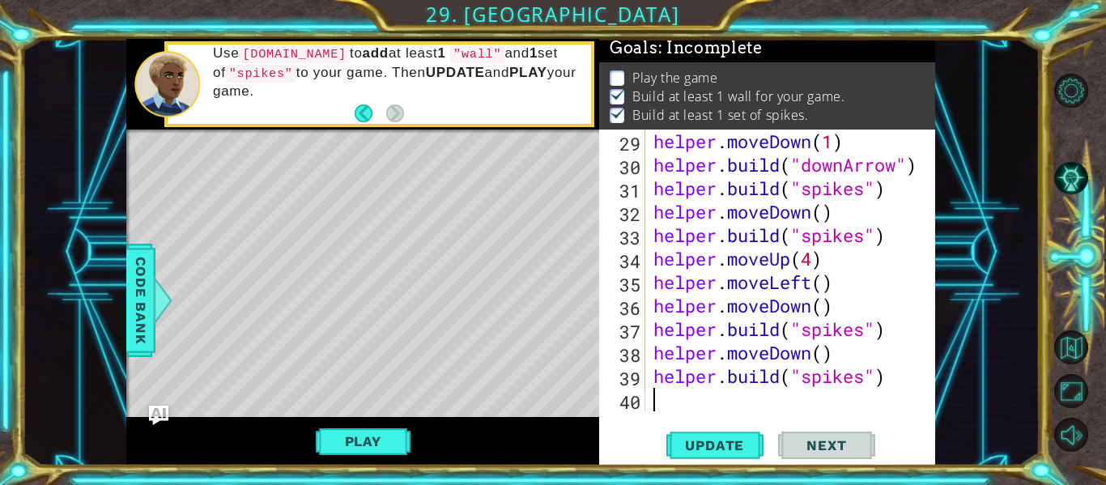
click at [658, 402] on div "helper . moveDown ( 1 ) helper . build ( "downArrow" ) helper . build ( "spikes…" at bounding box center [795, 294] width 290 height 329
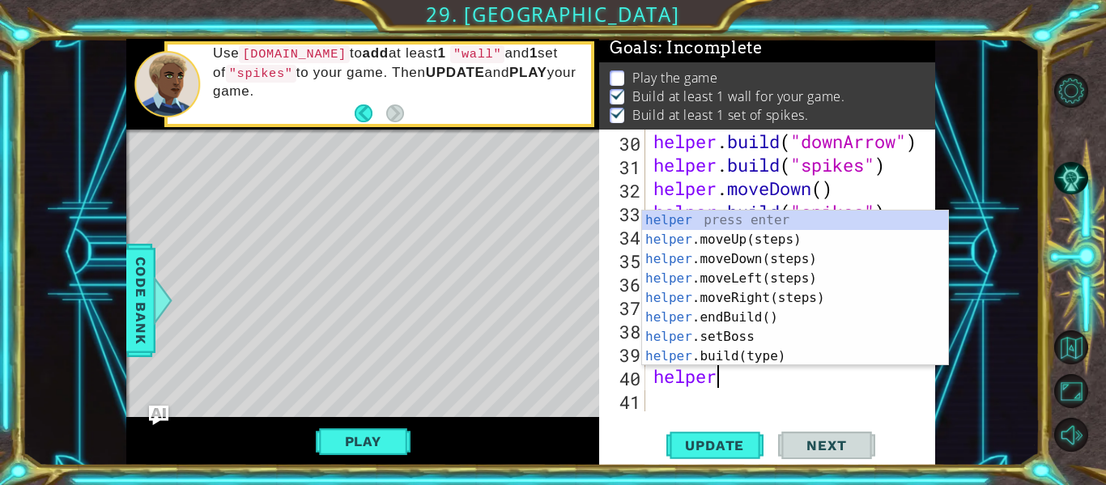
scroll to position [0, 2]
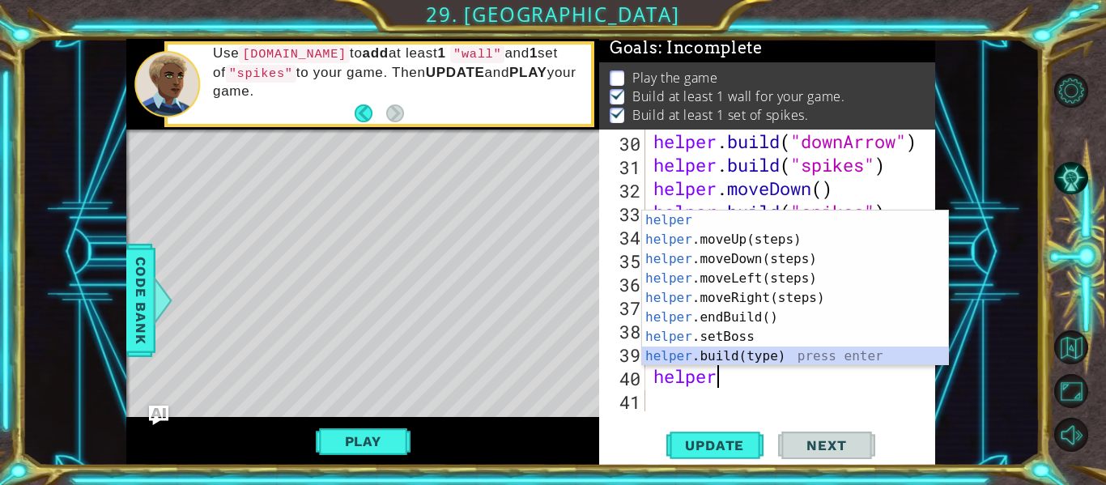
click at [703, 361] on div "helper press enter helper .moveUp(steps) press enter helper .moveDown(steps) pr…" at bounding box center [795, 307] width 306 height 194
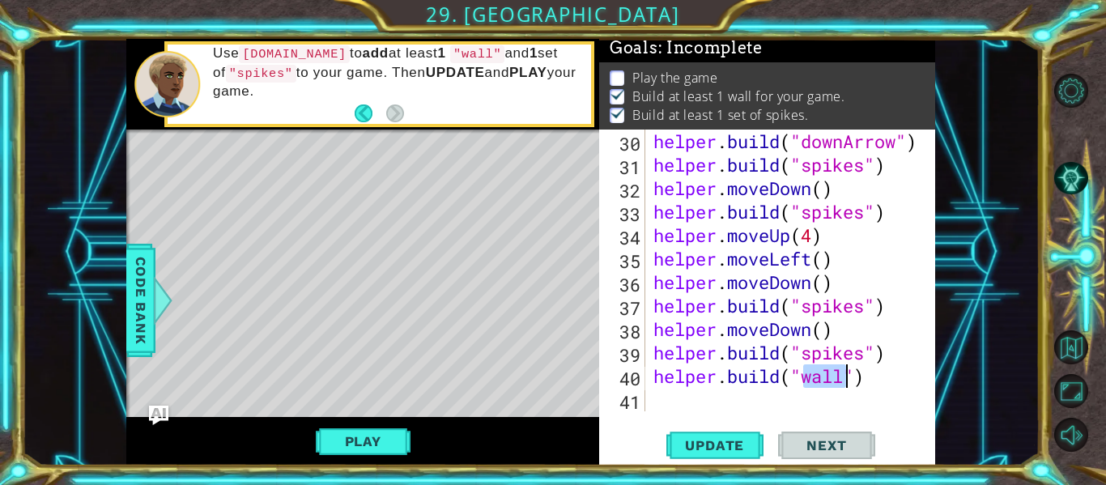
click at [894, 352] on div "helper . build ( "downArrow" ) helper . build ( "spikes" ) helper . moveDown ( …" at bounding box center [795, 294] width 290 height 329
type textarea "[DOMAIN_NAME]("spikes")"
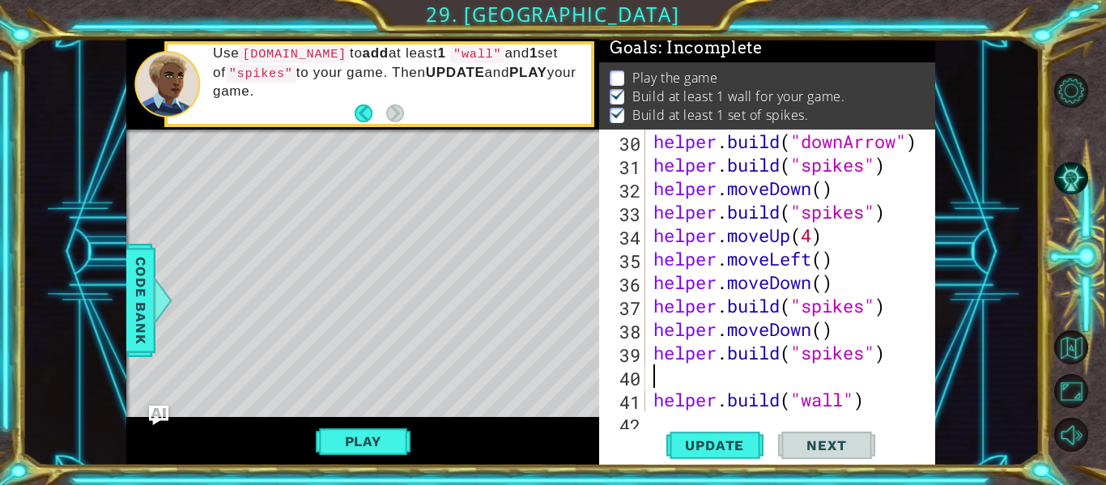
type textarea "h"
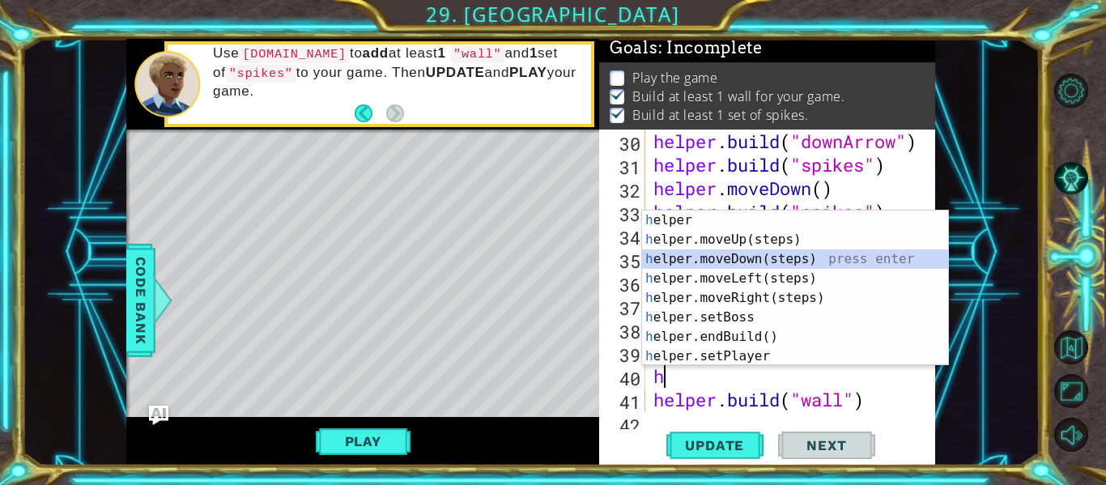
click at [755, 253] on div "h elper press enter h elper.moveUp(steps) press enter h elper.moveDown(steps) p…" at bounding box center [795, 307] width 306 height 194
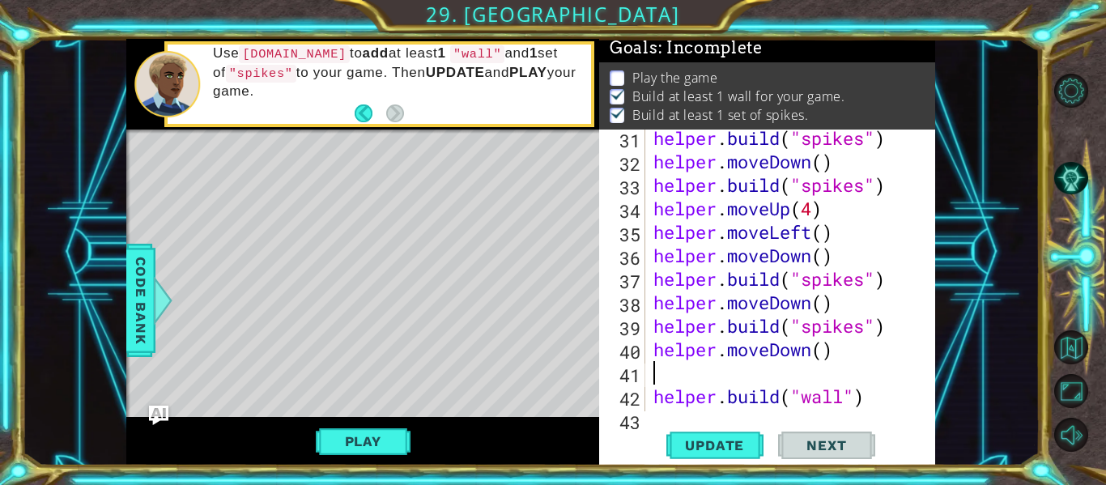
scroll to position [818, 0]
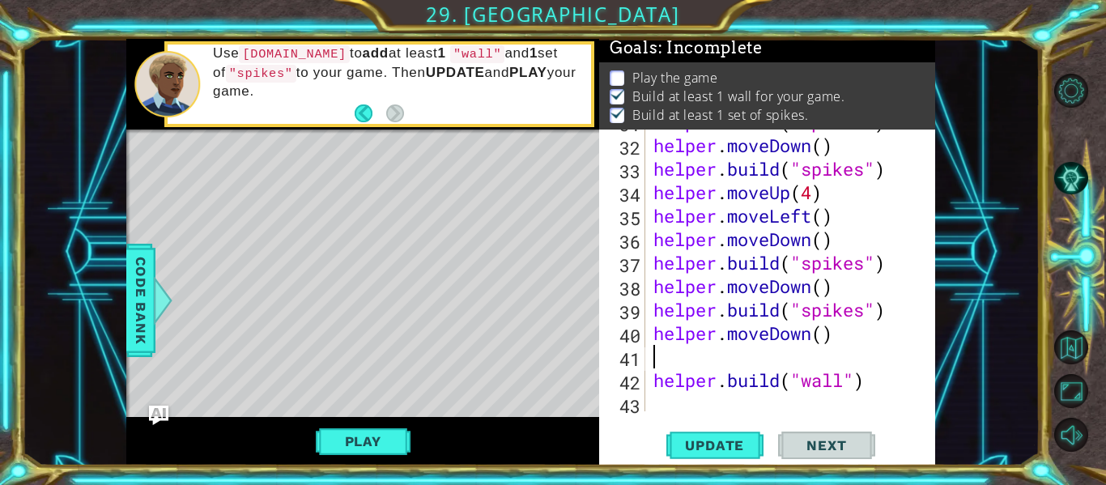
type textarea "helper.moveDown()"
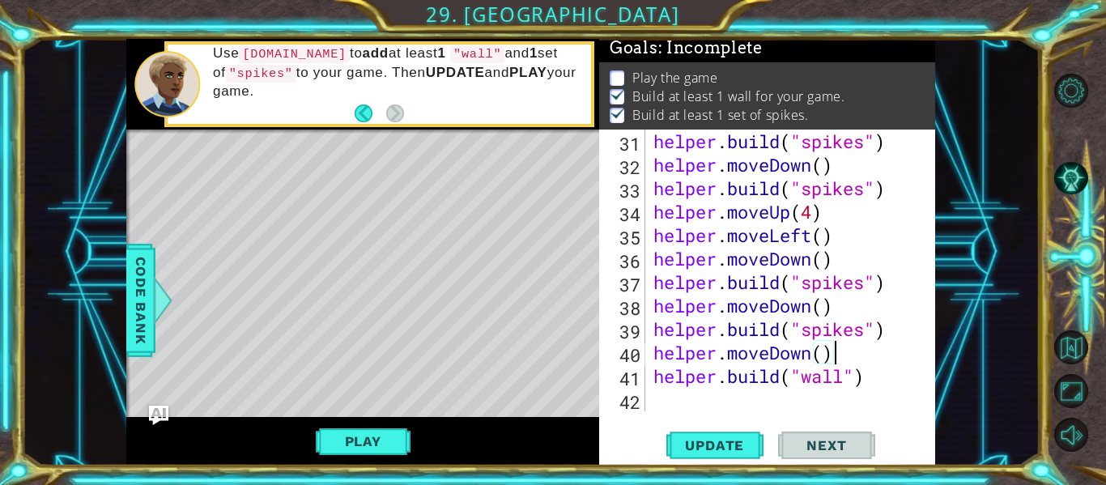
scroll to position [798, 0]
click at [661, 405] on div "helper . build ( "spikes" ) helper . moveDown ( ) helper . build ( "spikes" ) h…" at bounding box center [795, 294] width 290 height 329
click at [705, 443] on span "Update" at bounding box center [714, 445] width 91 height 16
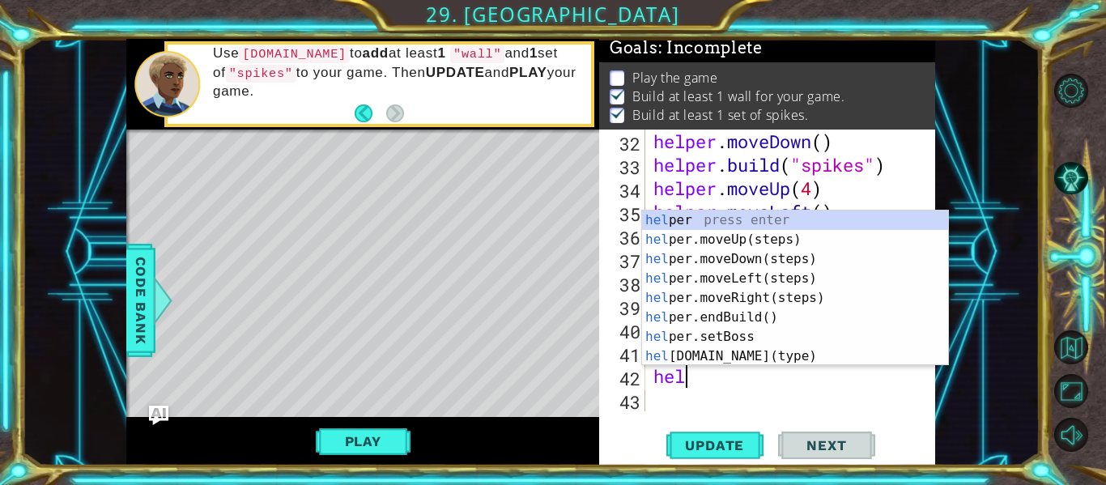
scroll to position [0, 1]
type textarea "helper"
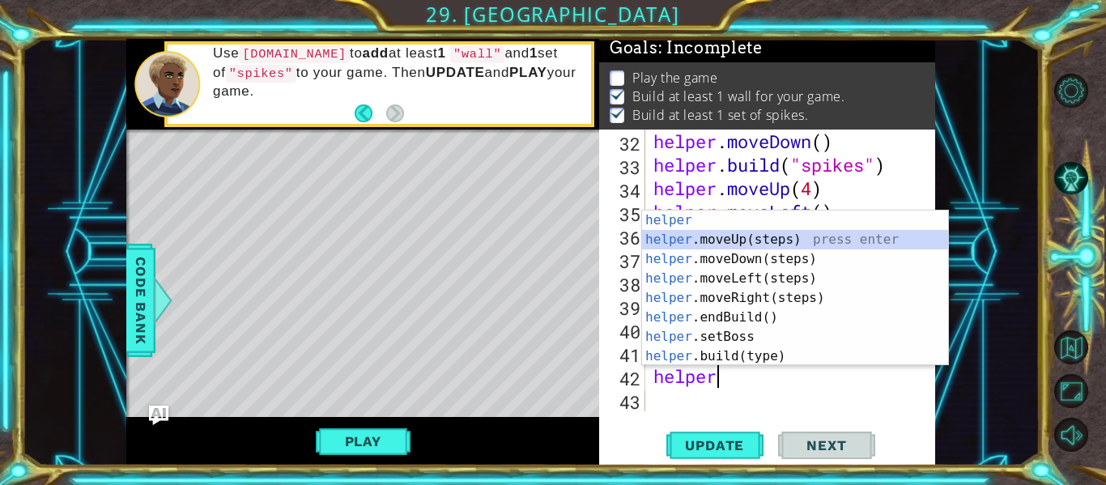
click at [758, 243] on div "helper press enter helper .moveUp(steps) press enter helper .moveDown(steps) pr…" at bounding box center [795, 307] width 306 height 194
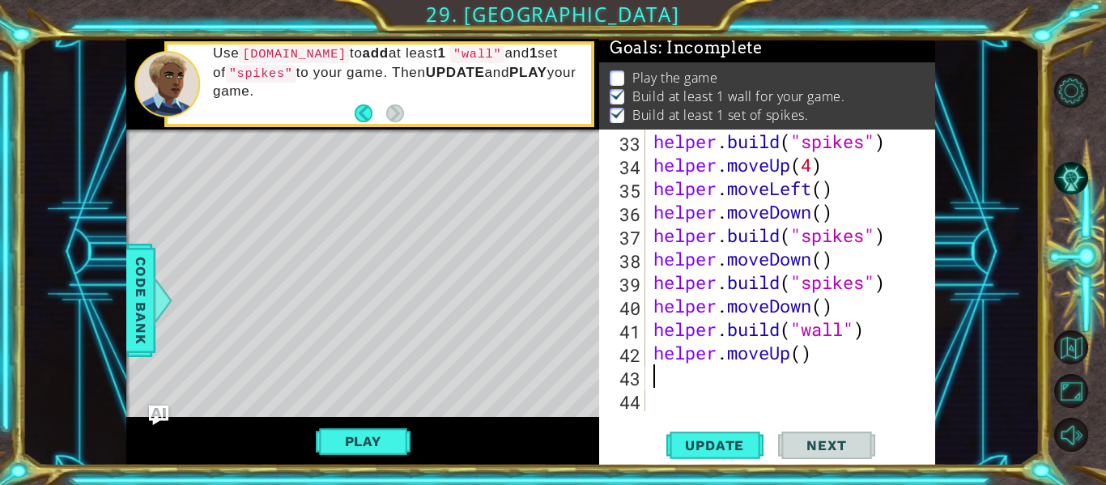
scroll to position [845, 0]
click at [804, 349] on div "helper . build ( "spikes" ) helper . moveUp ( 4 ) helper . moveLeft ( ) helper …" at bounding box center [795, 294] width 290 height 329
type textarea "helper.moveUp(3)"
click at [651, 383] on div "helper . build ( "spikes" ) helper . moveUp ( 4 ) helper . moveLeft ( ) helper …" at bounding box center [795, 294] width 290 height 329
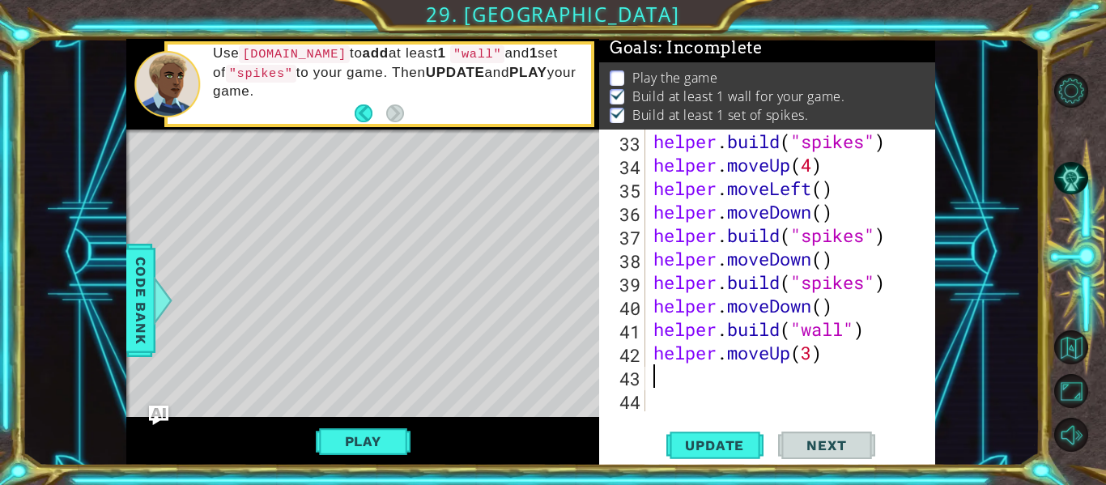
scroll to position [0, 0]
type textarea "h"
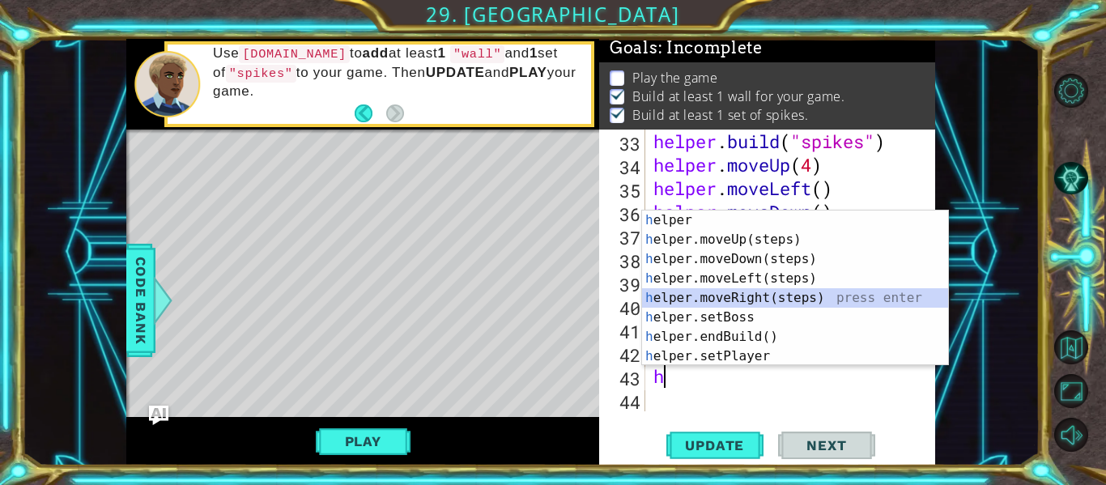
click at [735, 304] on div "h elper press enter h elper.moveUp(steps) press enter h elper.moveDown(steps) p…" at bounding box center [795, 307] width 306 height 194
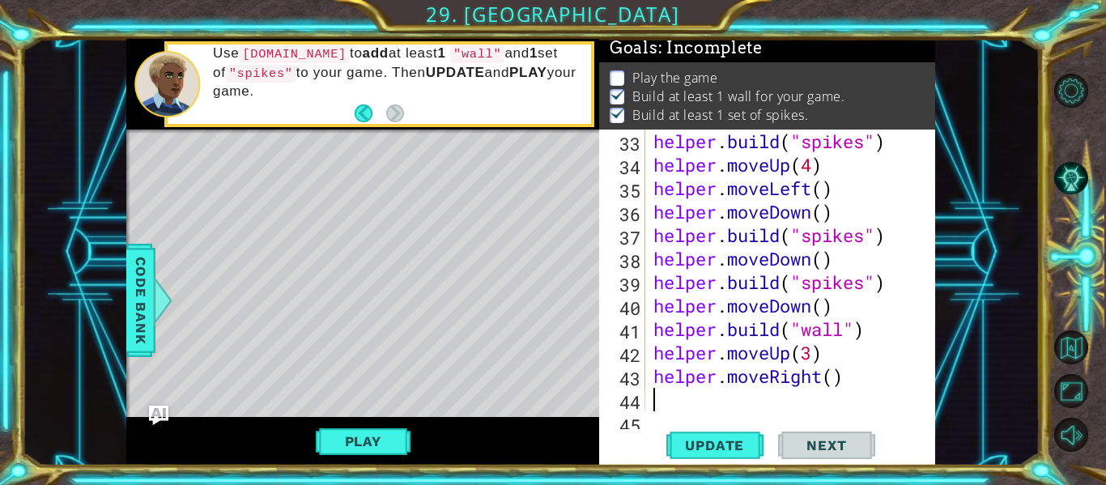
scroll to position [869, 0]
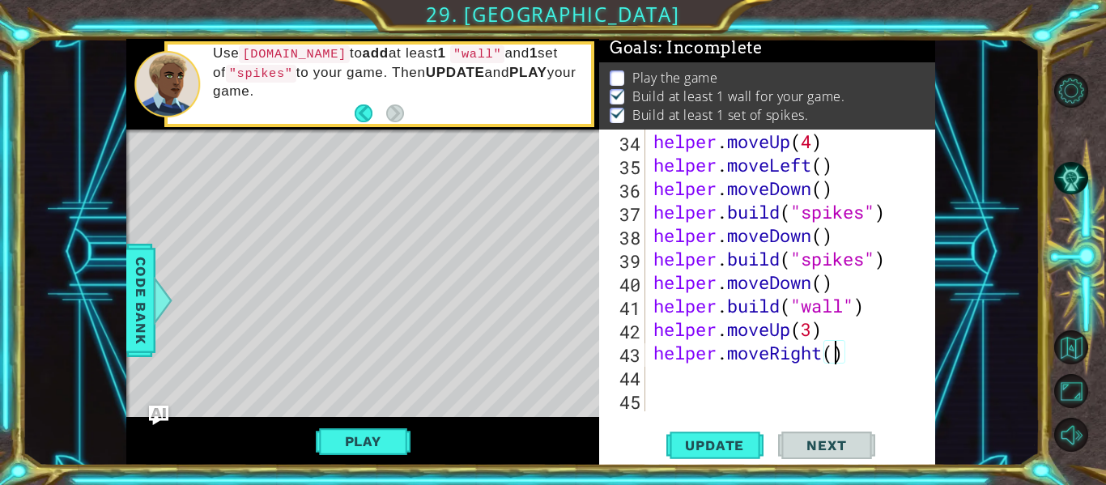
click at [835, 358] on div "helper . moveUp ( 4 ) helper . moveLeft ( ) helper . moveDown ( ) helper . buil…" at bounding box center [795, 294] width 290 height 329
type textarea "helper.moveRight(2)"
click at [658, 376] on div "helper . moveUp ( 4 ) helper . moveLeft ( ) helper . moveDown ( ) helper . buil…" at bounding box center [795, 294] width 290 height 329
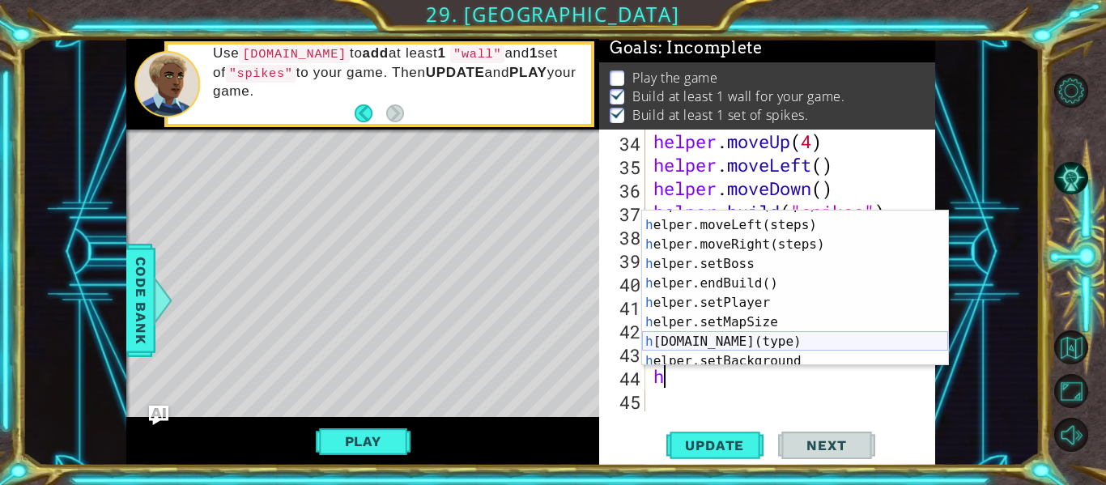
scroll to position [66, 0]
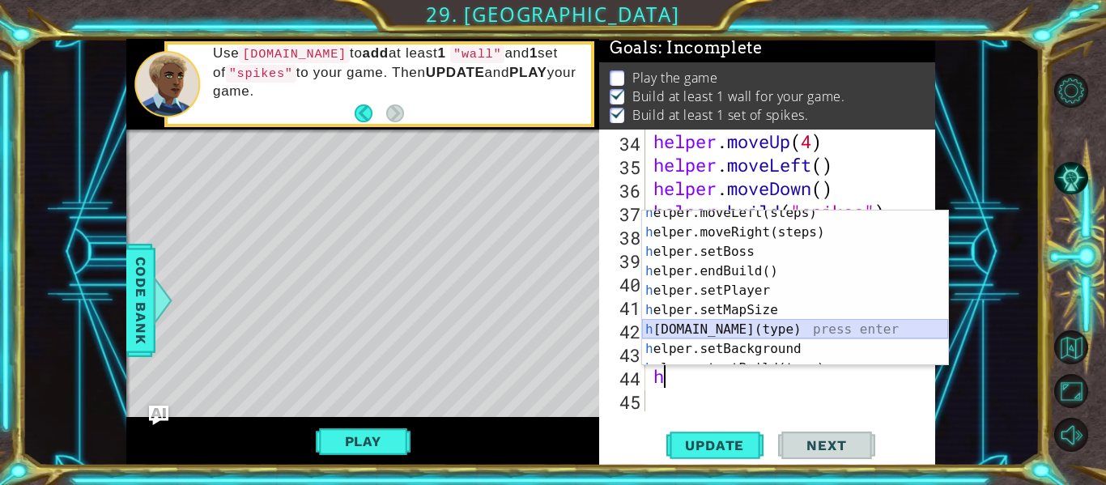
click at [757, 332] on div "h elper.moveLeft(steps) press enter h elper.moveRight(steps) press enter h elpe…" at bounding box center [795, 300] width 306 height 194
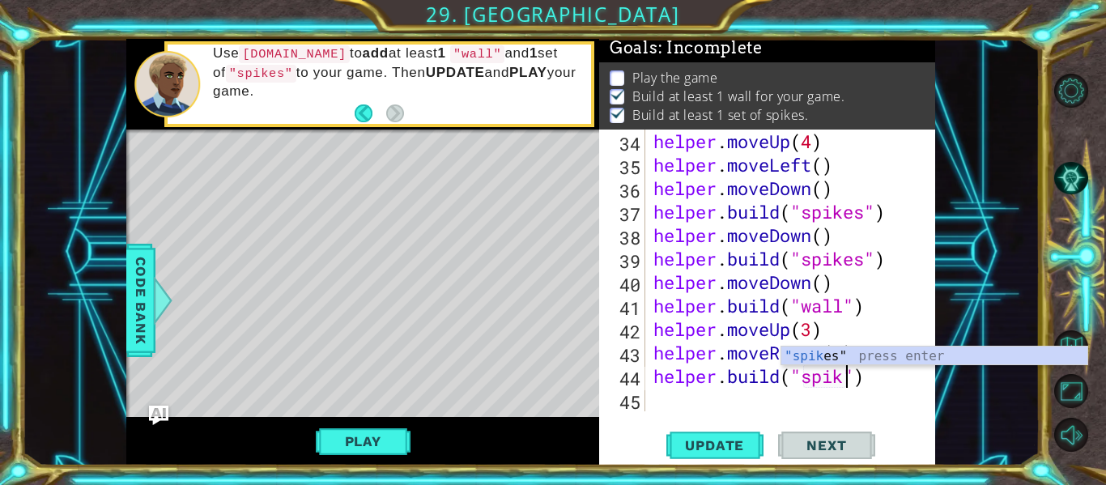
scroll to position [0, 10]
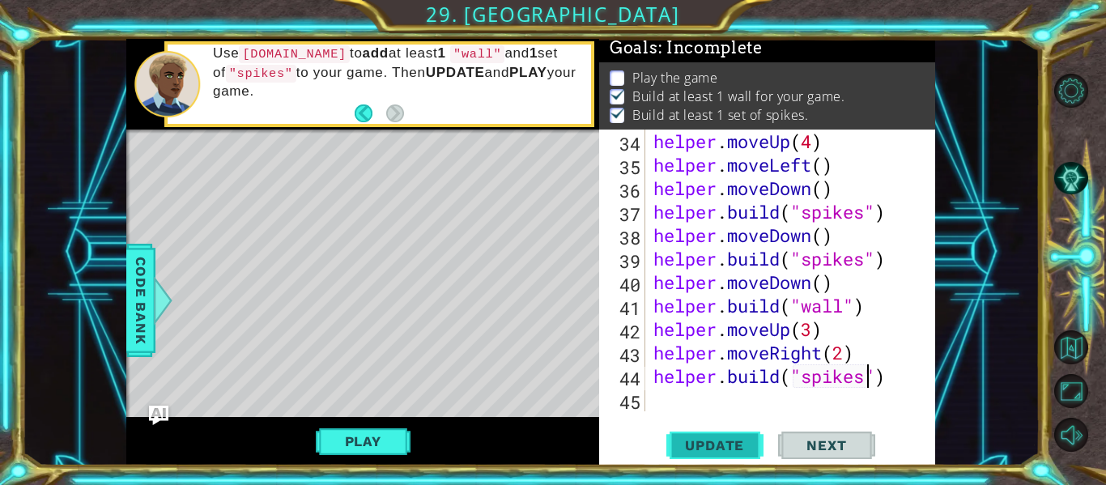
type textarea "[DOMAIN_NAME]("spikes")"
drag, startPoint x: 738, startPoint y: 455, endPoint x: 729, endPoint y: 450, distance: 10.1
click at [736, 451] on button "Update" at bounding box center [714, 445] width 97 height 33
click at [661, 409] on div "helper . moveUp ( 4 ) helper . moveLeft ( ) helper . moveDown ( ) helper . buil…" at bounding box center [795, 294] width 290 height 329
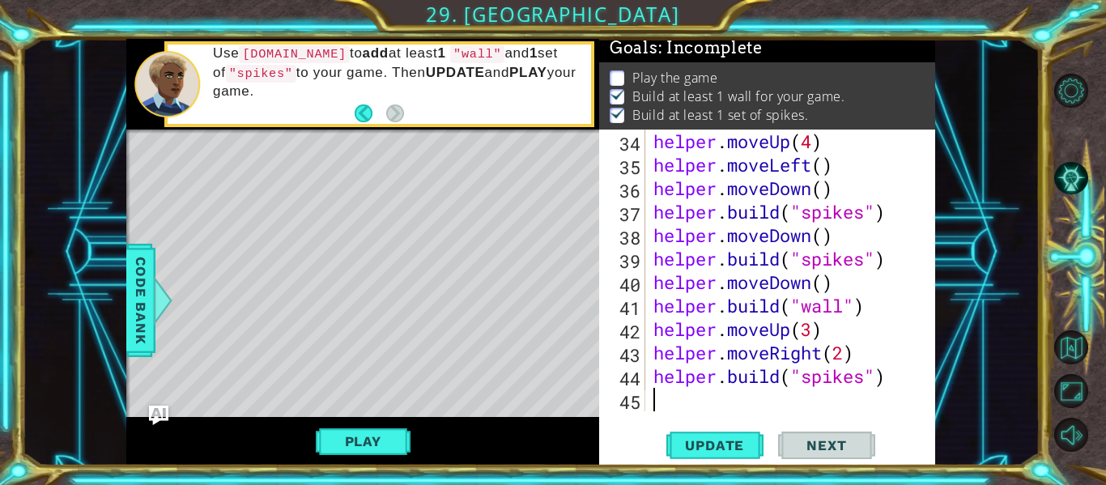
type textarea "h"
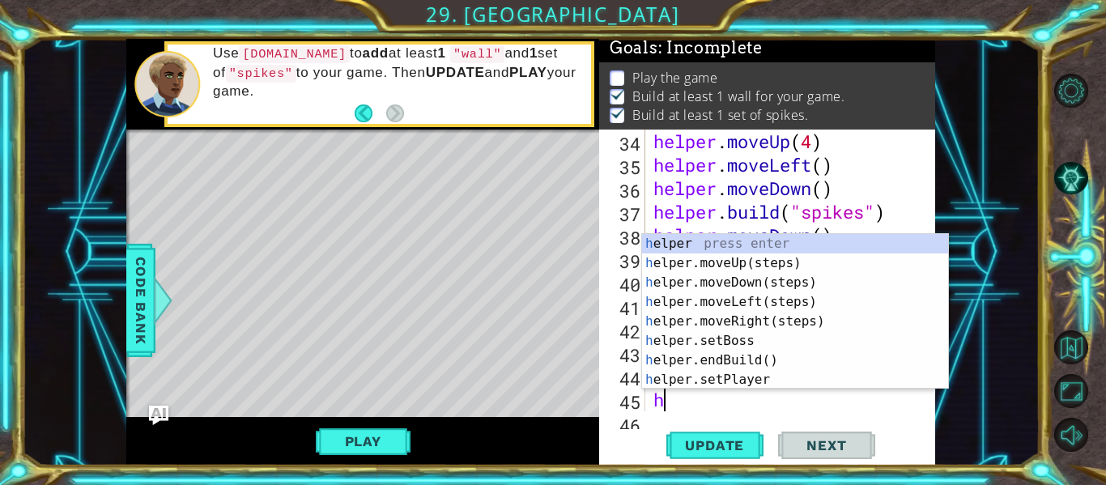
scroll to position [892, 0]
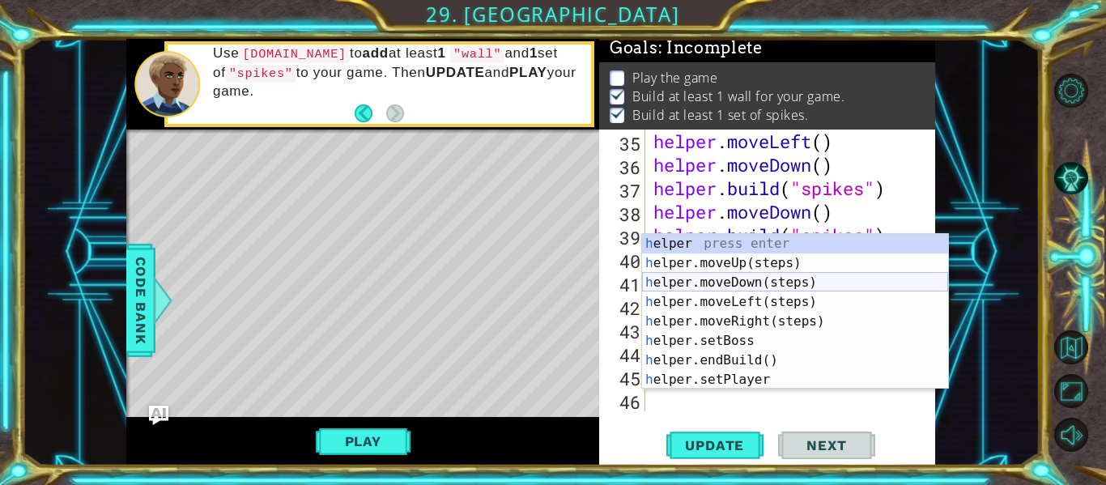
click at [762, 283] on div "h elper press enter h elper.moveUp(steps) press enter h elper.moveDown(steps) p…" at bounding box center [795, 331] width 306 height 194
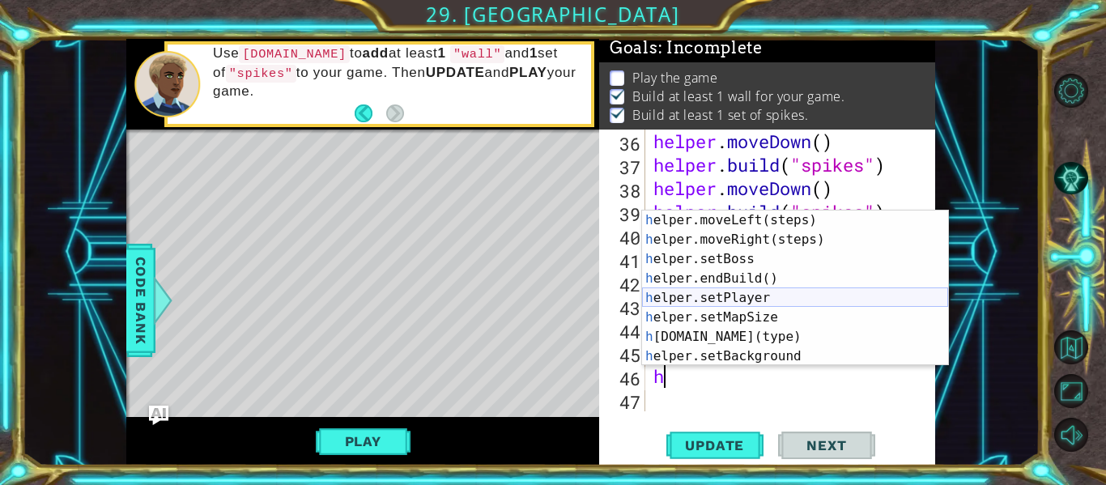
scroll to position [58, 0]
click at [767, 332] on div "h elper.moveLeft(steps) press enter h elper.moveRight(steps) press enter h elpe…" at bounding box center [795, 307] width 306 height 194
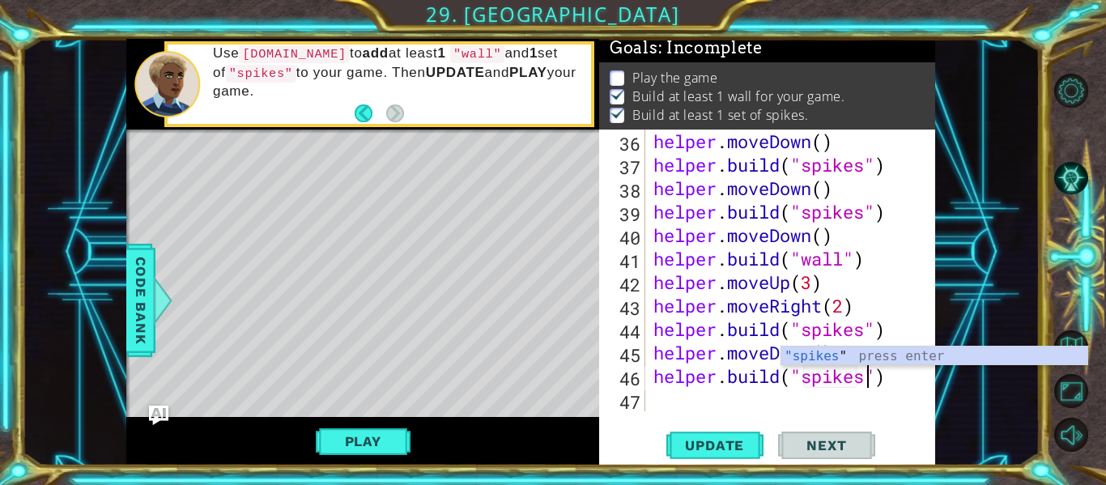
scroll to position [0, 10]
type textarea "[DOMAIN_NAME]("spikes")"
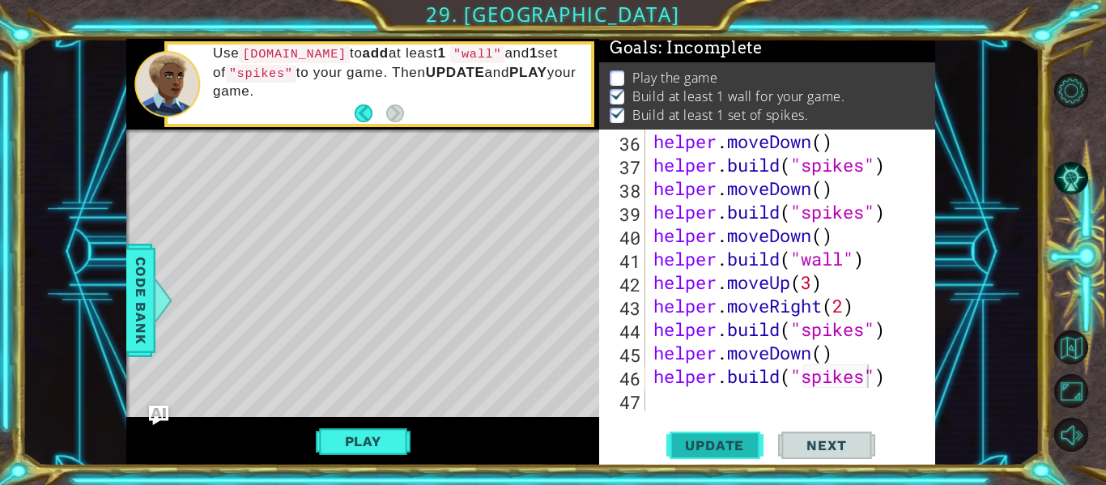
click at [733, 443] on span "Update" at bounding box center [714, 445] width 91 height 16
click at [306, 255] on div "Level Map" at bounding box center [500, 368] width 748 height 477
click at [373, 440] on button "Play" at bounding box center [363, 441] width 95 height 31
